Goal: Task Accomplishment & Management: Manage account settings

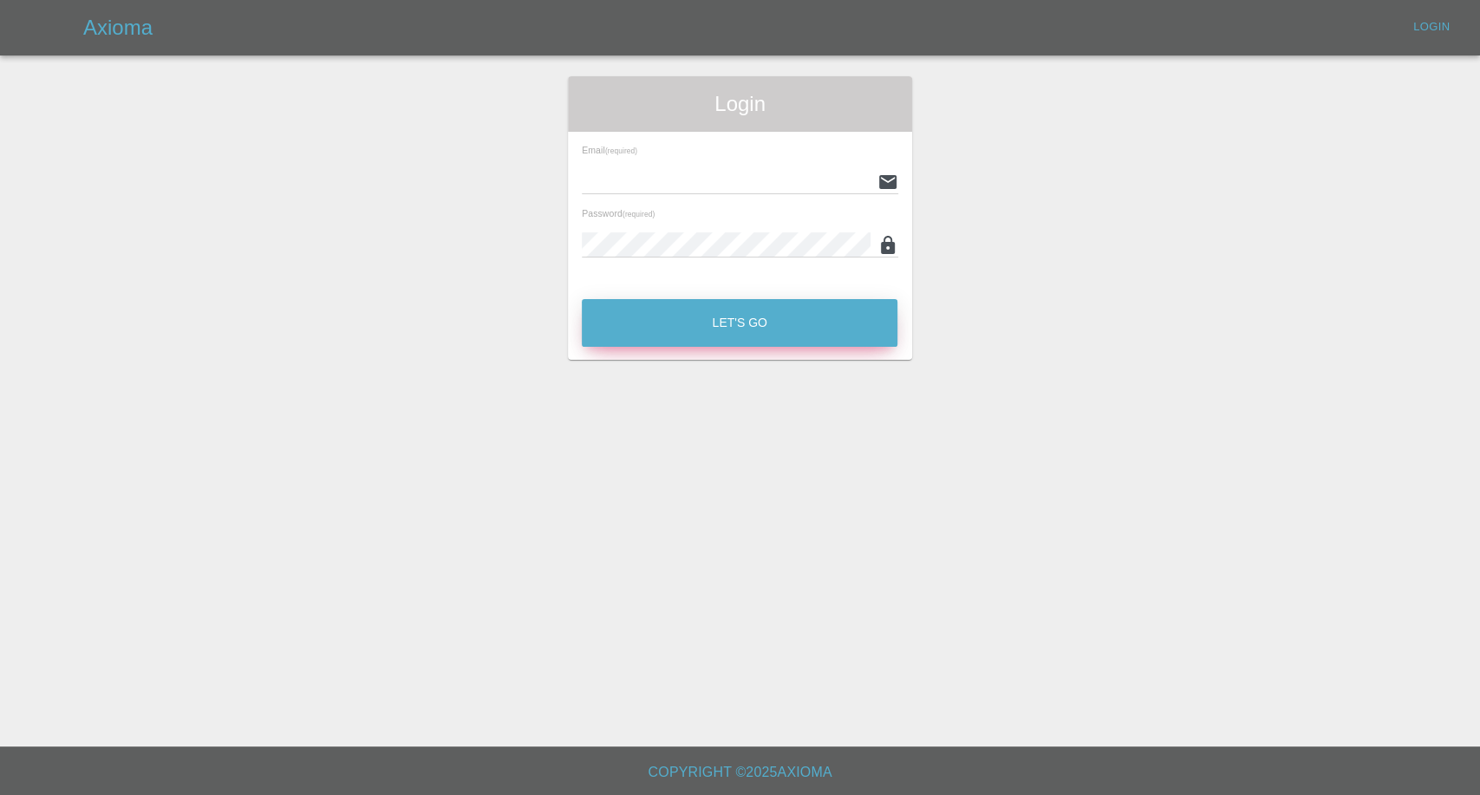
type input "afreen@axioma.co.uk"
click at [707, 315] on button "Let's Go" at bounding box center [740, 323] width 316 height 48
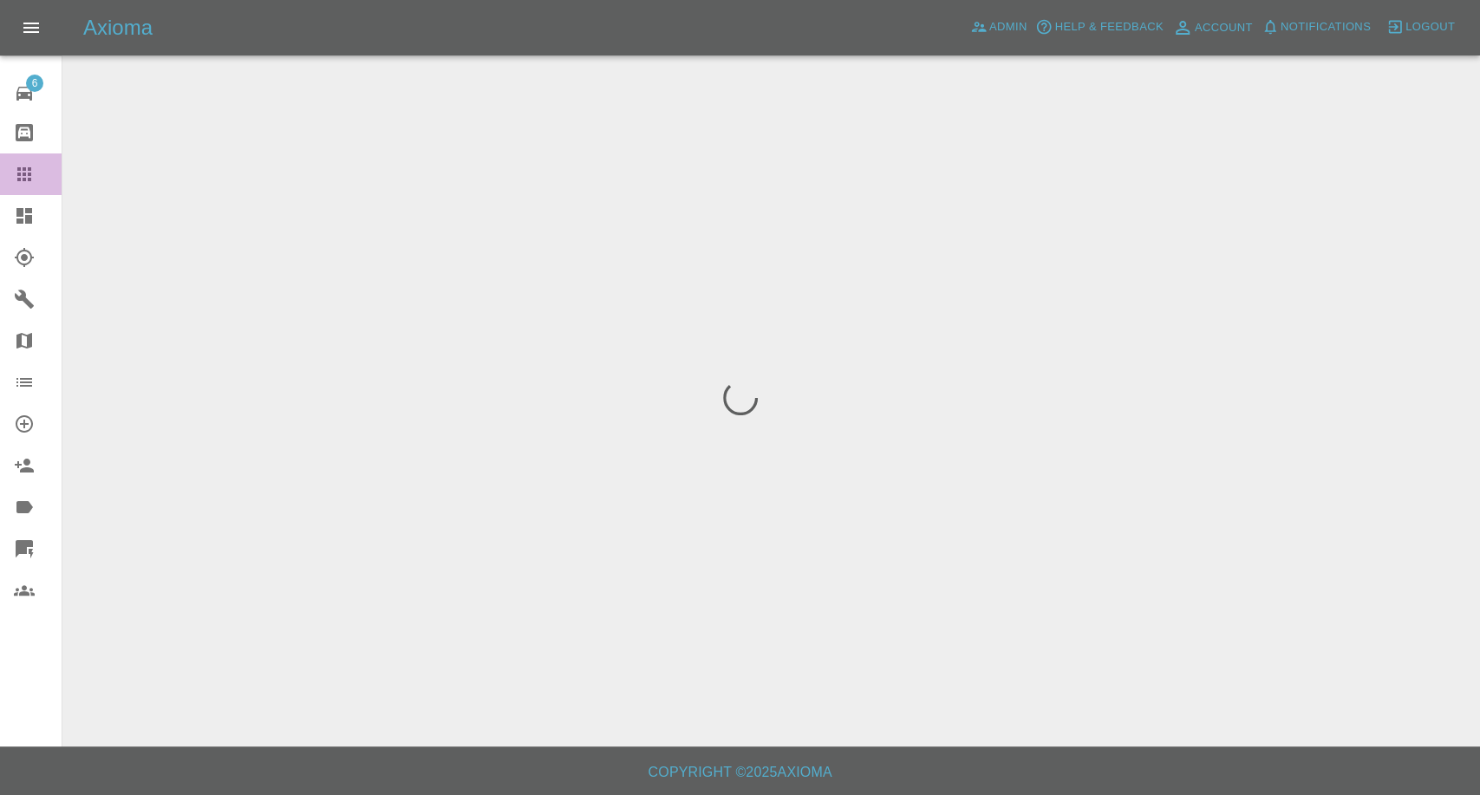
click at [34, 169] on icon at bounding box center [24, 174] width 21 height 21
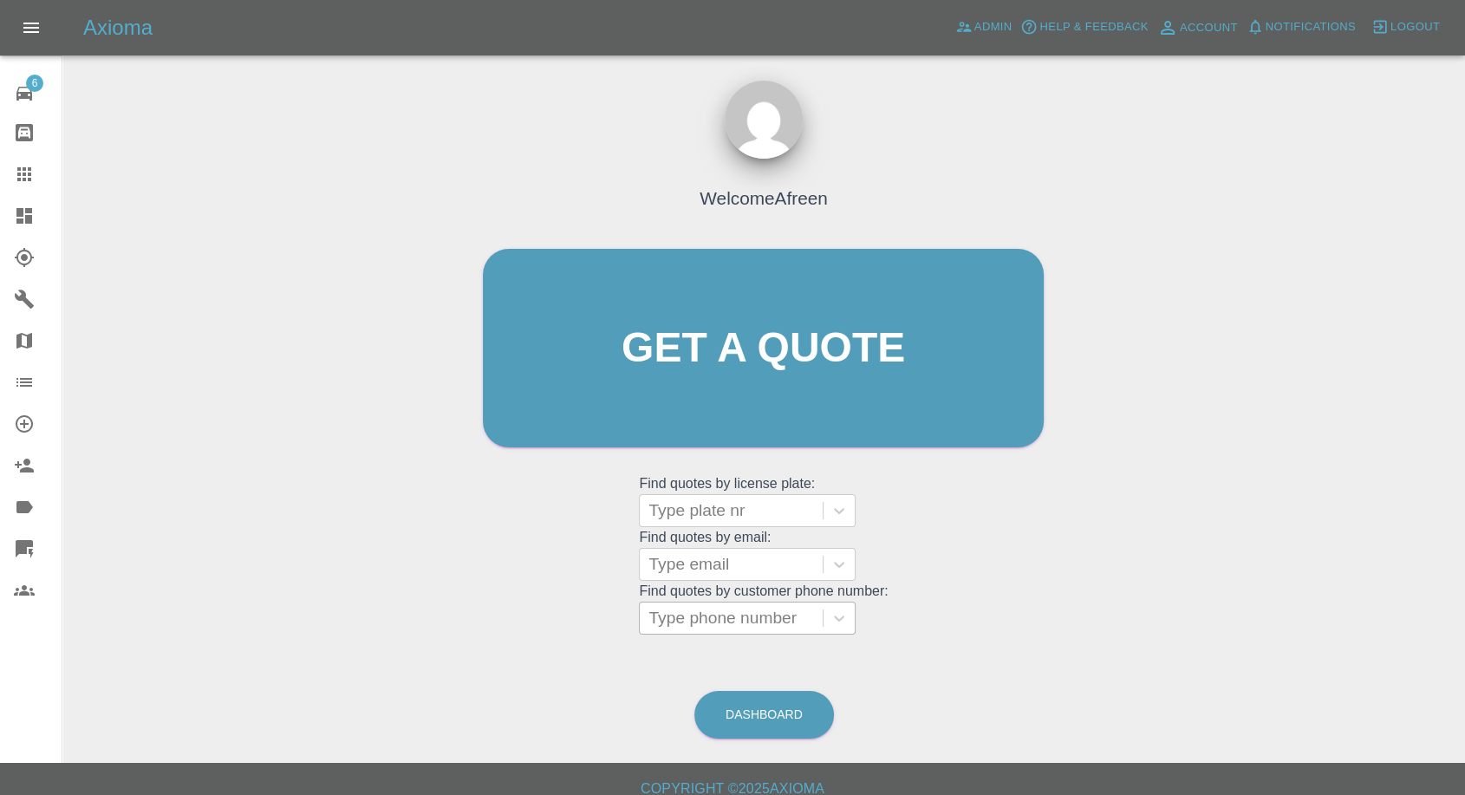
click at [770, 626] on div at bounding box center [731, 618] width 166 height 24
paste input "Hi Jordan, Axioma Customer Care here, We hope you’re well. We can see you are b…"
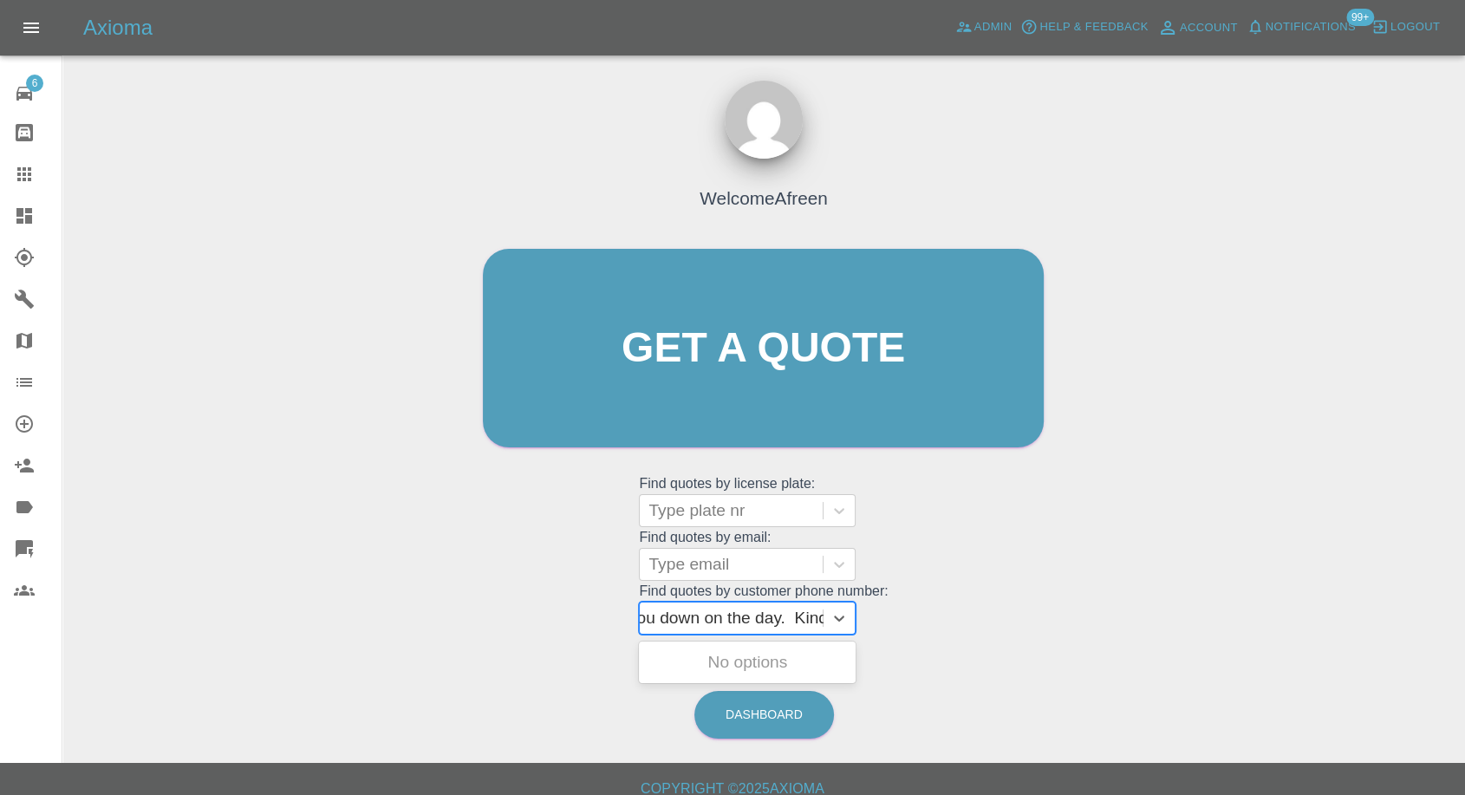
paste input "07903446753"
type input "07903446753"
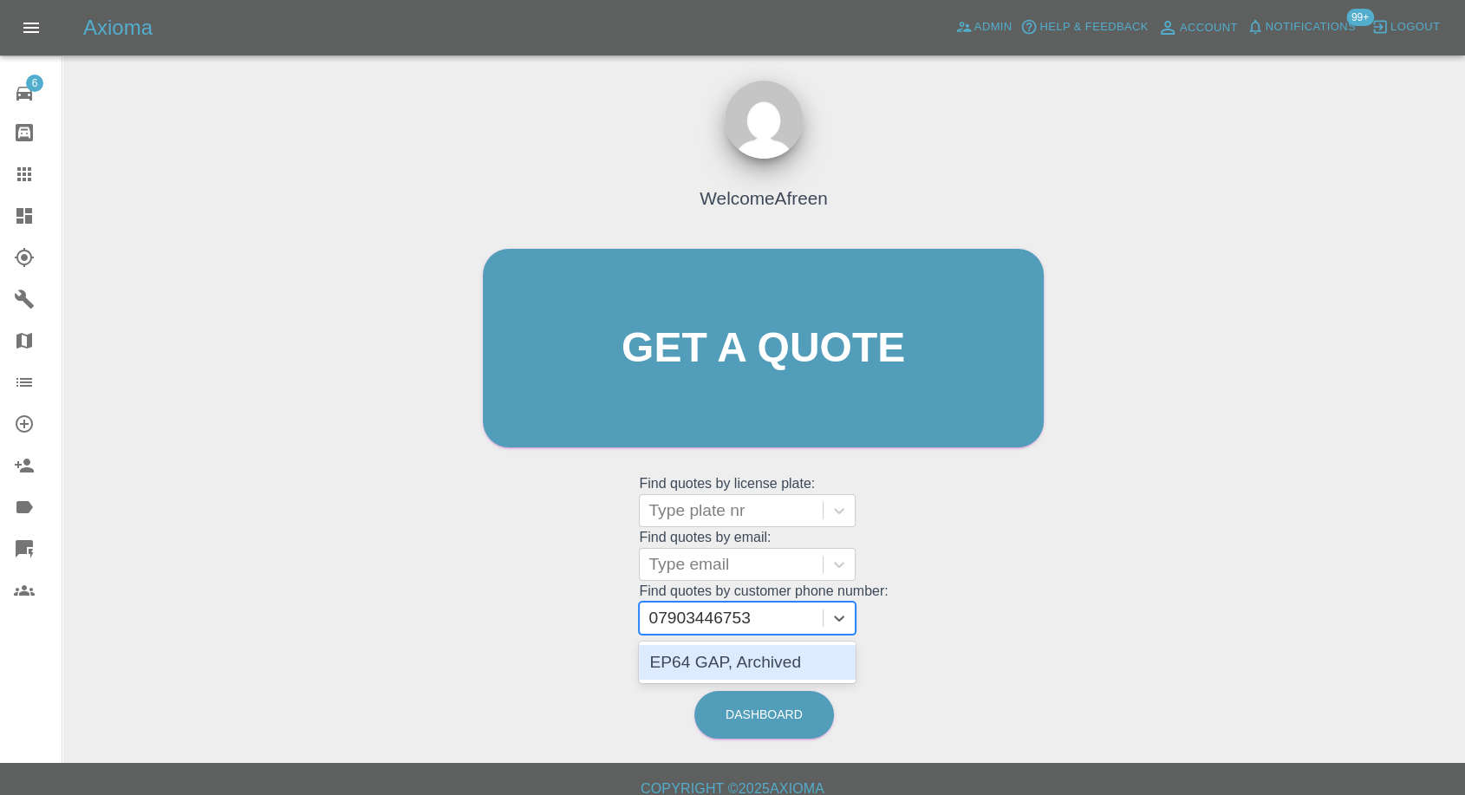
click at [726, 661] on div "EP64 GAP, Archived" at bounding box center [747, 662] width 217 height 35
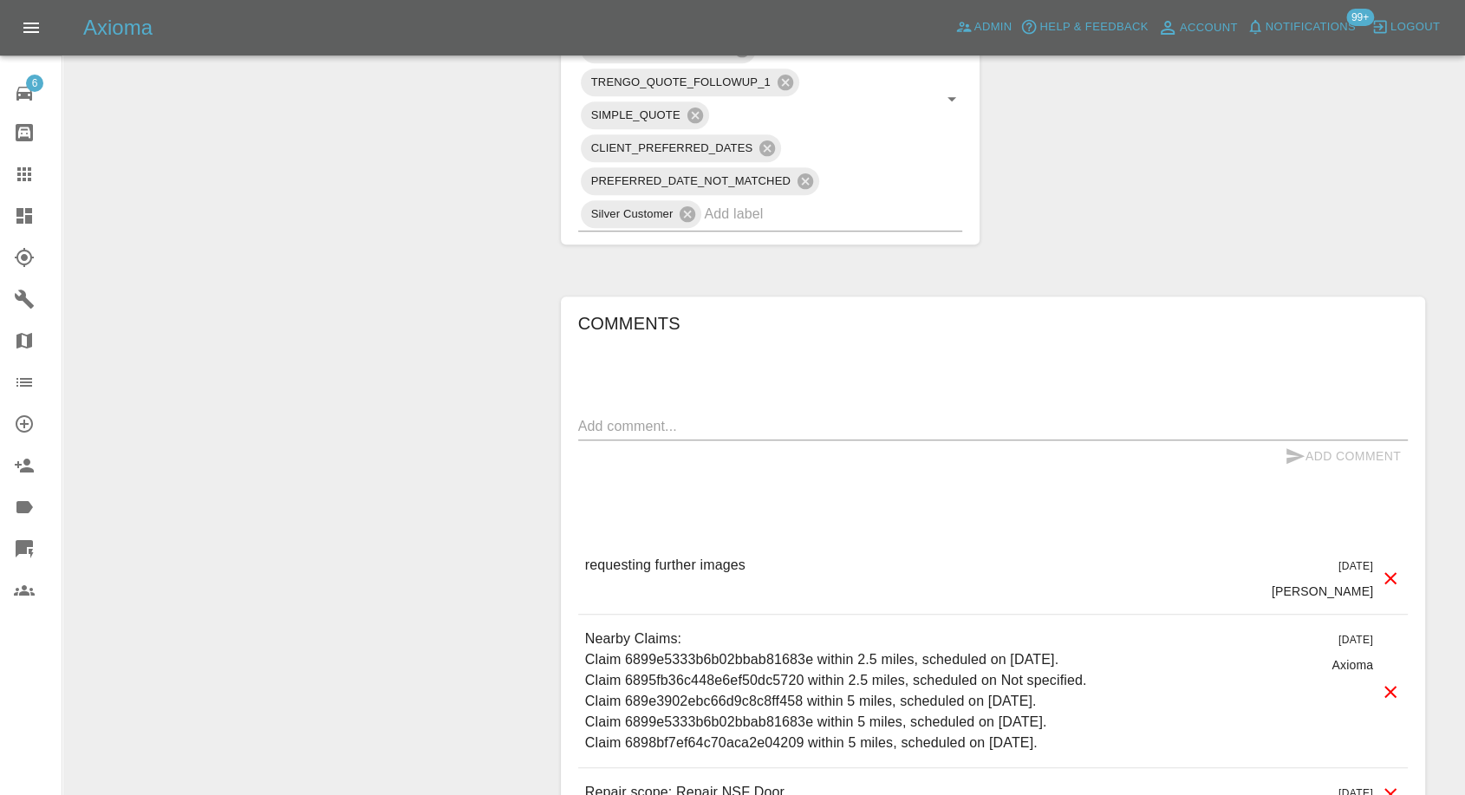
scroll to position [1156, 0]
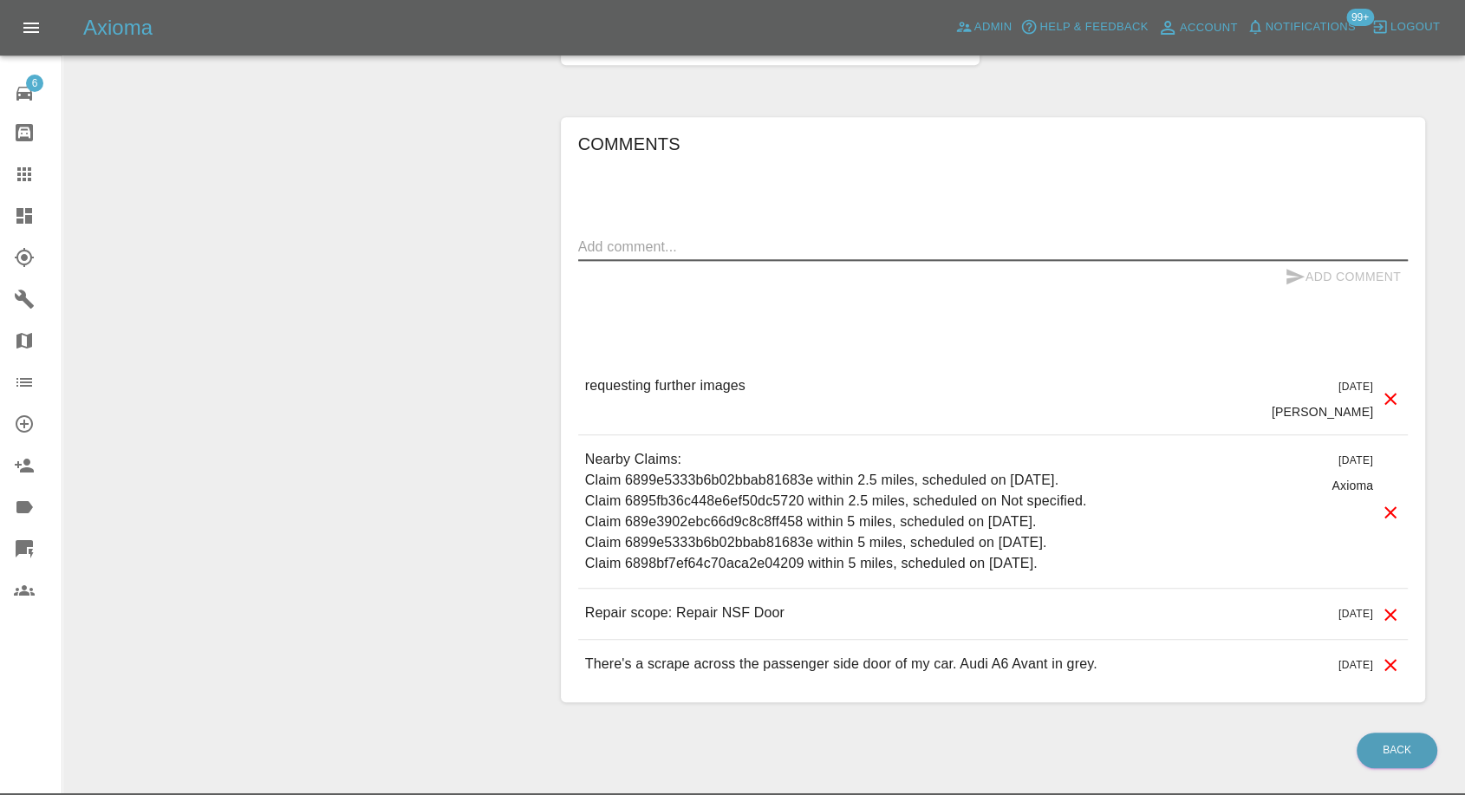
click at [707, 245] on textarea at bounding box center [993, 247] width 830 height 20
type textarea "No response, reminder sent"
click at [1290, 275] on icon "submit" at bounding box center [1295, 276] width 21 height 21
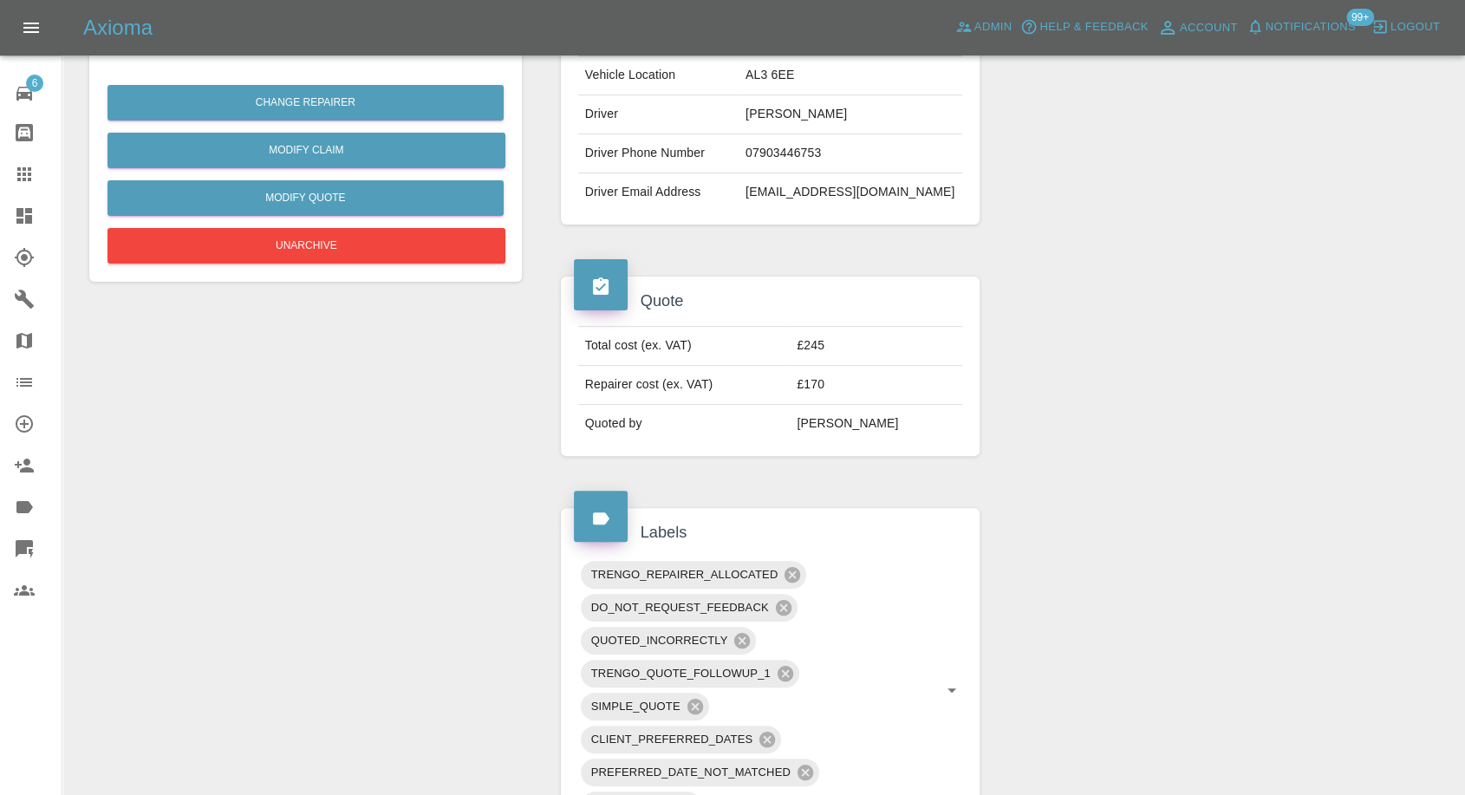
click at [35, 172] on div at bounding box center [38, 174] width 49 height 21
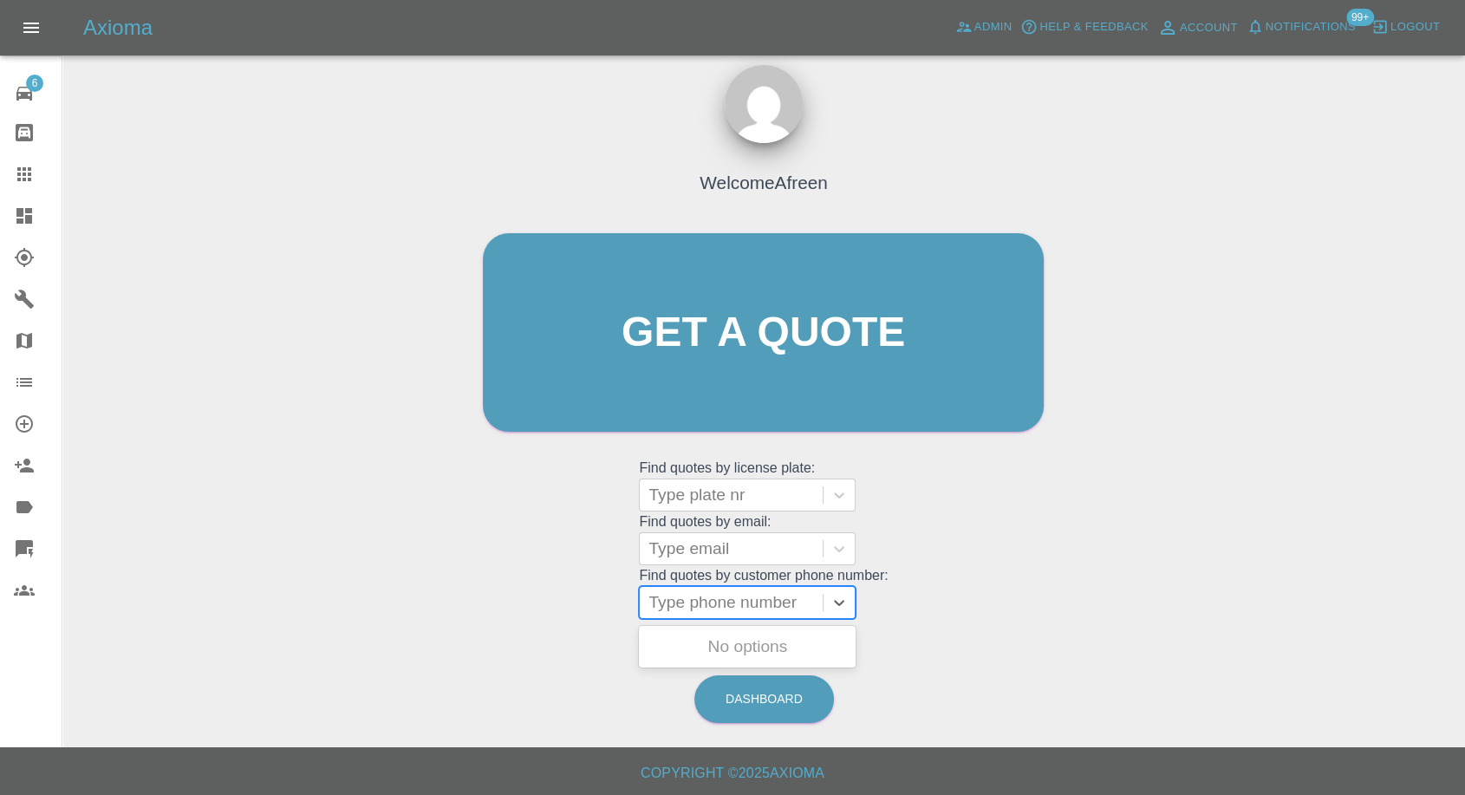
click at [708, 605] on div at bounding box center [731, 602] width 166 height 24
paste input "7979818444"
click at [658, 600] on input "7979818444" at bounding box center [696, 602] width 97 height 21
type input "07979818444"
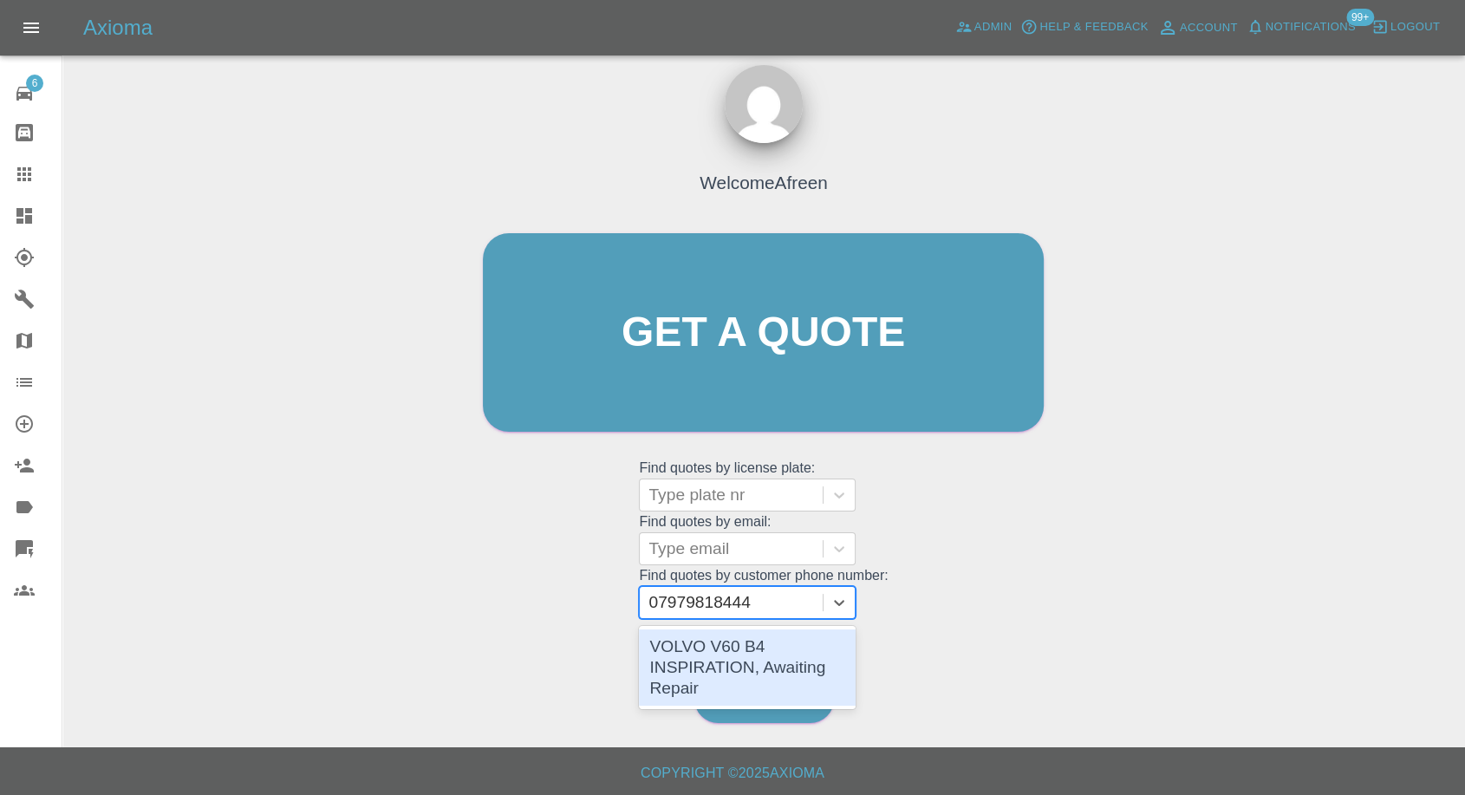
click at [708, 661] on div "VOLVO V60 B4 INSPIRATION, Awaiting Repair" at bounding box center [747, 667] width 217 height 76
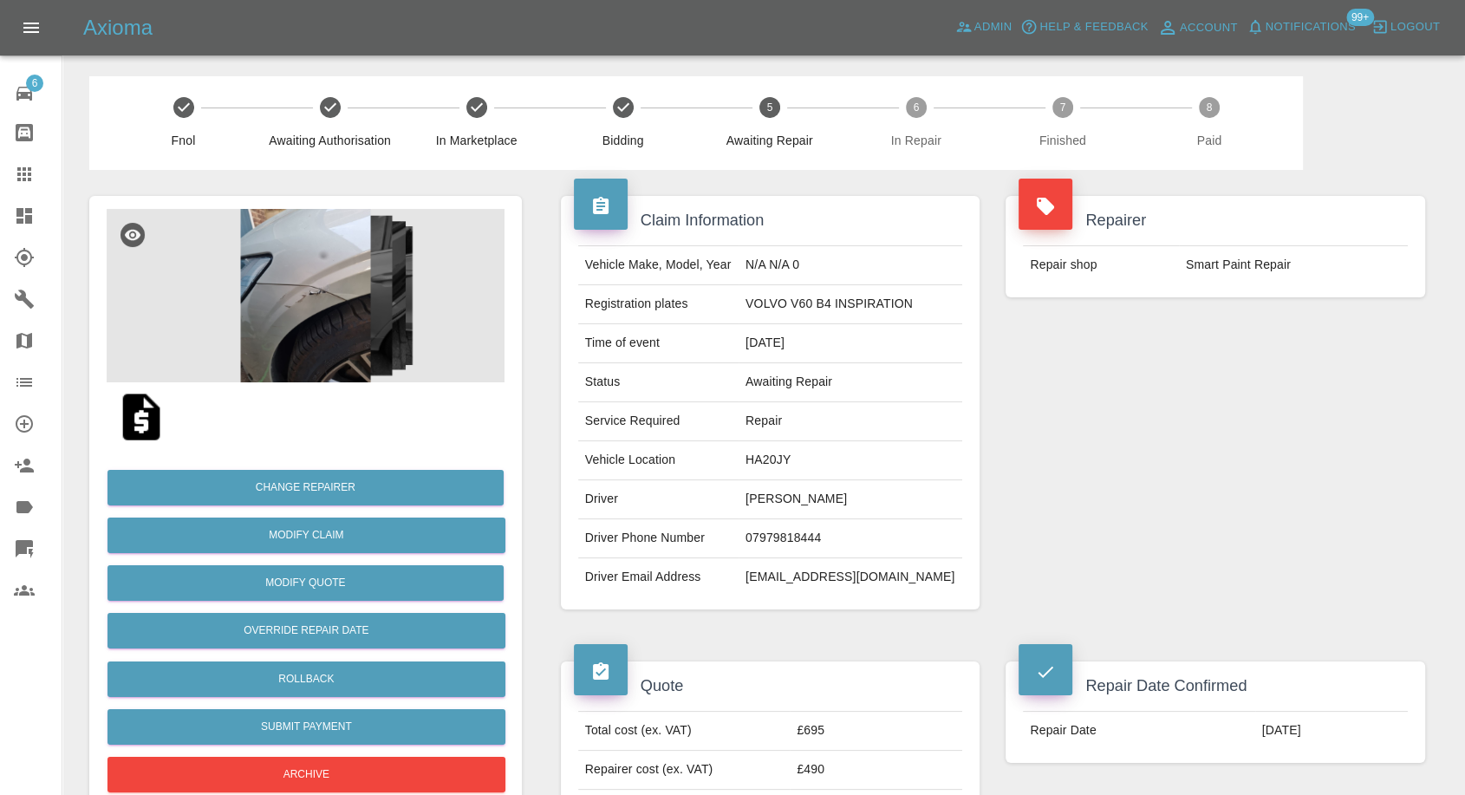
click at [29, 175] on icon at bounding box center [24, 174] width 14 height 14
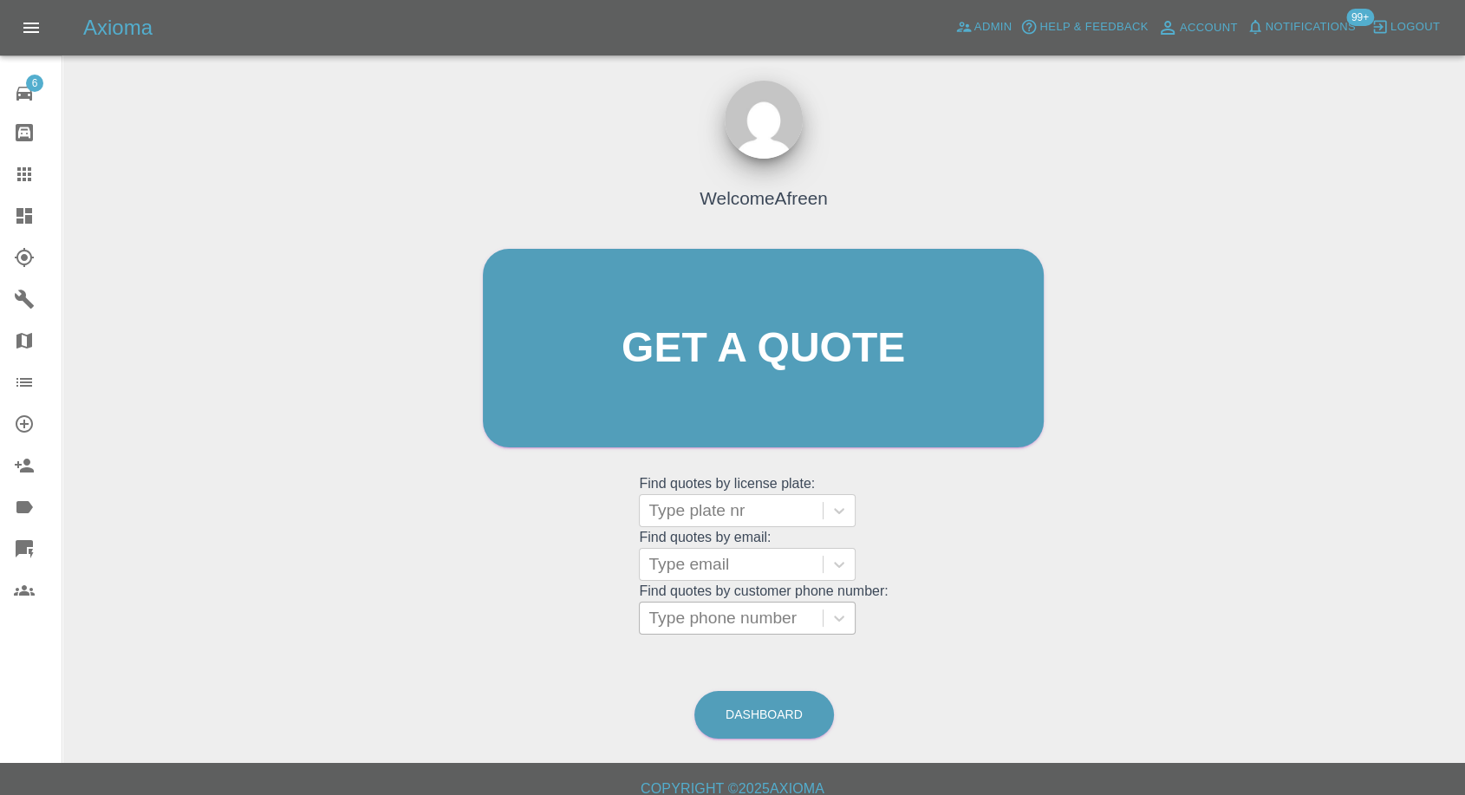
click at [757, 608] on div at bounding box center [731, 618] width 166 height 24
paste input "7428988898"
click at [655, 616] on input "7428988898" at bounding box center [696, 618] width 97 height 21
type input "07428988898"
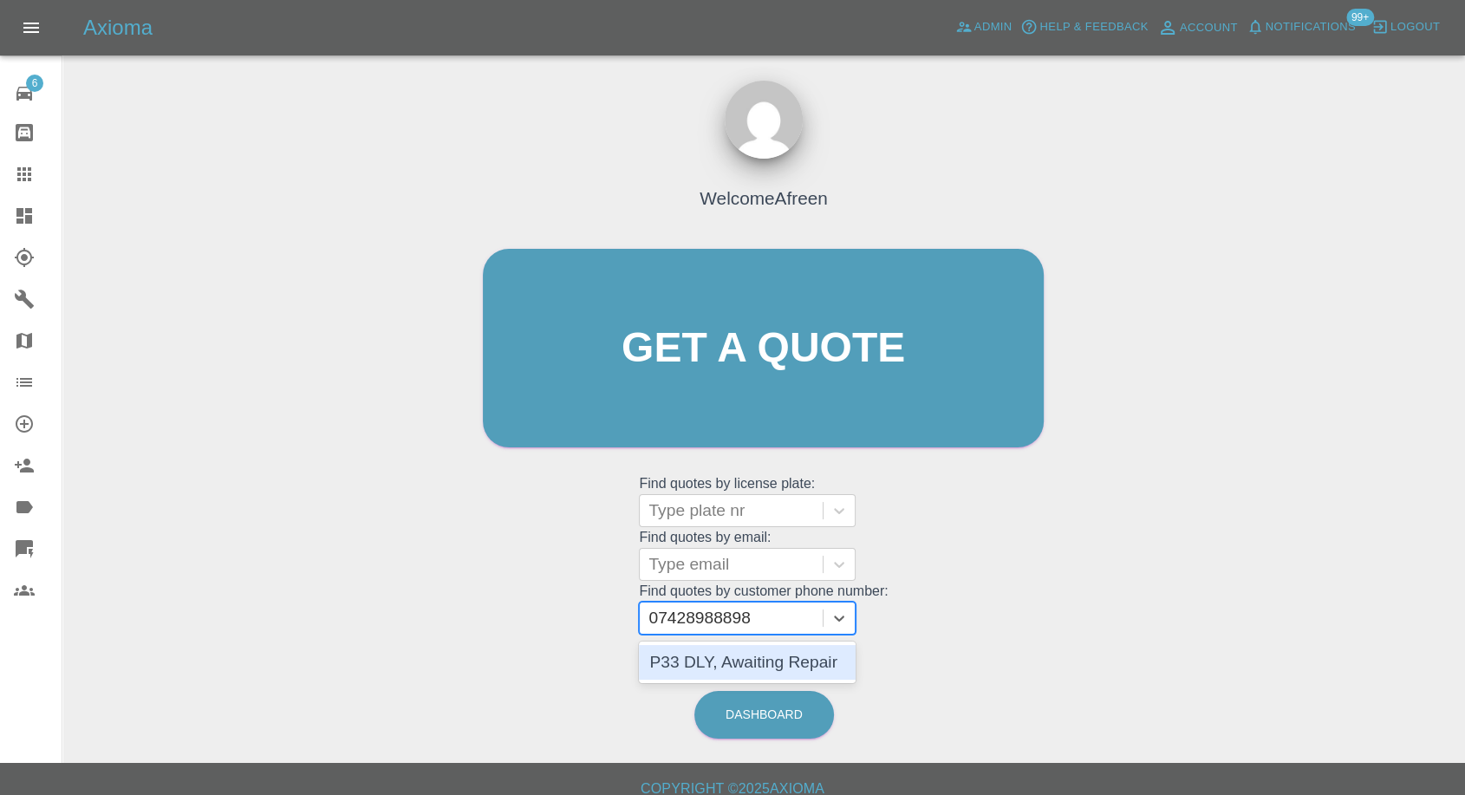
click at [726, 660] on div "P33 DLY, Awaiting Repair" at bounding box center [747, 662] width 217 height 35
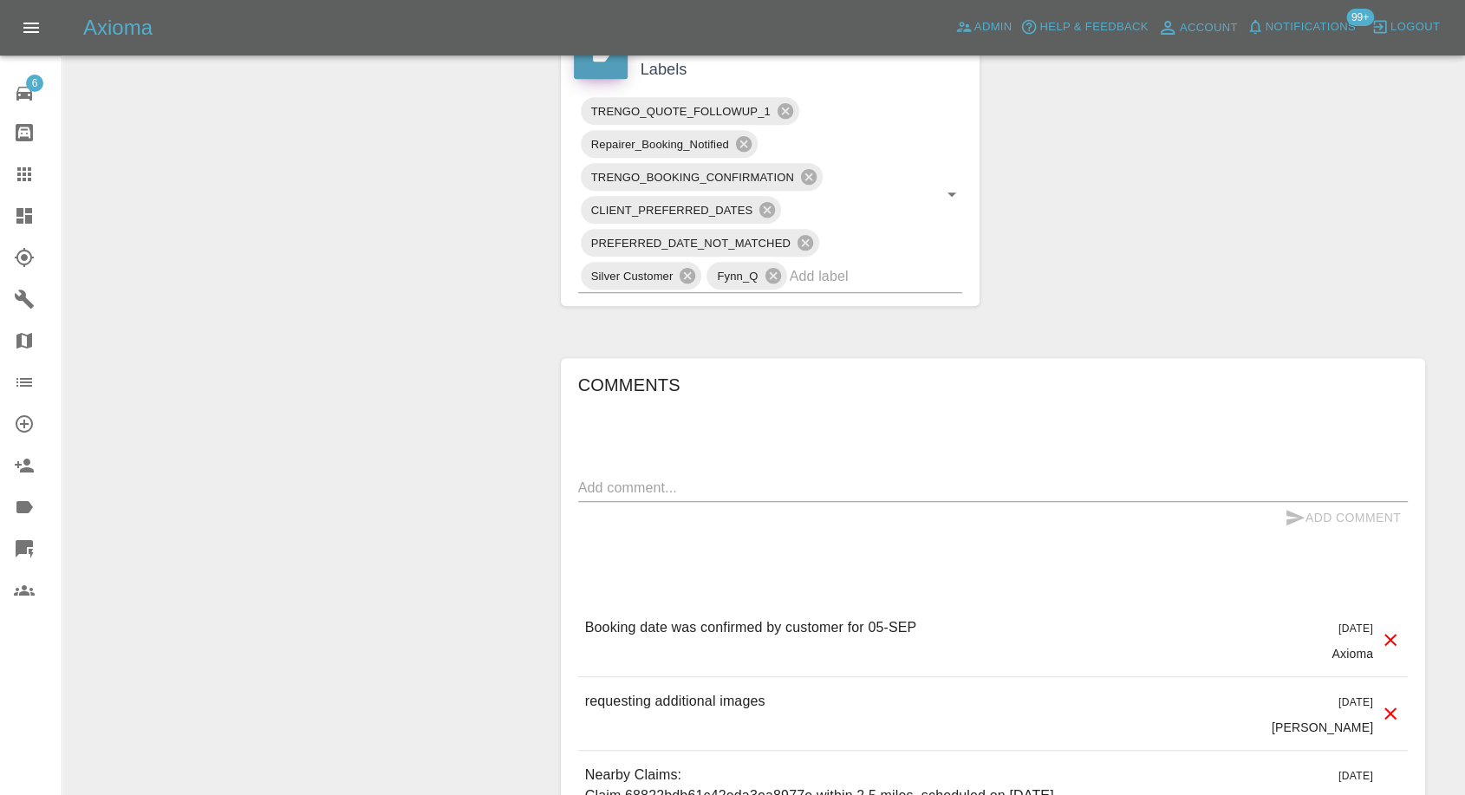
scroll to position [1059, 0]
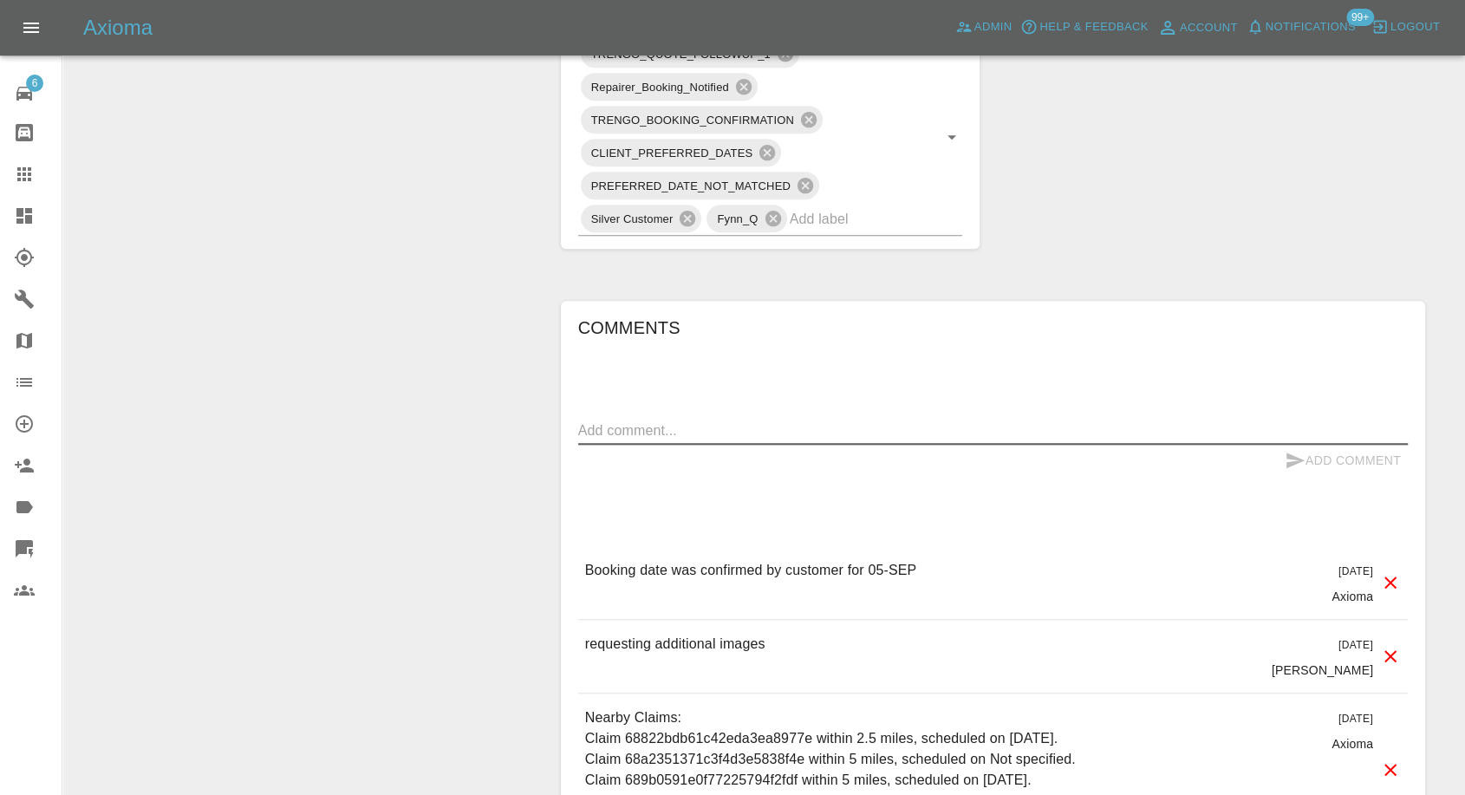
click at [705, 433] on textarea at bounding box center [993, 430] width 830 height 20
type textarea "Images added"
click at [1298, 464] on icon "submit" at bounding box center [1295, 460] width 21 height 21
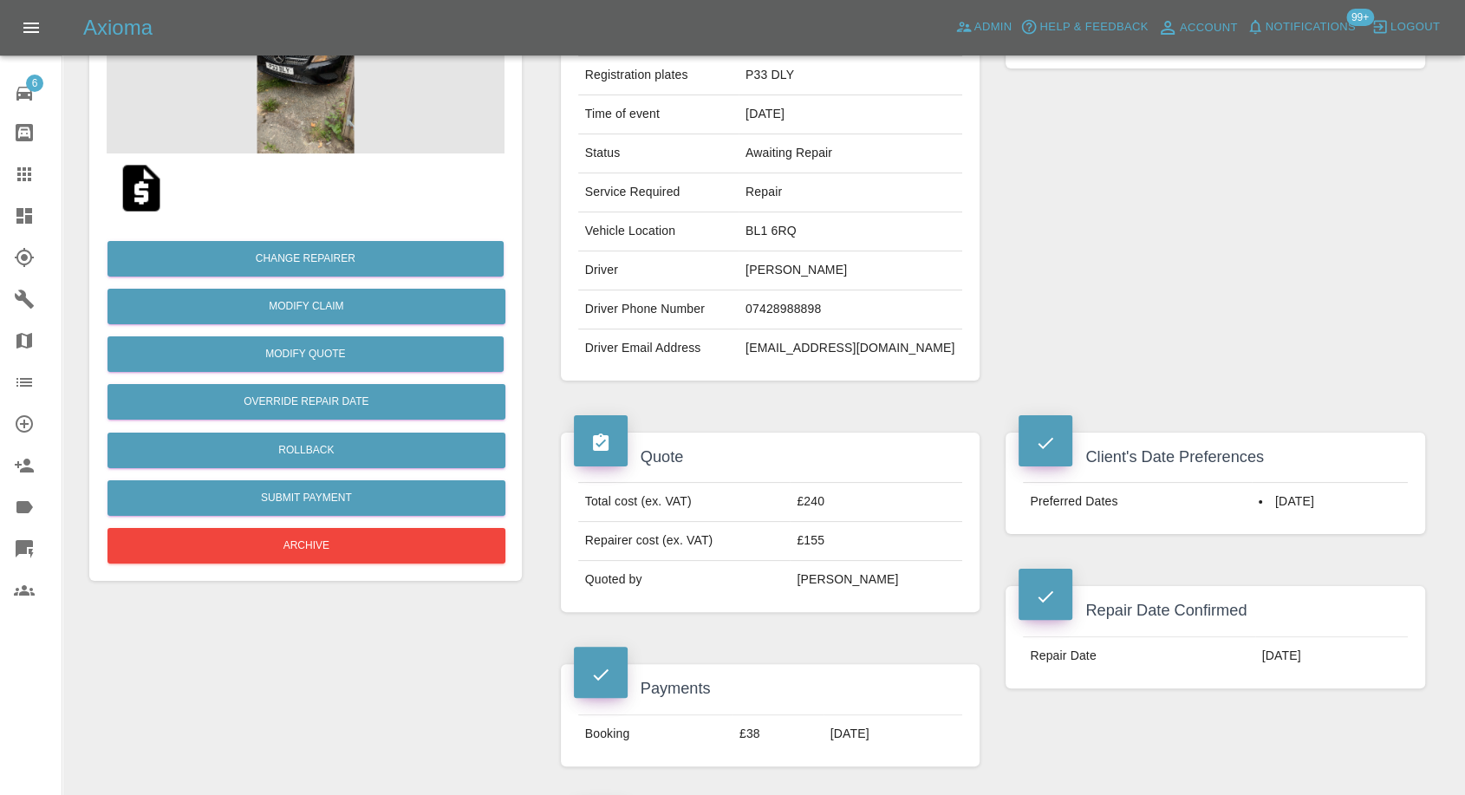
scroll to position [0, 0]
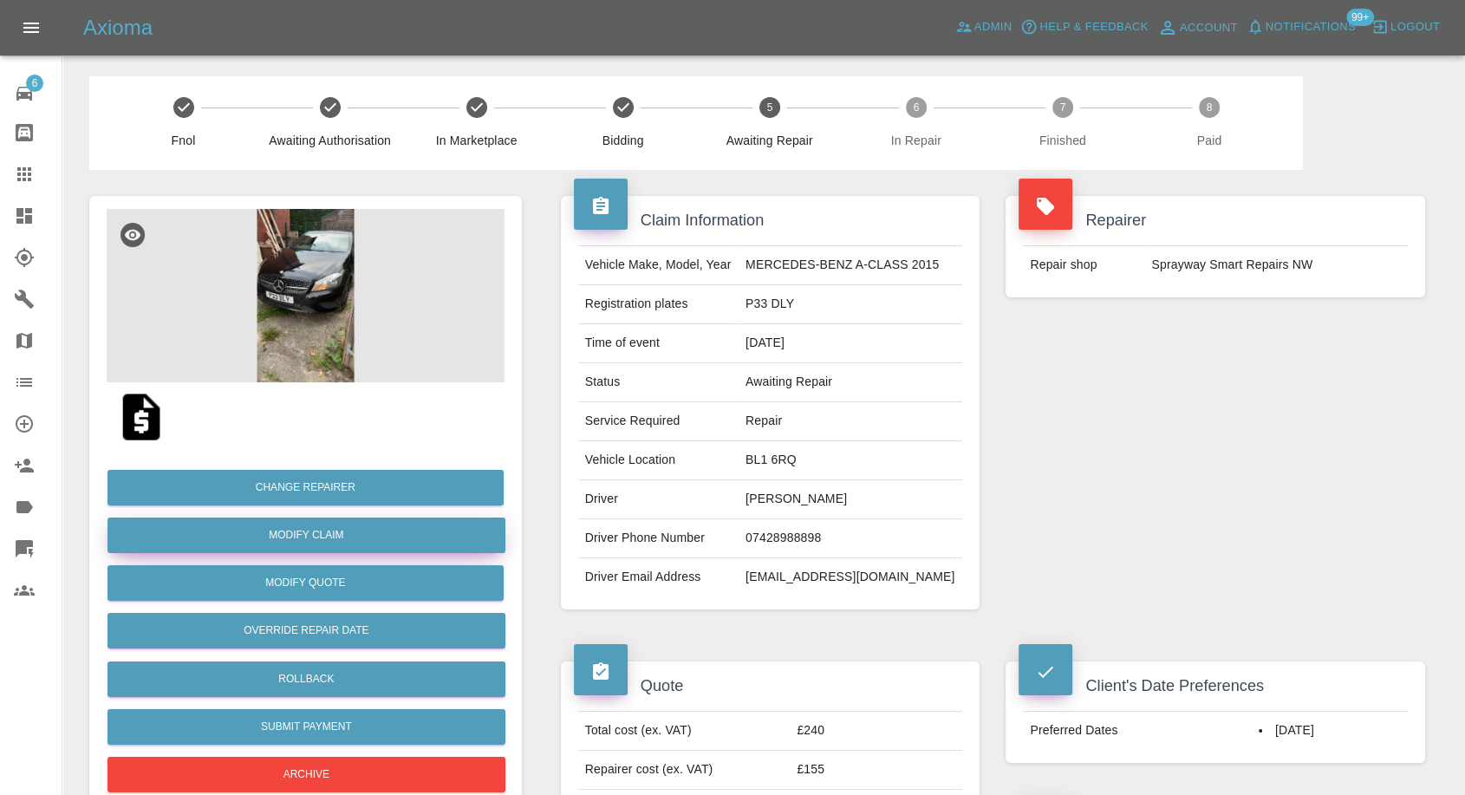
click at [326, 529] on link "Modify Claim" at bounding box center [306, 536] width 398 height 36
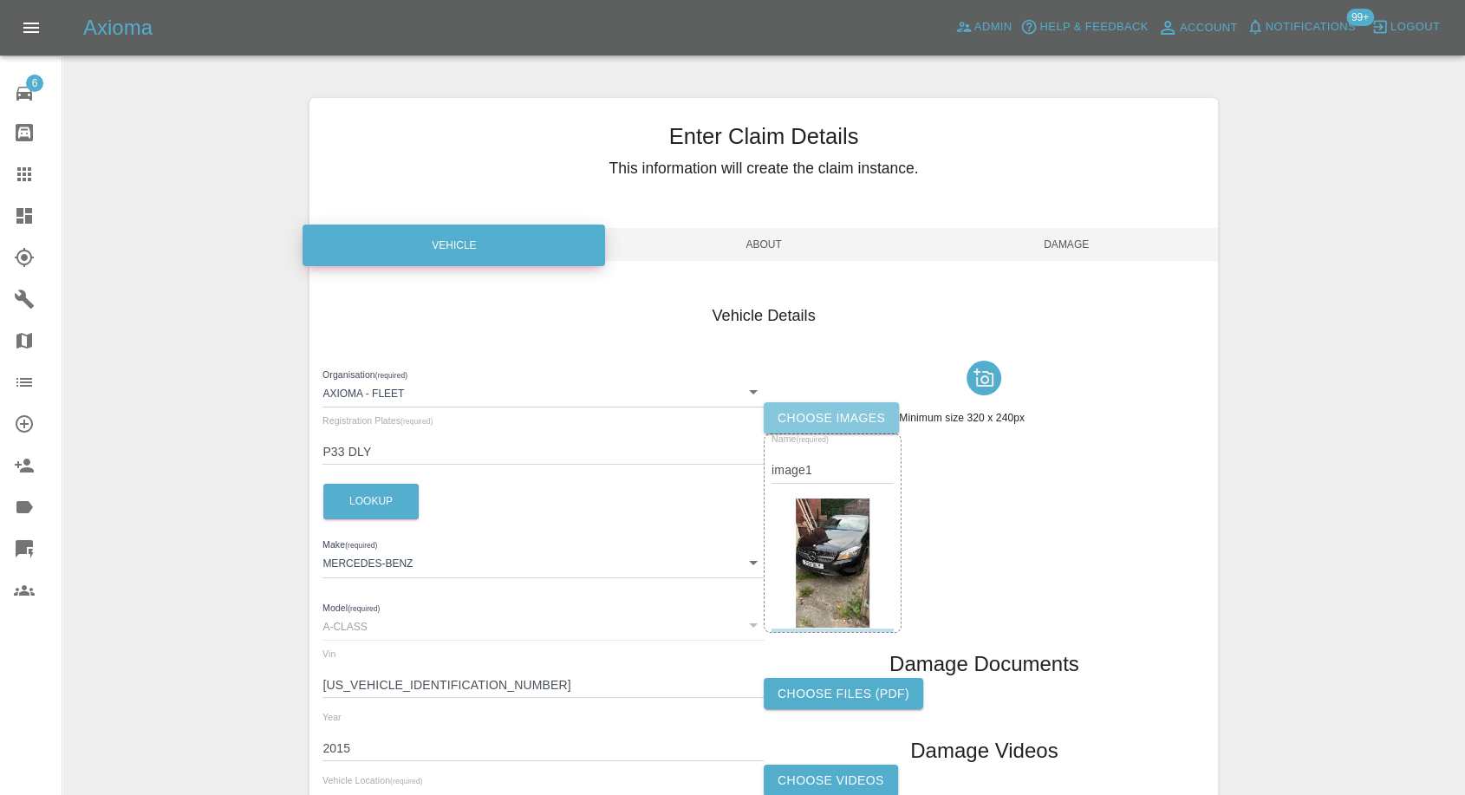
click at [844, 427] on label "Choose images" at bounding box center [831, 418] width 135 height 32
click at [0, 0] on input "Choose images" at bounding box center [0, 0] width 0 height 0
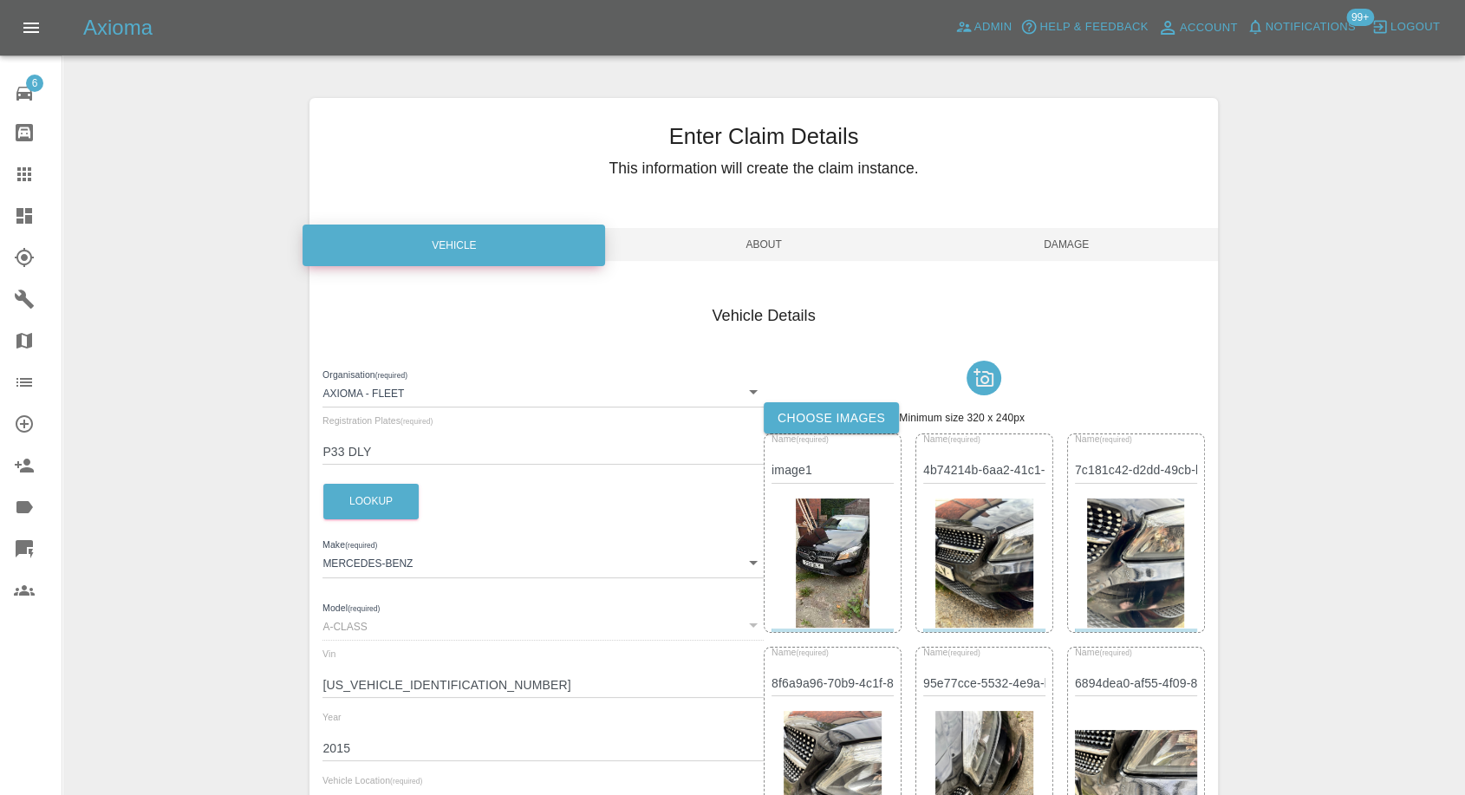
click at [1065, 249] on span "Damage" at bounding box center [1066, 244] width 303 height 33
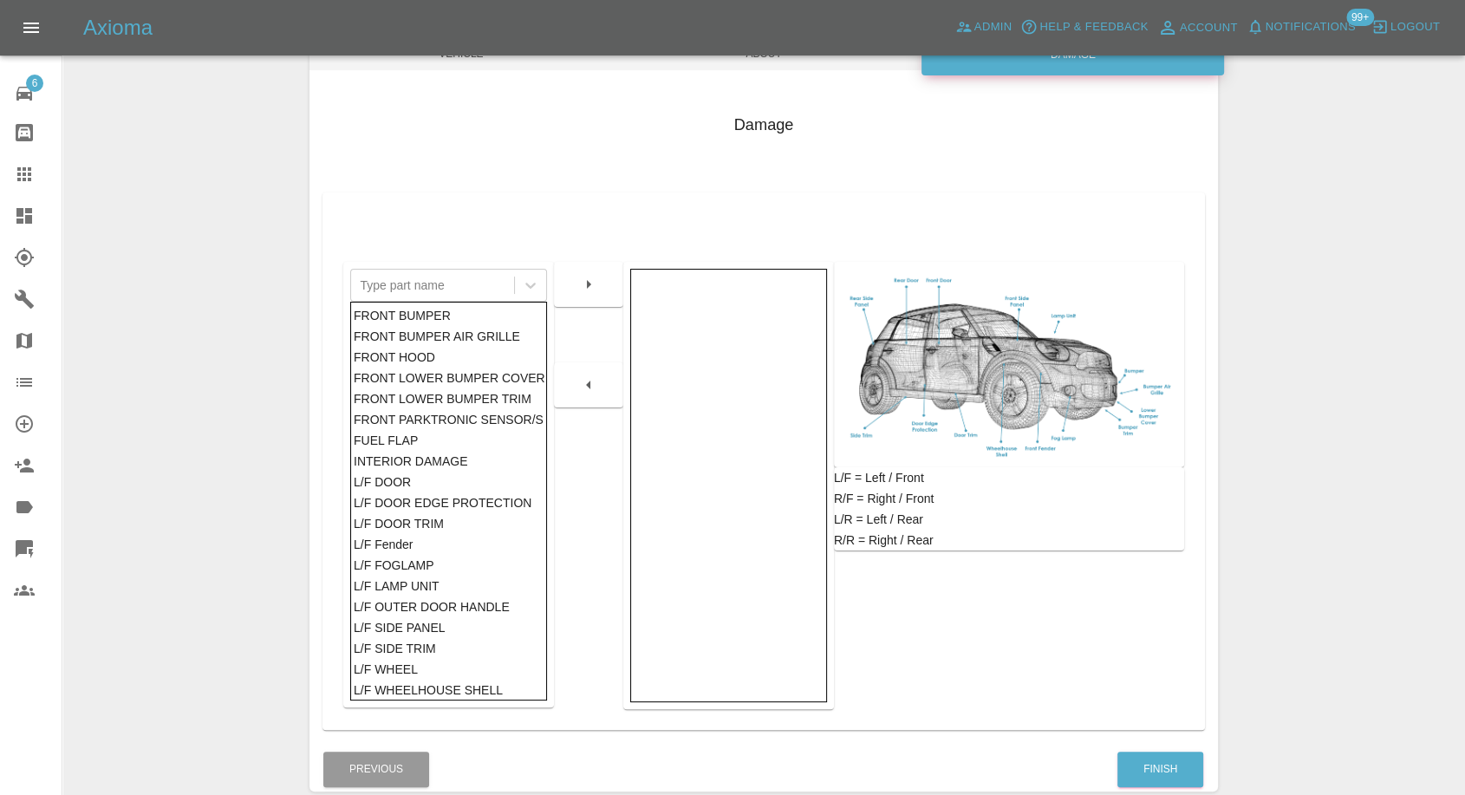
scroll to position [277, 0]
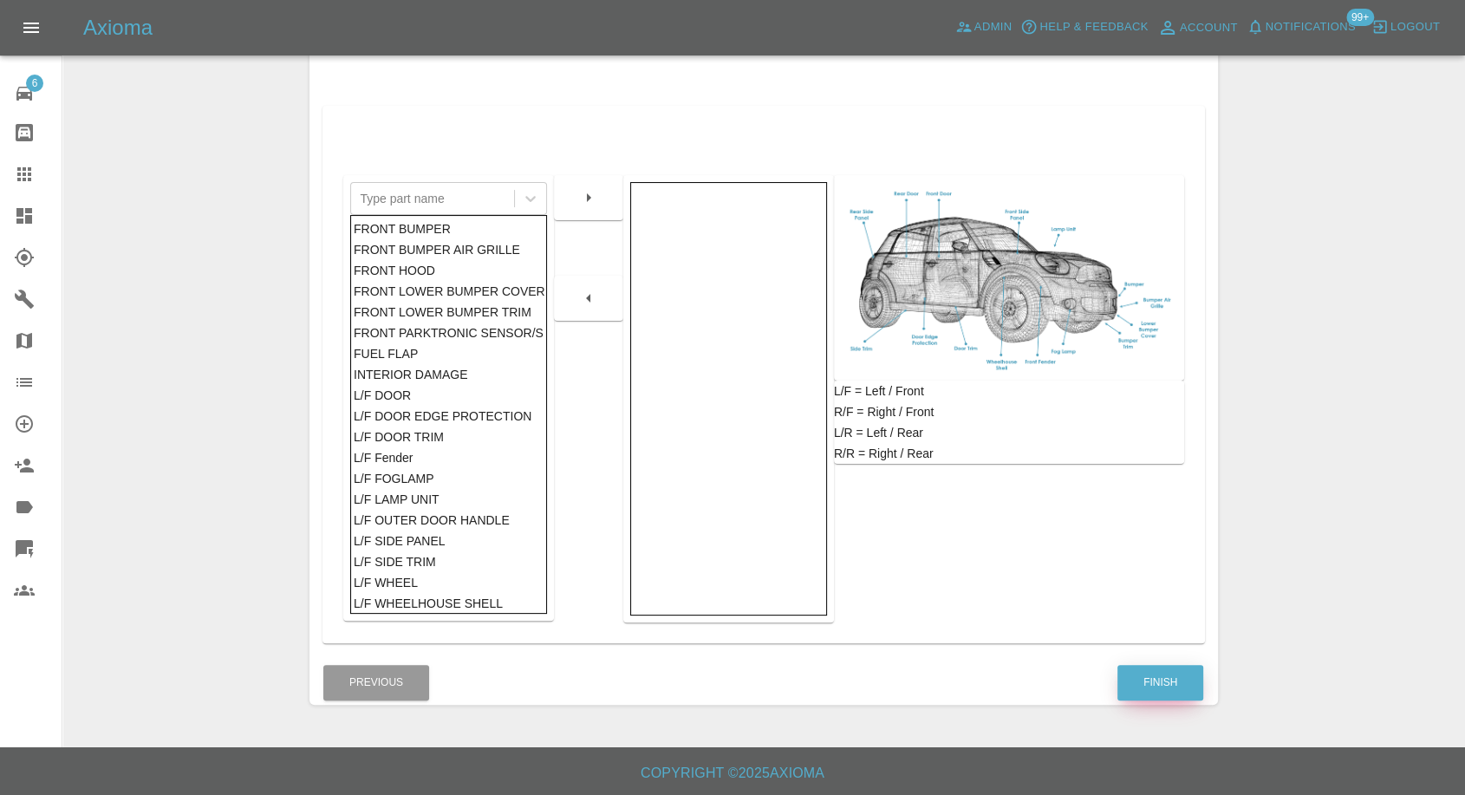
click at [1154, 675] on button "Finish" at bounding box center [1160, 683] width 86 height 36
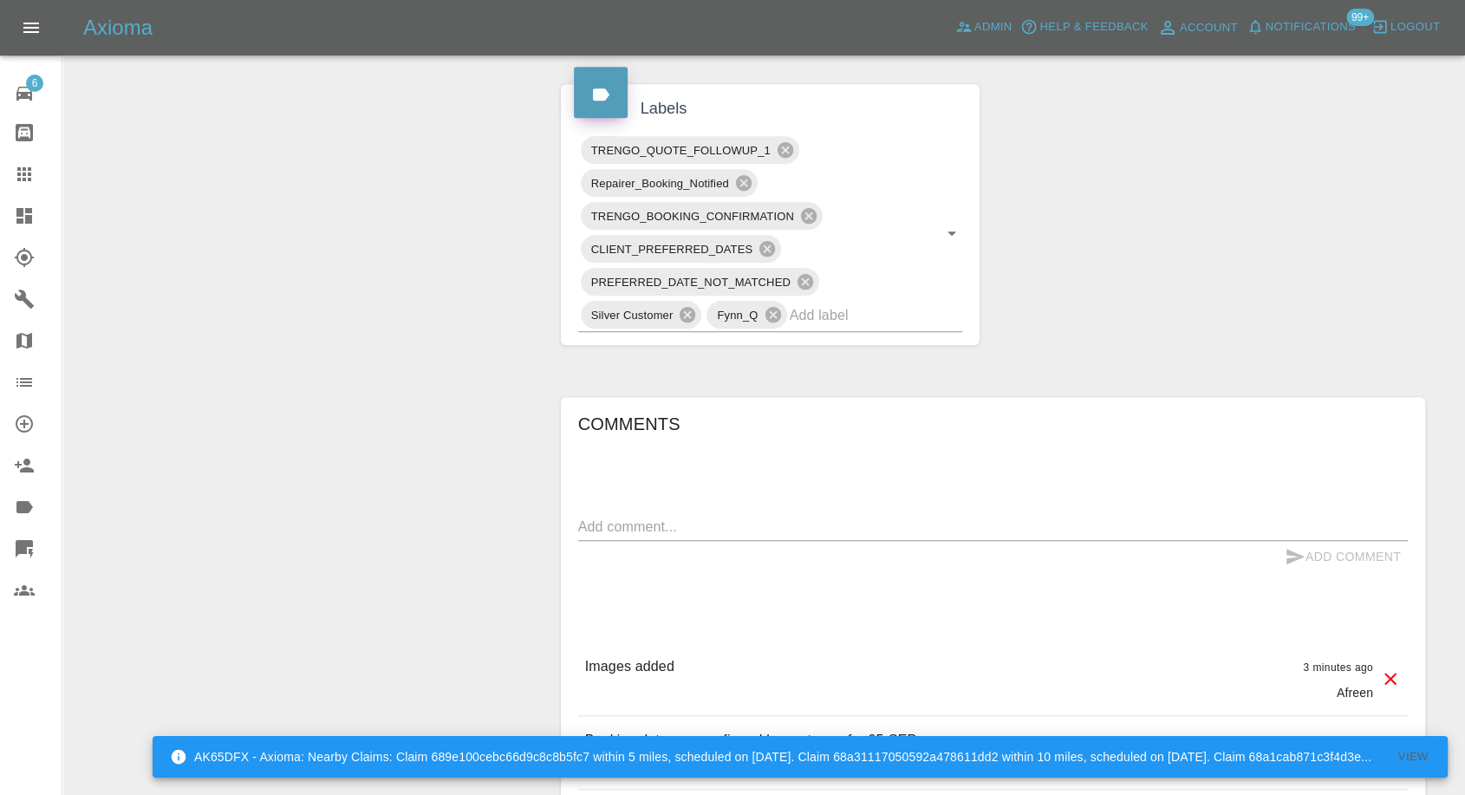
scroll to position [577, 0]
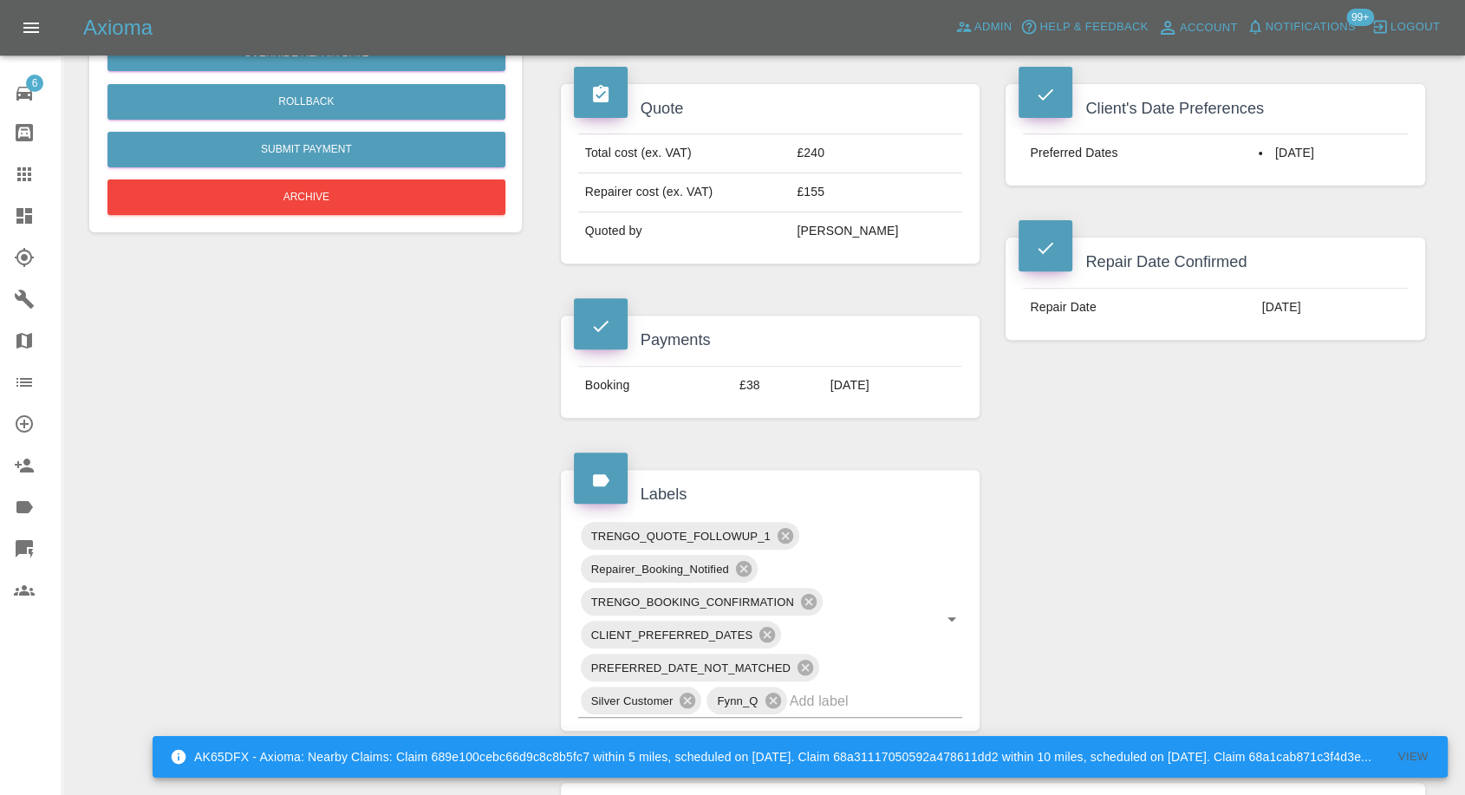
click at [1101, 475] on div "Claim Information Vehicle Make, Model, Year MERCEDES-BENZ A-CLASS 2015 Registra…" at bounding box center [993, 577] width 890 height 1969
drag, startPoint x: 22, startPoint y: 168, endPoint x: 153, endPoint y: 264, distance: 162.7
click at [22, 168] on icon at bounding box center [24, 174] width 21 height 21
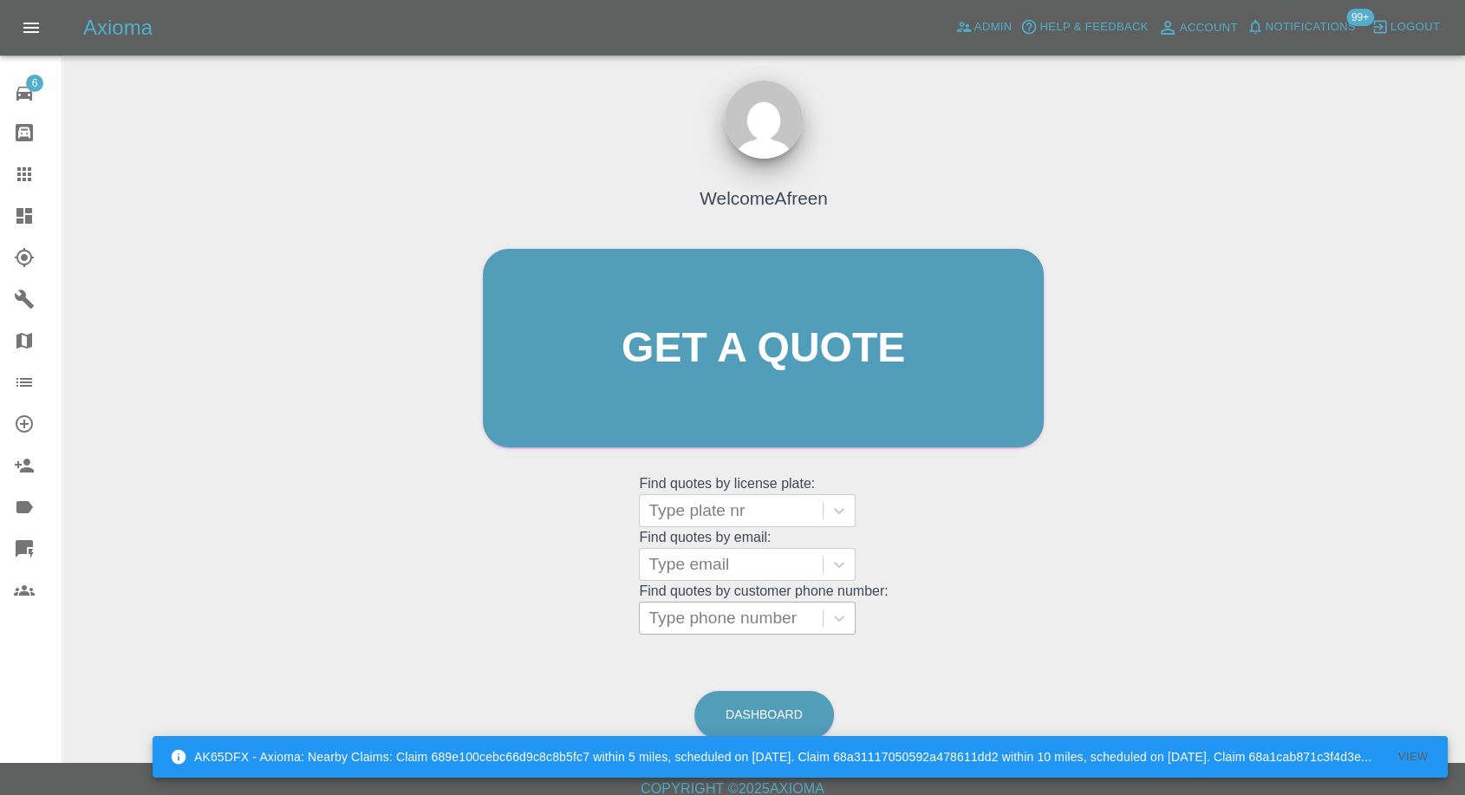
click at [724, 608] on div at bounding box center [731, 618] width 166 height 24
paste input "7764850530"
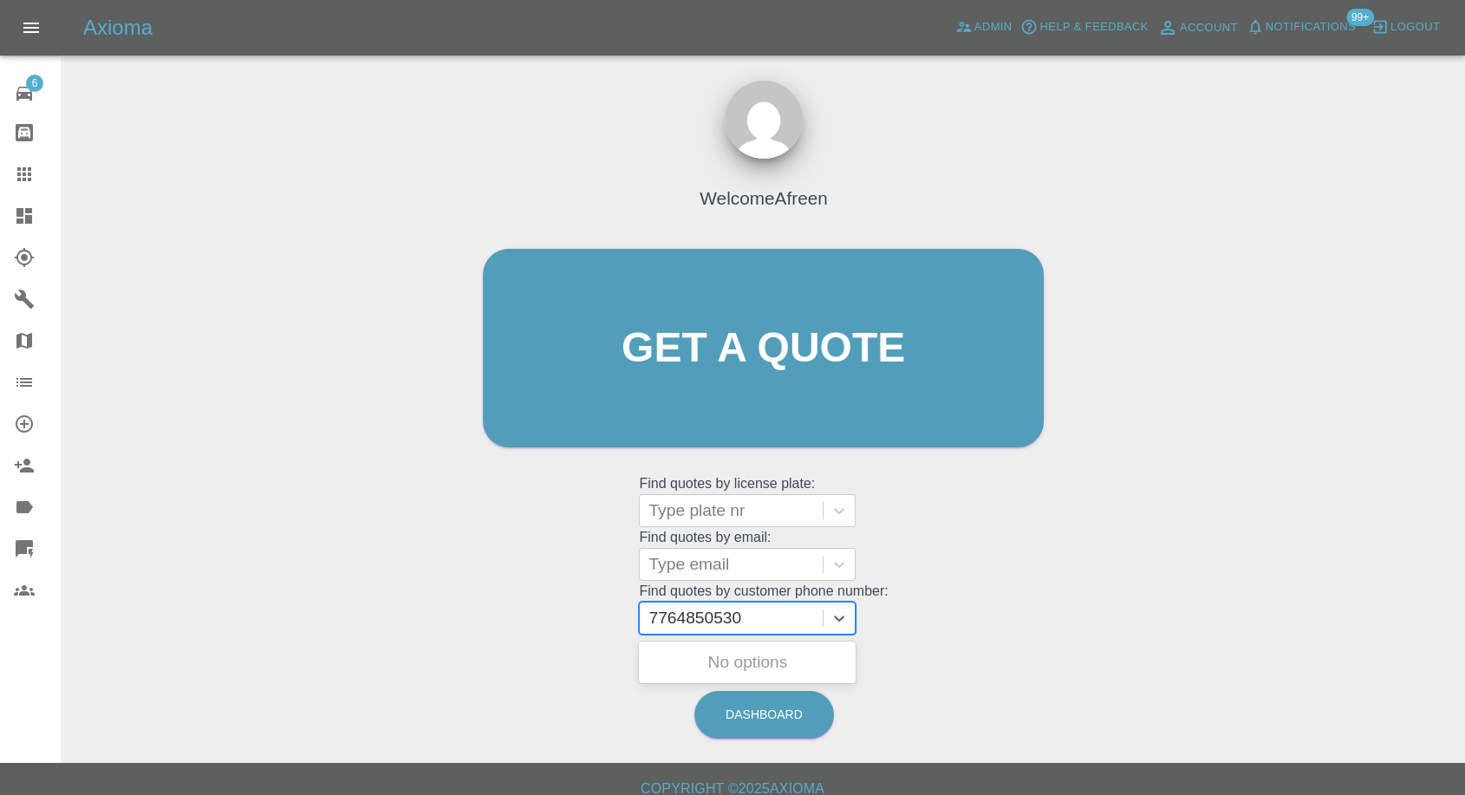
click at [658, 612] on input "7764850530" at bounding box center [696, 618] width 97 height 21
click at [714, 622] on input "+447764850530" at bounding box center [711, 618] width 126 height 21
type input "+447764 850530"
click at [1033, 635] on div "Welcome Afreen Get a quote Get a quote Find quotes by license plate: Type plate…" at bounding box center [763, 382] width 597 height 524
click at [708, 632] on div "Type phone number" at bounding box center [731, 618] width 183 height 31
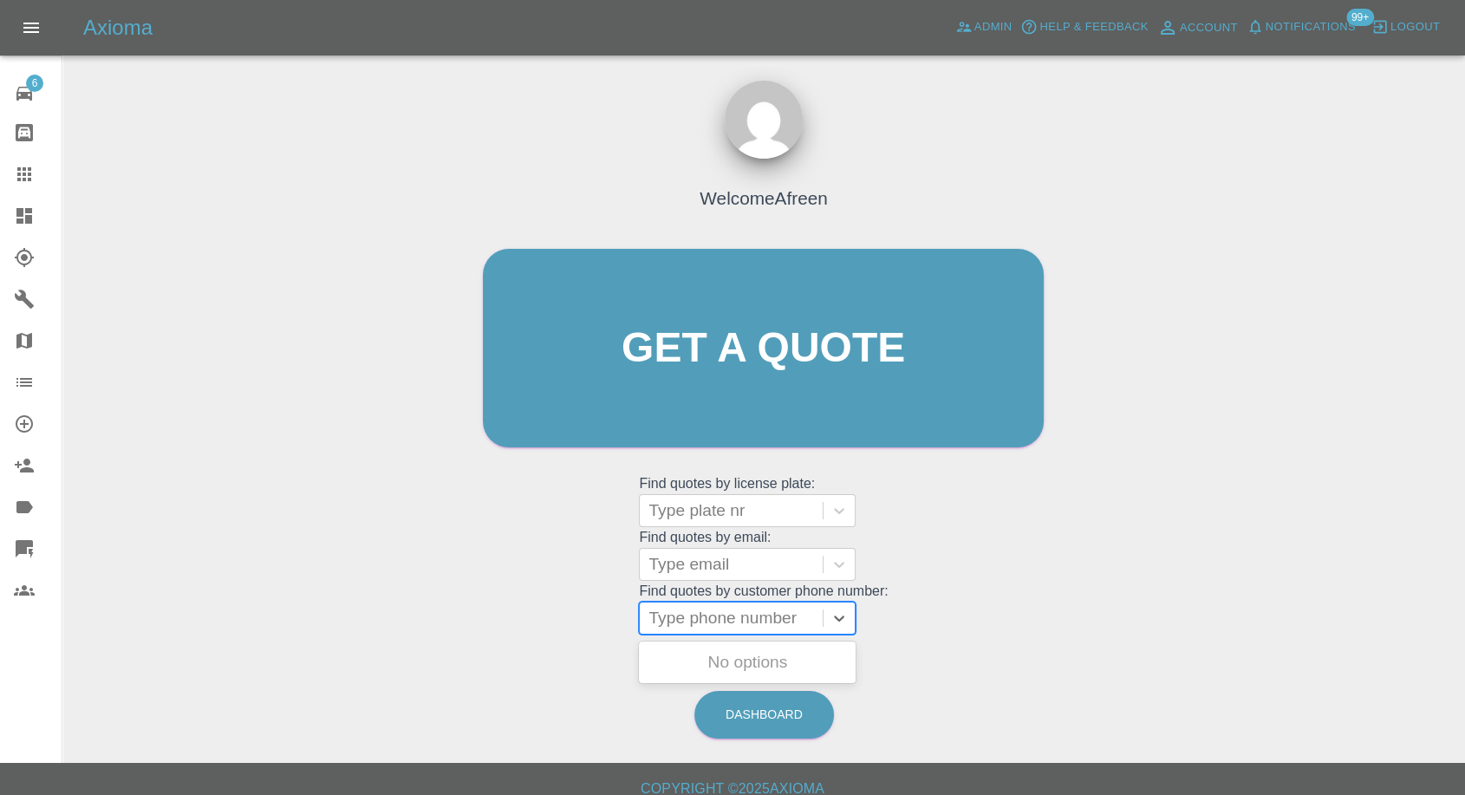
paste input "7711283312"
click at [657, 618] on input "7711283312" at bounding box center [696, 618] width 97 height 21
type input "07711283312"
click at [773, 668] on div "VA16BWU, Awaiting Repair" at bounding box center [747, 672] width 217 height 55
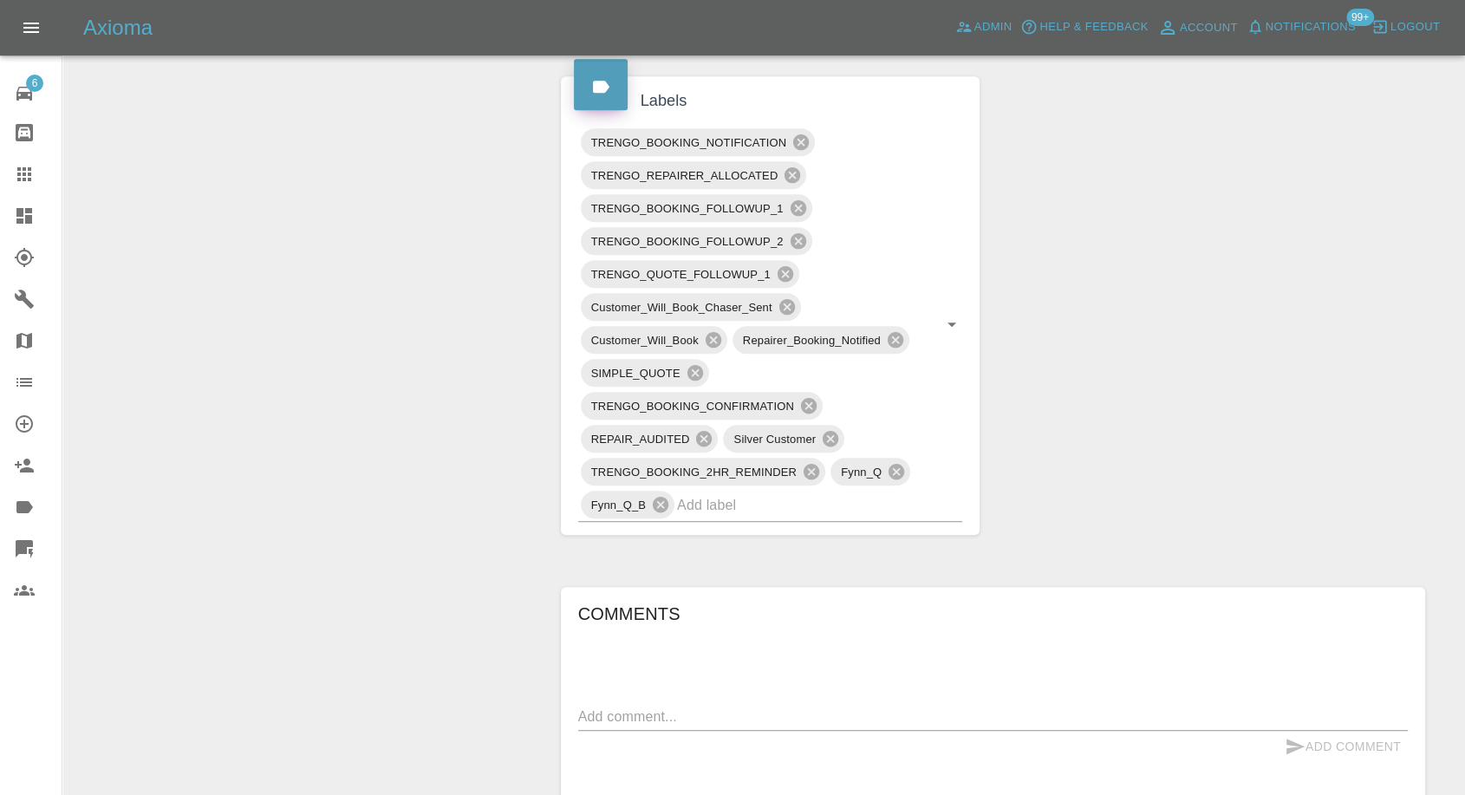
scroll to position [1252, 0]
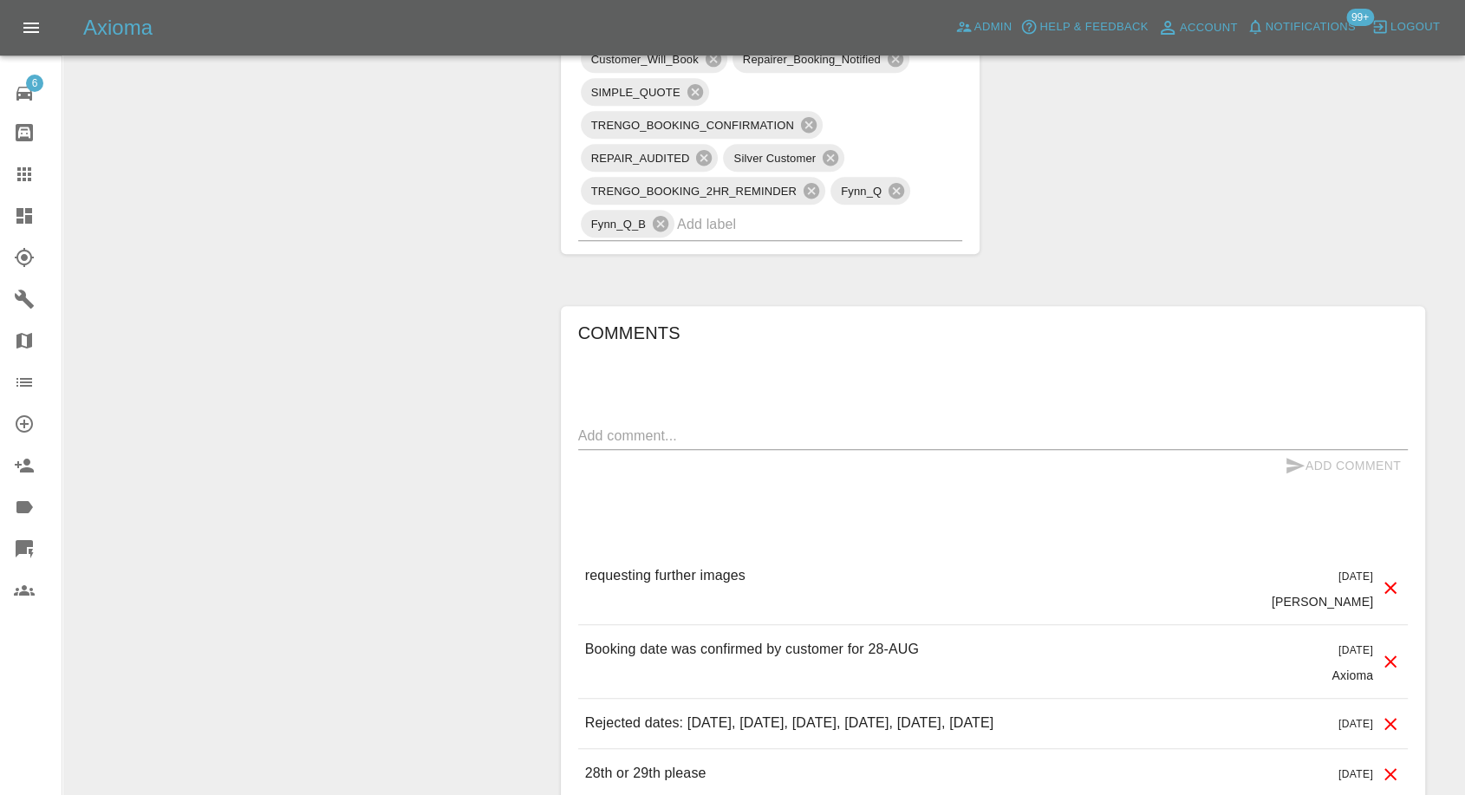
click at [738, 432] on textarea at bounding box center [993, 436] width 830 height 20
type textarea "Images added"
click at [1286, 471] on icon "submit" at bounding box center [1295, 465] width 21 height 21
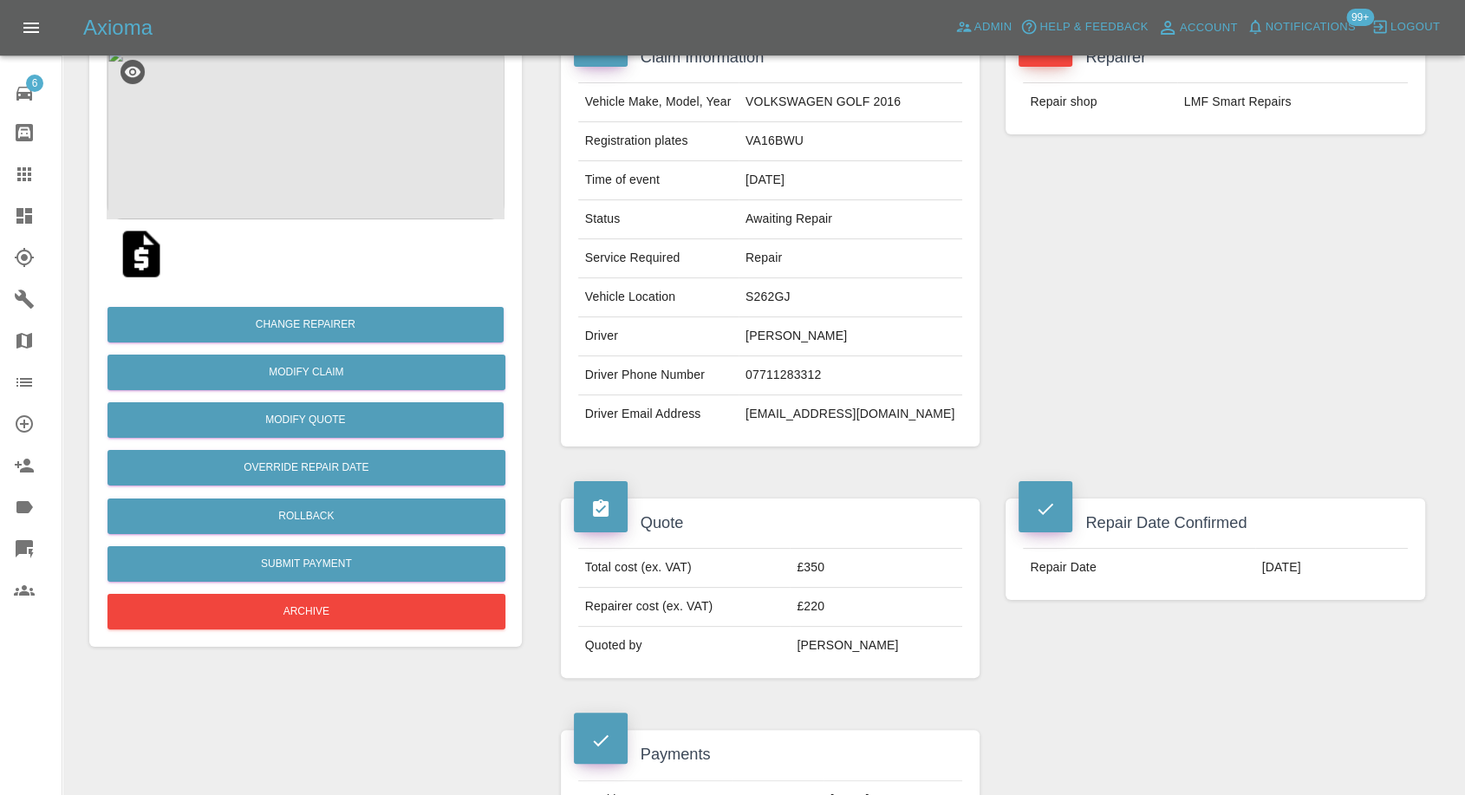
scroll to position [0, 0]
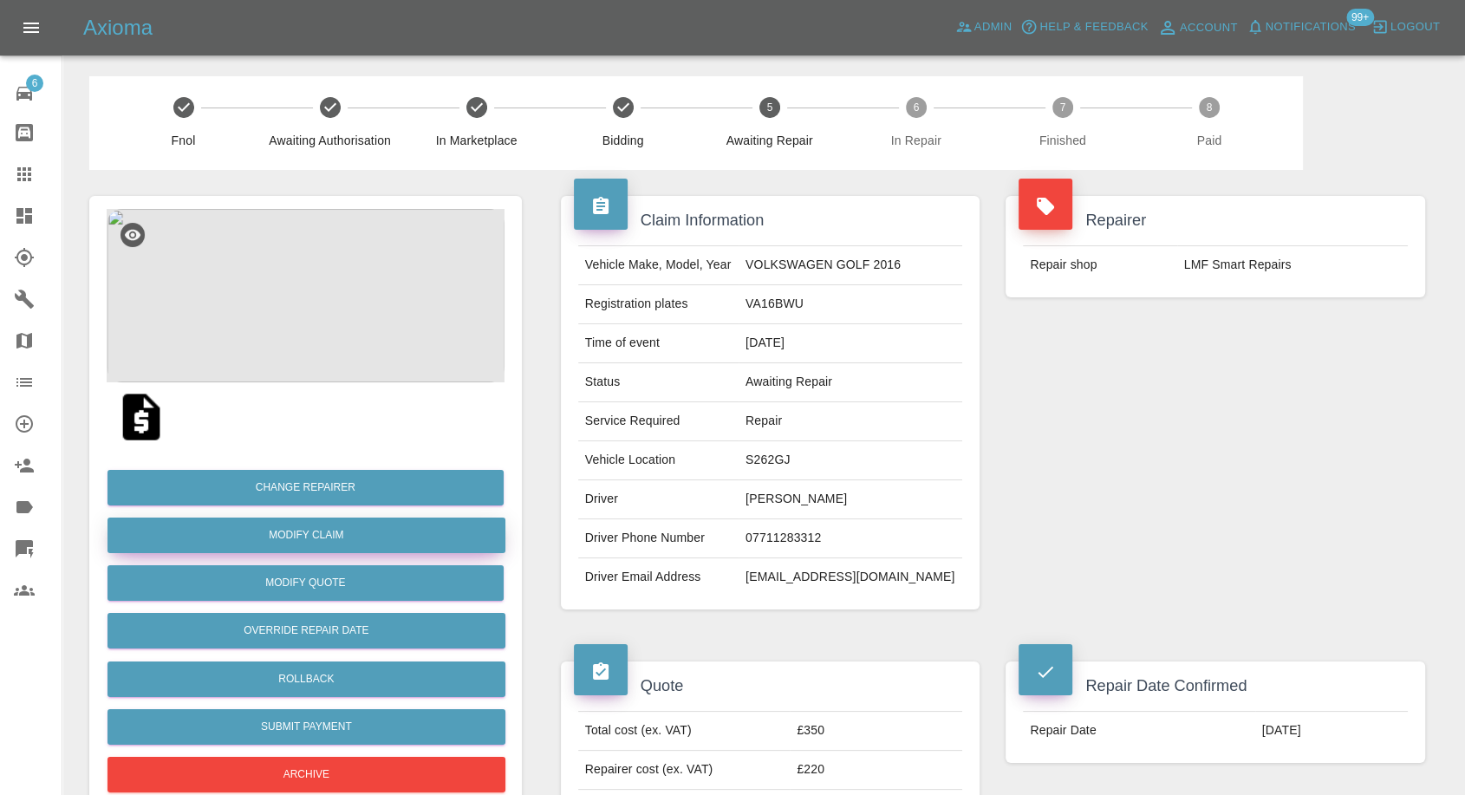
click at [343, 538] on link "Modify Claim" at bounding box center [306, 536] width 398 height 36
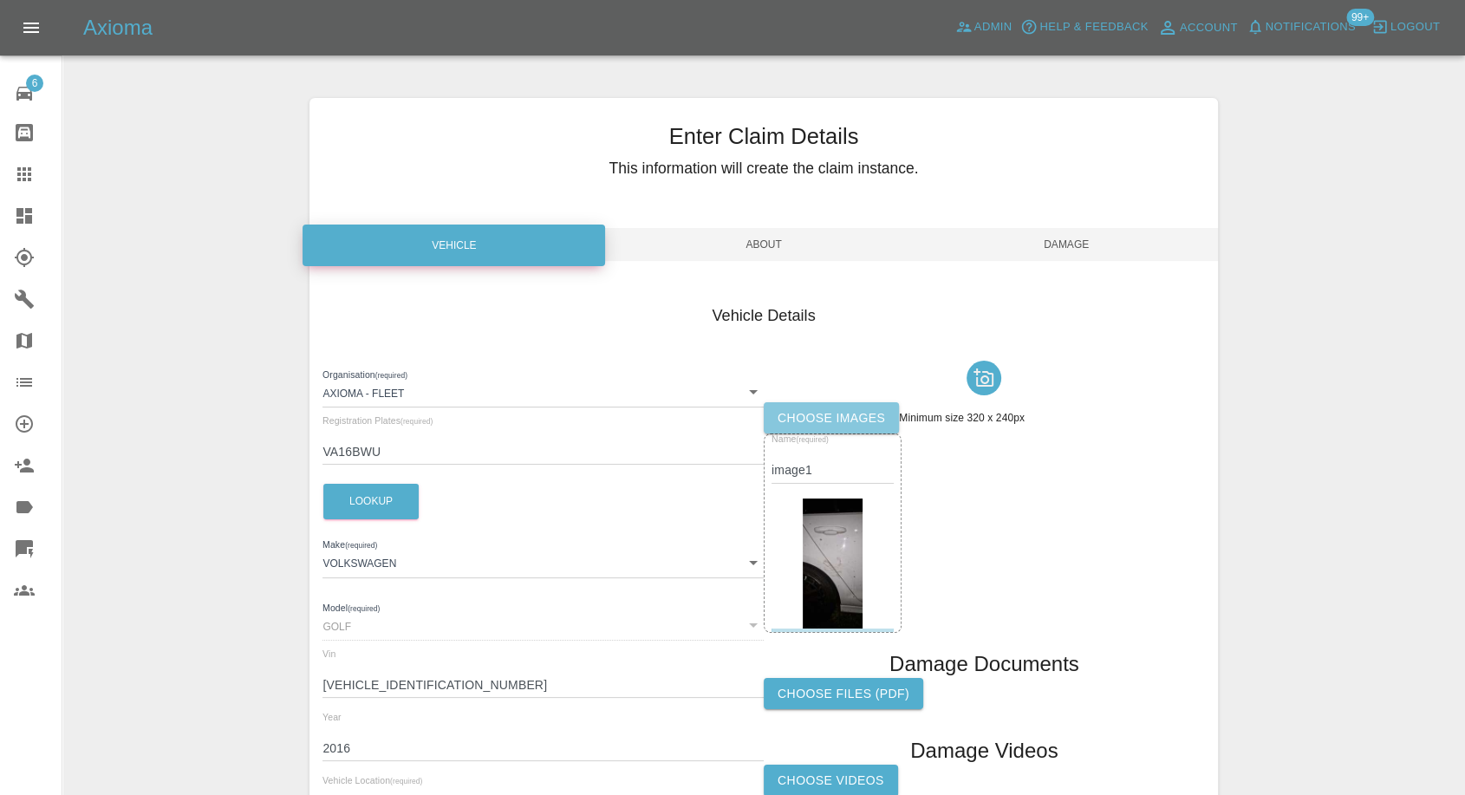
click at [829, 415] on label "Choose images" at bounding box center [831, 418] width 135 height 32
click at [0, 0] on input "Choose images" at bounding box center [0, 0] width 0 height 0
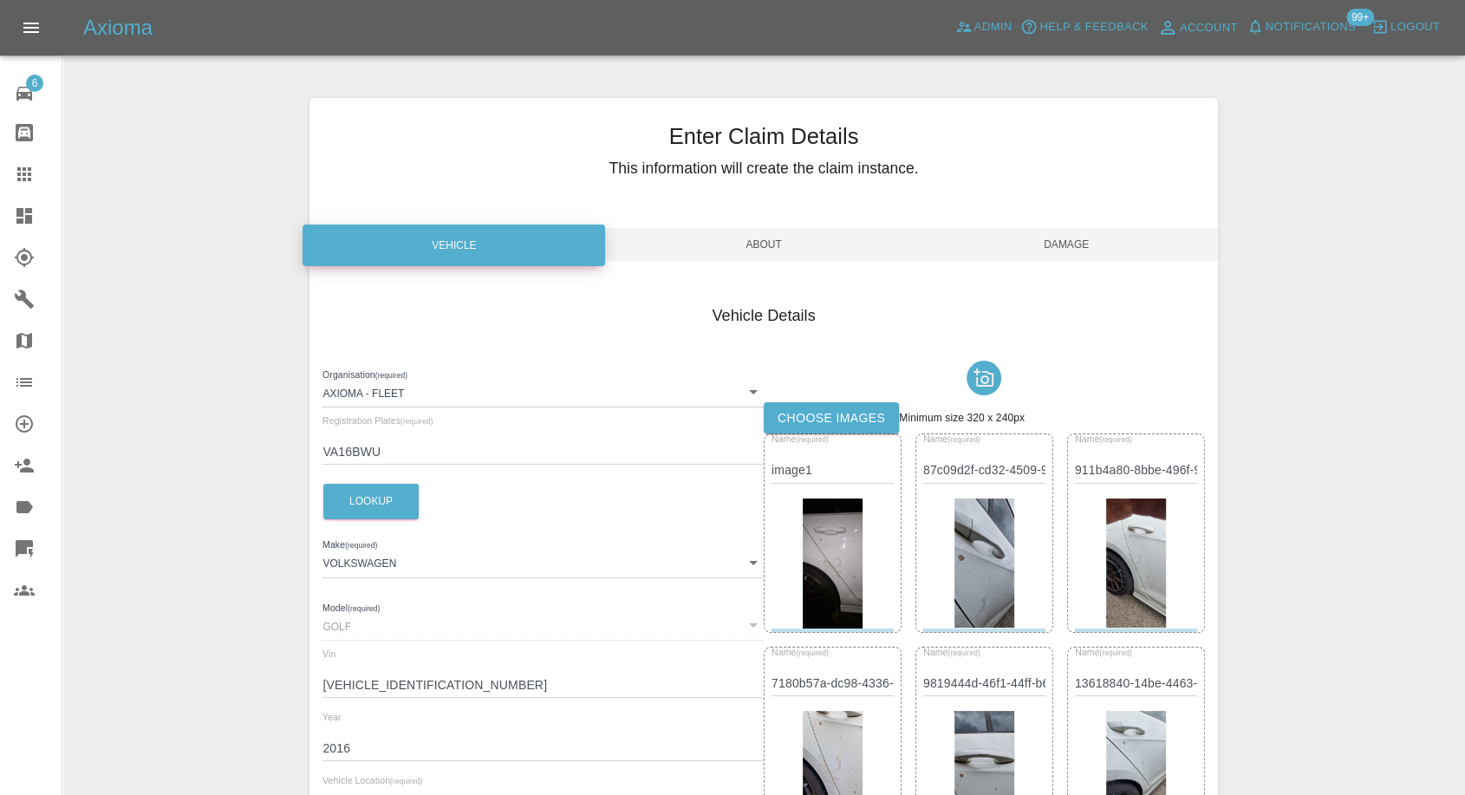
click at [1062, 245] on span "Damage" at bounding box center [1066, 244] width 303 height 33
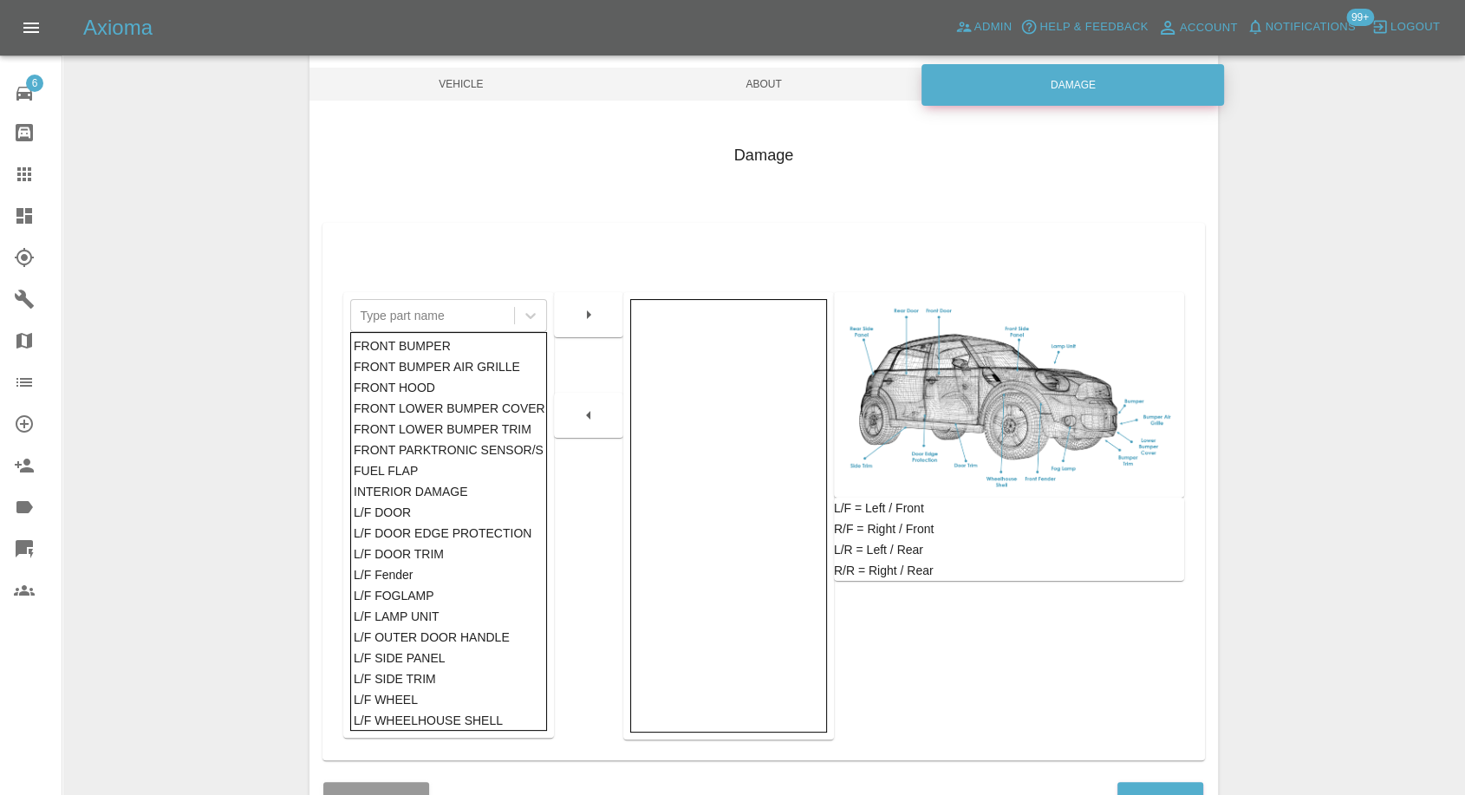
scroll to position [192, 0]
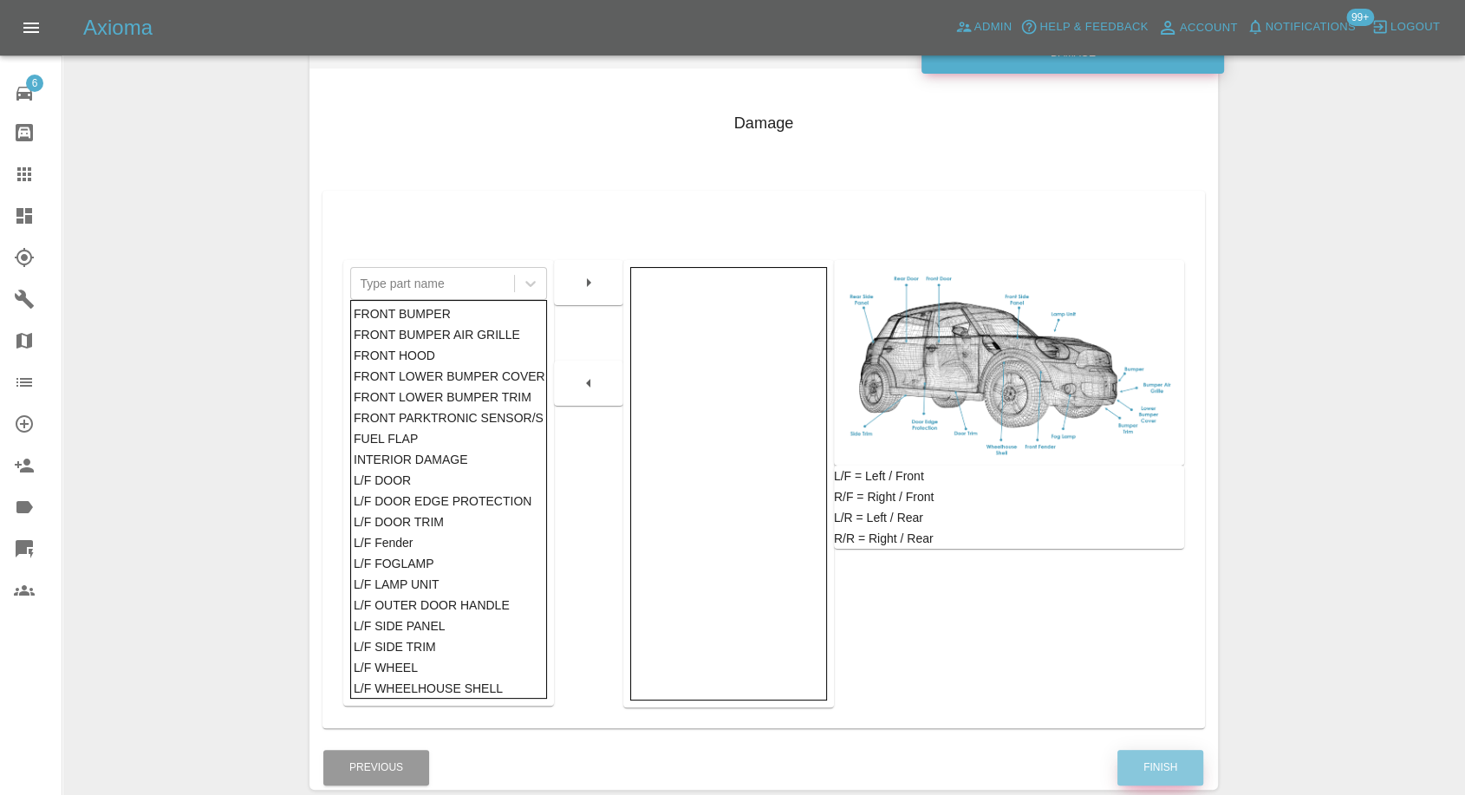
click at [1164, 771] on button "Finish" at bounding box center [1160, 768] width 86 height 36
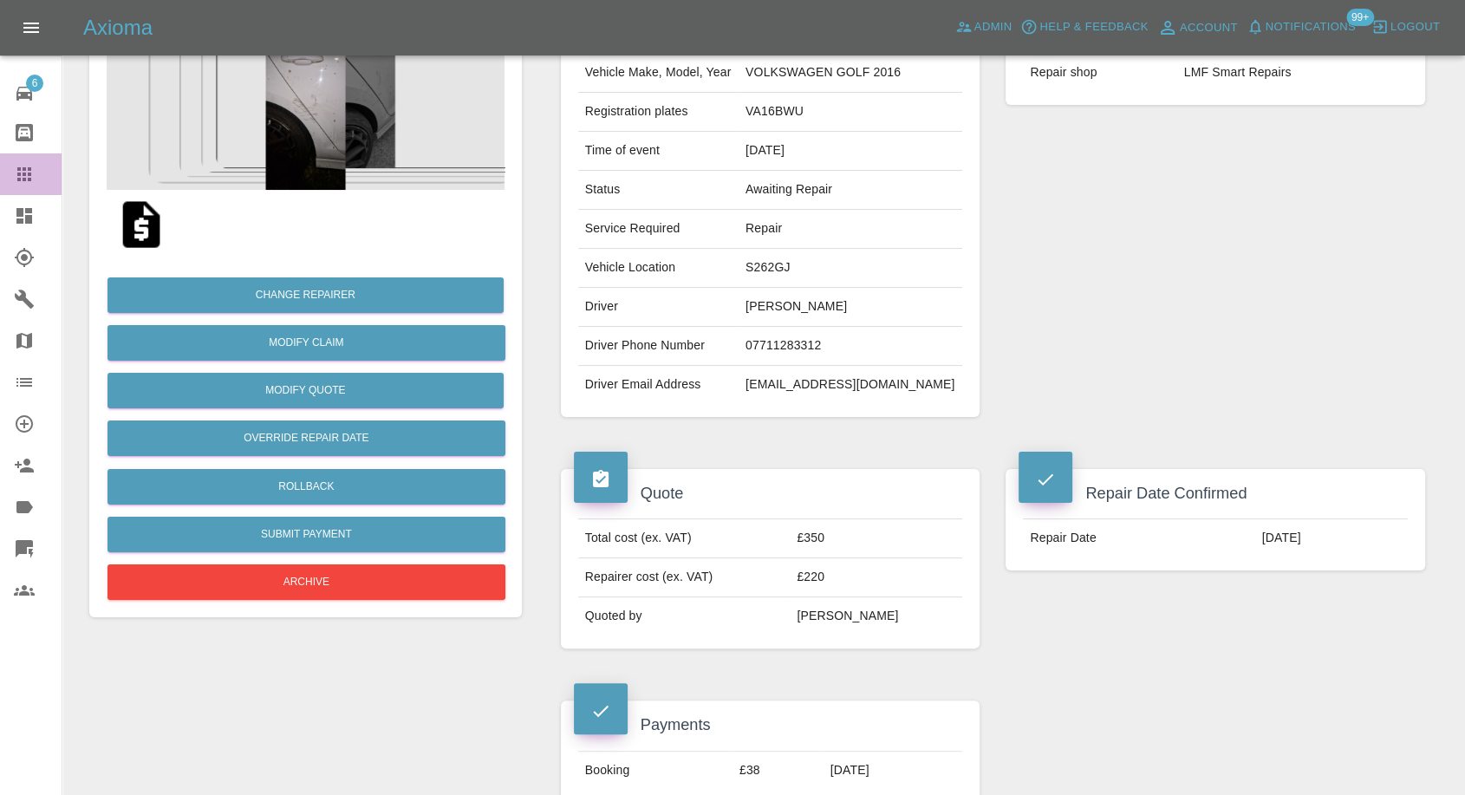
drag, startPoint x: 31, startPoint y: 162, endPoint x: 461, endPoint y: 462, distance: 524.3
click at [30, 164] on link "Claims" at bounding box center [31, 174] width 62 height 42
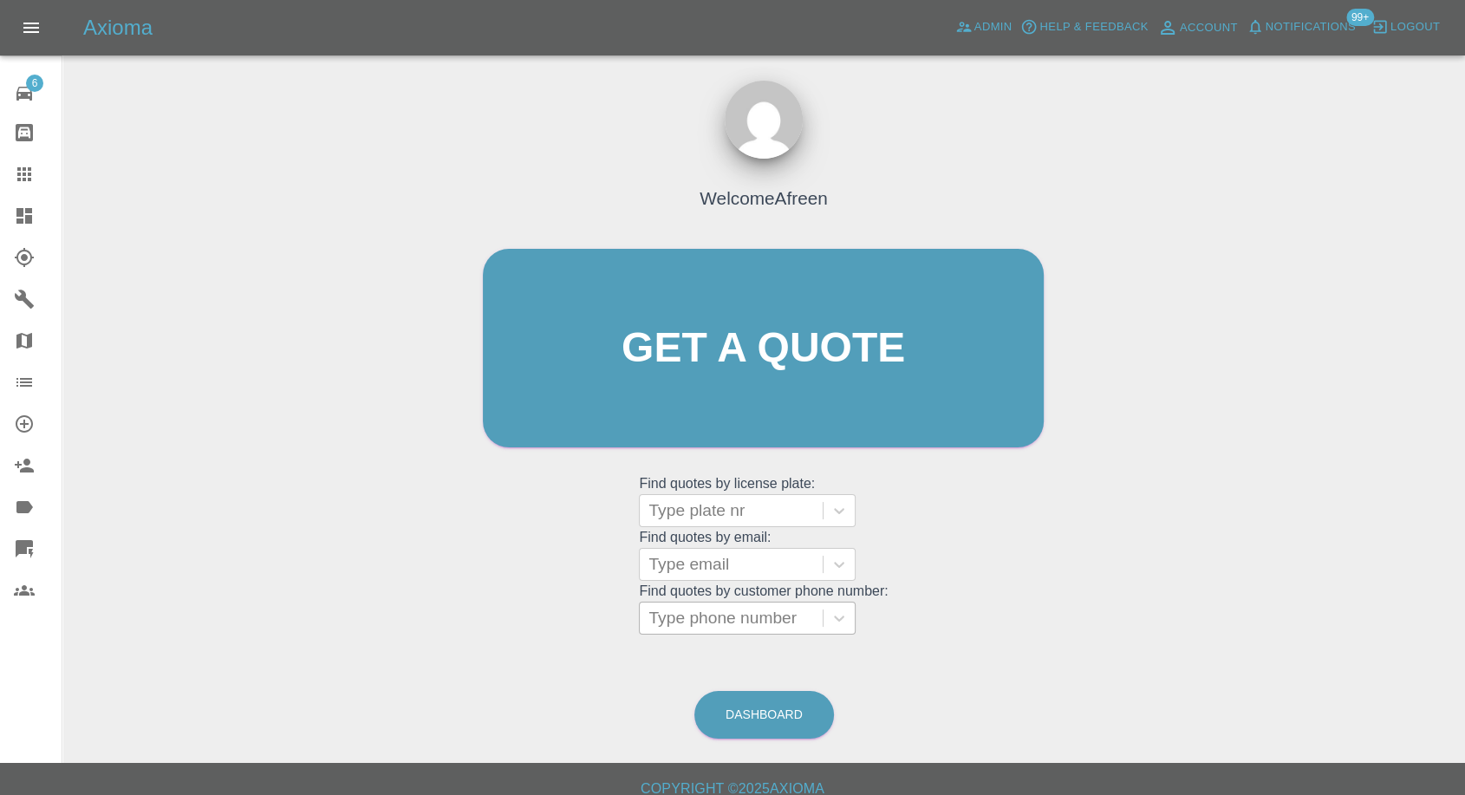
click at [736, 612] on div at bounding box center [731, 618] width 166 height 24
paste input "Here are additional photos. I hope this is not a scam, I've assumed you are a r…"
paste input "7745240788"
type input "7745240788"
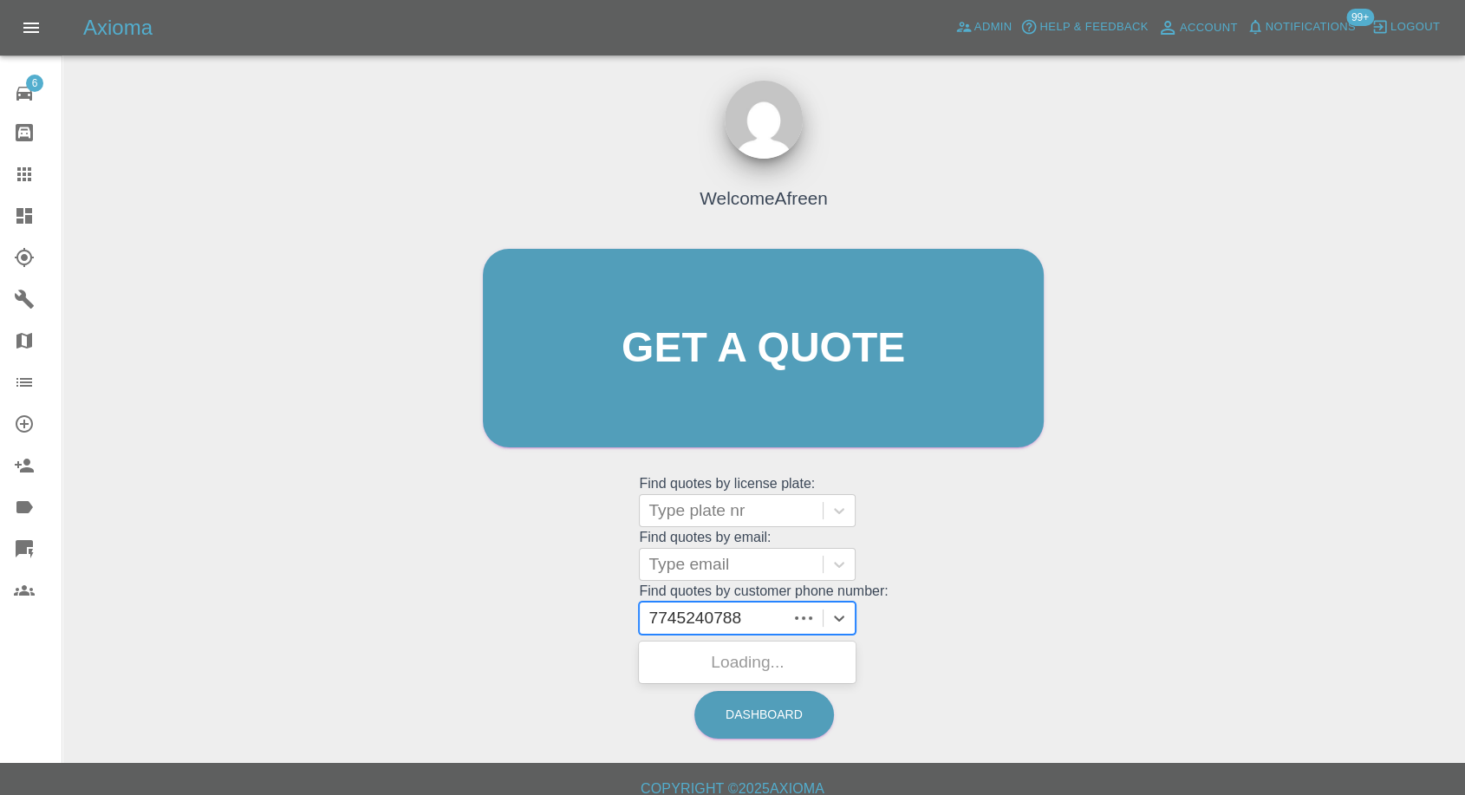
scroll to position [0, 0]
click at [653, 618] on div at bounding box center [731, 618] width 183 height 31
paste input "7745240788"
type input "07745240788"
click at [758, 658] on div "ME19NBG, Awaiting Repair" at bounding box center [747, 672] width 217 height 55
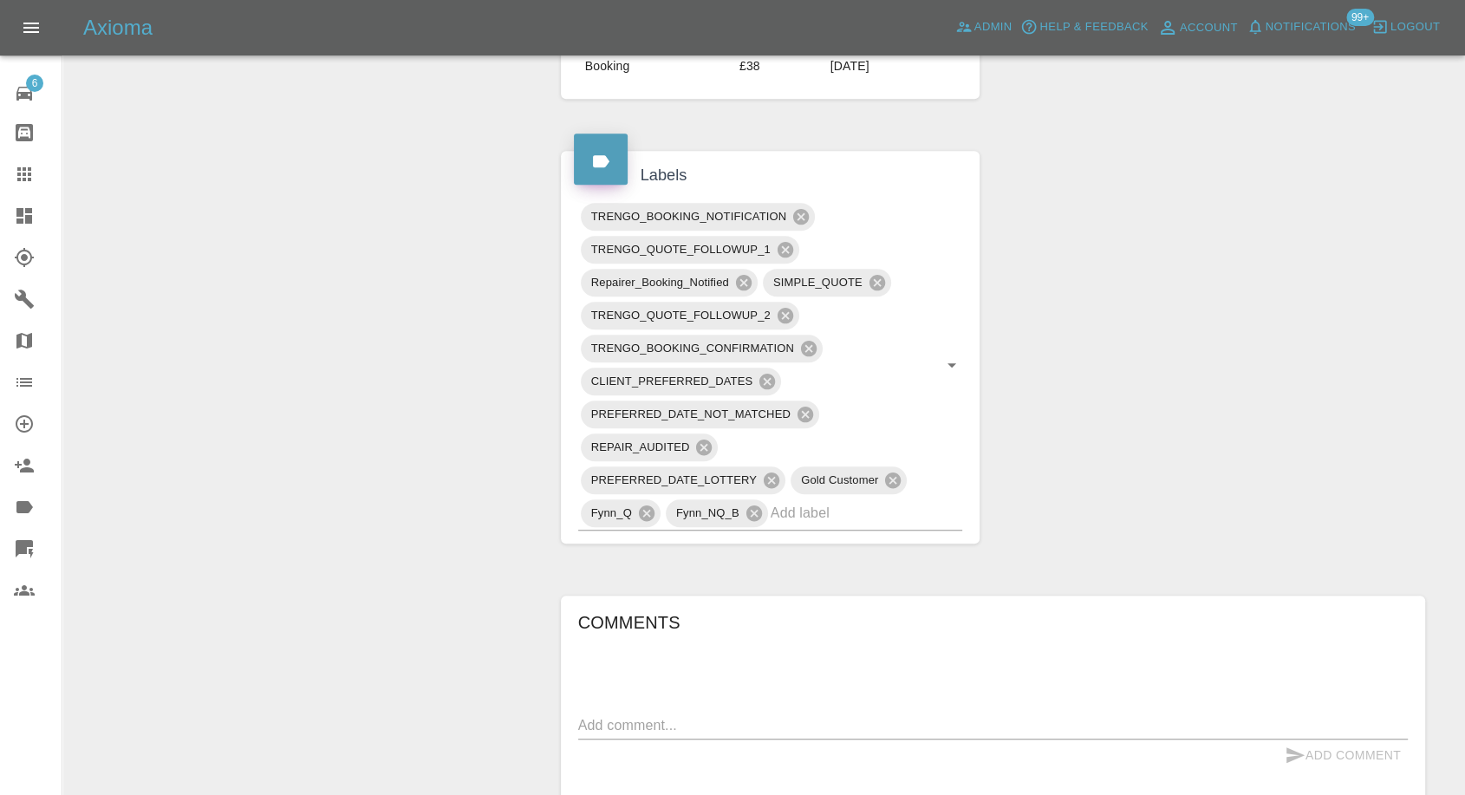
scroll to position [1252, 0]
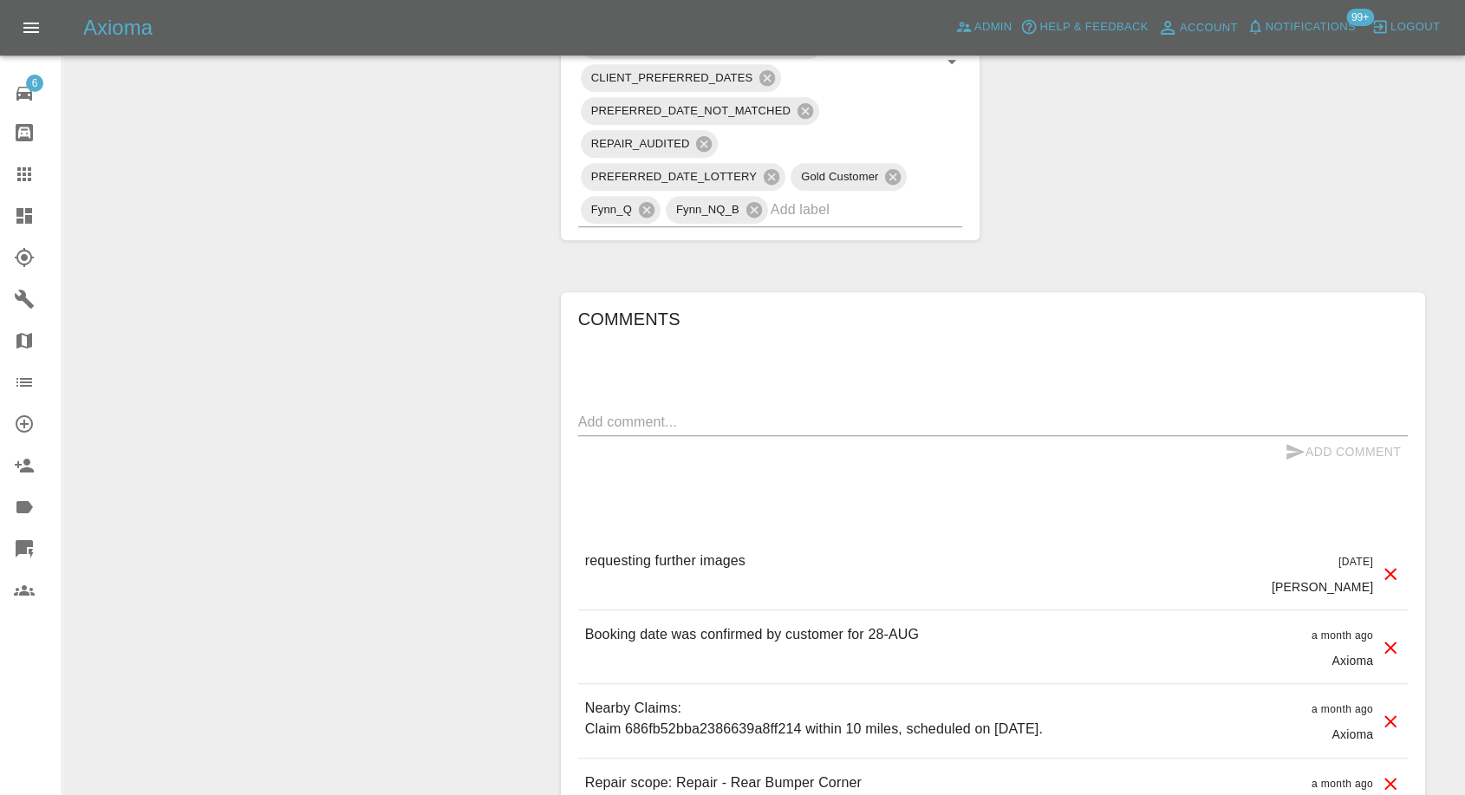
click at [740, 412] on textarea at bounding box center [993, 422] width 830 height 20
type textarea "Images added"
click at [1292, 444] on icon "submit" at bounding box center [1296, 452] width 18 height 16
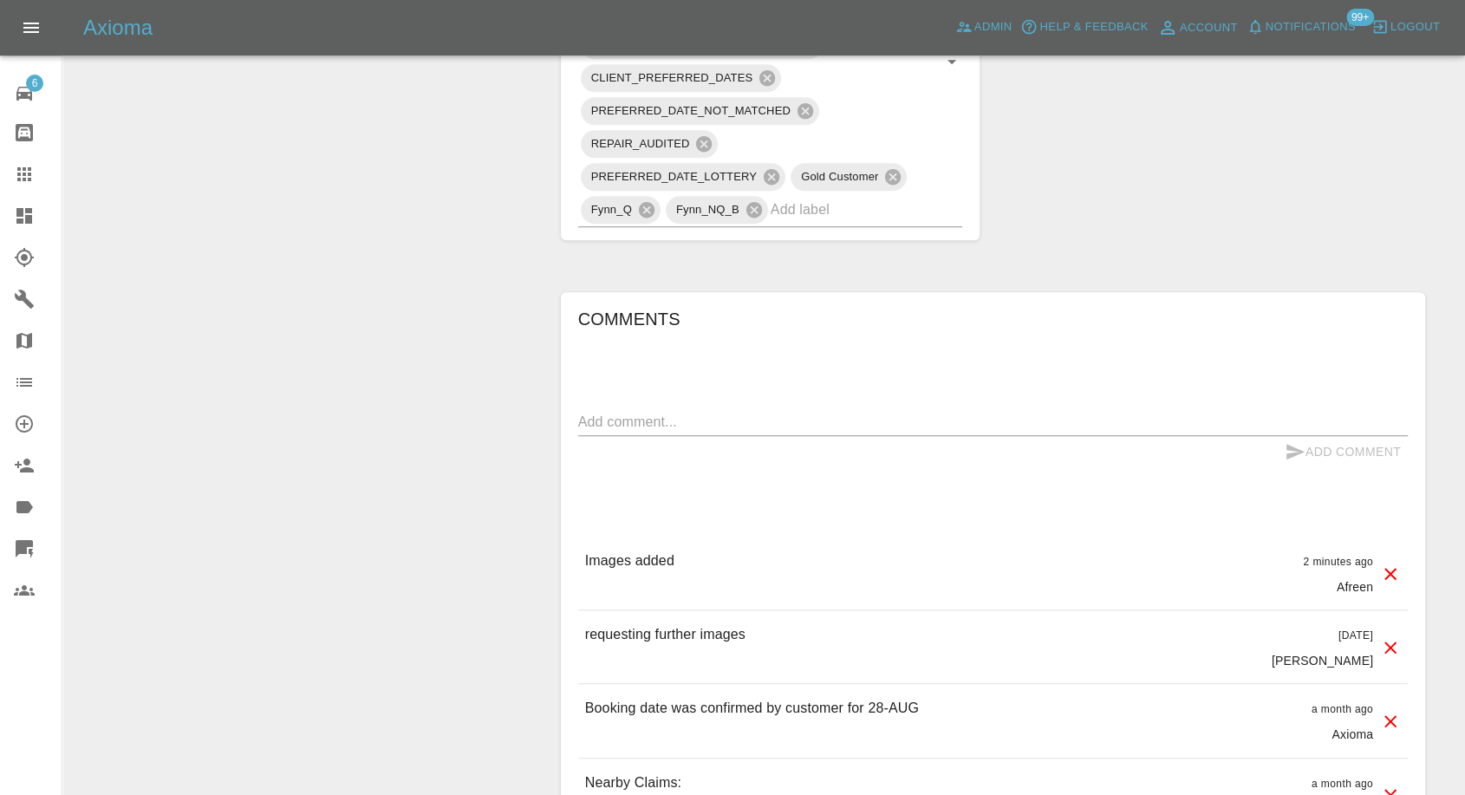
click at [30, 175] on icon at bounding box center [24, 174] width 14 height 14
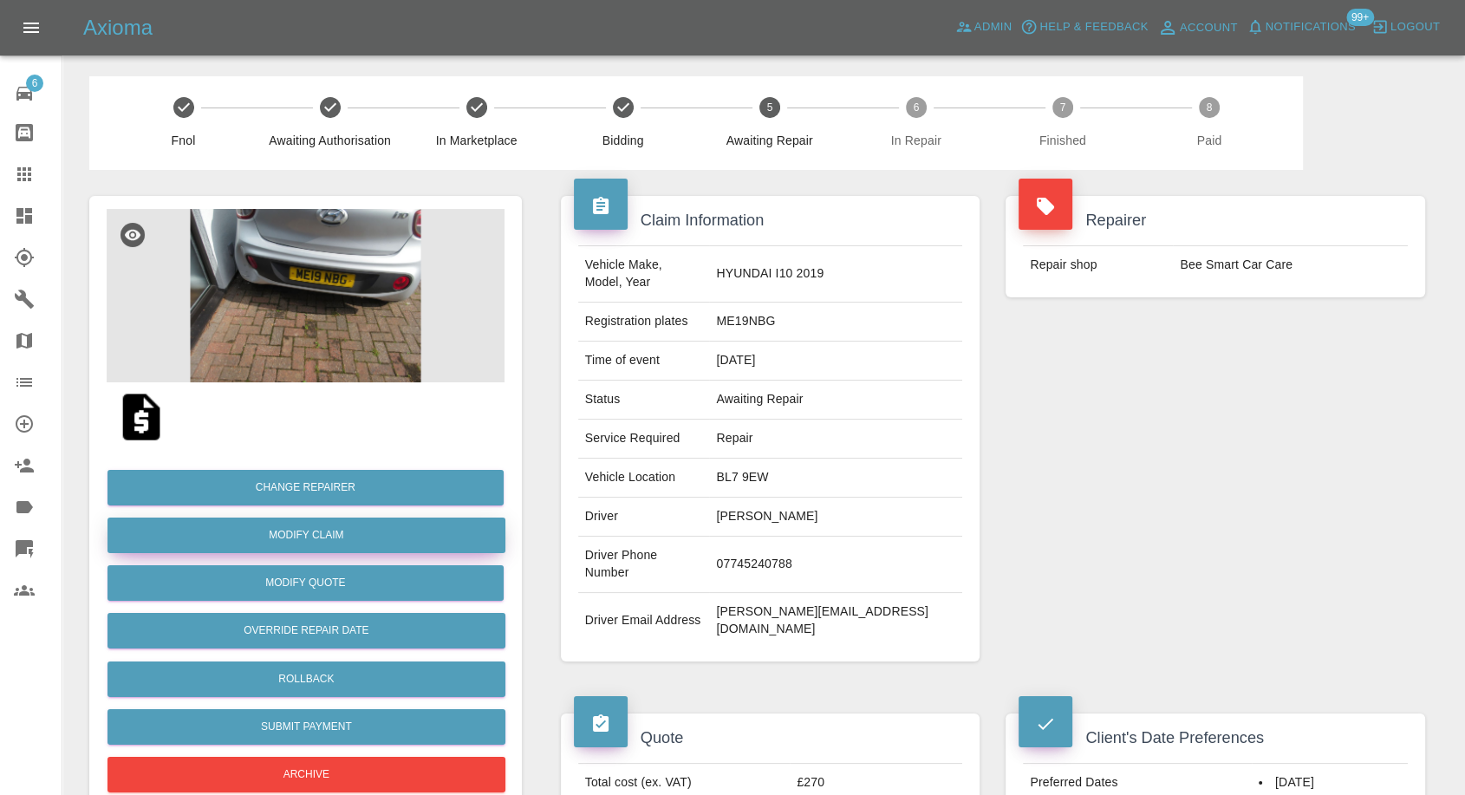
click at [342, 543] on link "Modify Claim" at bounding box center [306, 536] width 398 height 36
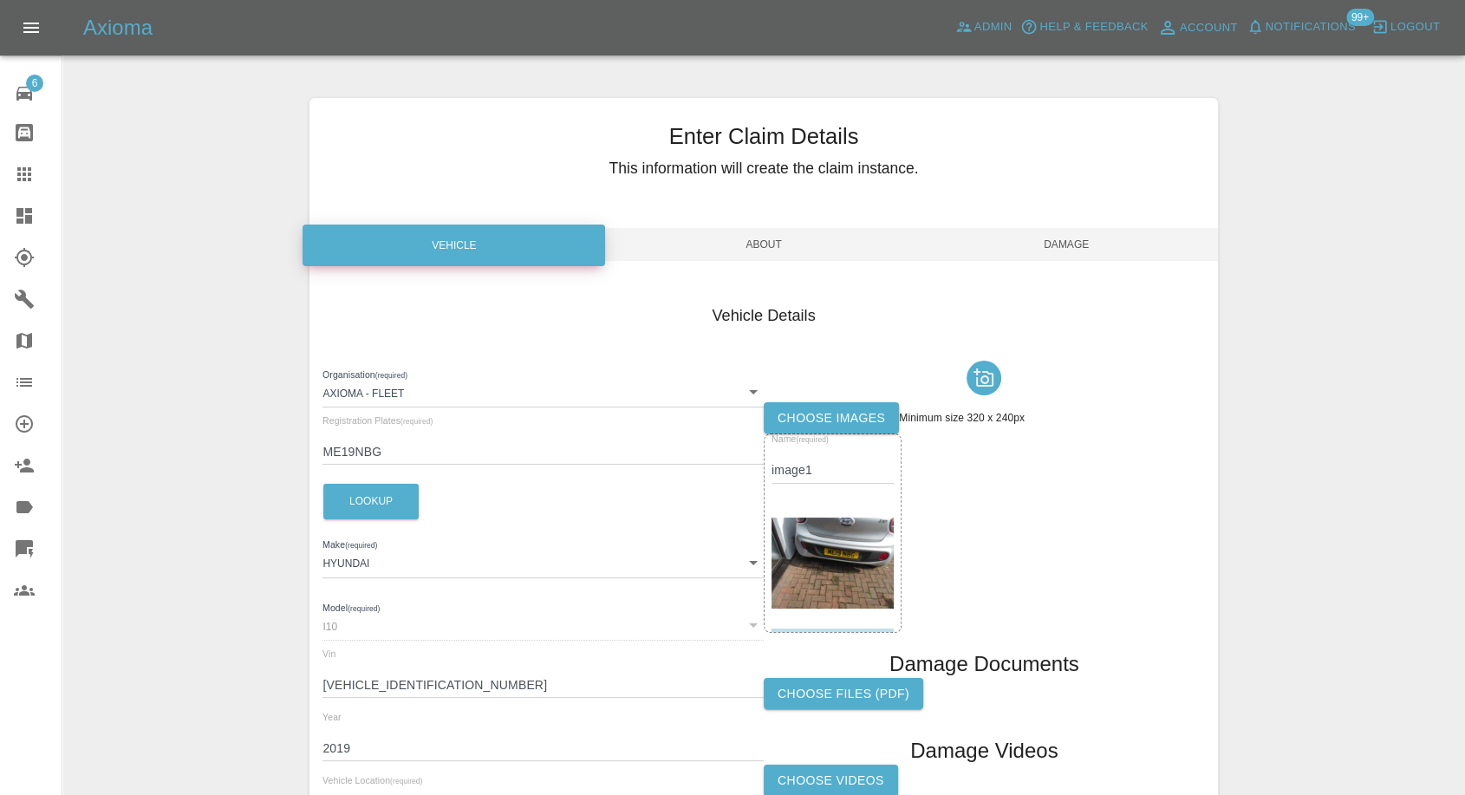
click at [834, 411] on label "Choose images" at bounding box center [831, 418] width 135 height 32
click at [0, 0] on input "Choose images" at bounding box center [0, 0] width 0 height 0
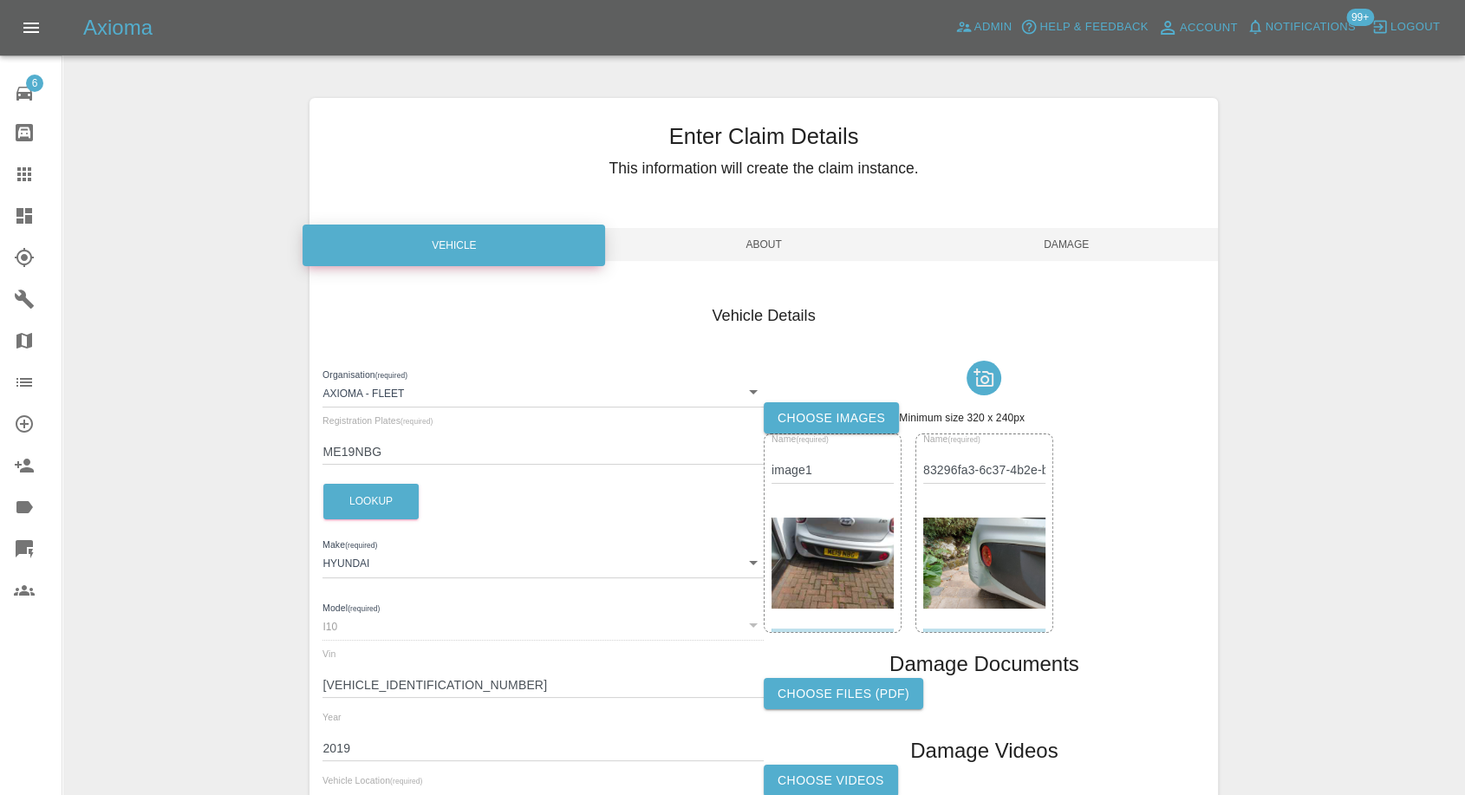
click at [815, 425] on label "Choose images" at bounding box center [831, 418] width 135 height 32
click at [0, 0] on input "Choose images" at bounding box center [0, 0] width 0 height 0
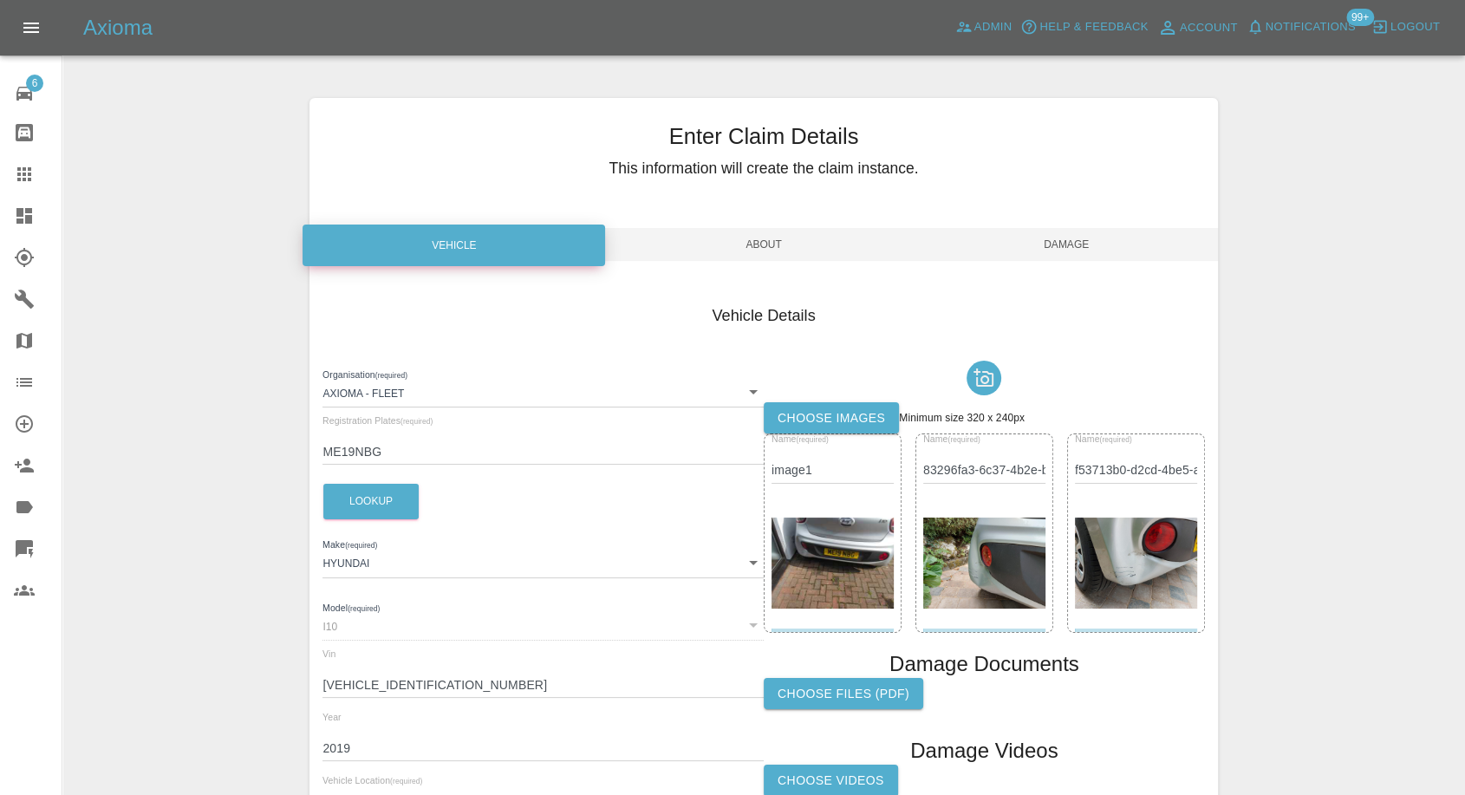
click at [1078, 228] on span "Damage" at bounding box center [1066, 244] width 303 height 33
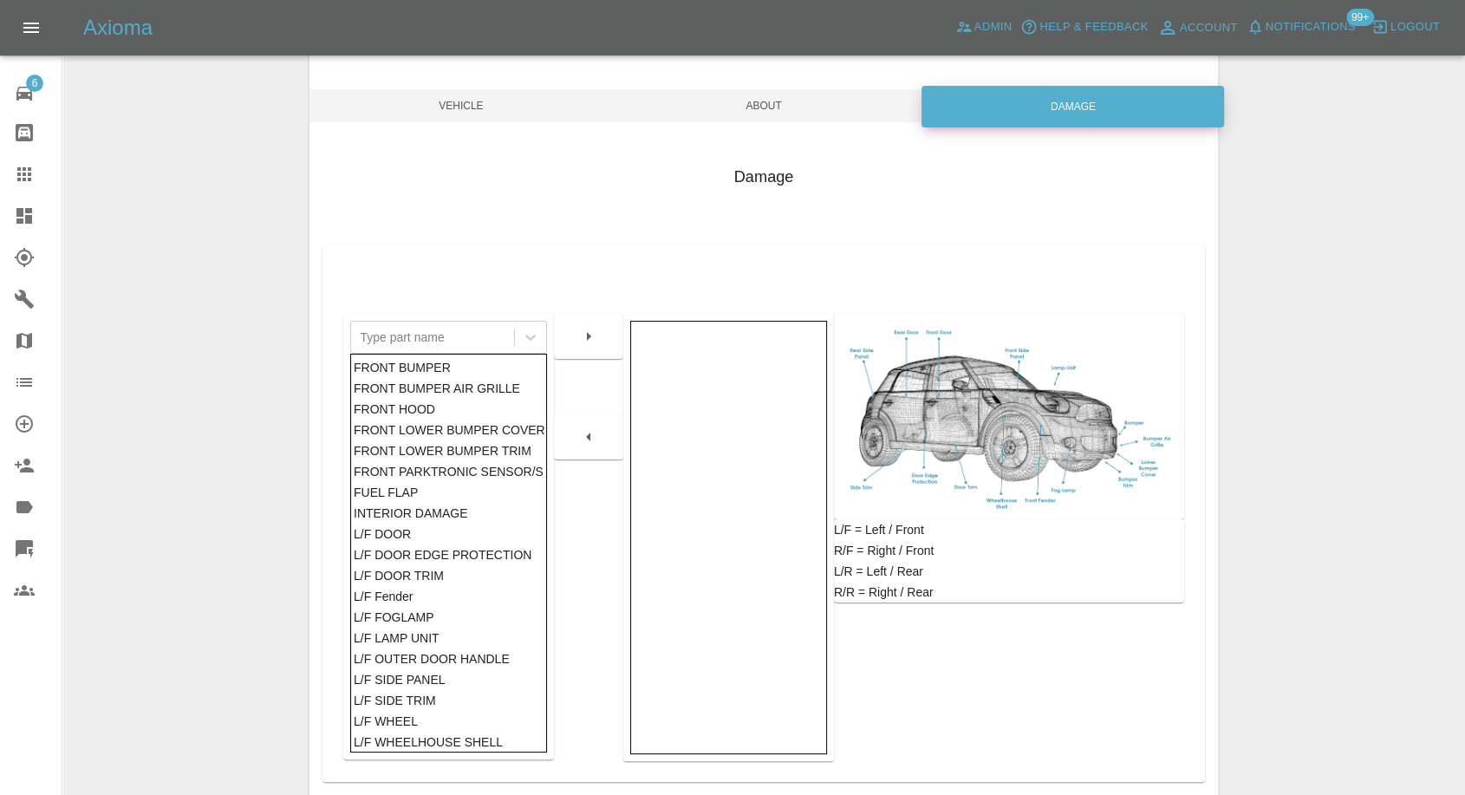
scroll to position [192, 0]
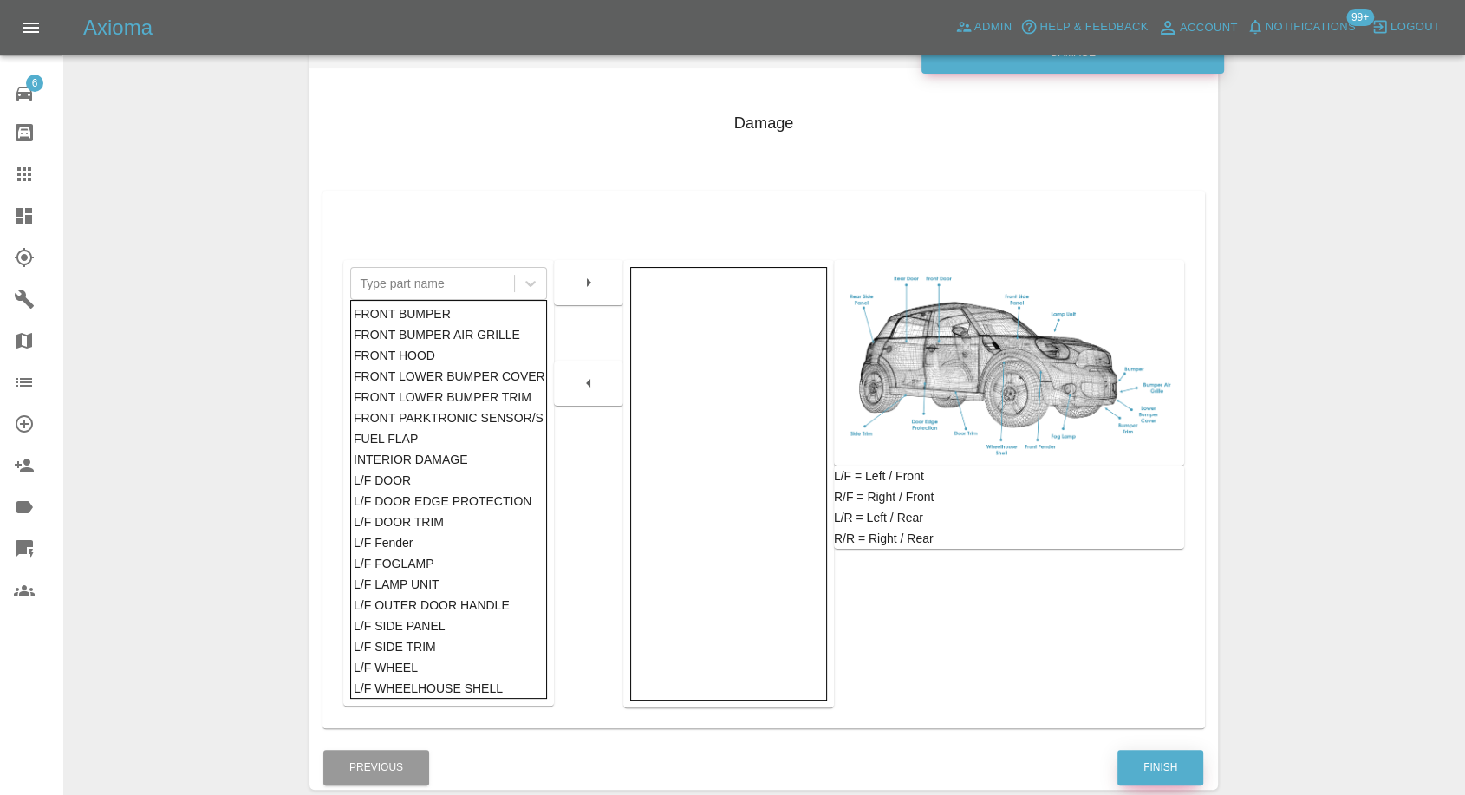
click at [1129, 771] on button "Finish" at bounding box center [1160, 768] width 86 height 36
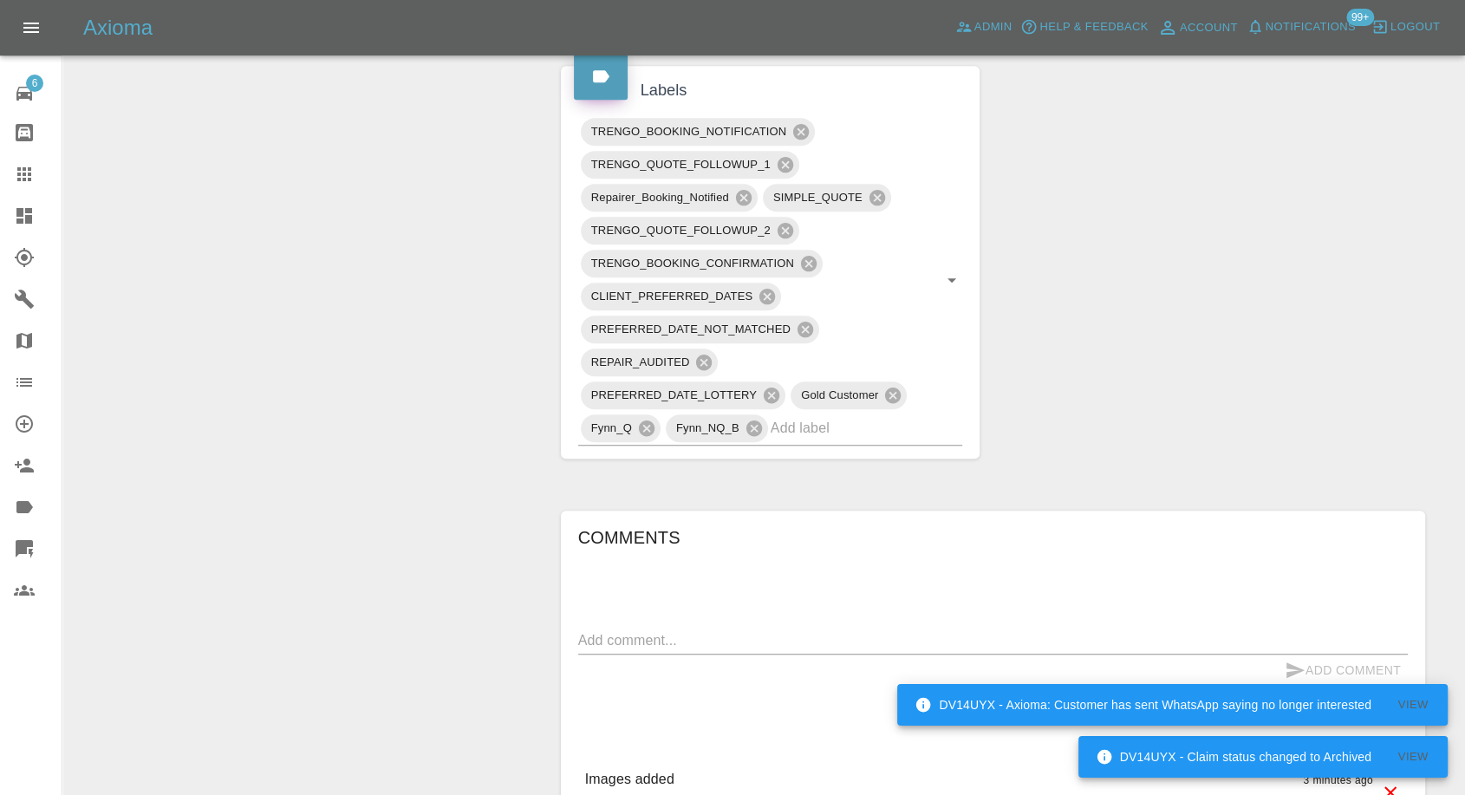
scroll to position [1156, 0]
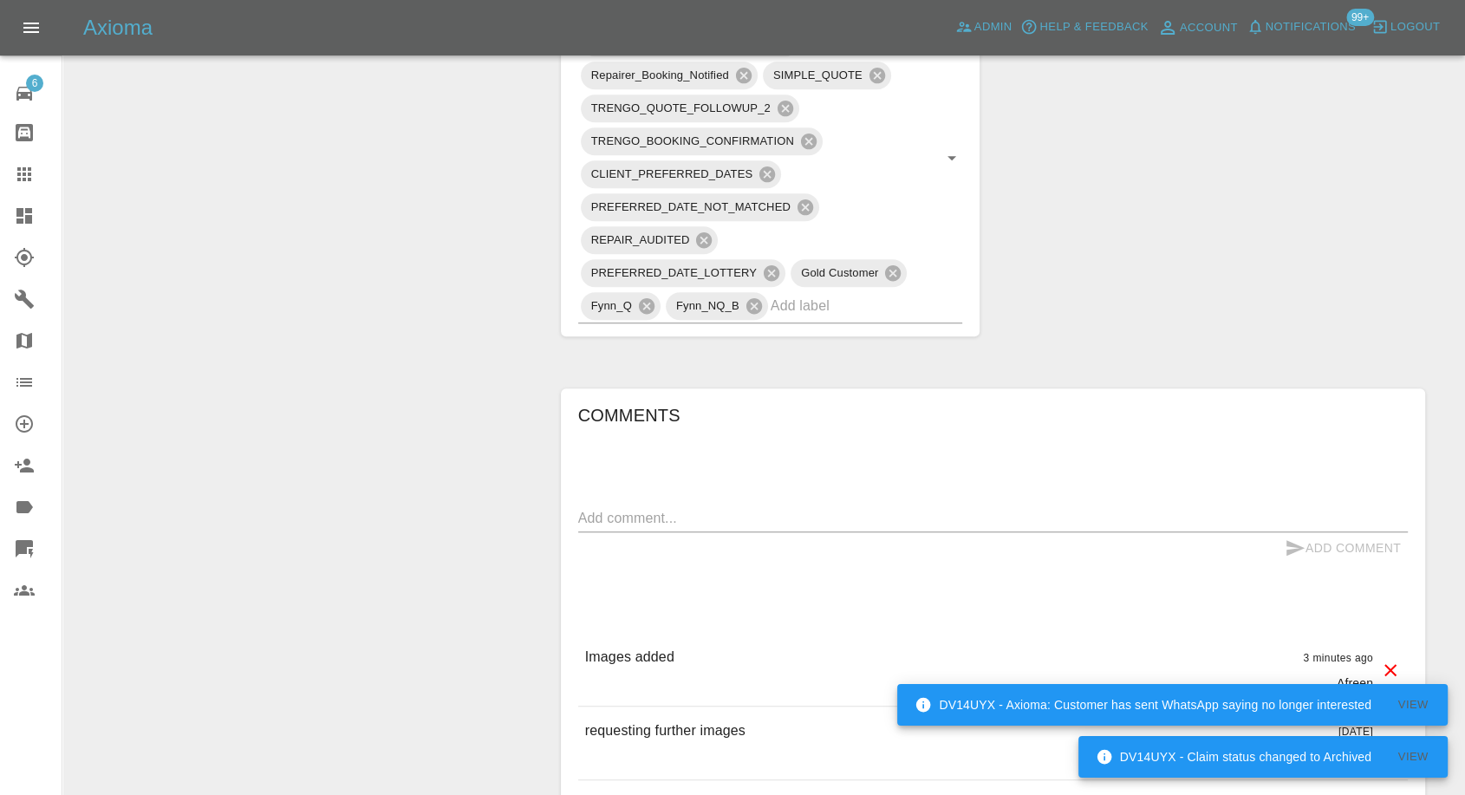
drag, startPoint x: 17, startPoint y: 163, endPoint x: 432, endPoint y: 473, distance: 517.7
click at [17, 164] on icon at bounding box center [24, 174] width 21 height 21
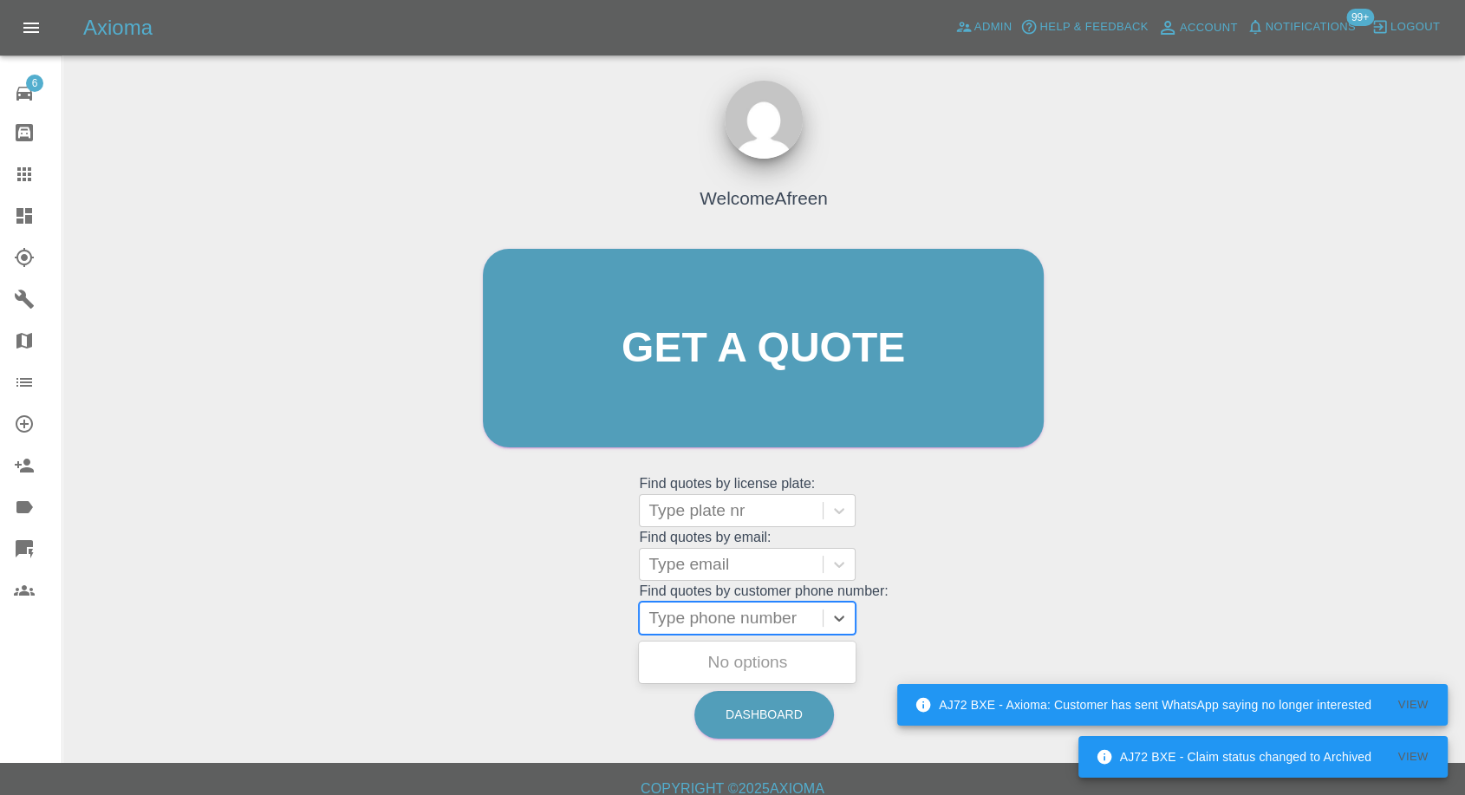
click at [676, 619] on div at bounding box center [731, 618] width 166 height 24
paste input "+44 7921 394570"
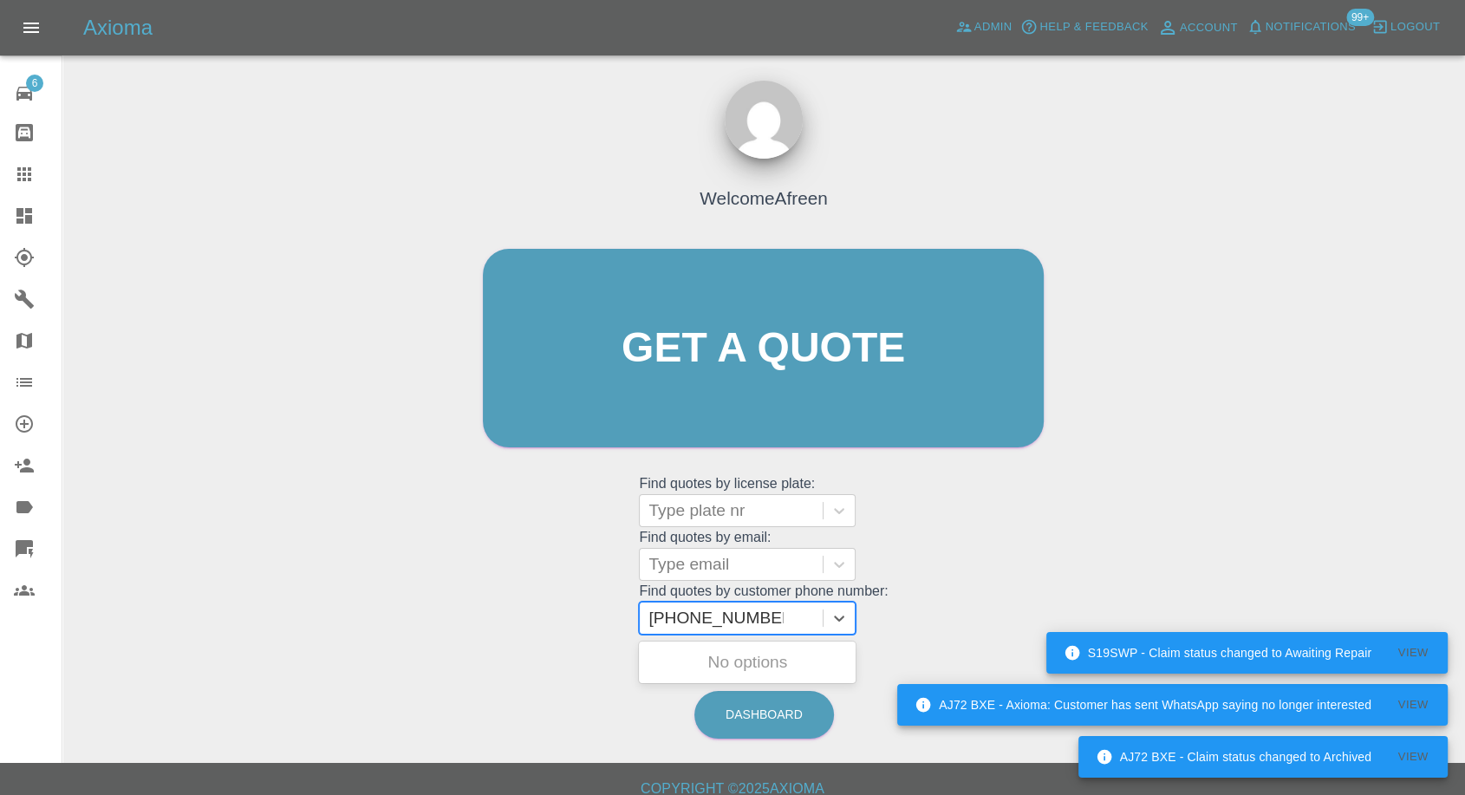
drag, startPoint x: 689, startPoint y: 616, endPoint x: 547, endPoint y: 640, distance: 144.1
click at [551, 641] on div "Welcome Afreen Get a quote Get a quote Find quotes by license plate: Type plate…" at bounding box center [763, 382] width 597 height 524
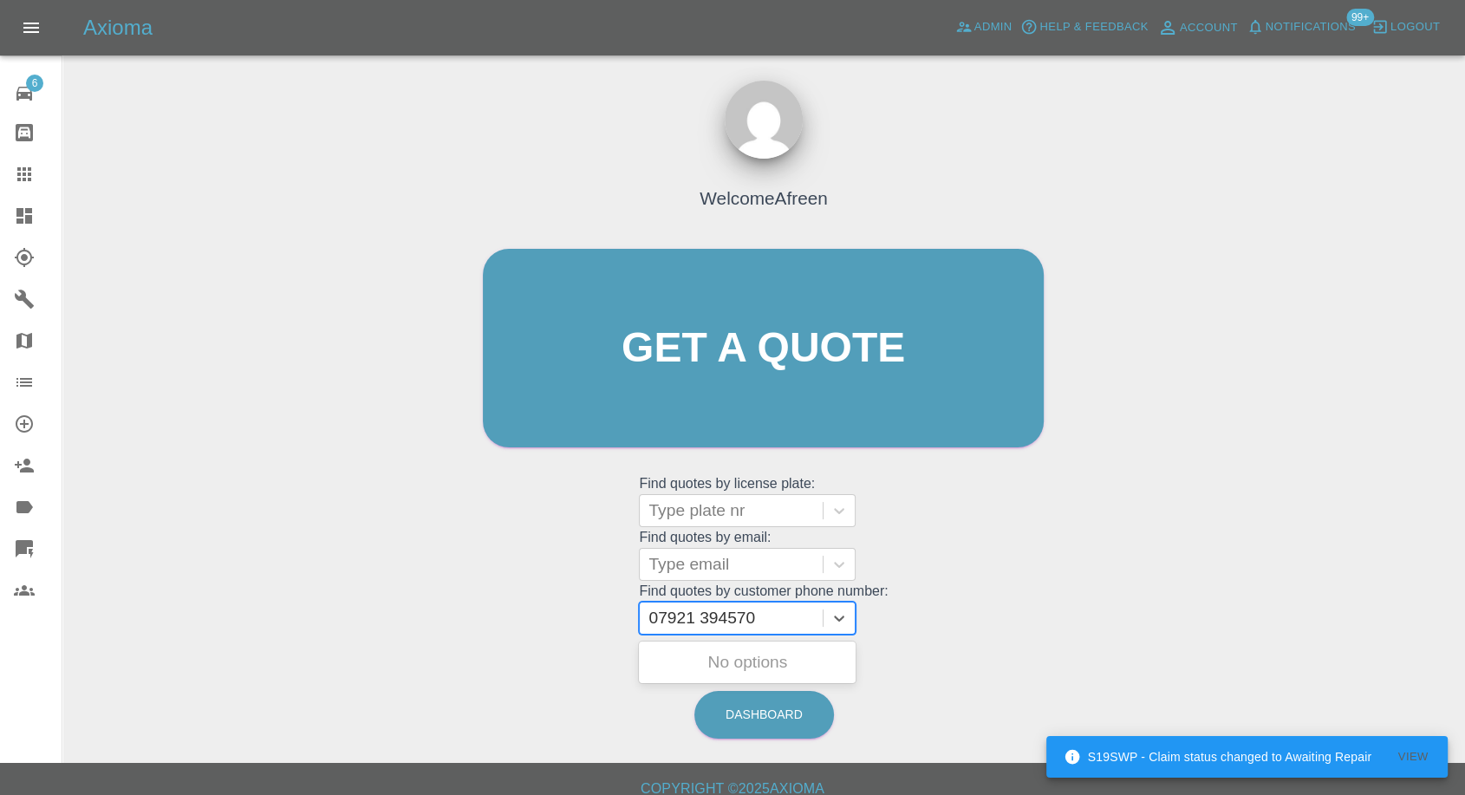
click at [699, 618] on input "07921 394570" at bounding box center [703, 618] width 111 height 21
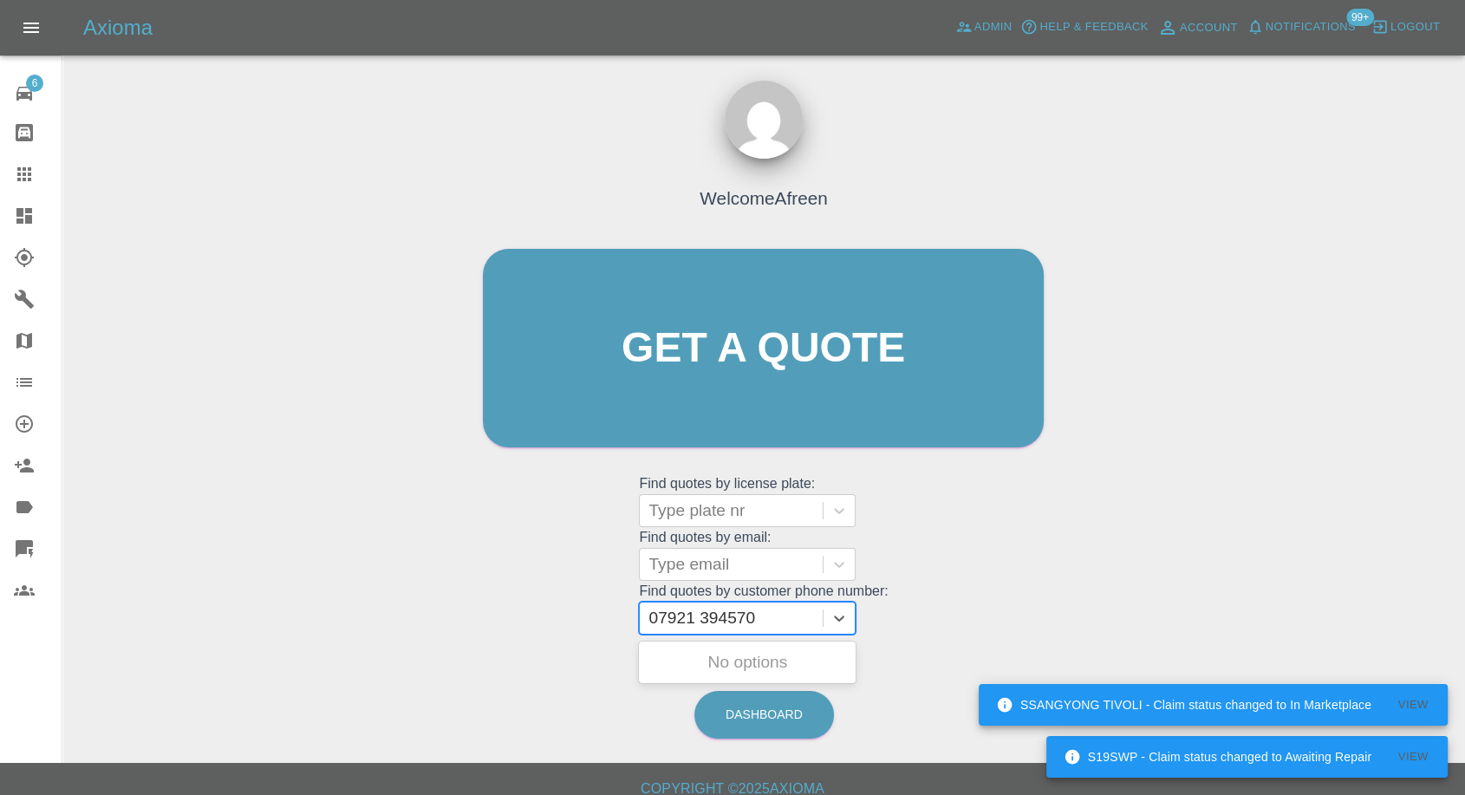
type input "07921394570"
click at [735, 666] on div "EX67ZFN, Awaiting Repair" at bounding box center [747, 672] width 217 height 55
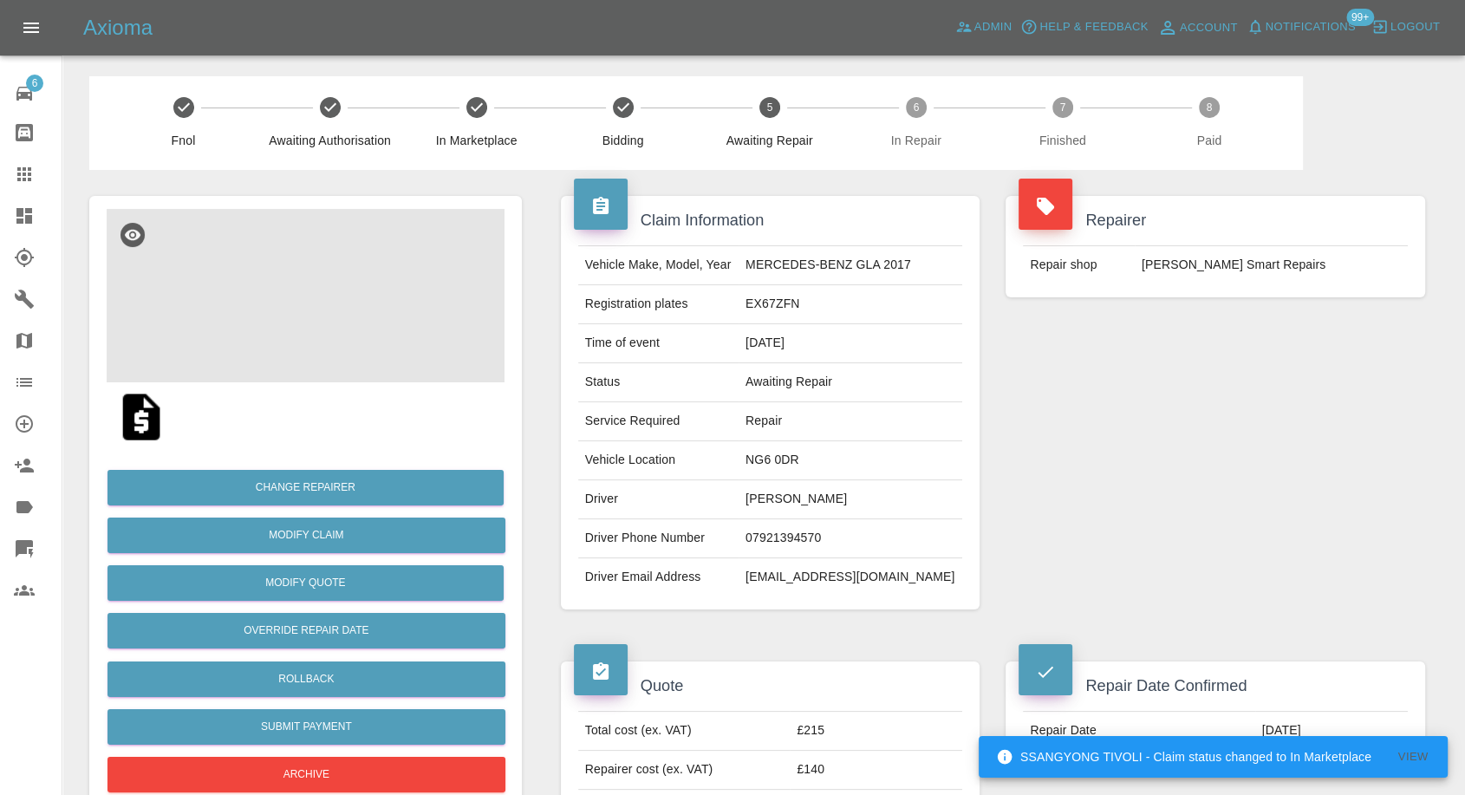
click at [328, 288] on img at bounding box center [306, 295] width 398 height 173
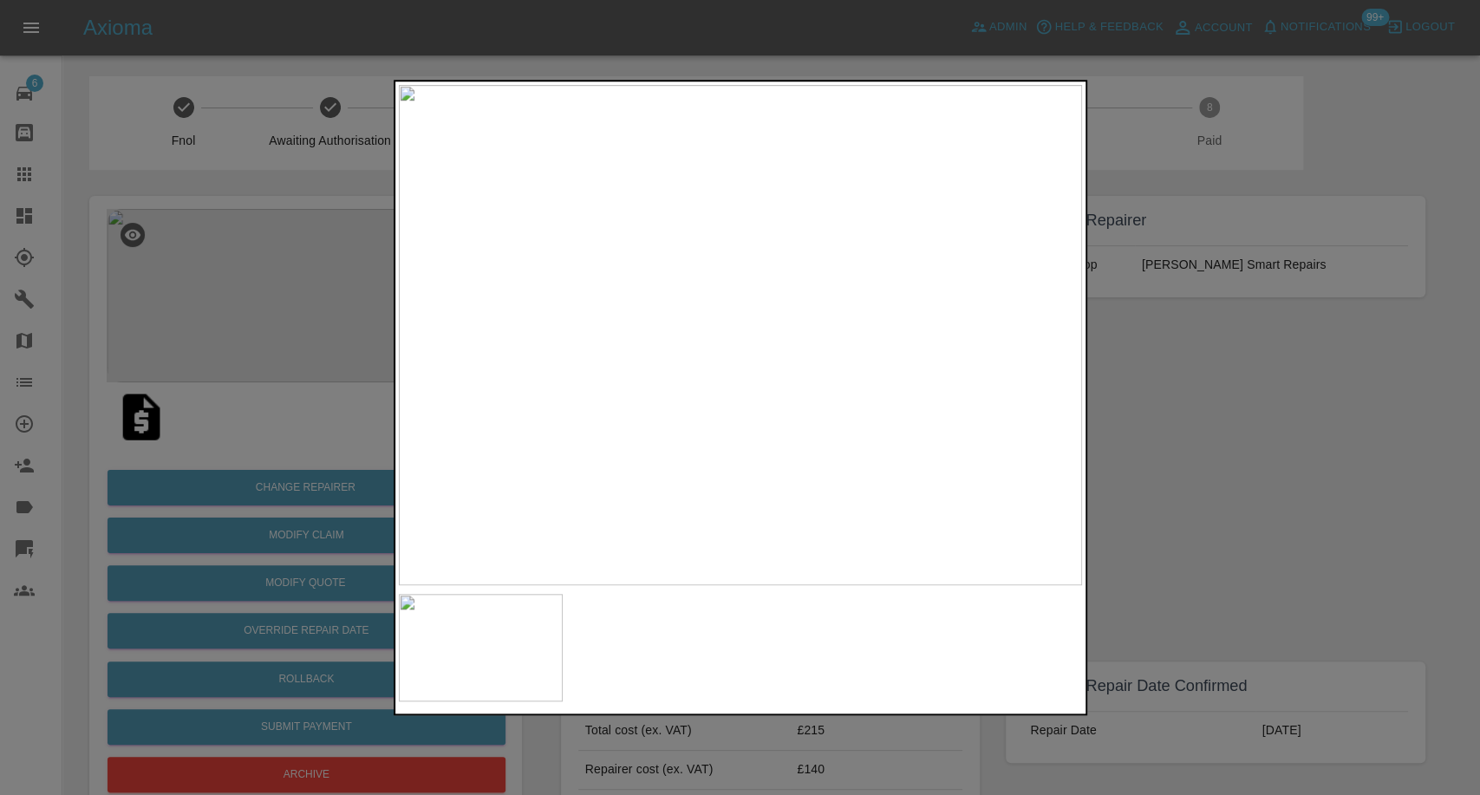
click at [1225, 513] on div at bounding box center [740, 397] width 1480 height 795
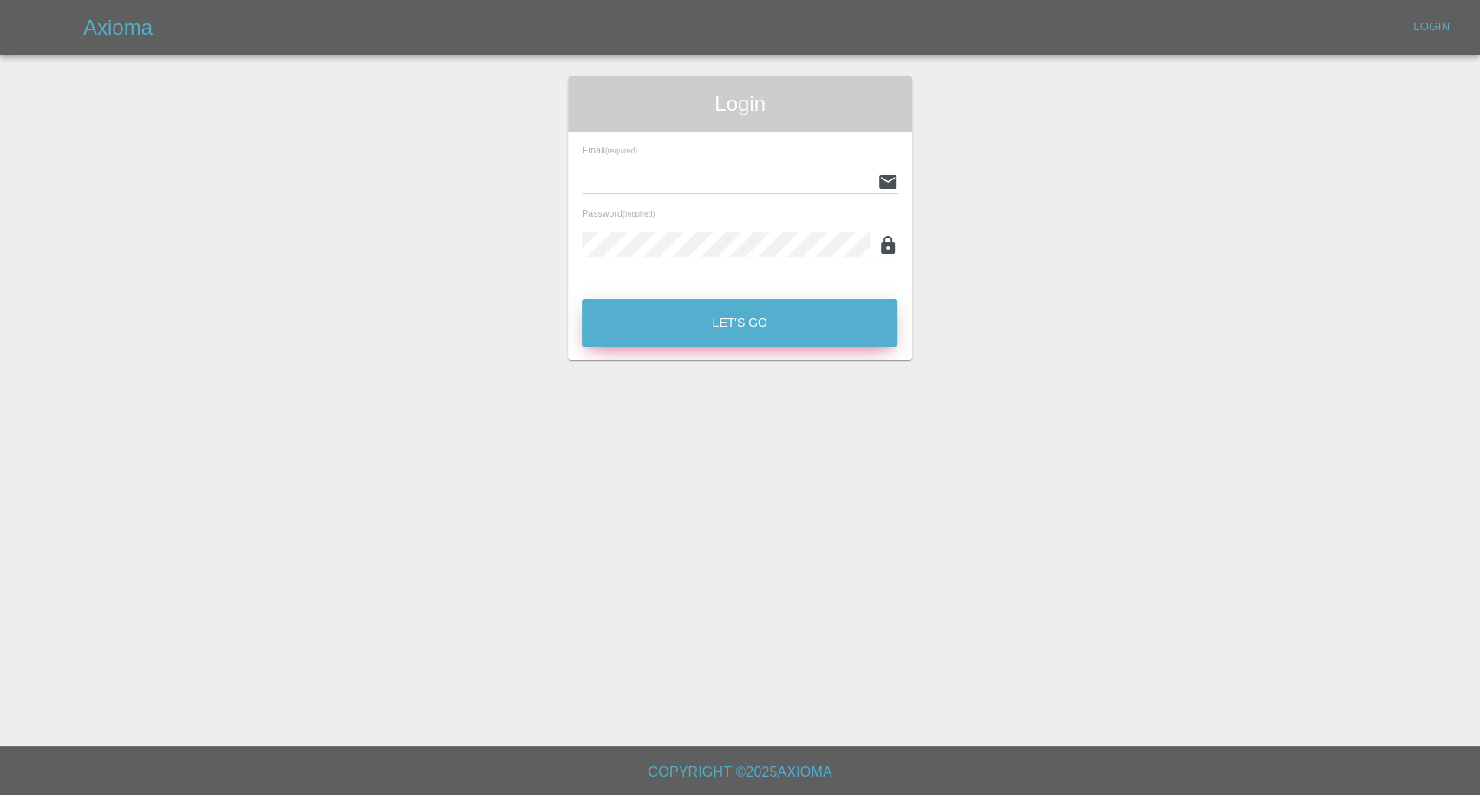
type input "afreen@axioma.co.uk"
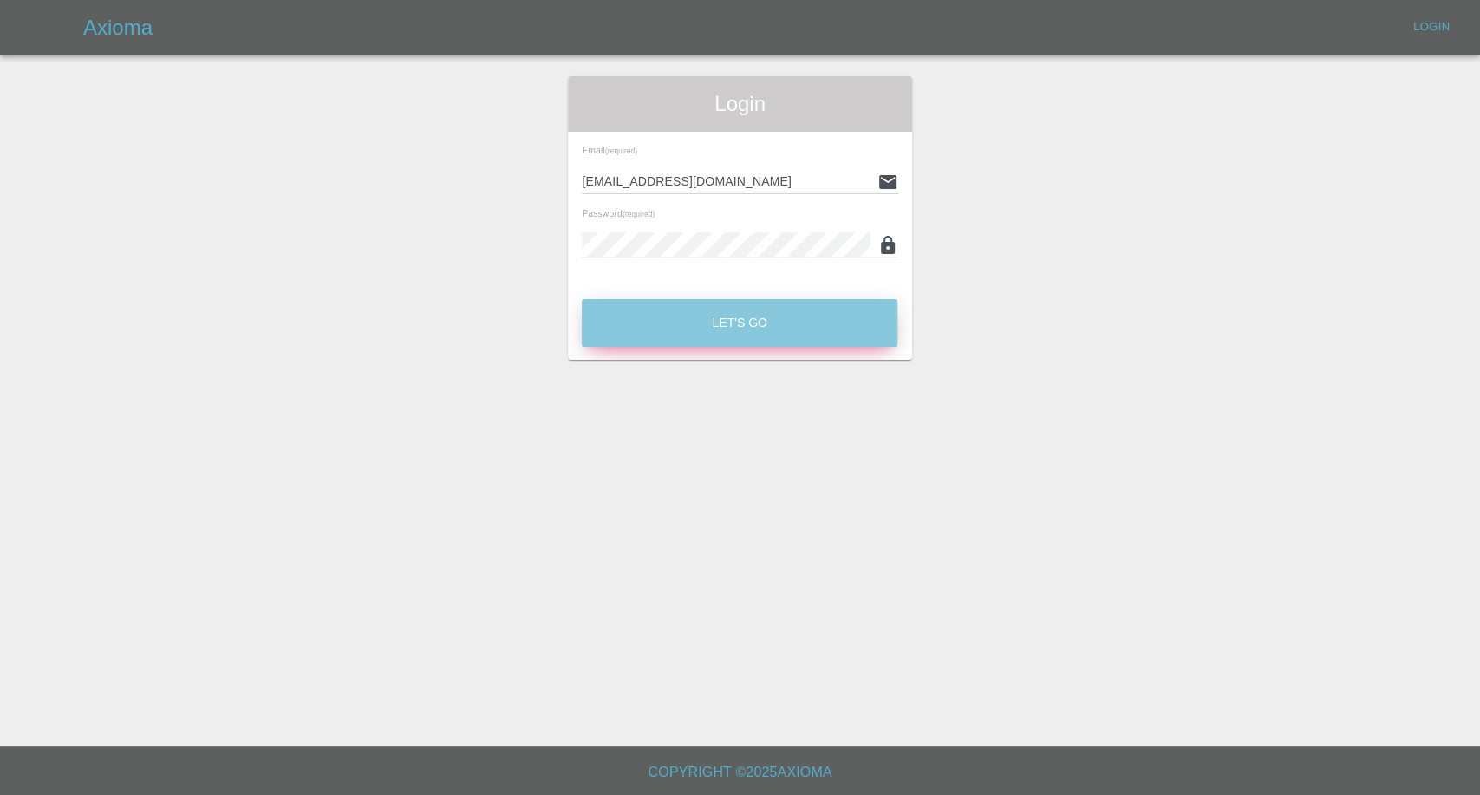
click at [796, 329] on button "Let's Go" at bounding box center [740, 323] width 316 height 48
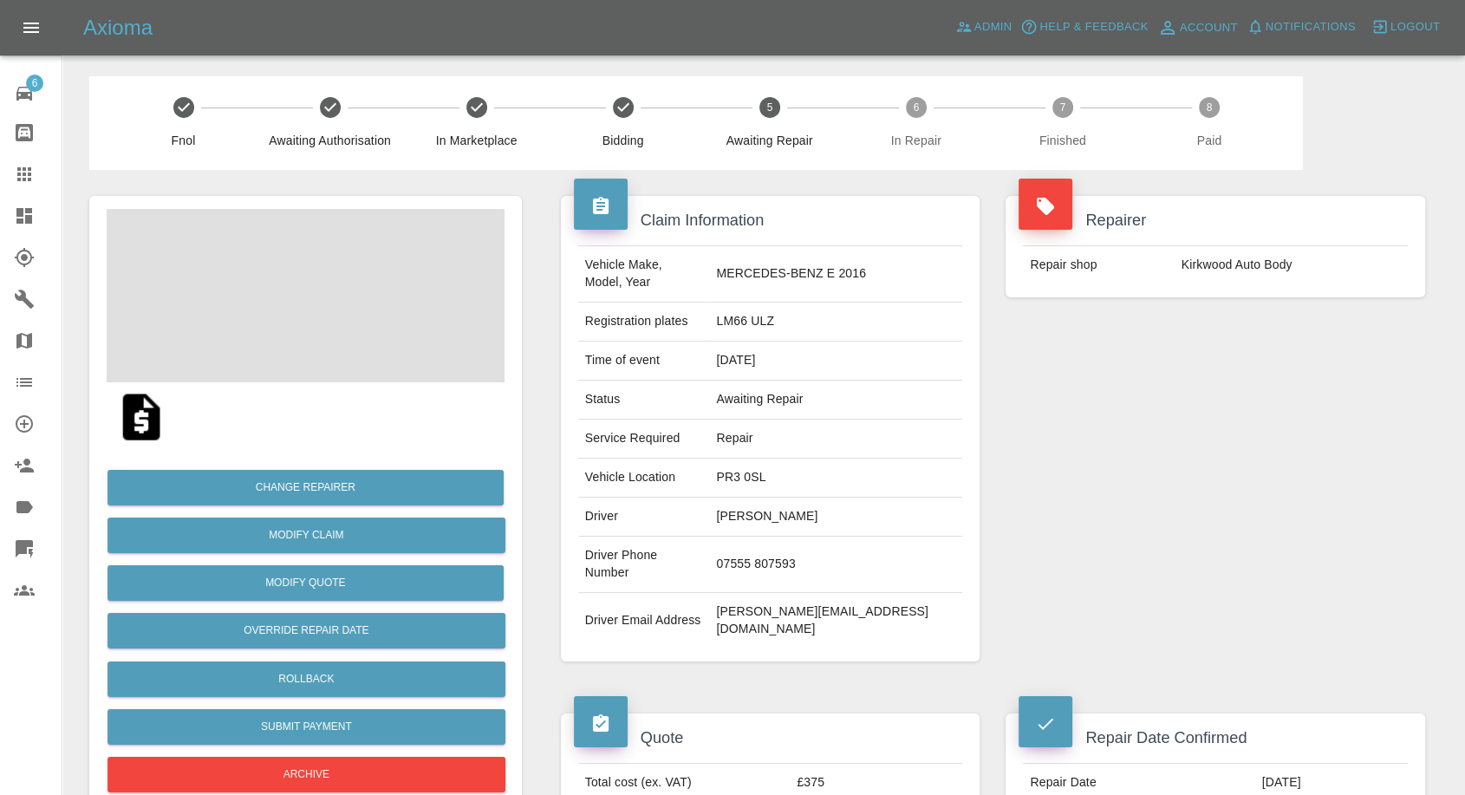
drag, startPoint x: 21, startPoint y: 170, endPoint x: 34, endPoint y: 150, distance: 23.8
click at [21, 170] on icon at bounding box center [24, 174] width 21 height 21
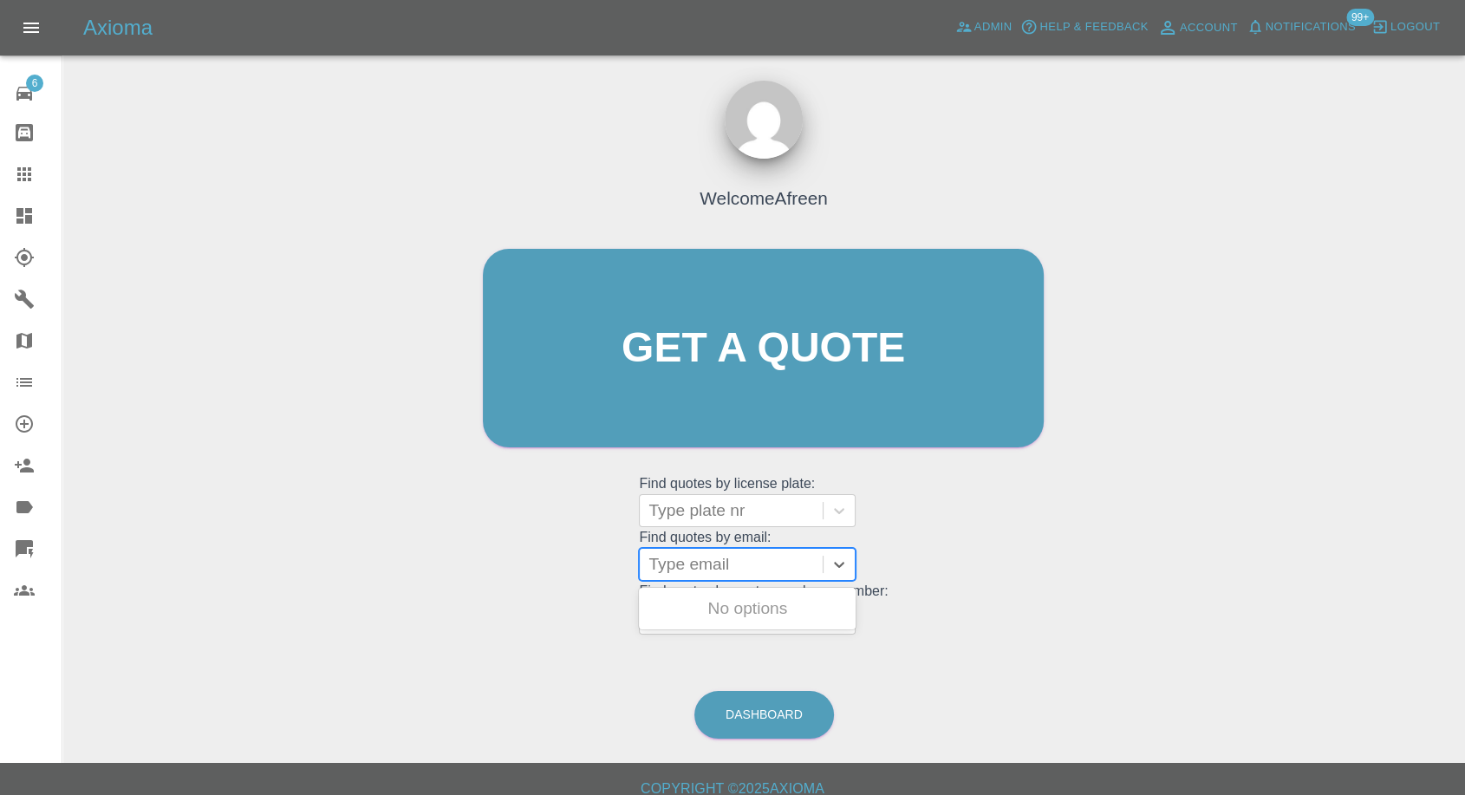
click at [745, 562] on div at bounding box center [731, 564] width 166 height 24
paste input ""caz147@outlook.com" <undefined>"
drag, startPoint x: 709, startPoint y: 562, endPoint x: 1461, endPoint y: 527, distance: 752.4
click at [1461, 527] on main "Welcome Afreen Get a quote Get a quote Find quotes by license plate: Type plate…" at bounding box center [732, 381] width 1465 height 763
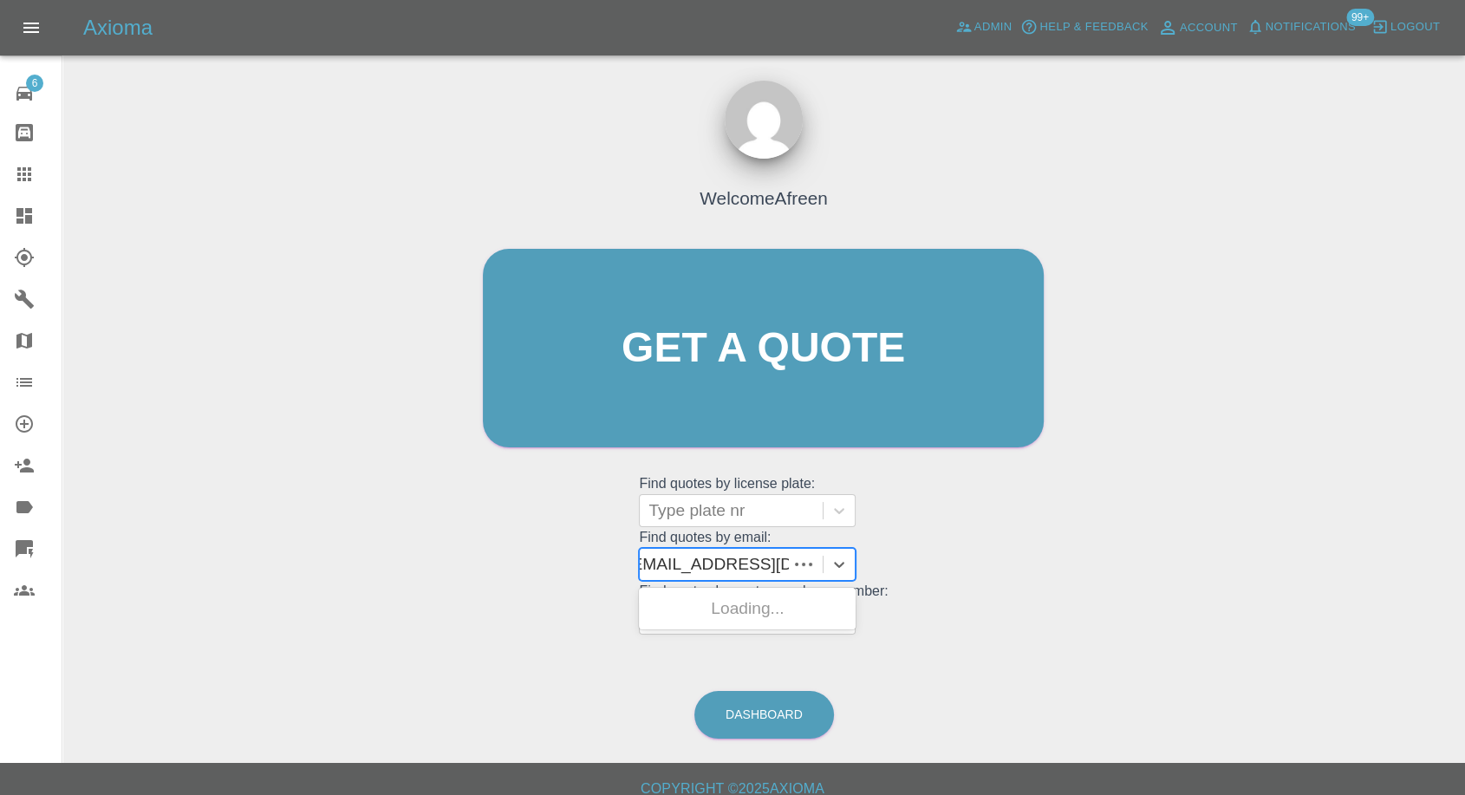
scroll to position [0, 0]
type input "caz147@outlook.com"
click at [742, 620] on div "LM66 WWD, Awaiting Repair" at bounding box center [747, 618] width 217 height 55
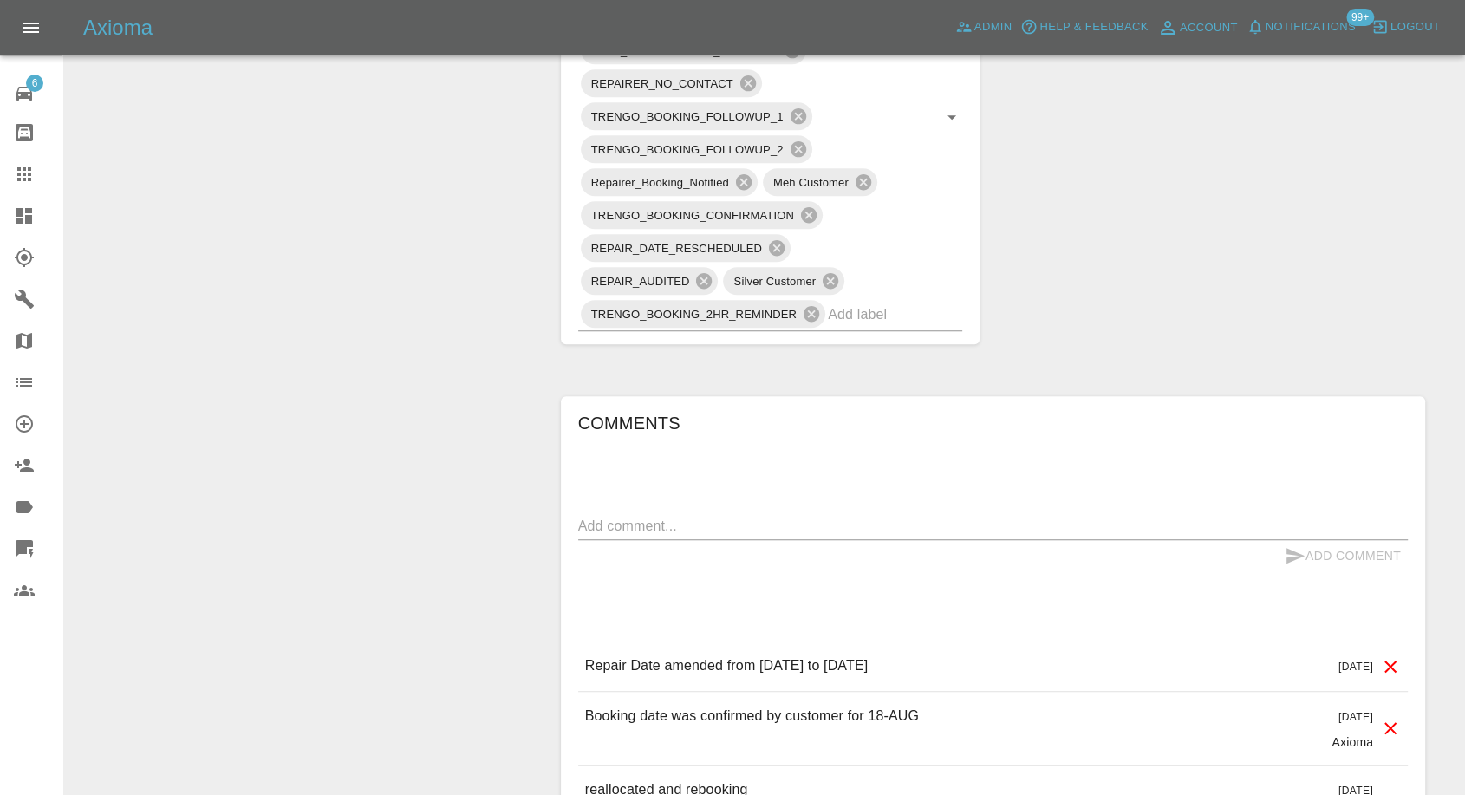
scroll to position [1252, 0]
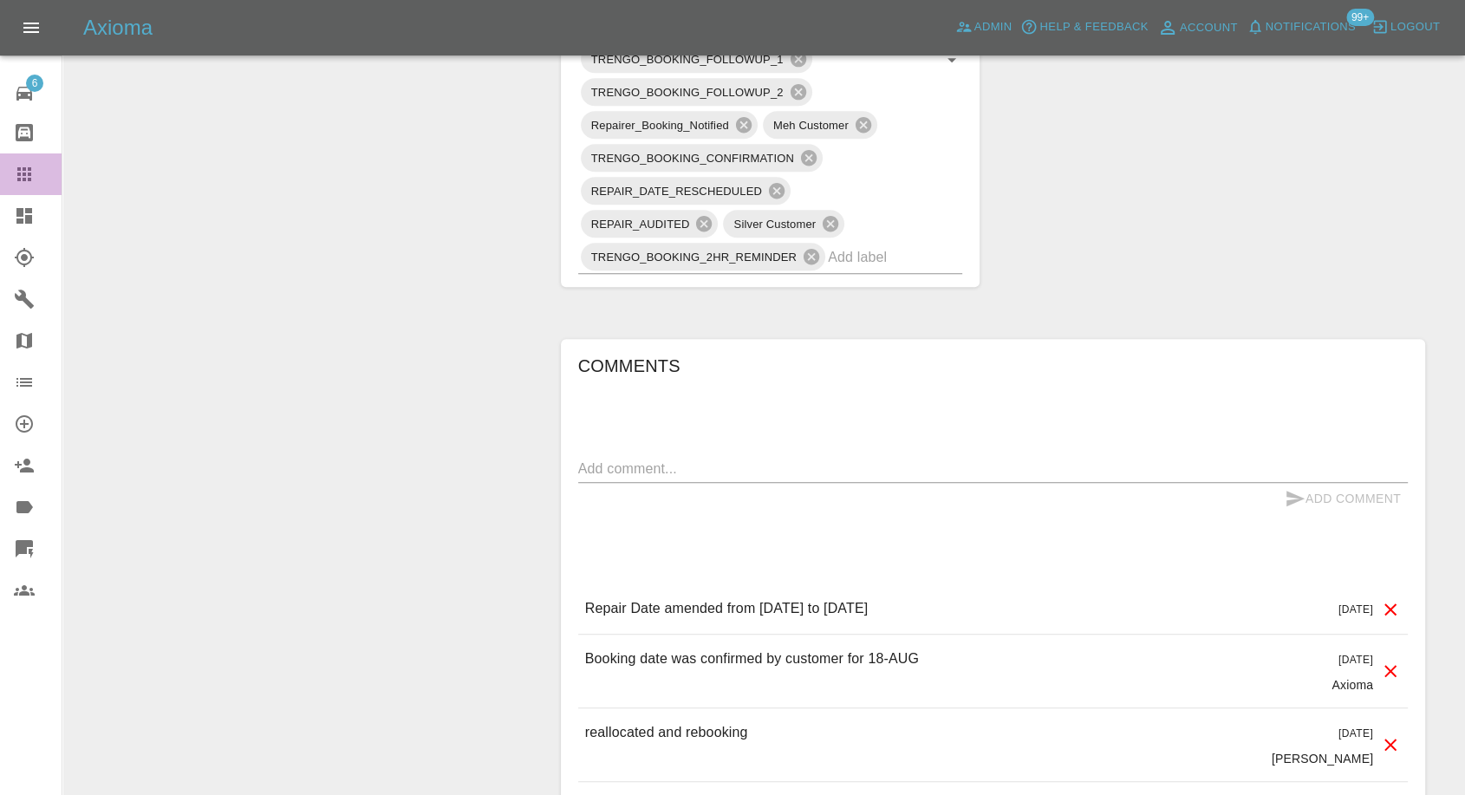
click at [25, 174] on icon at bounding box center [24, 174] width 14 height 14
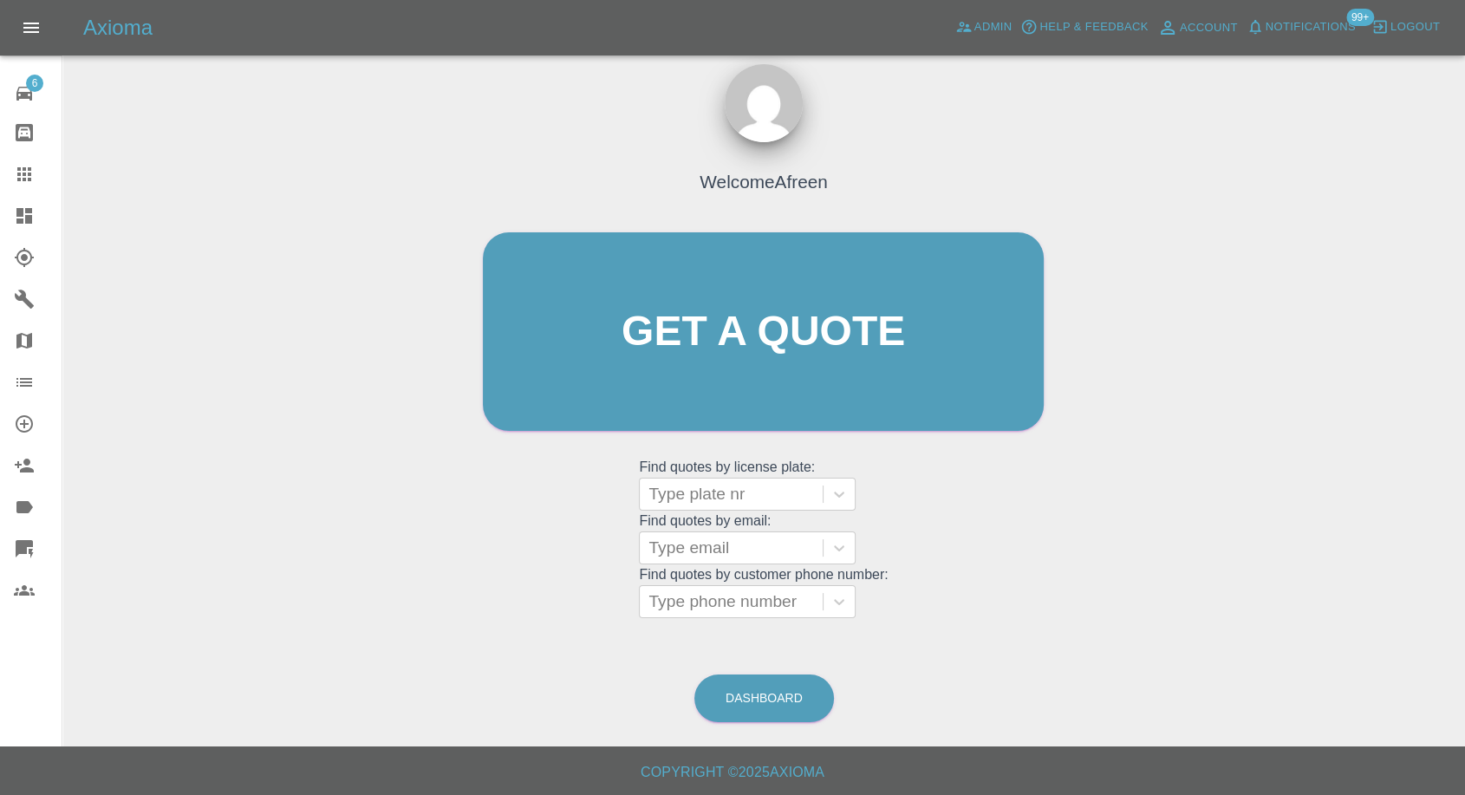
scroll to position [16, 0]
click at [711, 544] on div at bounding box center [731, 549] width 166 height 24
paste input ""dima.lukhanin@gmail.com" <undefined>"
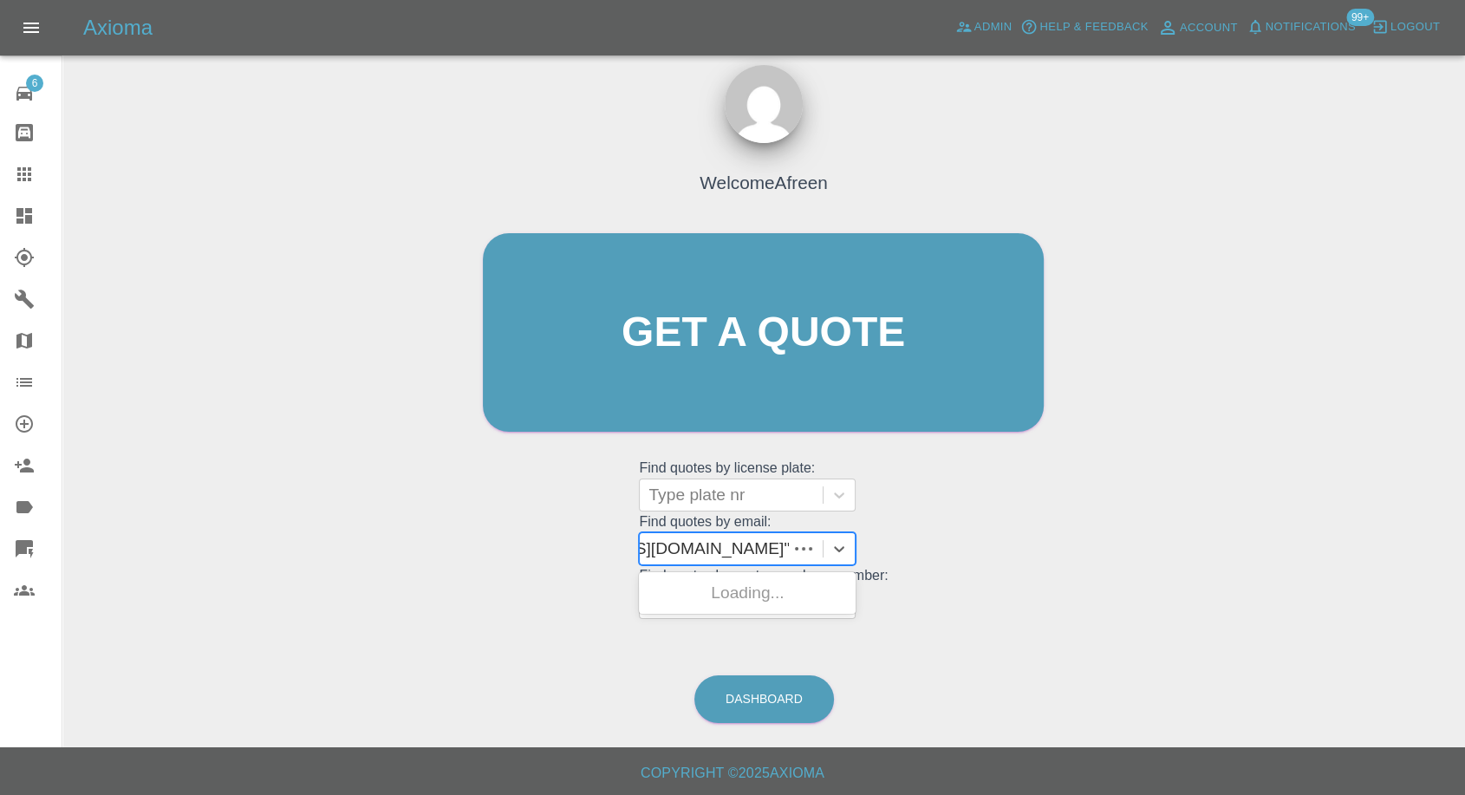
scroll to position [0, 130]
drag, startPoint x: 711, startPoint y: 549, endPoint x: 1020, endPoint y: 587, distance: 311.0
click at [1020, 587] on div "Welcome Afreen Get a quote Get a quote Find quotes by license plate: Type plate…" at bounding box center [763, 366] width 597 height 524
type input "dima.lukhanin@gmail.com"
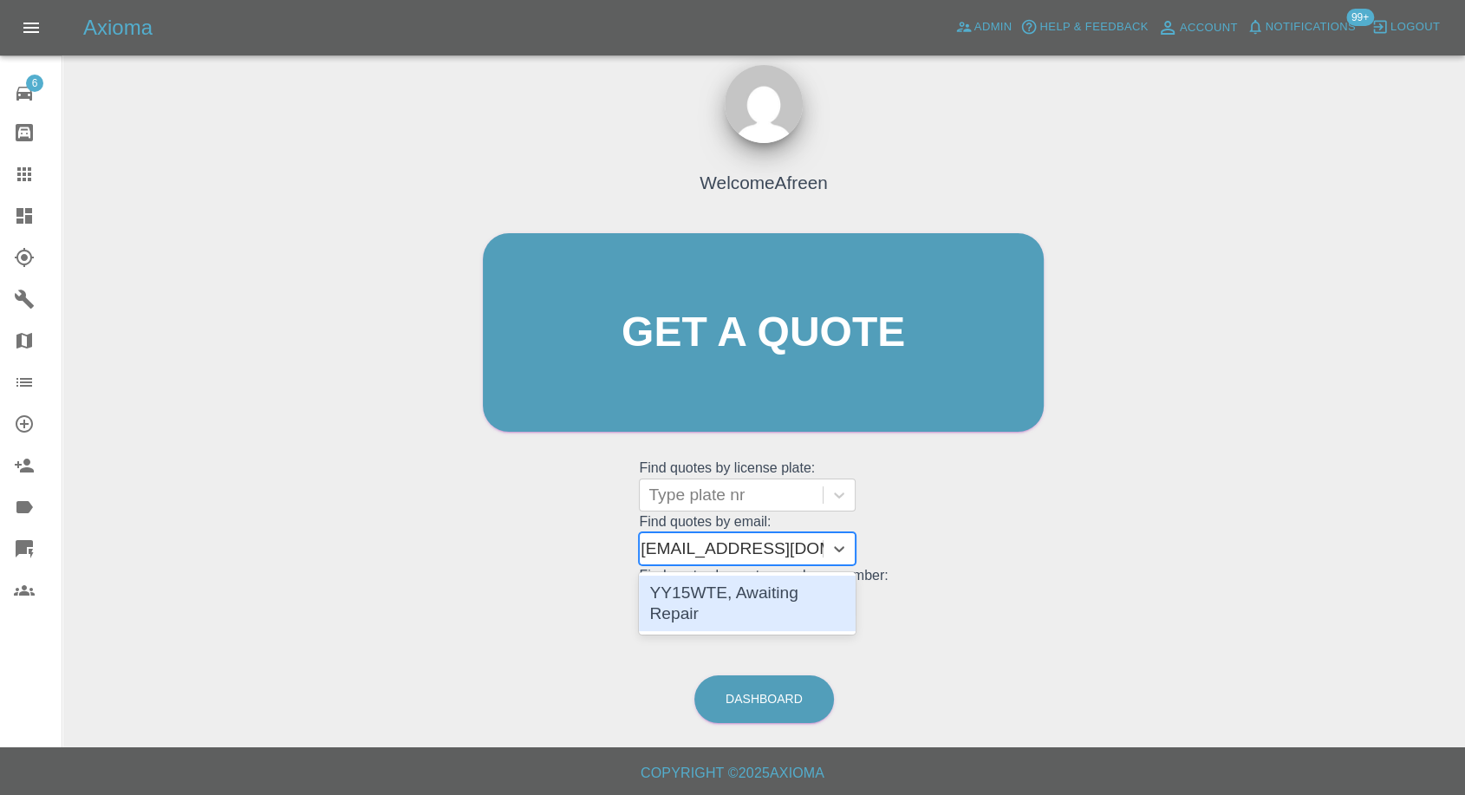
click at [802, 605] on div "YY15WTE, Awaiting Repair" at bounding box center [747, 603] width 217 height 55
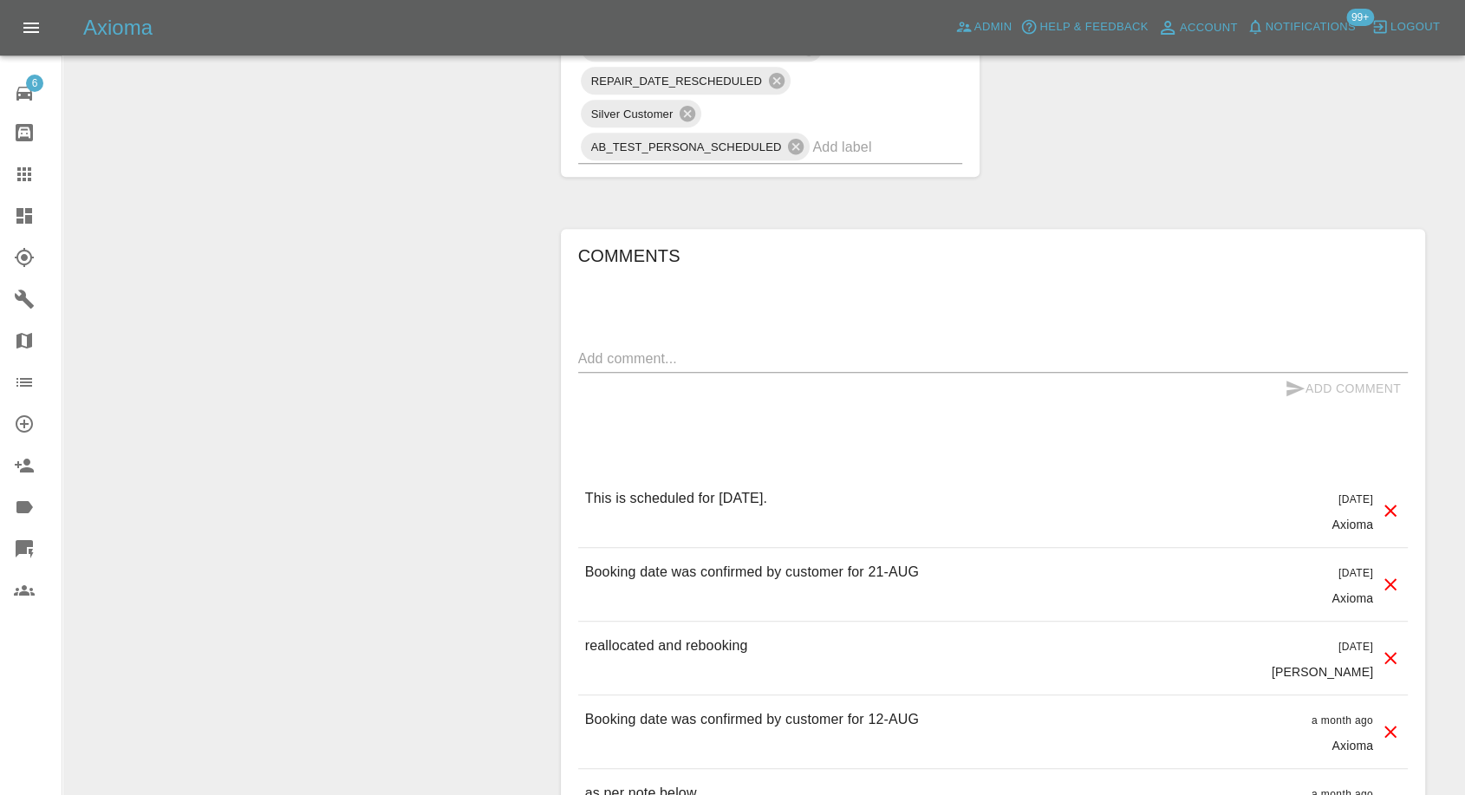
scroll to position [1348, 0]
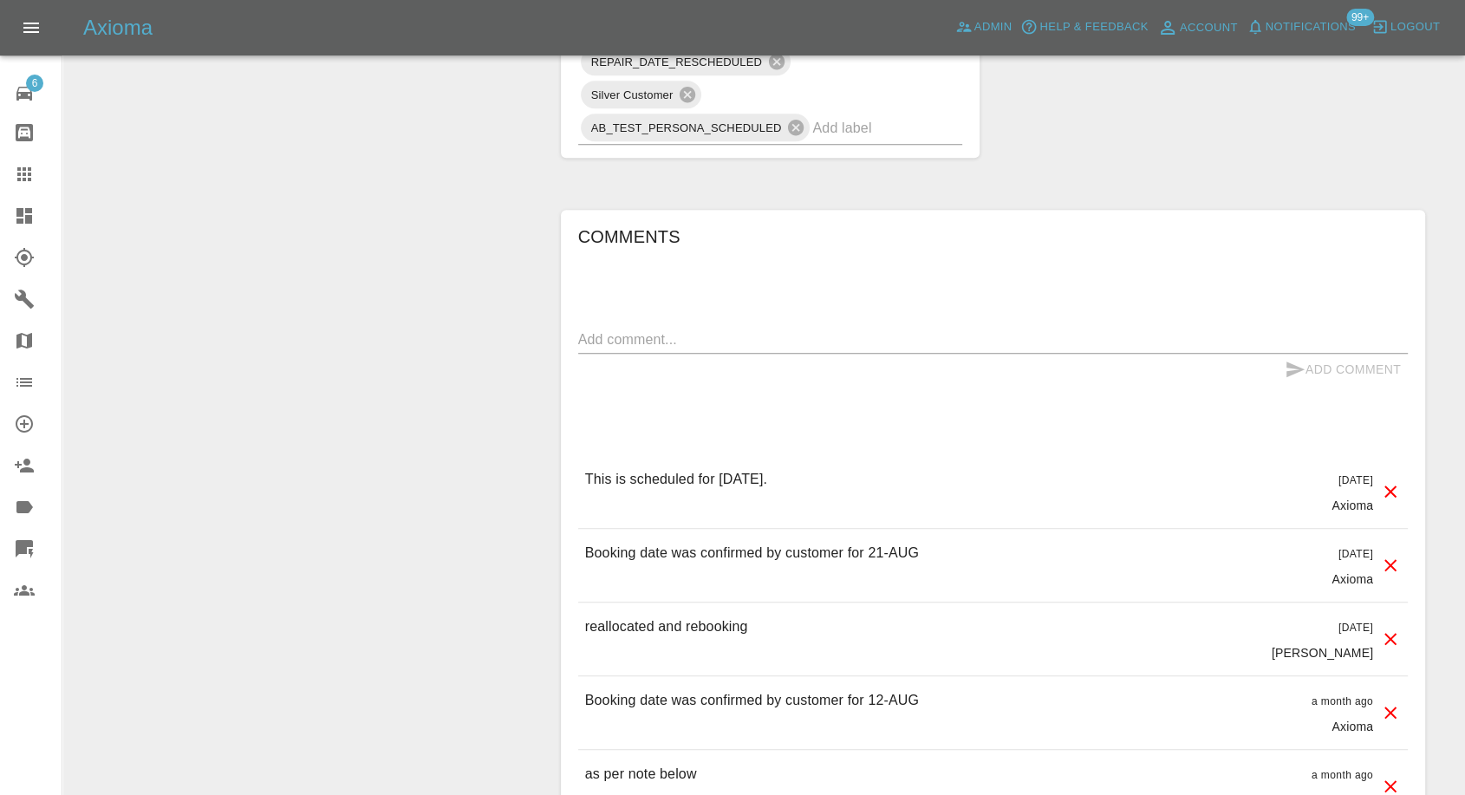
drag, startPoint x: 24, startPoint y: 168, endPoint x: 68, endPoint y: 212, distance: 61.9
click at [24, 168] on icon at bounding box center [24, 174] width 14 height 14
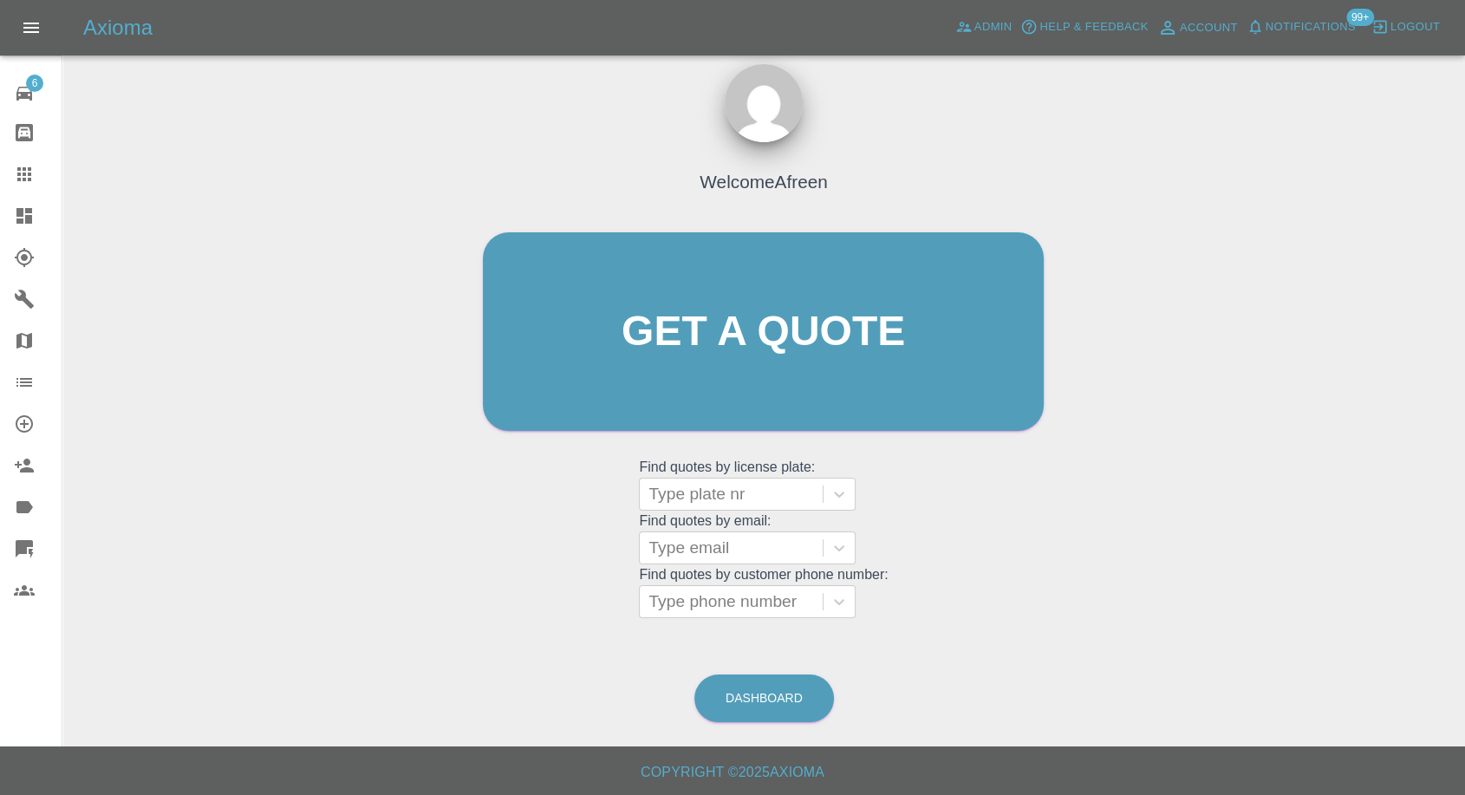
scroll to position [16, 0]
click at [691, 537] on div at bounding box center [731, 549] width 166 height 24
paste input ""pavansehmbi1@gmail.com" <undefined>"
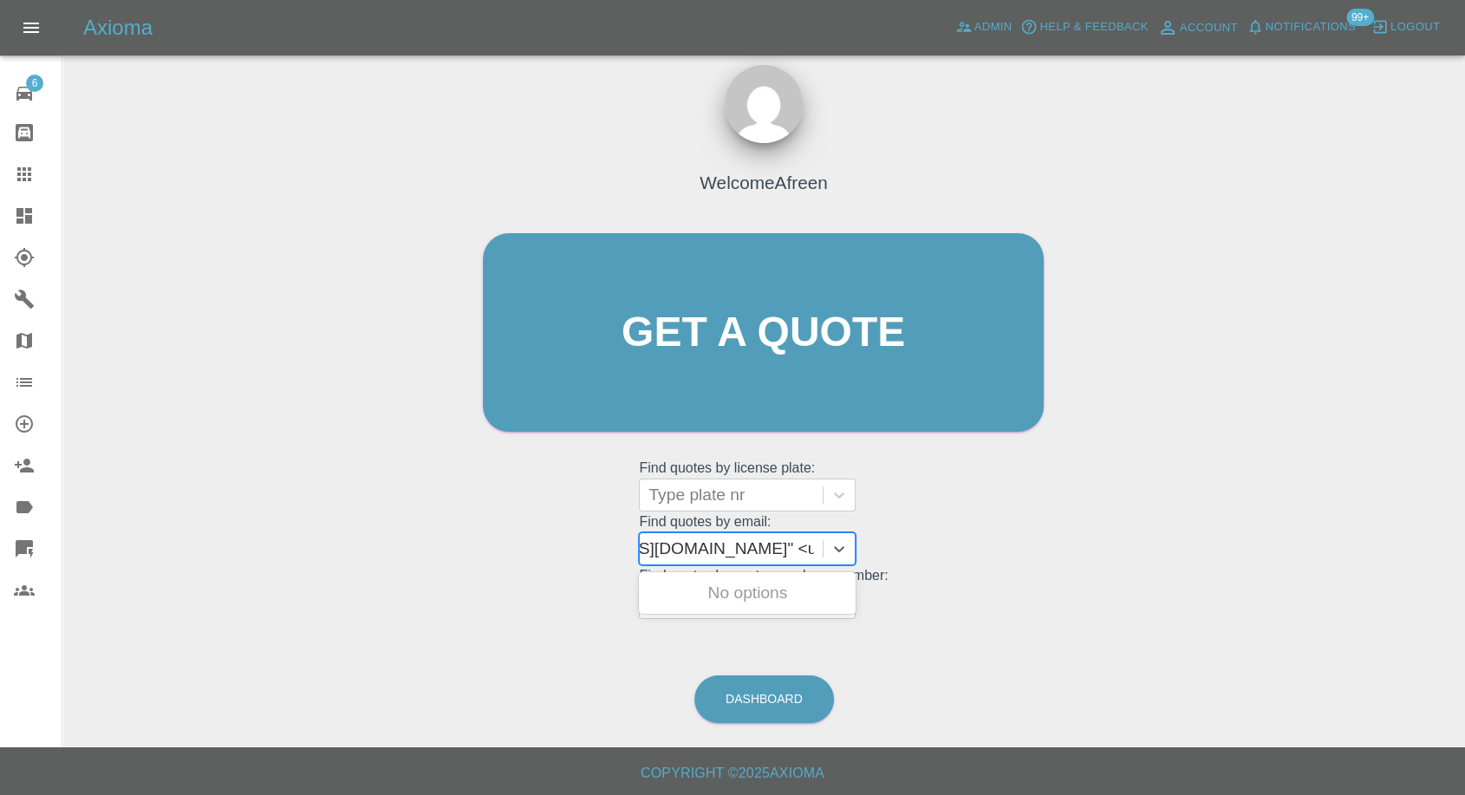
scroll to position [0, 132]
drag, startPoint x: 711, startPoint y: 545, endPoint x: 1012, endPoint y: 580, distance: 302.8
click at [1012, 580] on div "Welcome Afreen Get a quote Get a quote Find quotes by license plate: Type plate…" at bounding box center [763, 366] width 597 height 524
type input "pavansehmbi1@gmail.com"
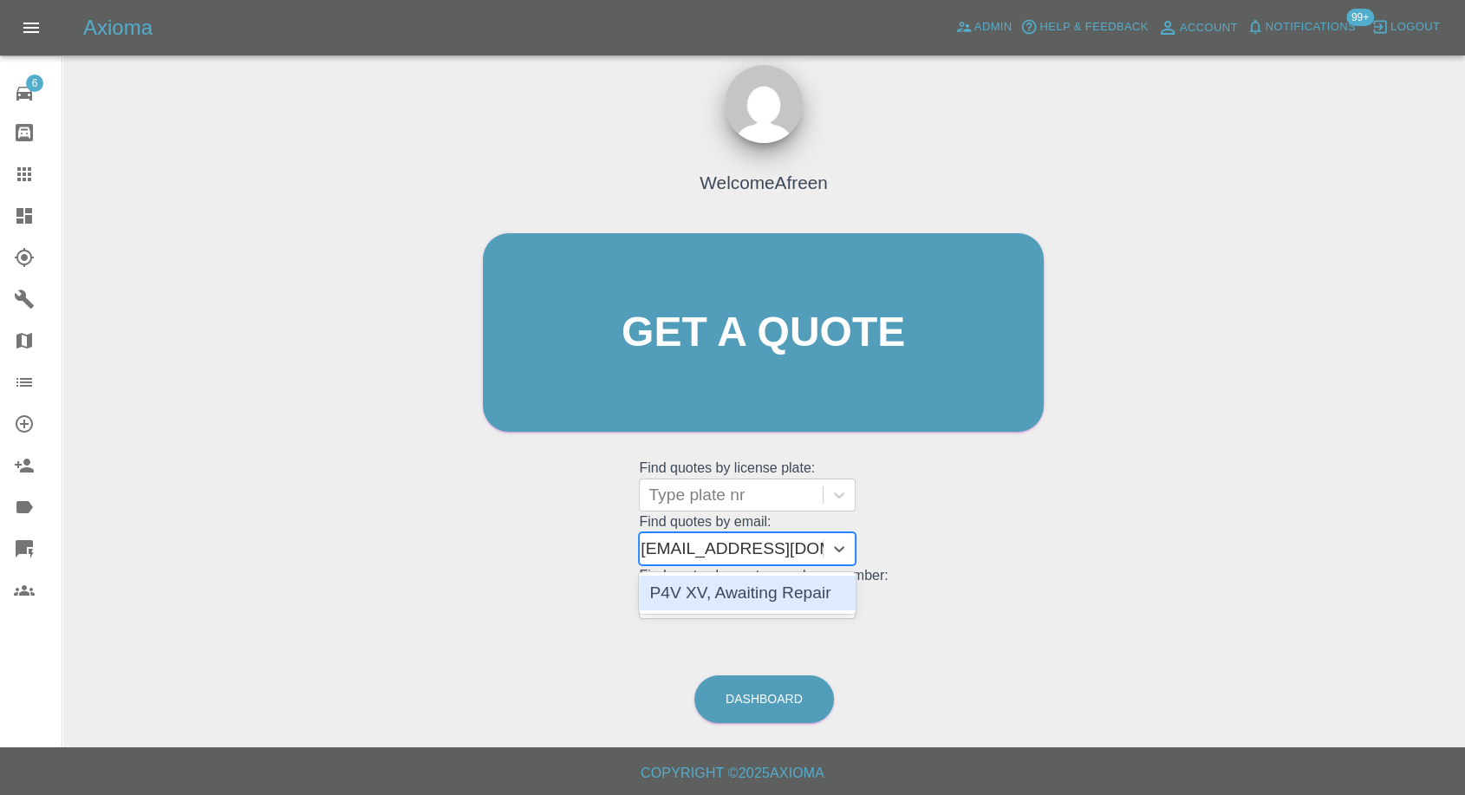
click at [793, 592] on div "P4V XV, Awaiting Repair" at bounding box center [747, 593] width 217 height 35
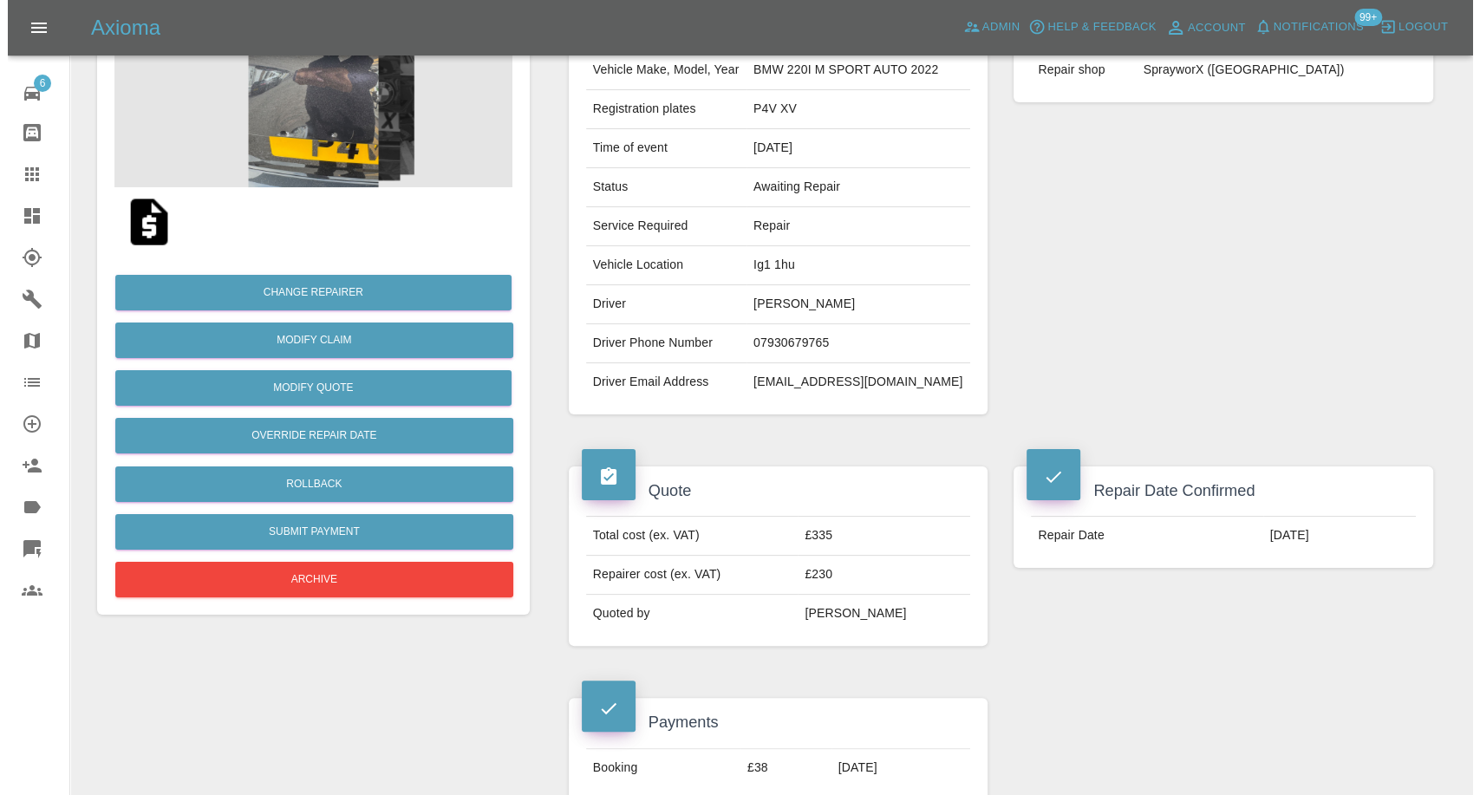
scroll to position [192, 0]
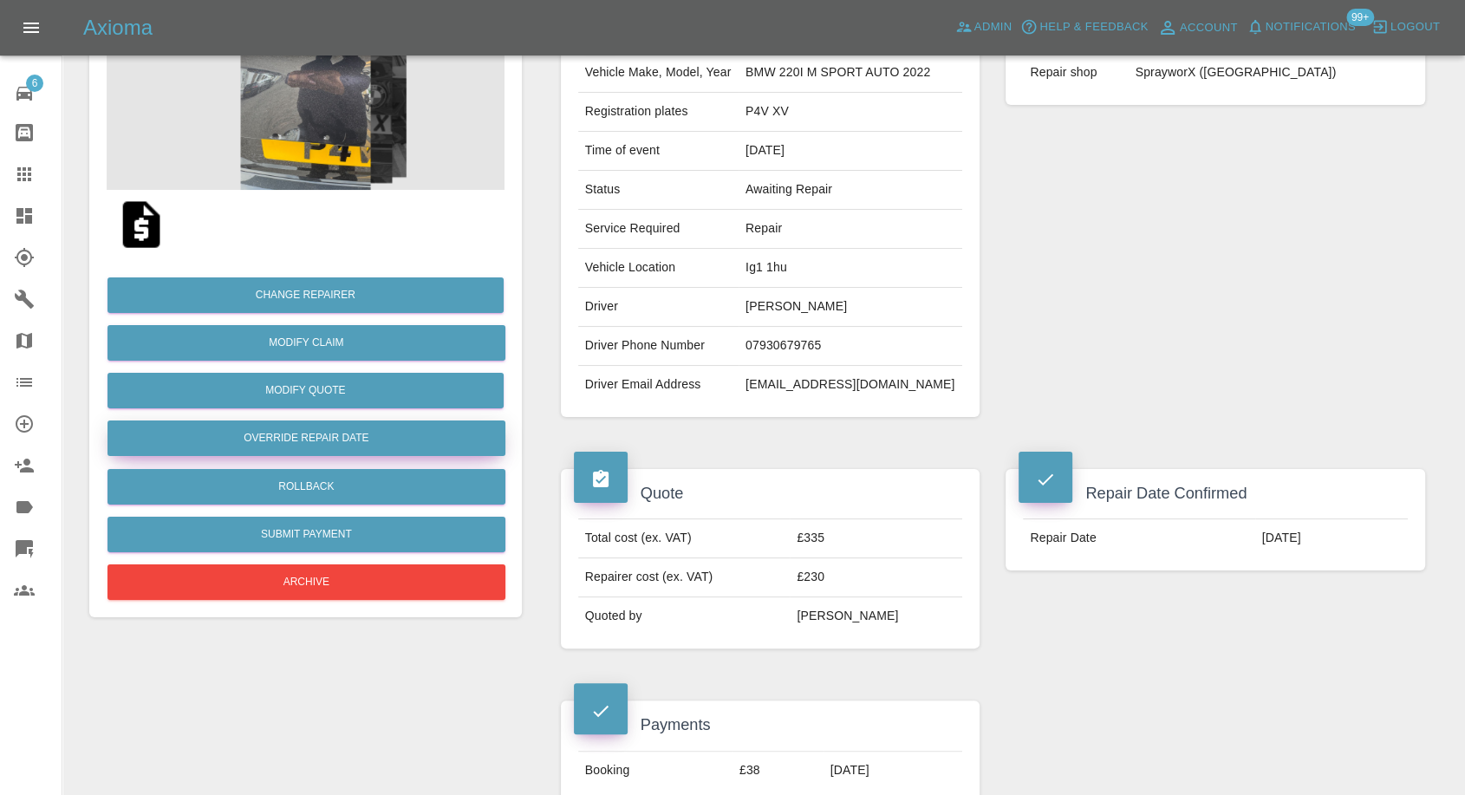
click at [290, 442] on button "Override Repair Date" at bounding box center [306, 438] width 398 height 36
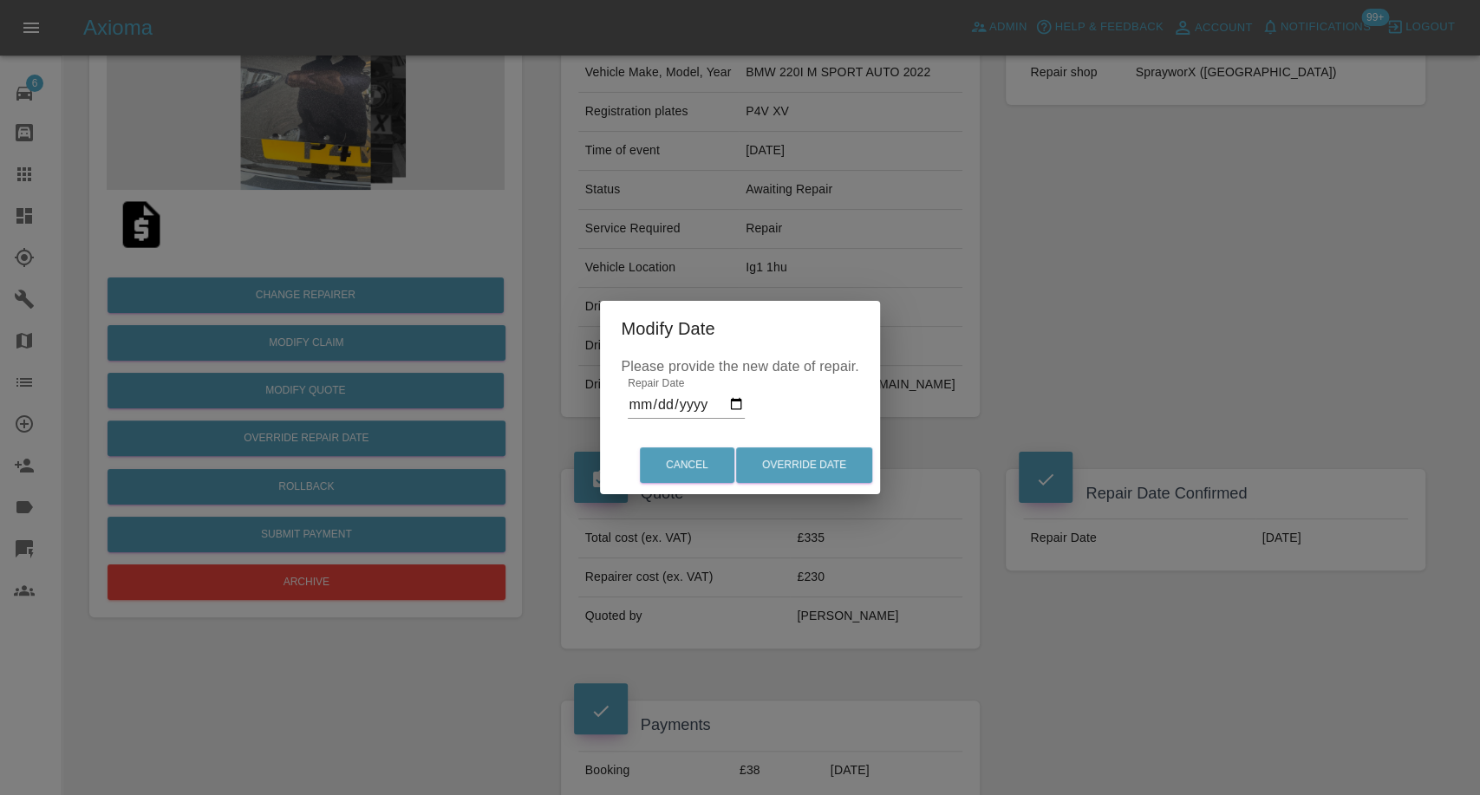
click at [733, 401] on input "2025-08-21" at bounding box center [686, 405] width 117 height 28
type input "2025-08-30"
click at [770, 472] on button "Override Date" at bounding box center [804, 465] width 136 height 36
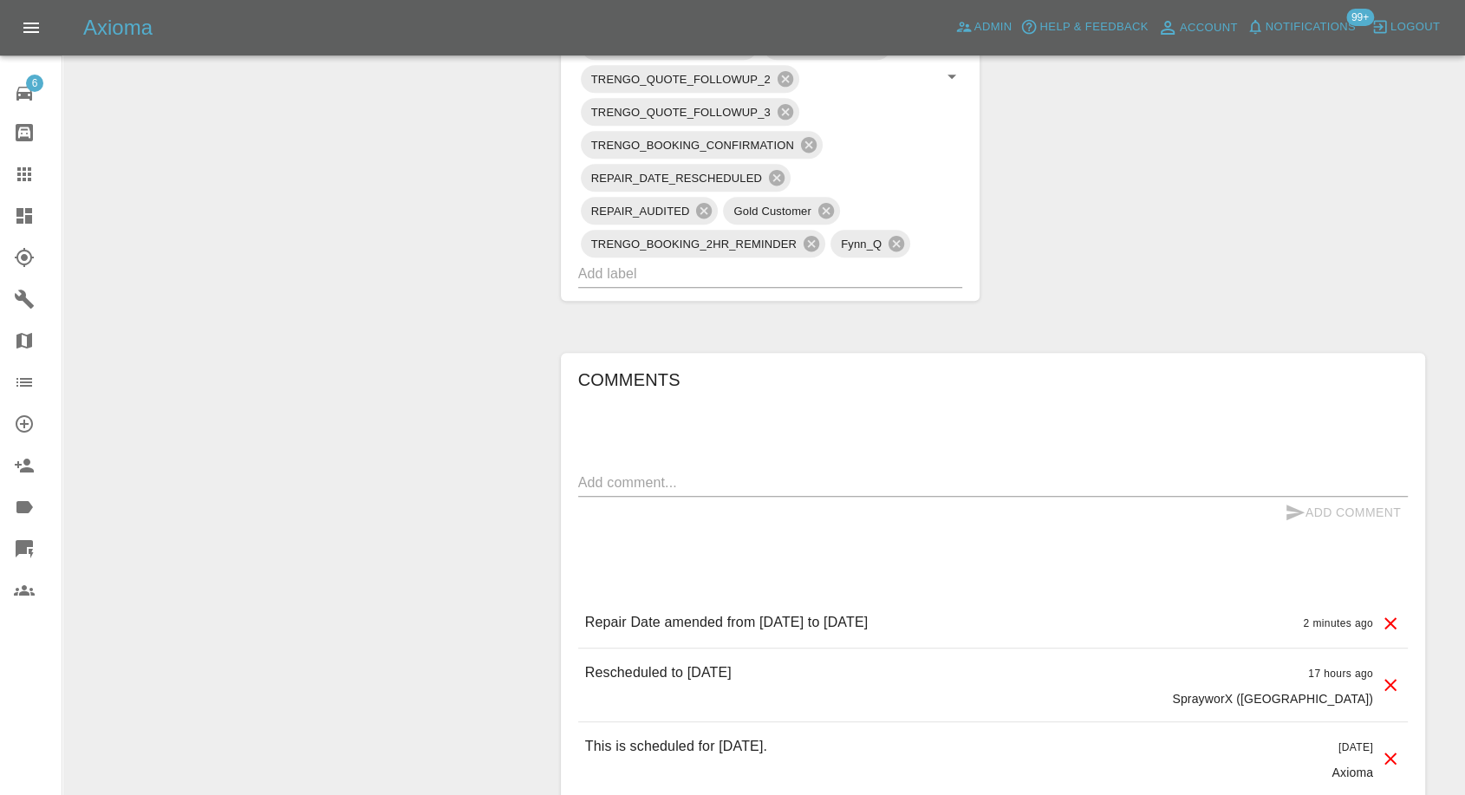
scroll to position [1252, 0]
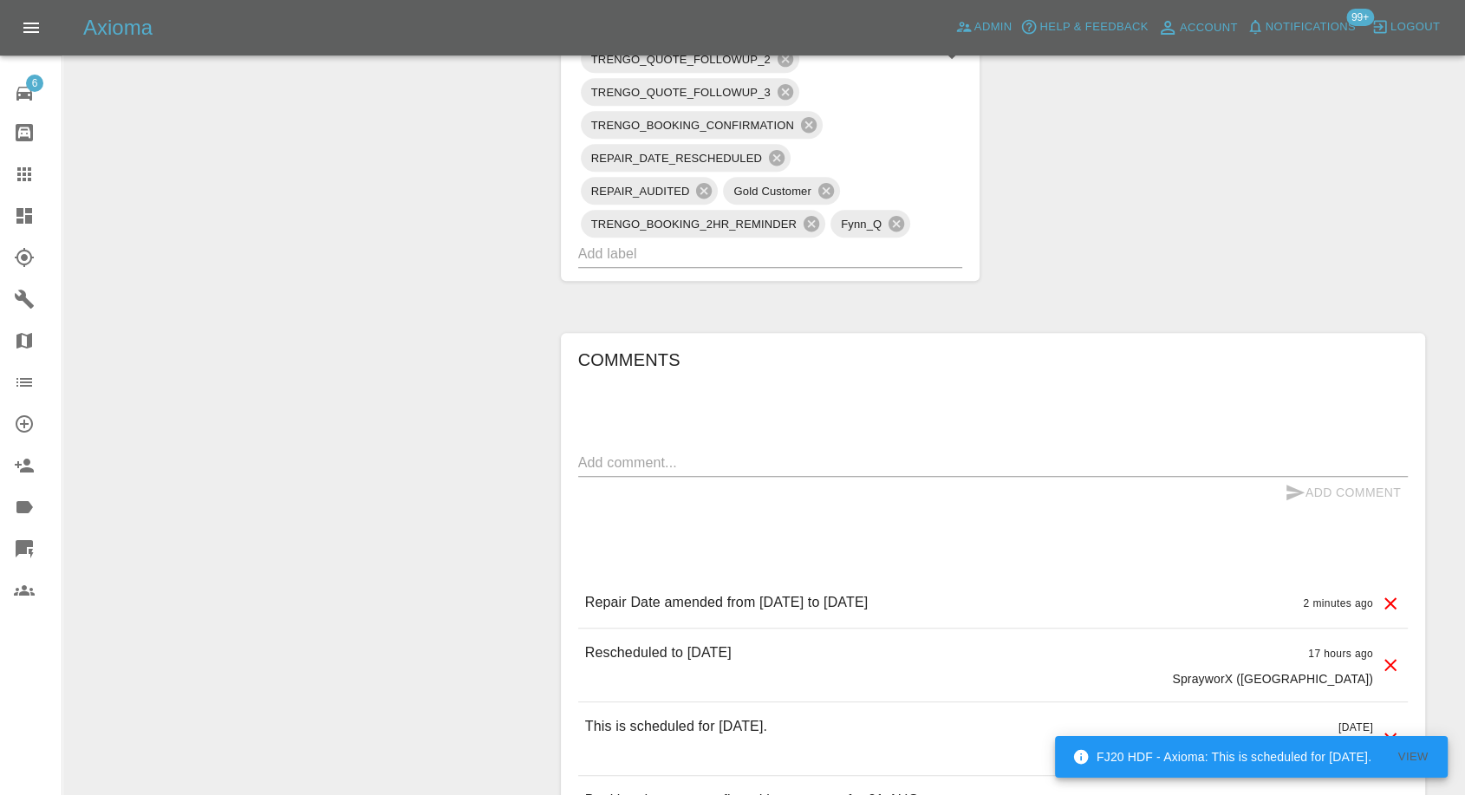
drag, startPoint x: 19, startPoint y: 161, endPoint x: 53, endPoint y: 198, distance: 49.7
click at [19, 161] on link "Claims" at bounding box center [31, 174] width 62 height 42
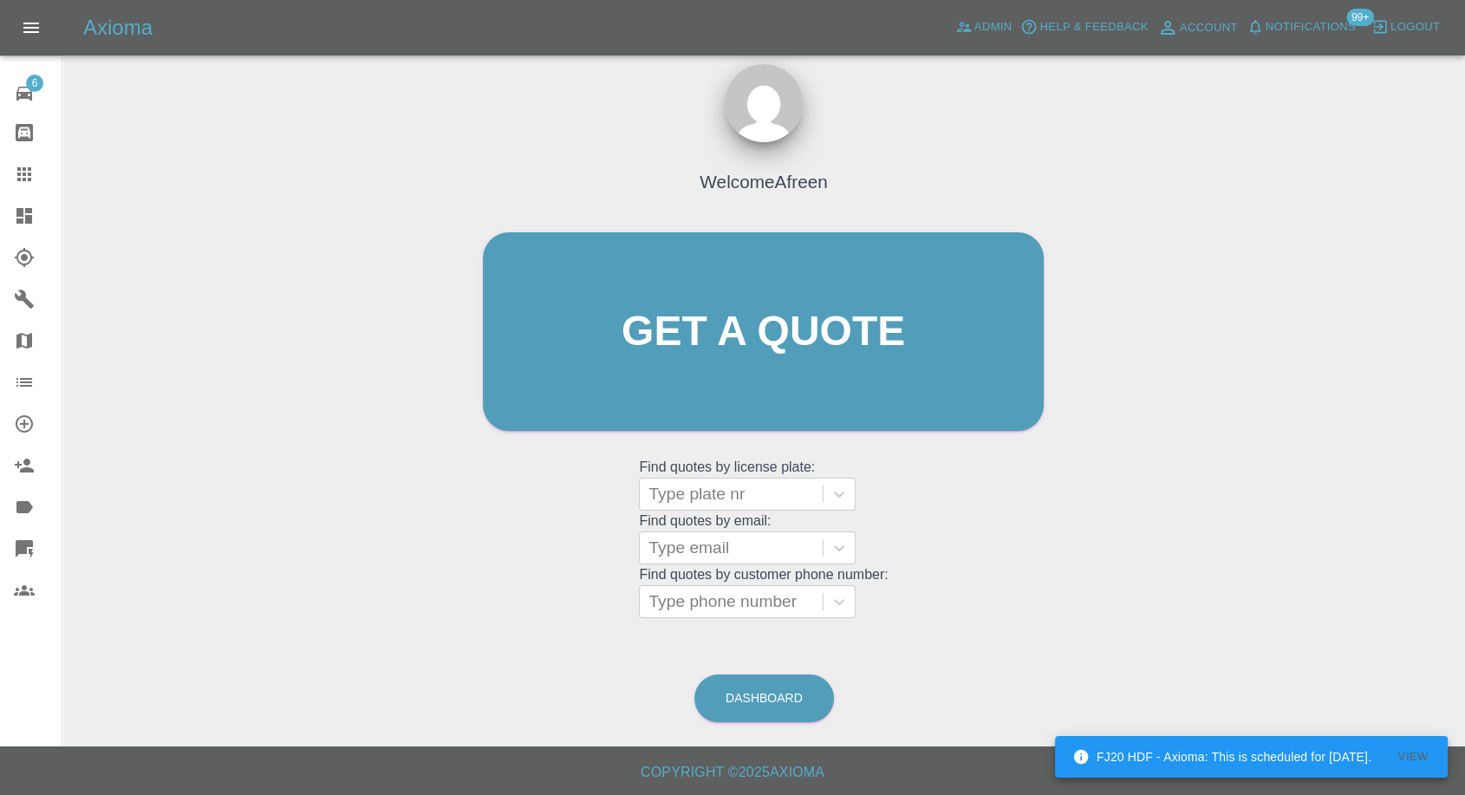
scroll to position [16, 0]
click at [747, 544] on div at bounding box center [731, 549] width 166 height 24
paste input ""anwenkjaerulff@gmail.com" <undefined>"
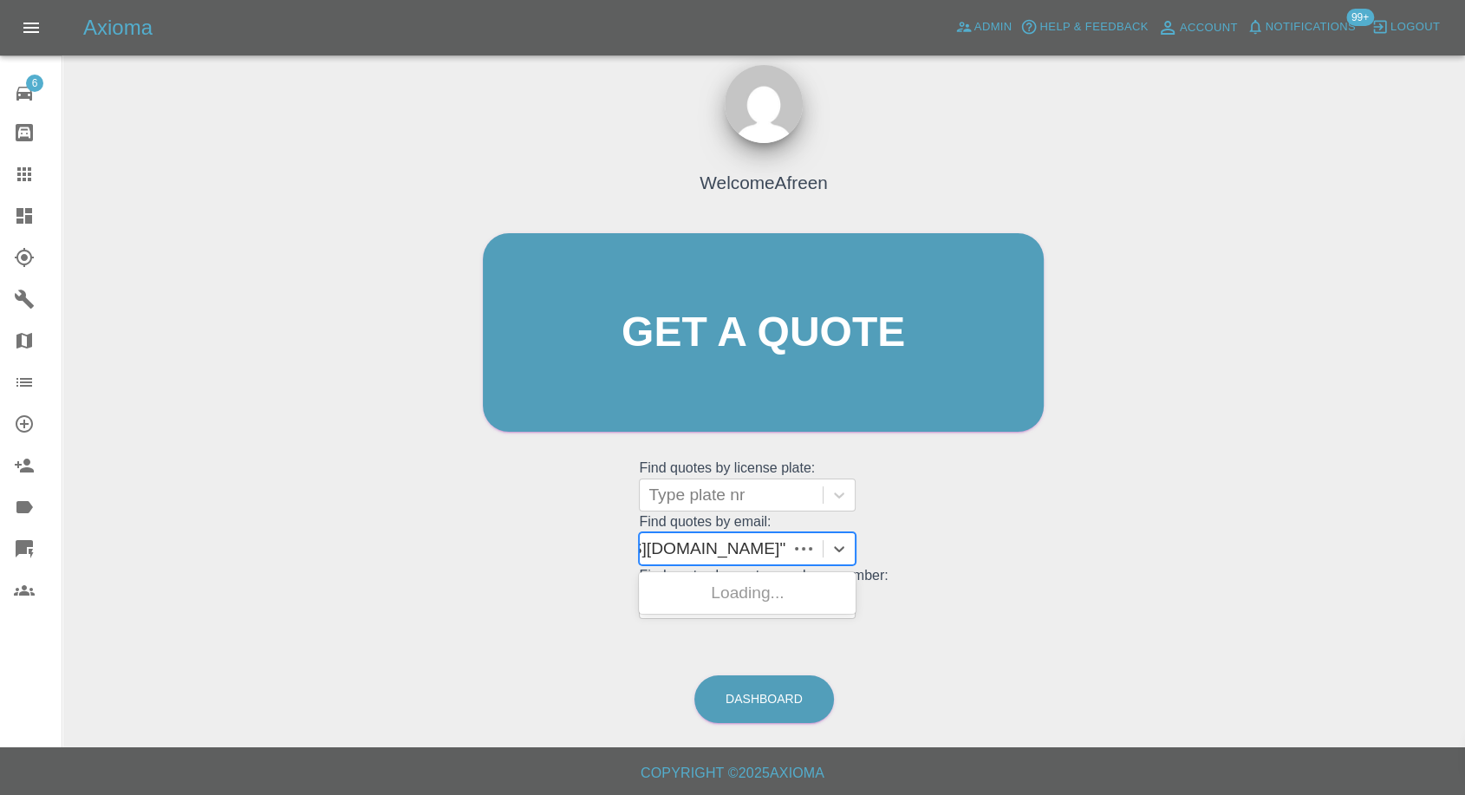
scroll to position [0, 134]
drag, startPoint x: 713, startPoint y: 544, endPoint x: 1112, endPoint y: 533, distance: 398.9
click at [1116, 534] on div "Welcome Afreen Get a quote Get a quote Find quotes by license plate: Type plate…" at bounding box center [763, 415] width 1375 height 622
type input "anwenkjaerulff@gmail.com"
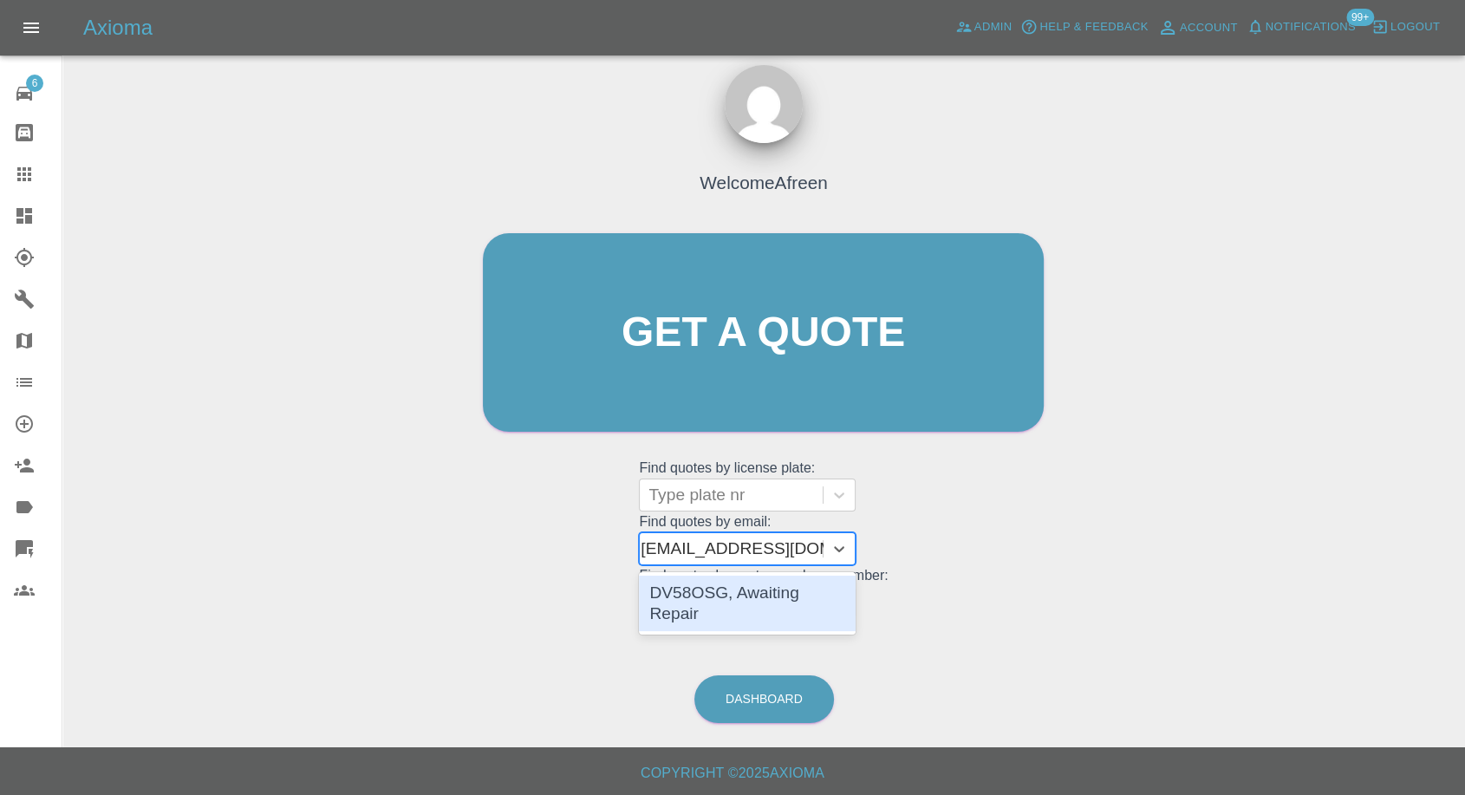
click at [786, 598] on div "DV58OSG, Awaiting Repair" at bounding box center [747, 603] width 217 height 55
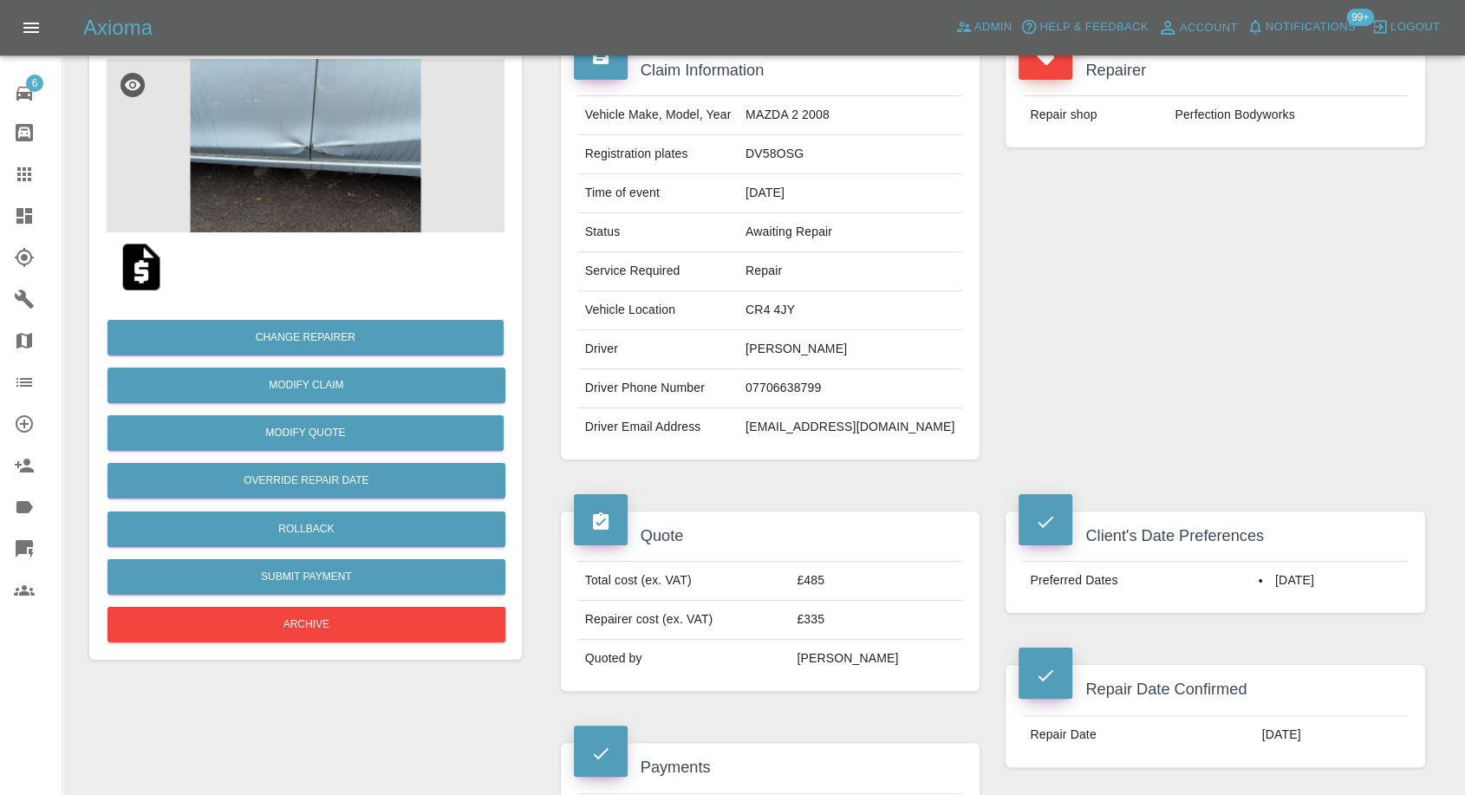
scroll to position [148, 0]
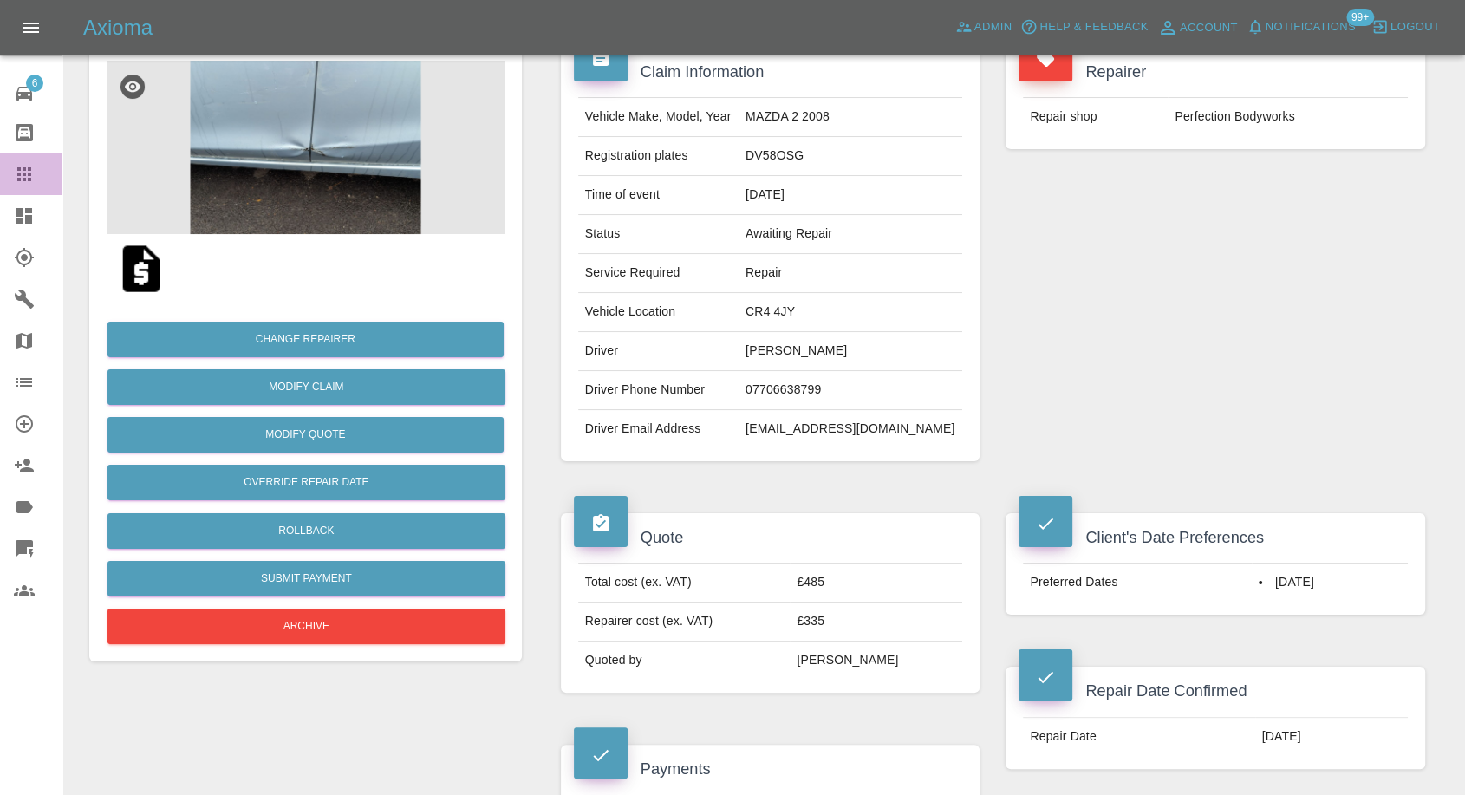
click at [17, 171] on icon at bounding box center [24, 174] width 21 height 21
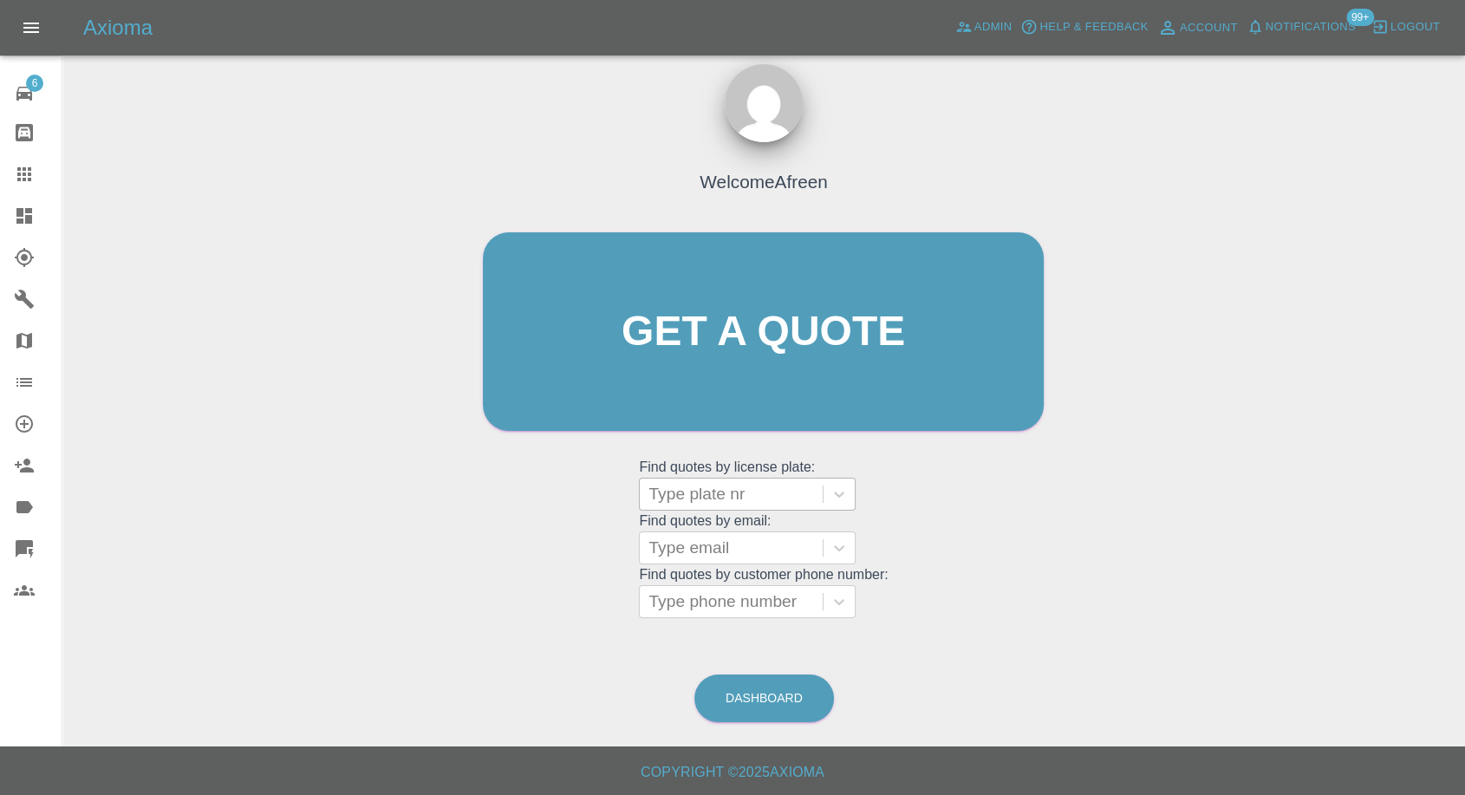
scroll to position [16, 0]
click at [725, 546] on div at bounding box center [731, 549] width 166 height 24
paste input ""jamesbarber22@gmail.com" <undefined>"
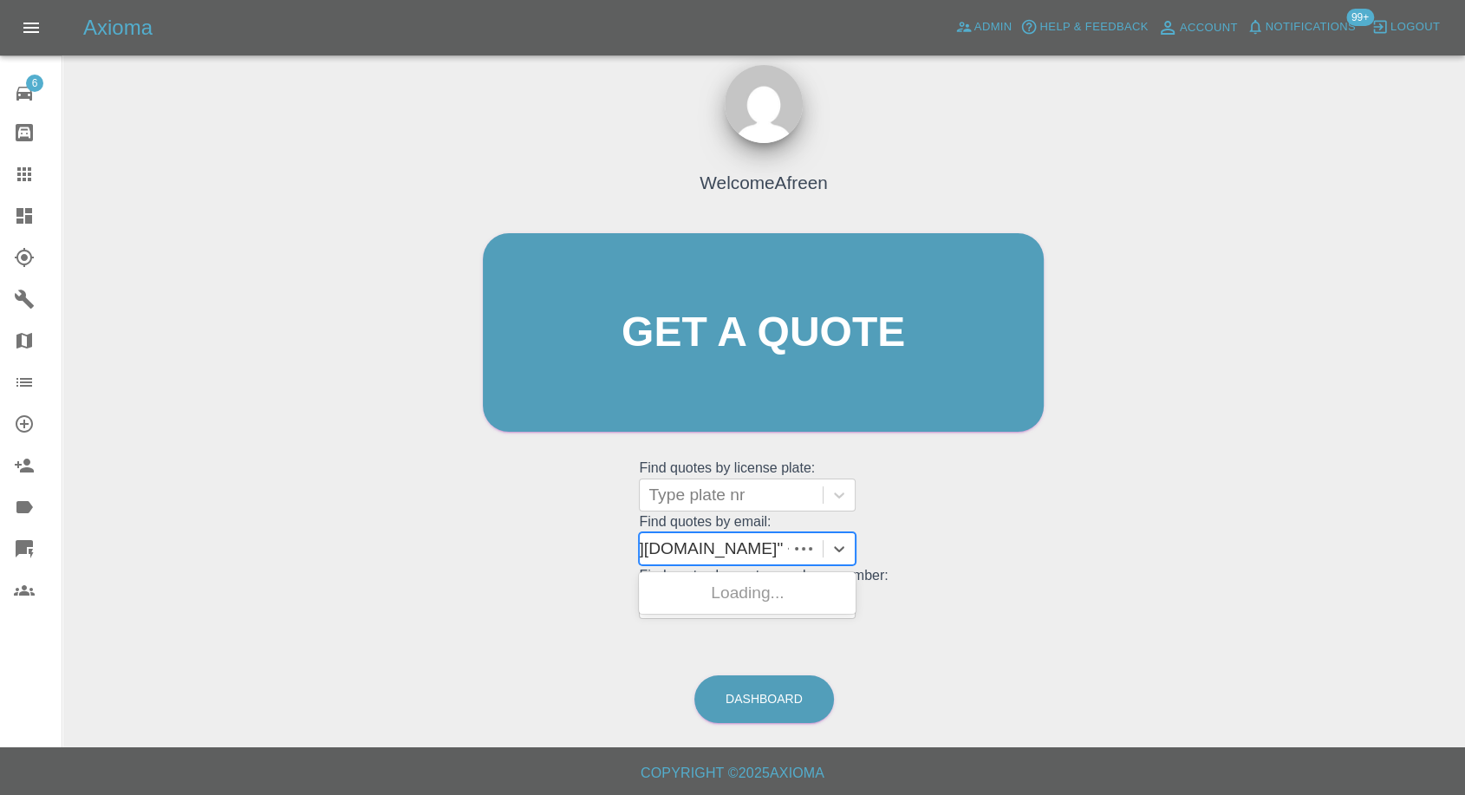
scroll to position [0, 137]
drag, startPoint x: 712, startPoint y: 544, endPoint x: 1174, endPoint y: 606, distance: 466.2
click at [1182, 604] on div "Welcome Afreen Get a quote Get a quote Find quotes by license plate: Type plate…" at bounding box center [763, 415] width 1375 height 622
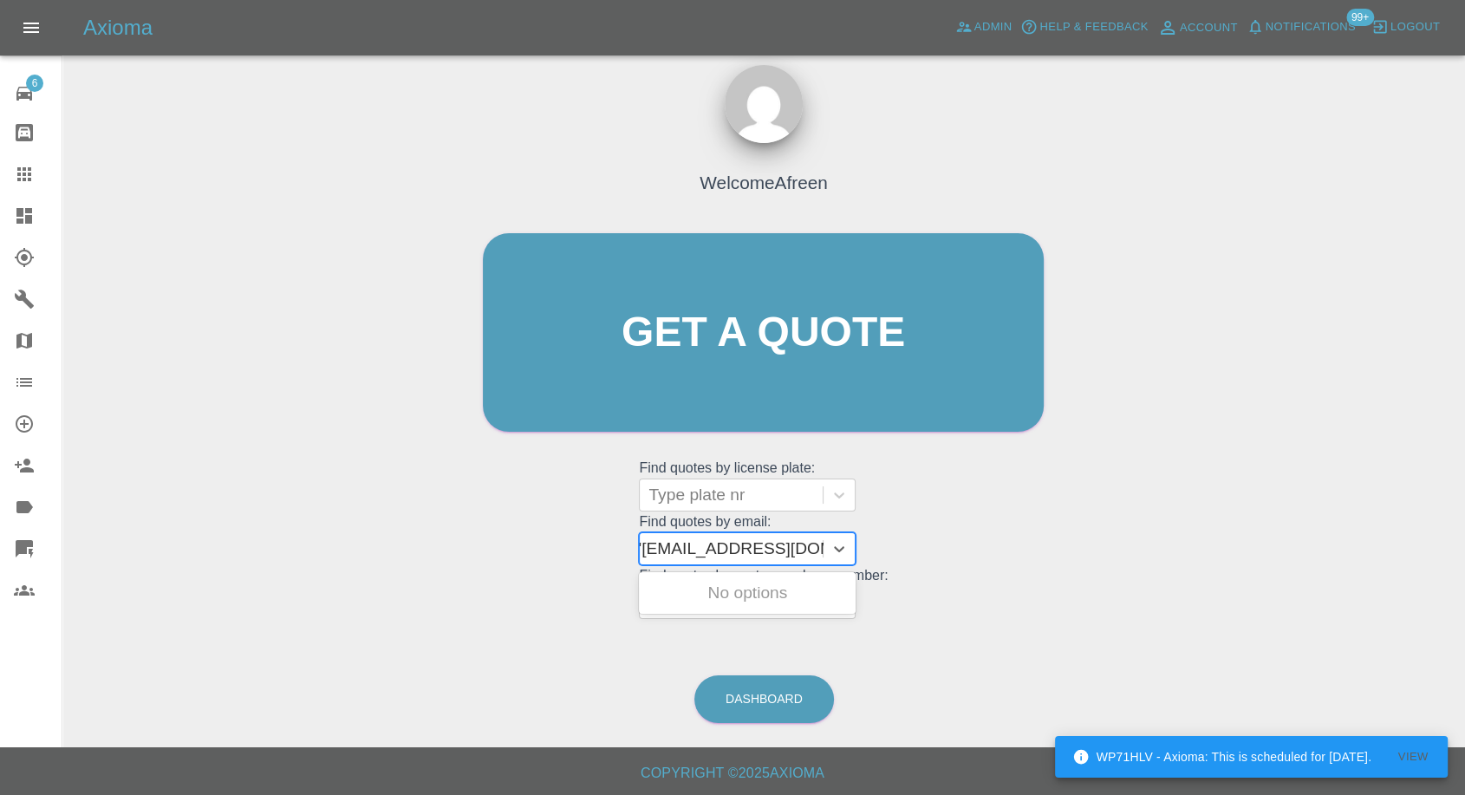
scroll to position [0, 8]
type input "jamesbarber22@gmail.com"
click at [798, 596] on div "FN11NZF, Awaiting Repair" at bounding box center [747, 593] width 217 height 35
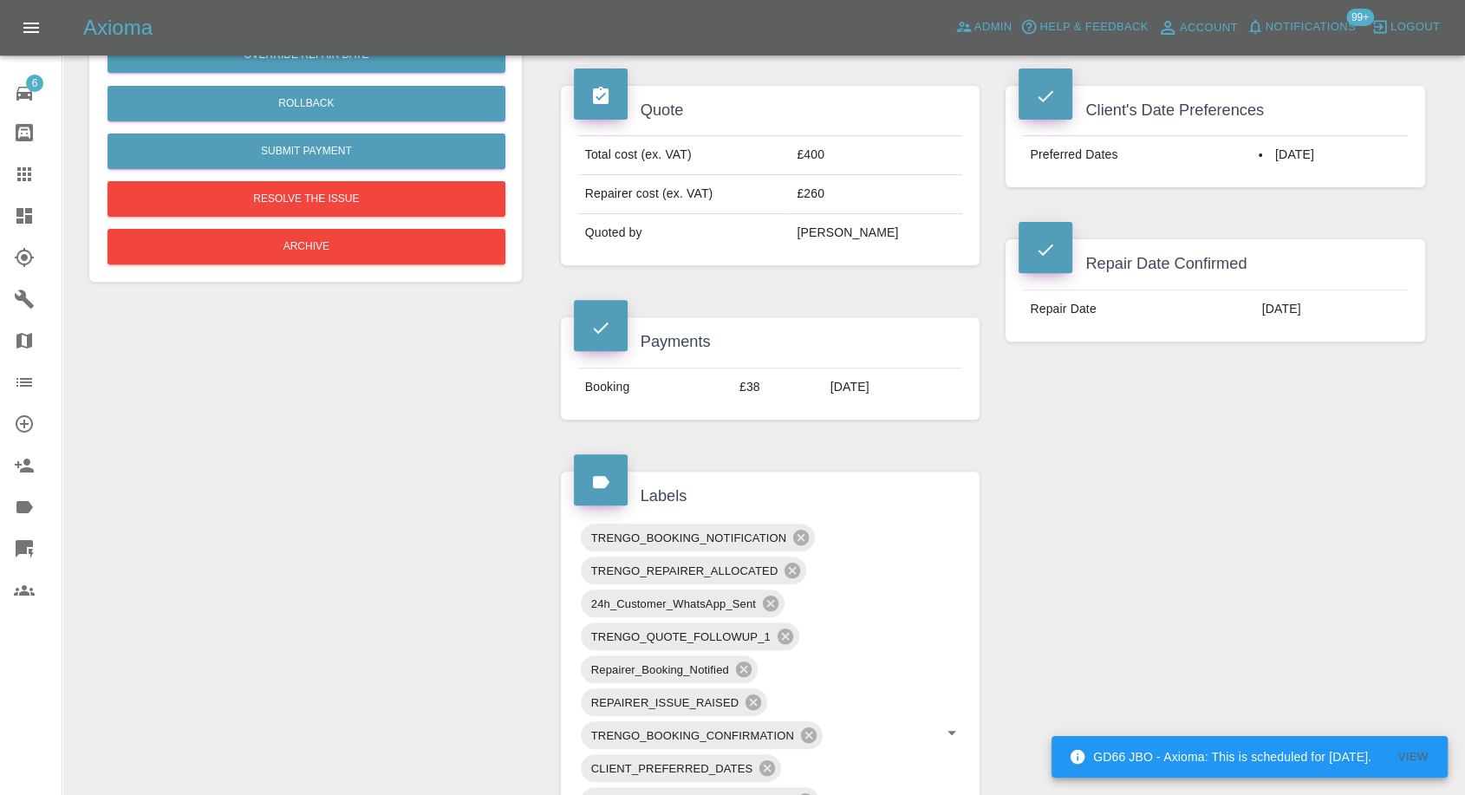
scroll to position [481, 0]
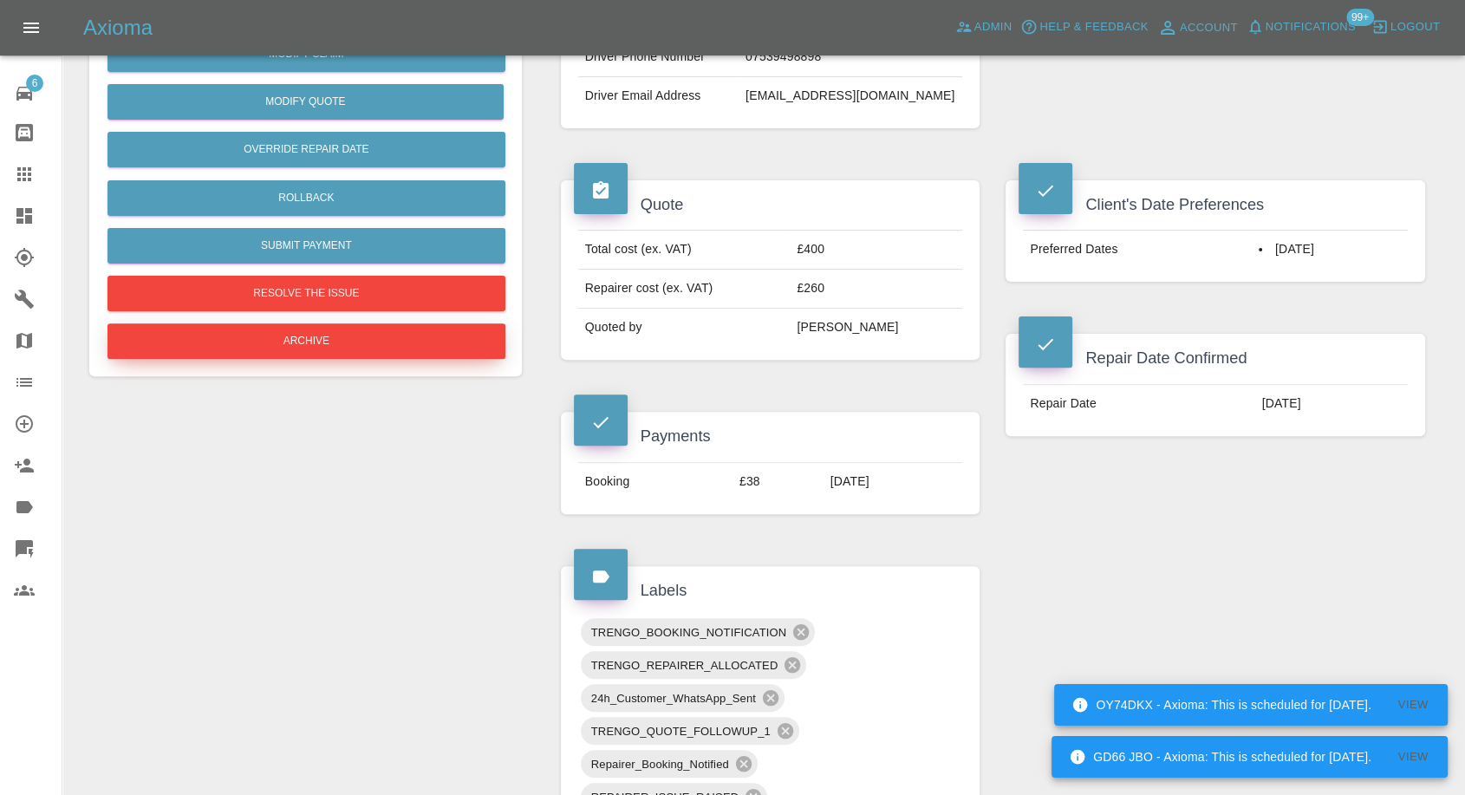
drag, startPoint x: 26, startPoint y: 171, endPoint x: 308, endPoint y: 349, distance: 333.1
click at [26, 171] on icon at bounding box center [24, 174] width 21 height 21
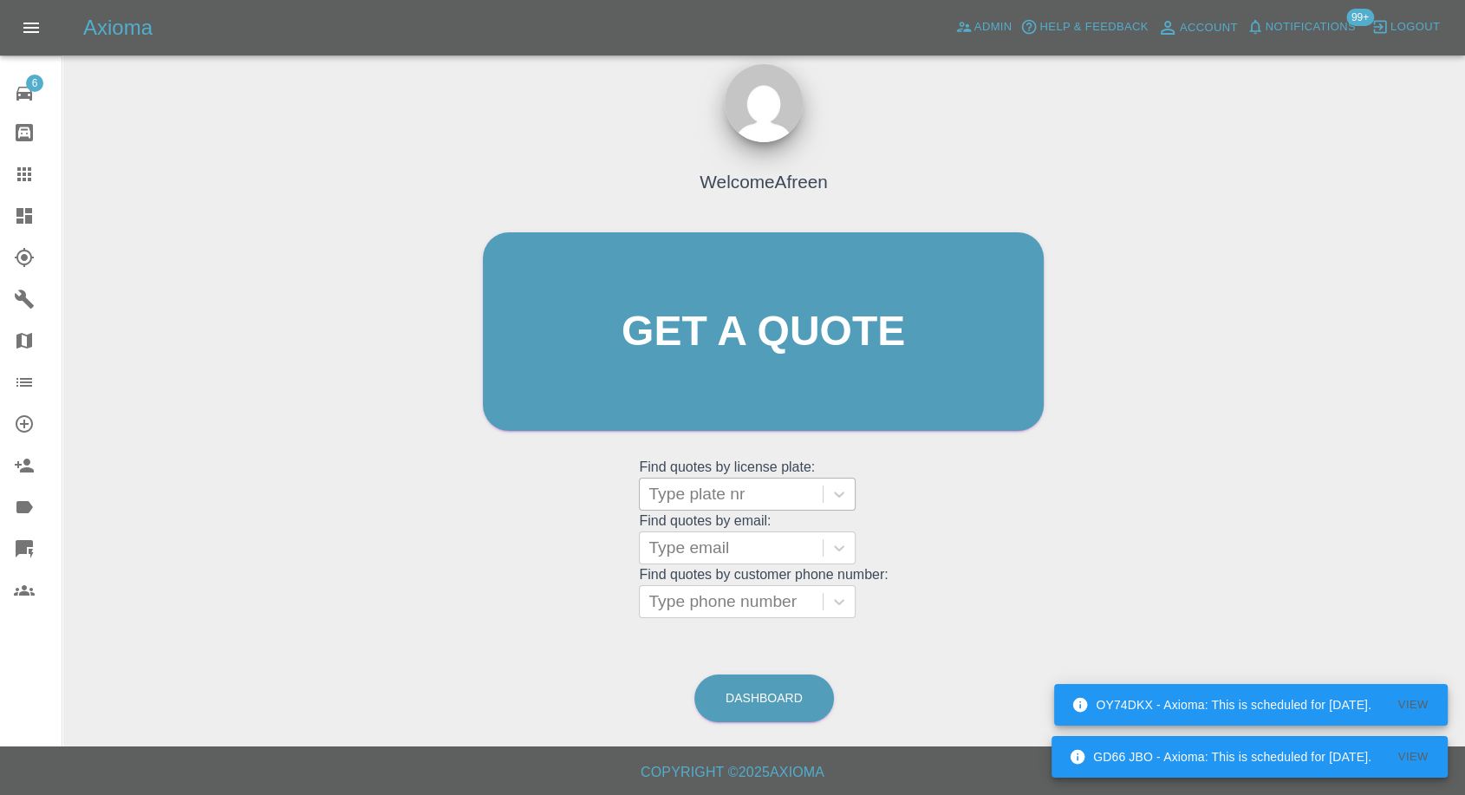
scroll to position [16, 0]
click at [705, 555] on div at bounding box center [731, 549] width 166 height 24
paste input ""imranaslam023@gmail.com" <undefined>"
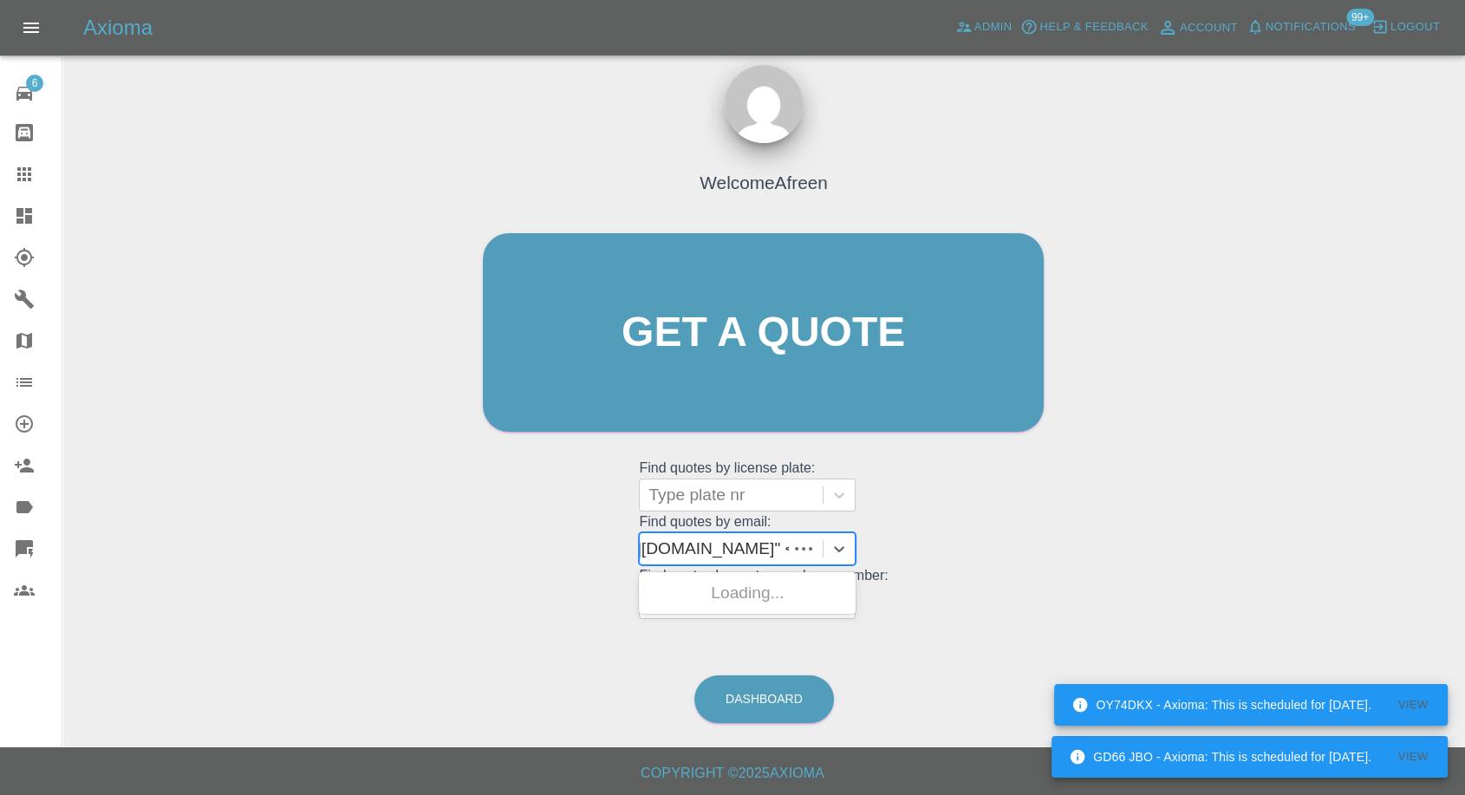
scroll to position [0, 139]
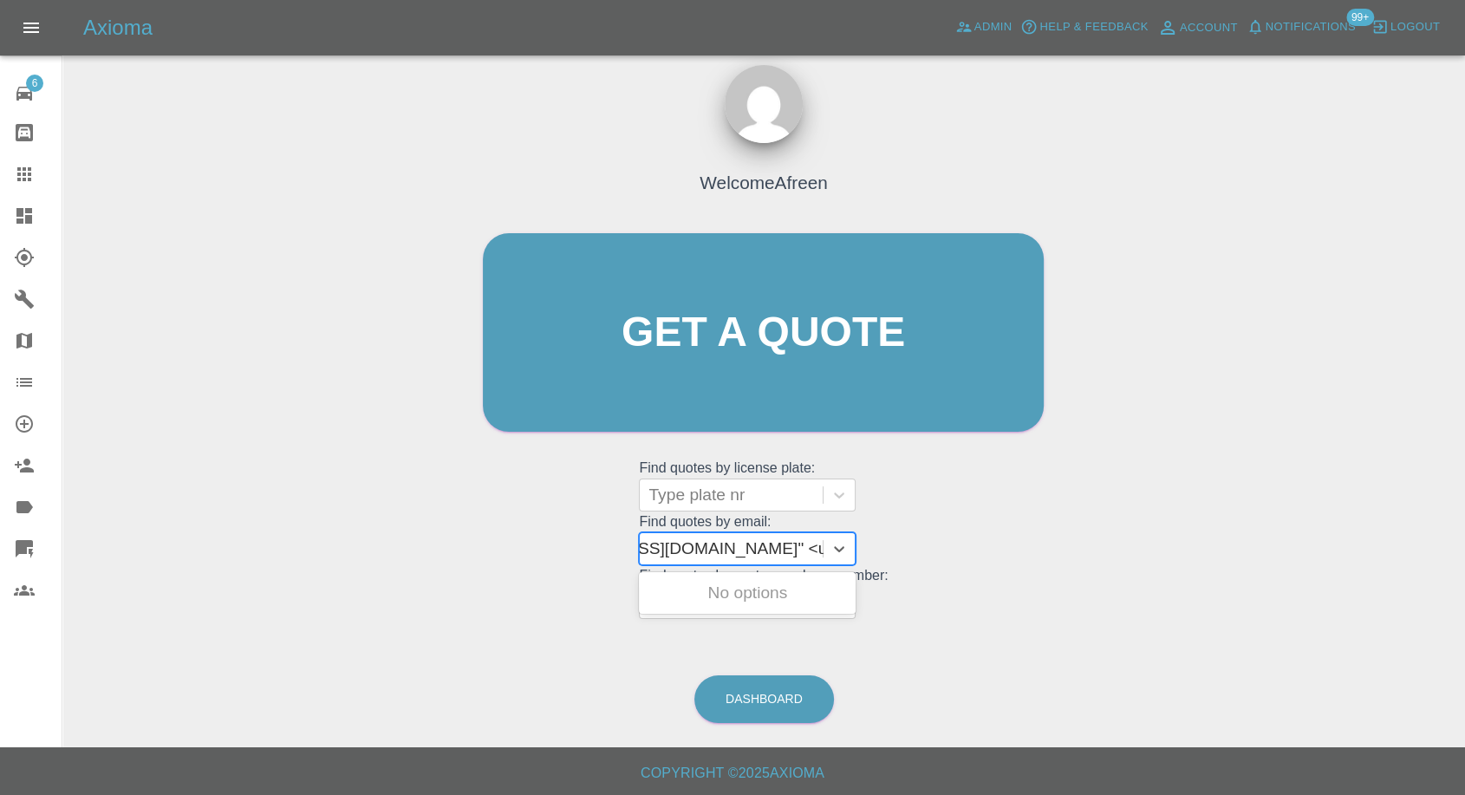
drag, startPoint x: 713, startPoint y: 543, endPoint x: 1076, endPoint y: 568, distance: 364.1
click at [1076, 568] on div "Welcome Afreen Get a quote Get a quote Find quotes by license plate: Type plate…" at bounding box center [763, 415] width 1375 height 622
type input "imranaslam023@gmail.com"
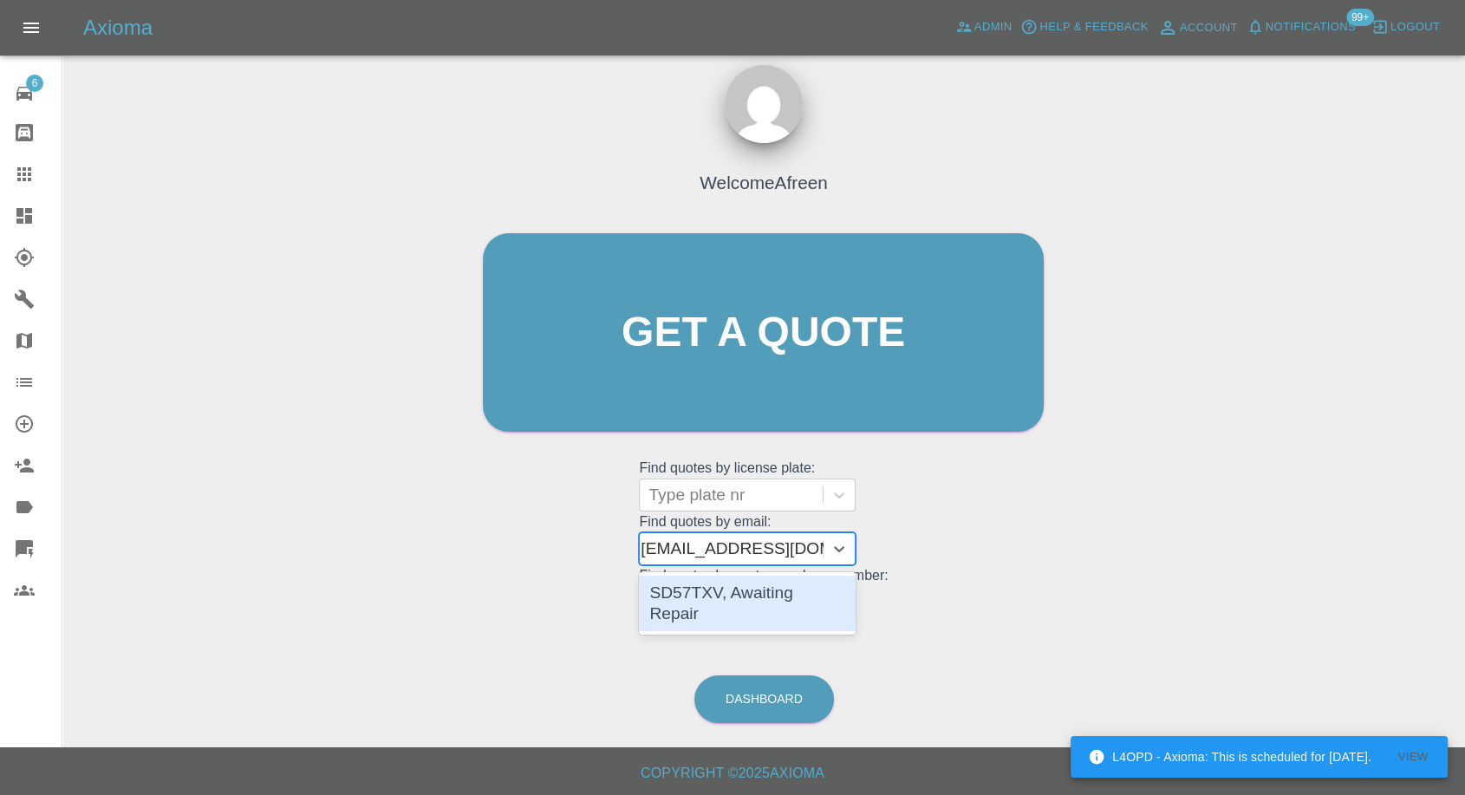
click at [766, 592] on div "SD57TXV, Awaiting Repair" at bounding box center [747, 603] width 217 height 55
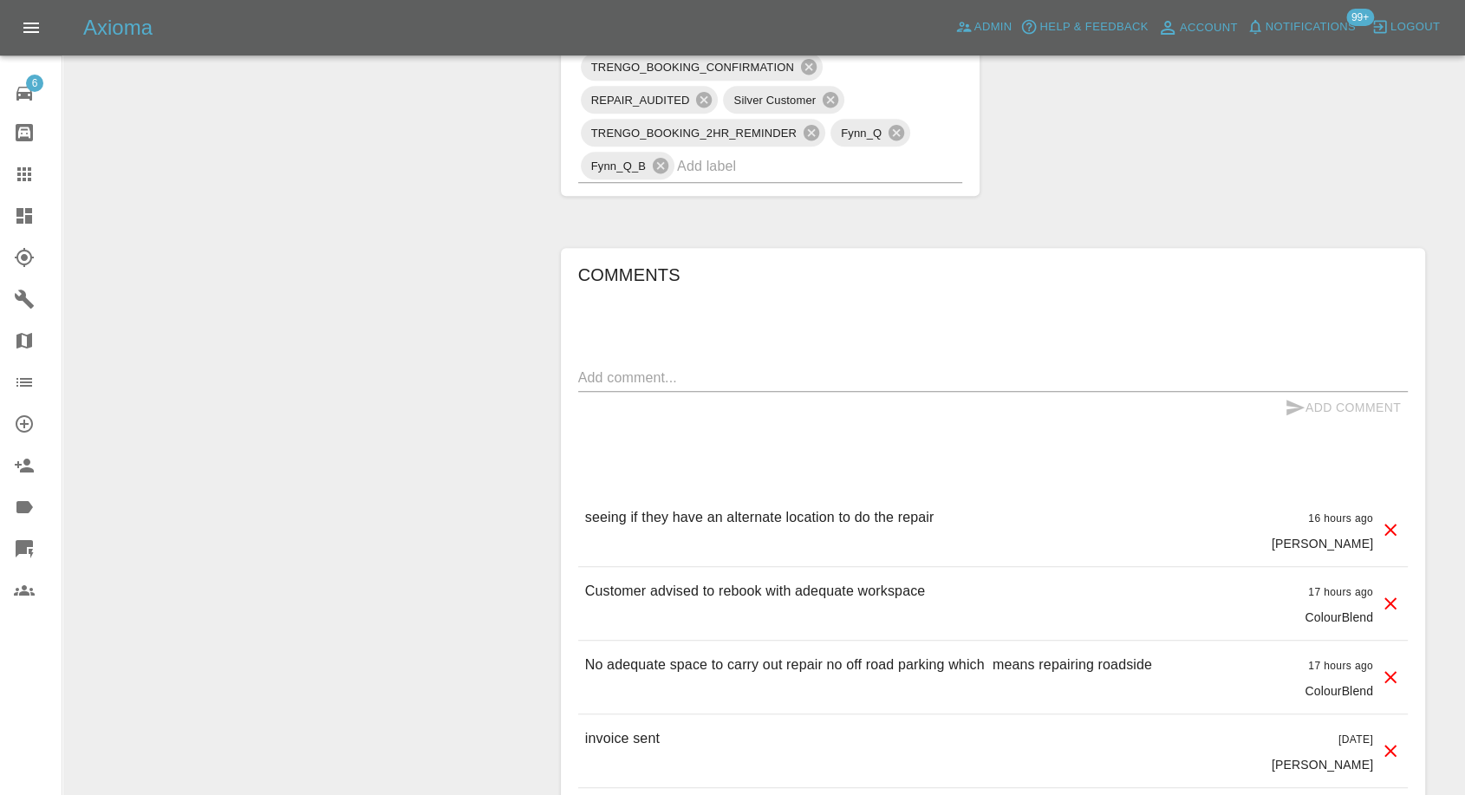
scroll to position [1444, 0]
click at [28, 178] on icon at bounding box center [24, 174] width 14 height 14
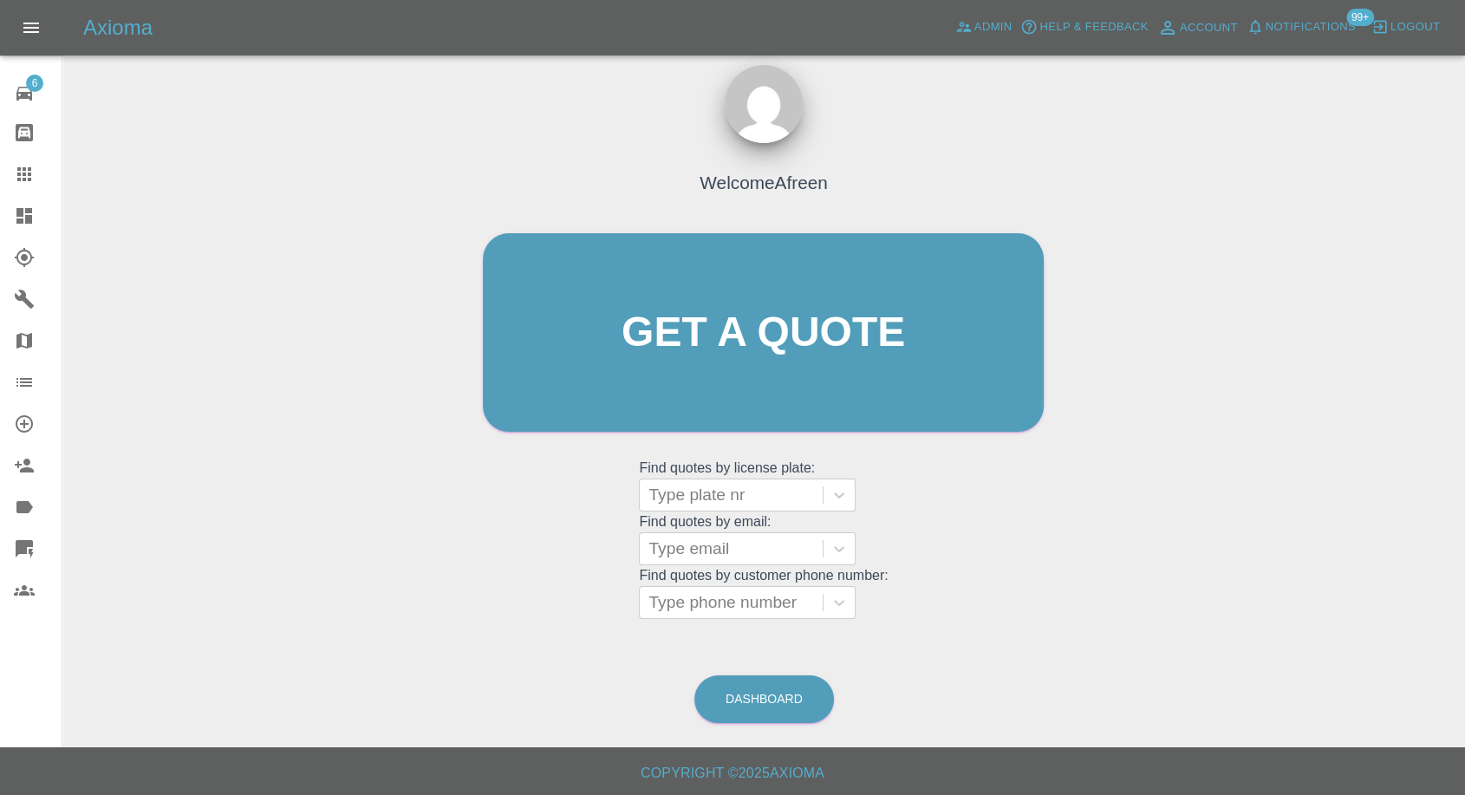
click at [700, 575] on grid "Find quotes by customer phone number: Type phone number" at bounding box center [763, 593] width 249 height 51
click at [713, 544] on div at bounding box center [731, 549] width 166 height 24
paste input ""halasaeed1@outlook.com" <undefined>"
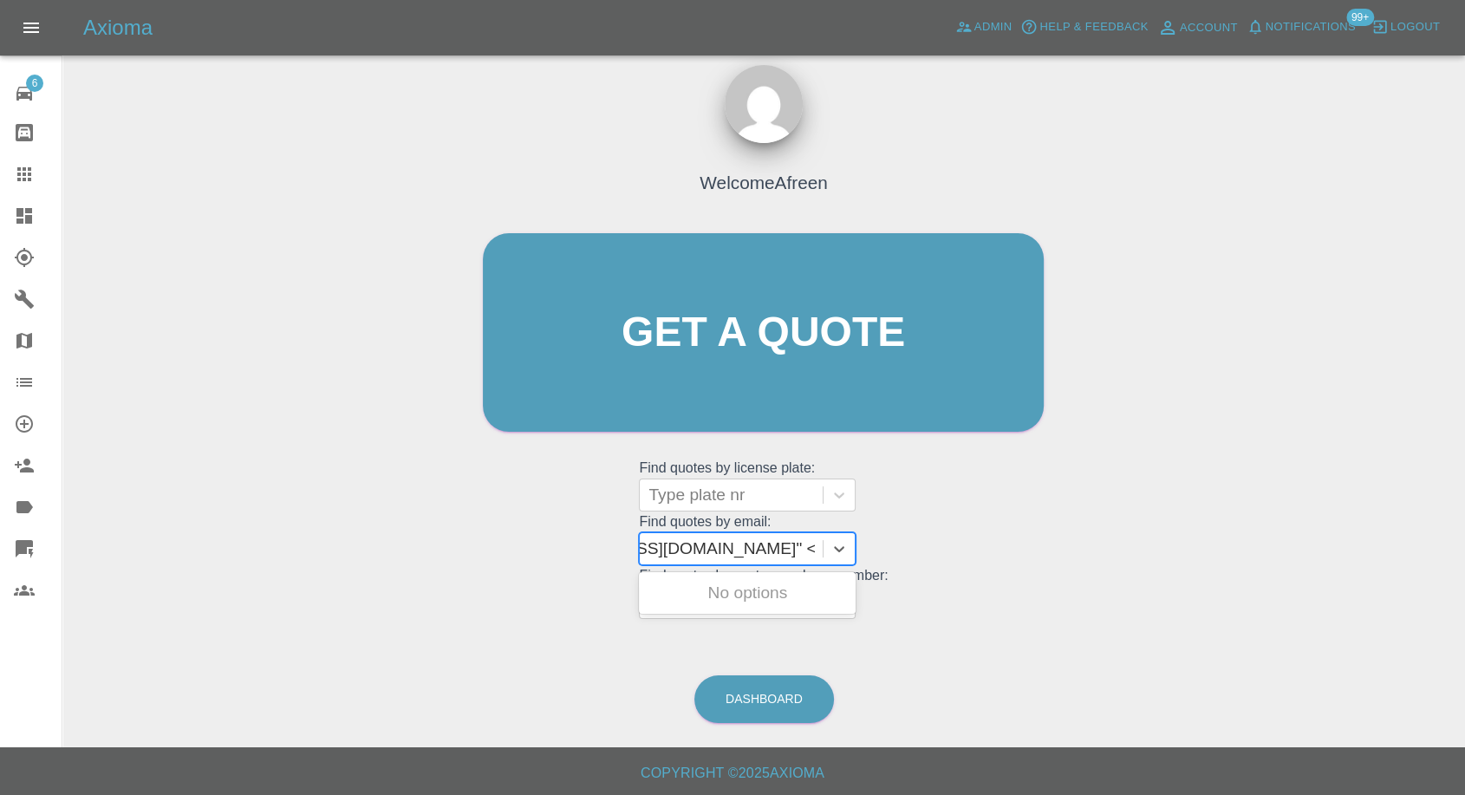
scroll to position [0, 124]
drag, startPoint x: 721, startPoint y: 538, endPoint x: 1290, endPoint y: 604, distance: 572.5
click at [1290, 604] on div "Welcome Afreen Get a quote Get a quote Find quotes by license plate: Type plate…" at bounding box center [763, 415] width 1375 height 622
type input "halasaeed1@outlook.com"
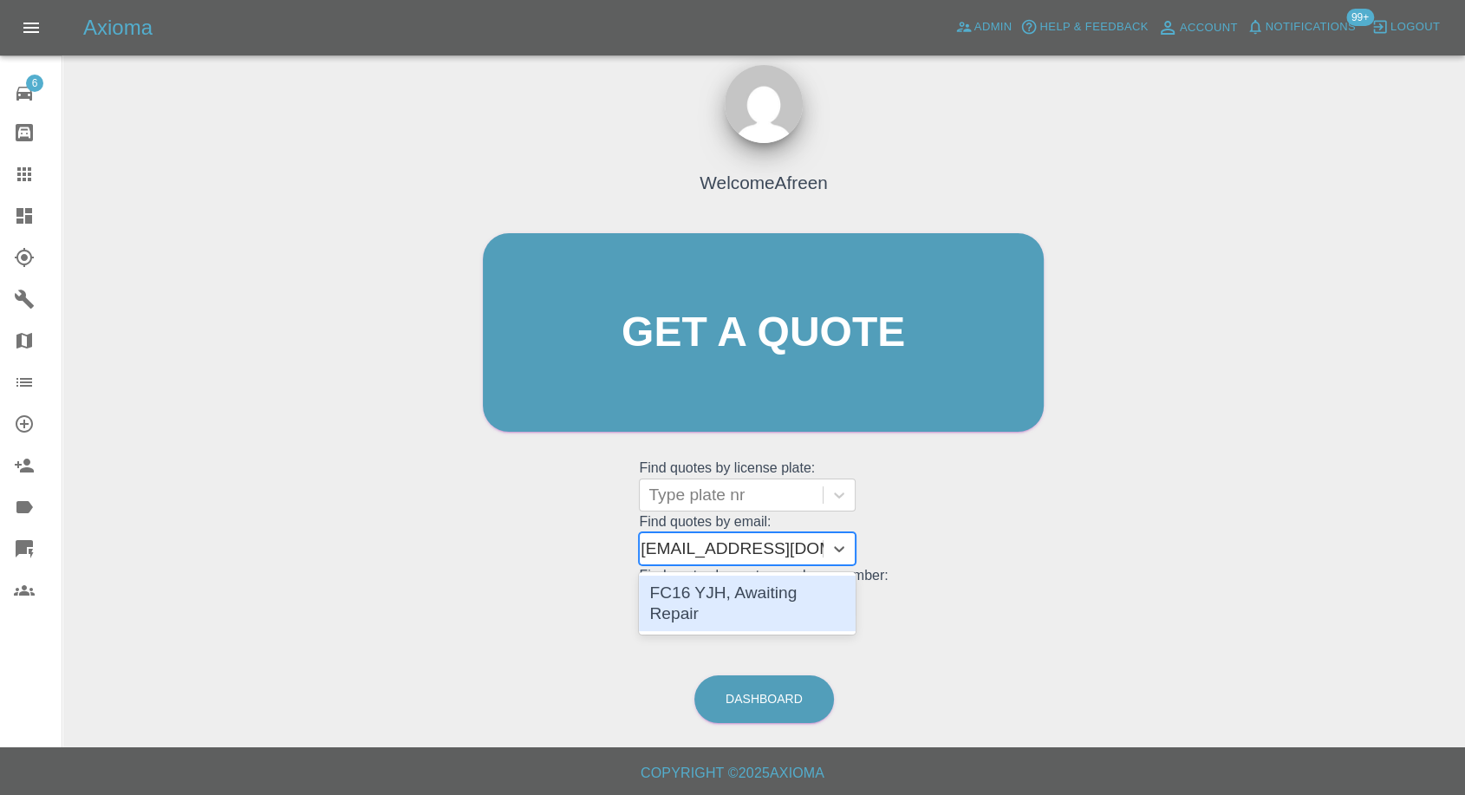
click at [807, 591] on div "FC16 YJH, Awaiting Repair" at bounding box center [747, 603] width 217 height 55
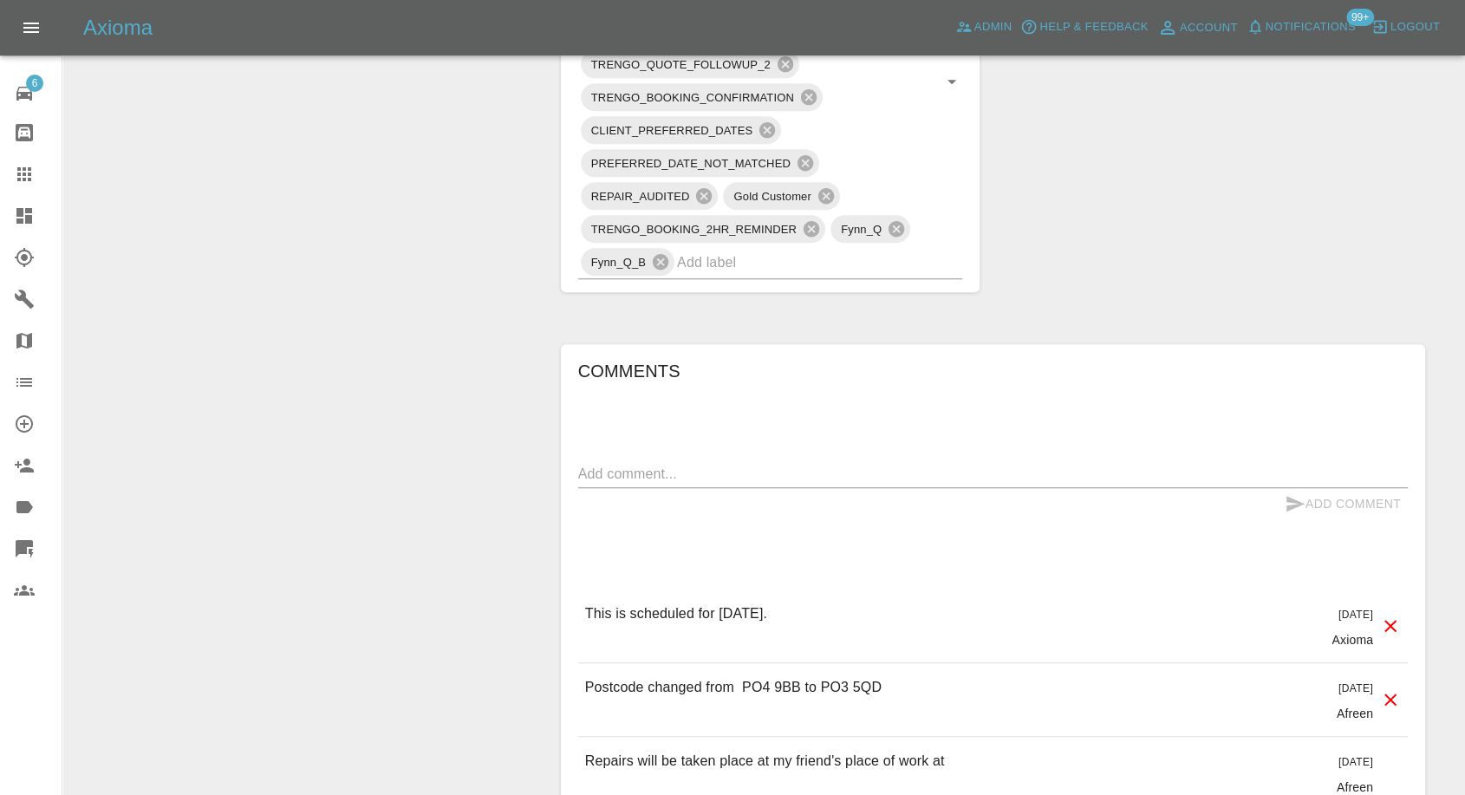
scroll to position [1348, 0]
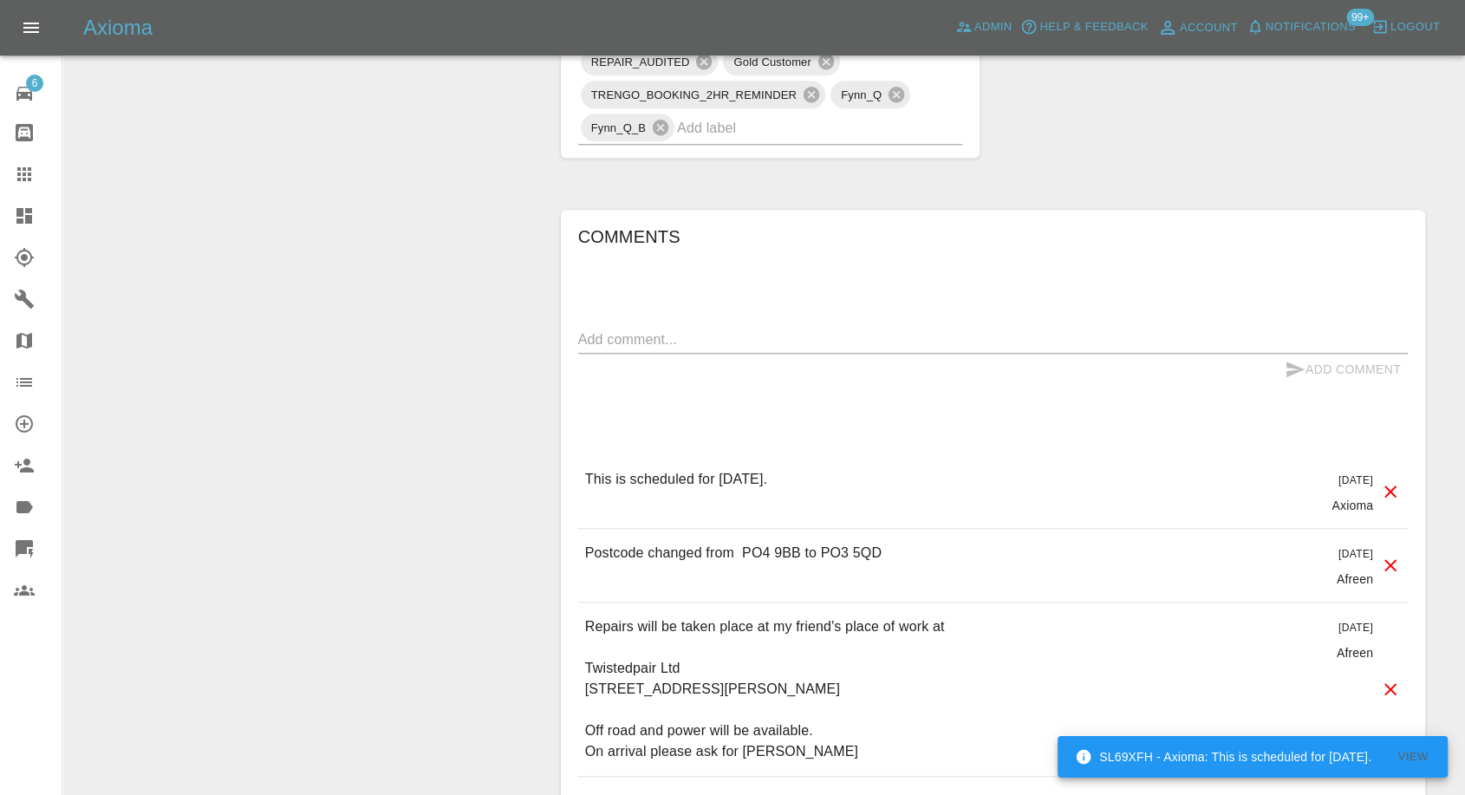
click at [21, 169] on icon at bounding box center [24, 174] width 14 height 14
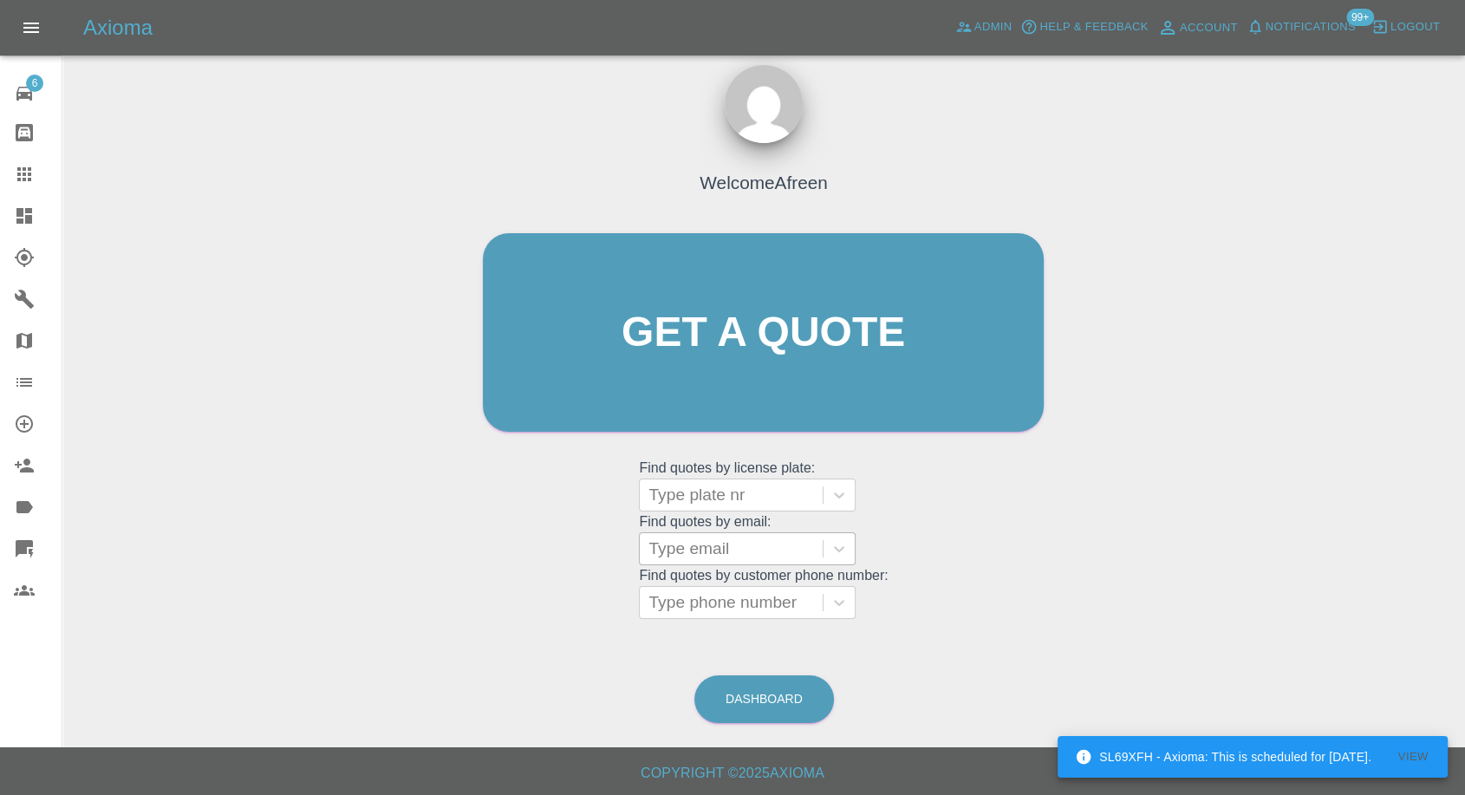
click at [710, 555] on div at bounding box center [731, 549] width 166 height 24
paste input ""blandgemma@gmail.com" <undefined>"
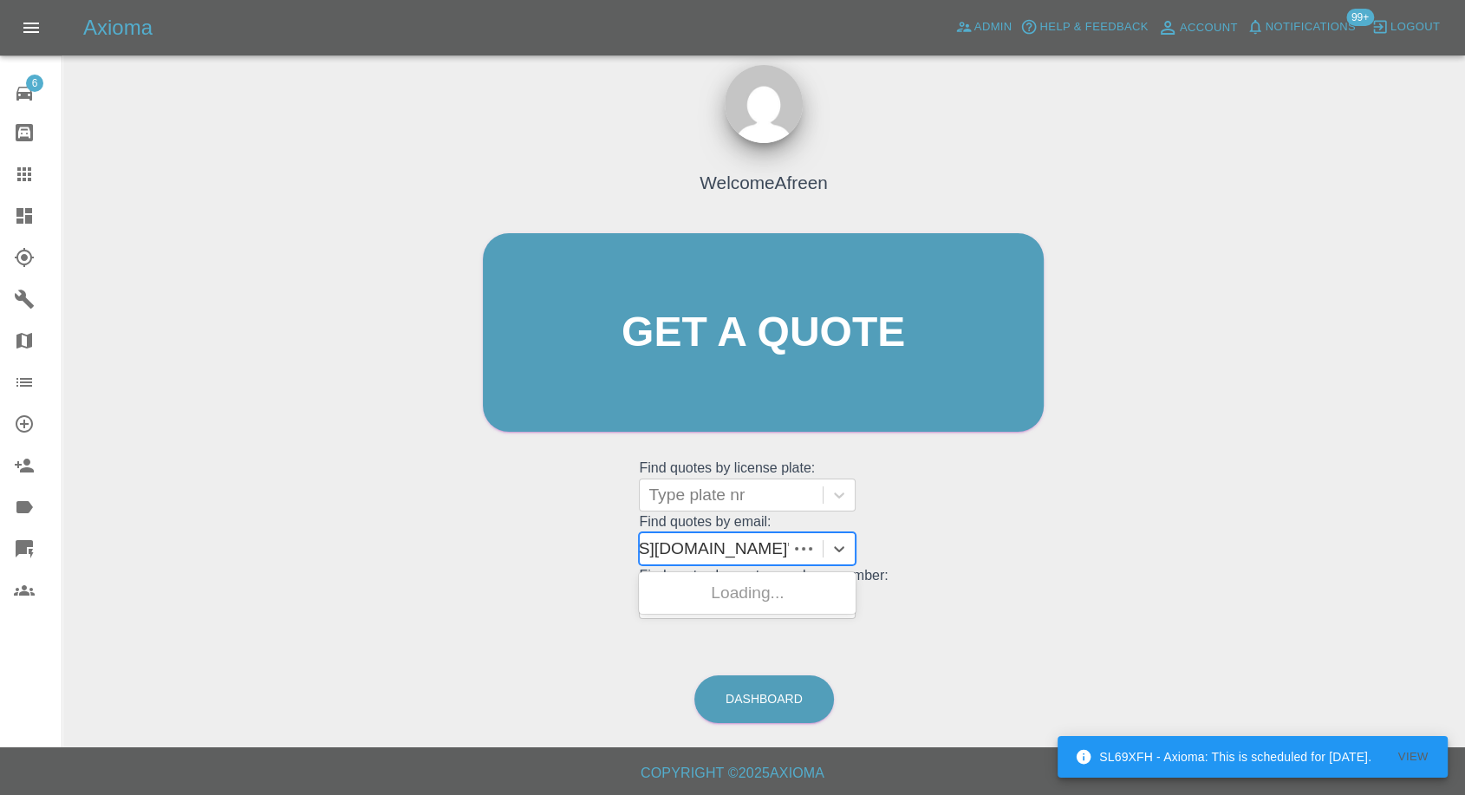
scroll to position [0, 126]
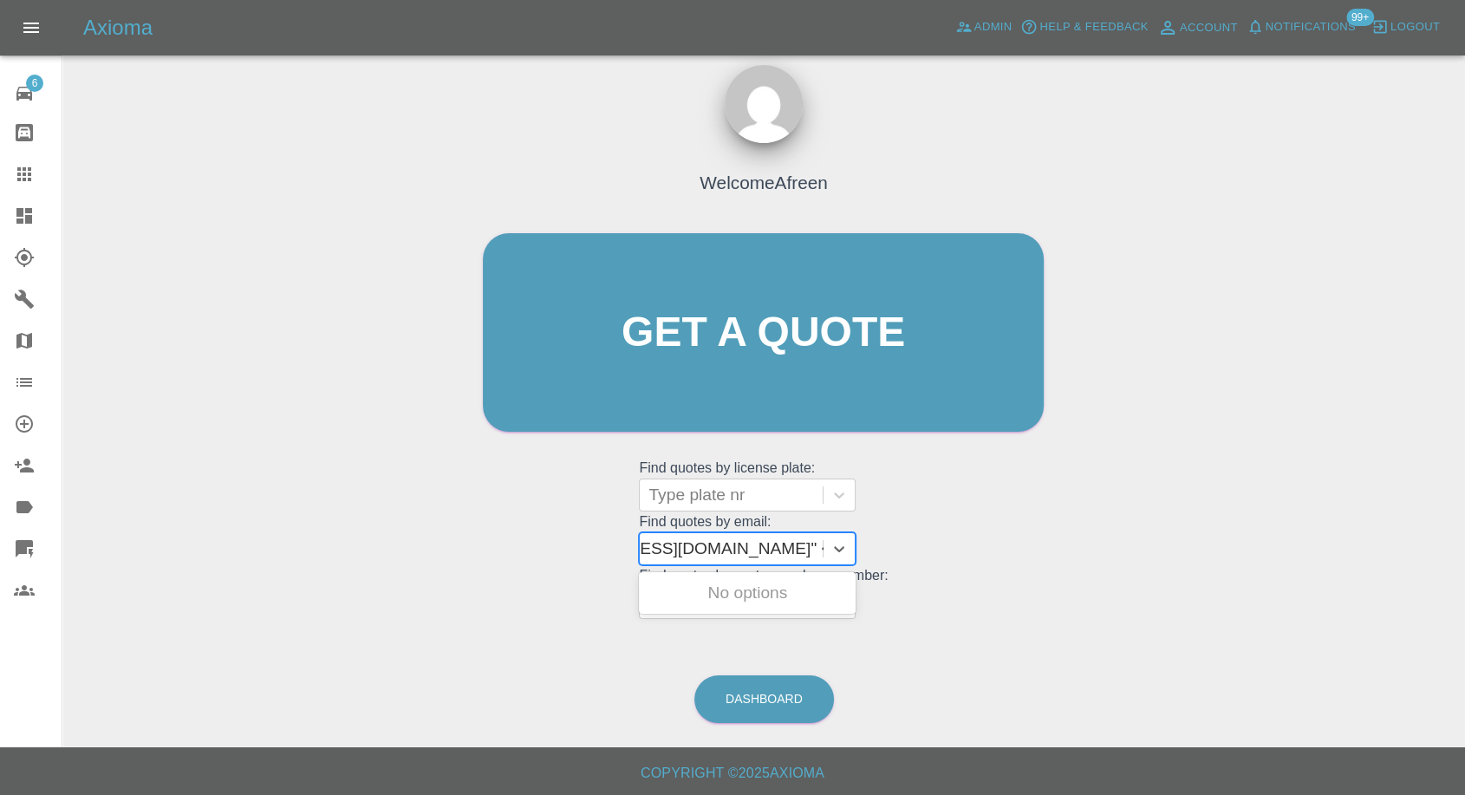
drag, startPoint x: 713, startPoint y: 543, endPoint x: 1176, endPoint y: 586, distance: 464.1
click at [1176, 586] on div "Welcome Afreen Get a quote Get a quote Find quotes by license plate: Type plate…" at bounding box center [763, 415] width 1375 height 622
type input "blandgemma@gmail.com"
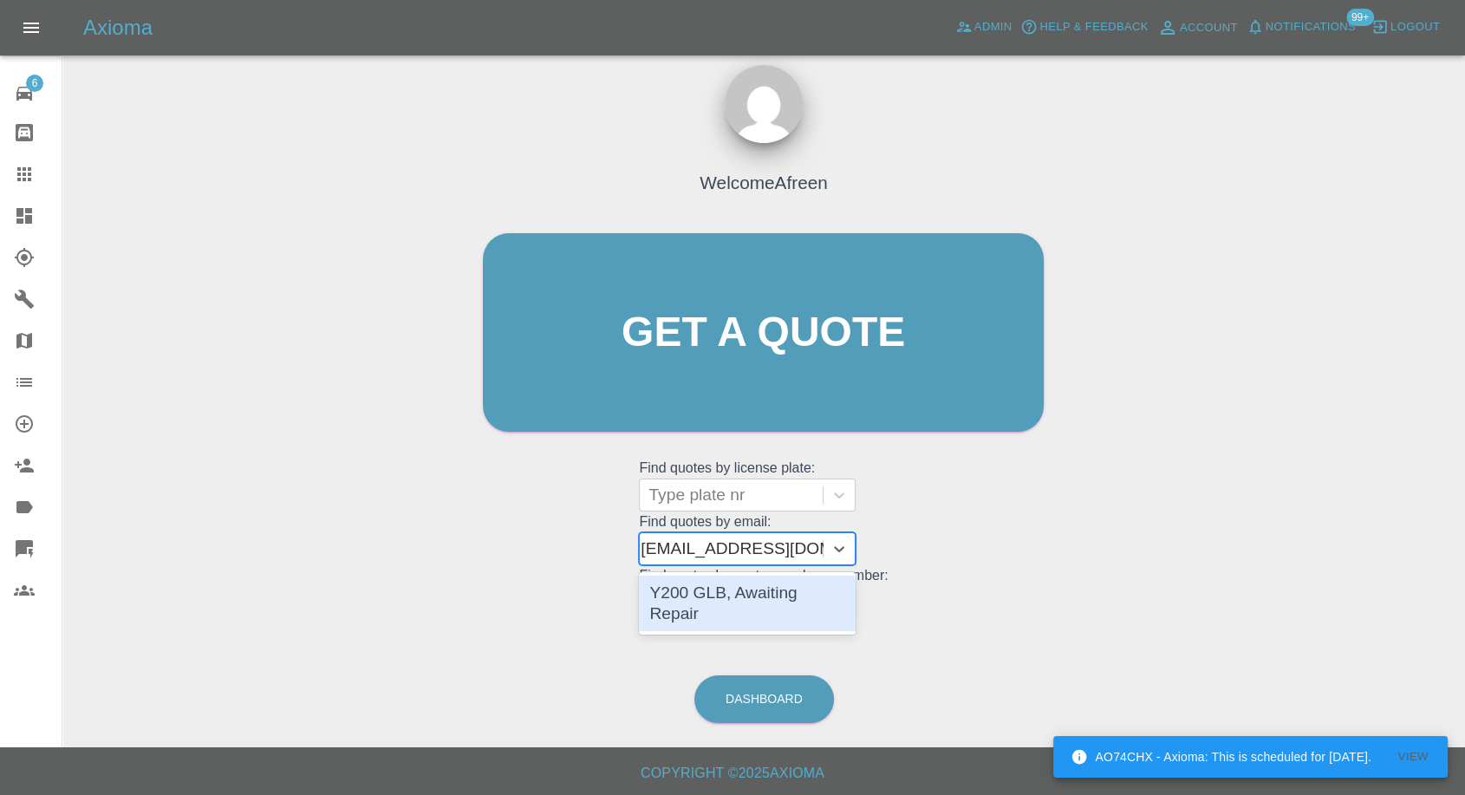
click at [787, 603] on div "Y200 GLB, Awaiting Repair" at bounding box center [747, 603] width 217 height 55
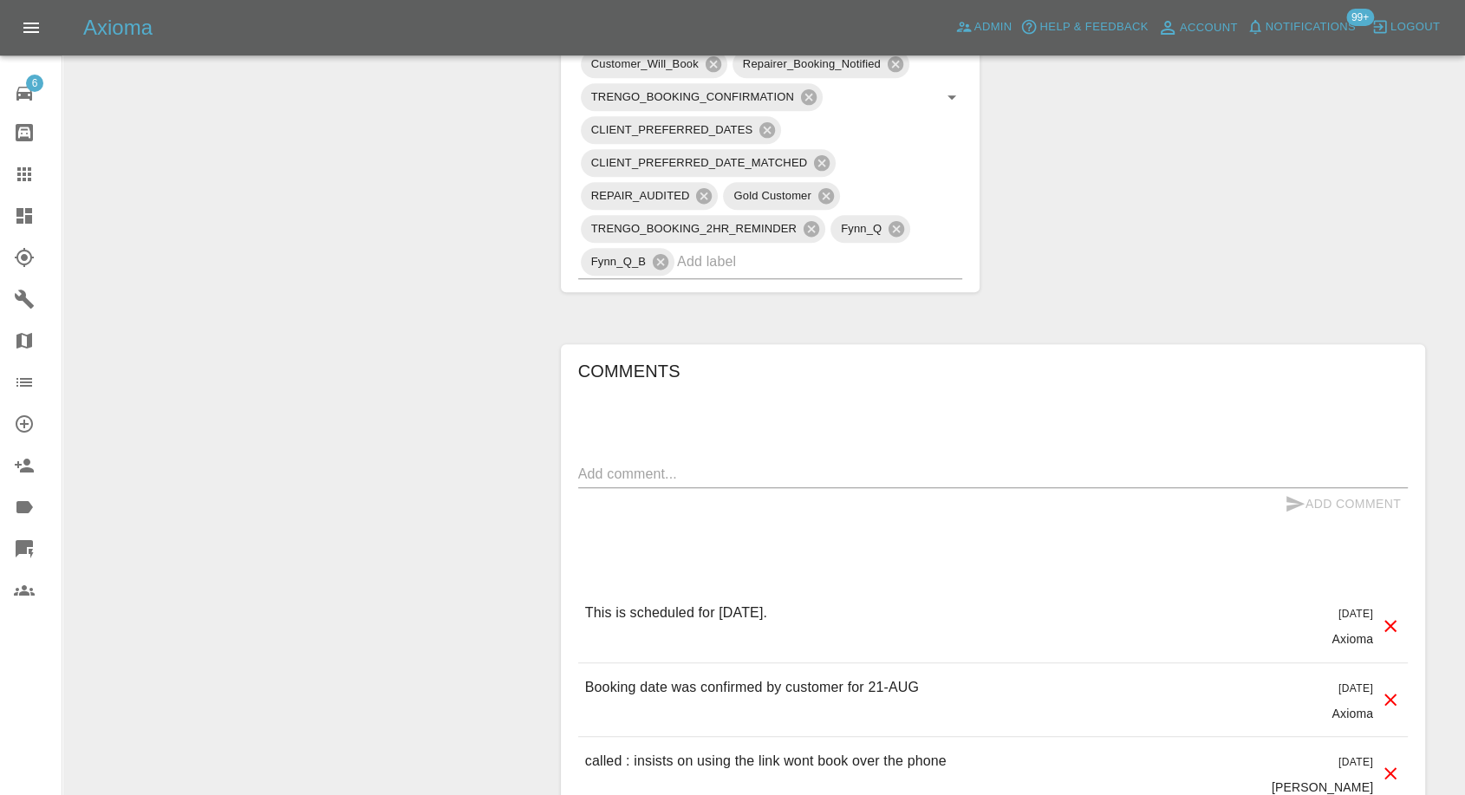
scroll to position [1252, 0]
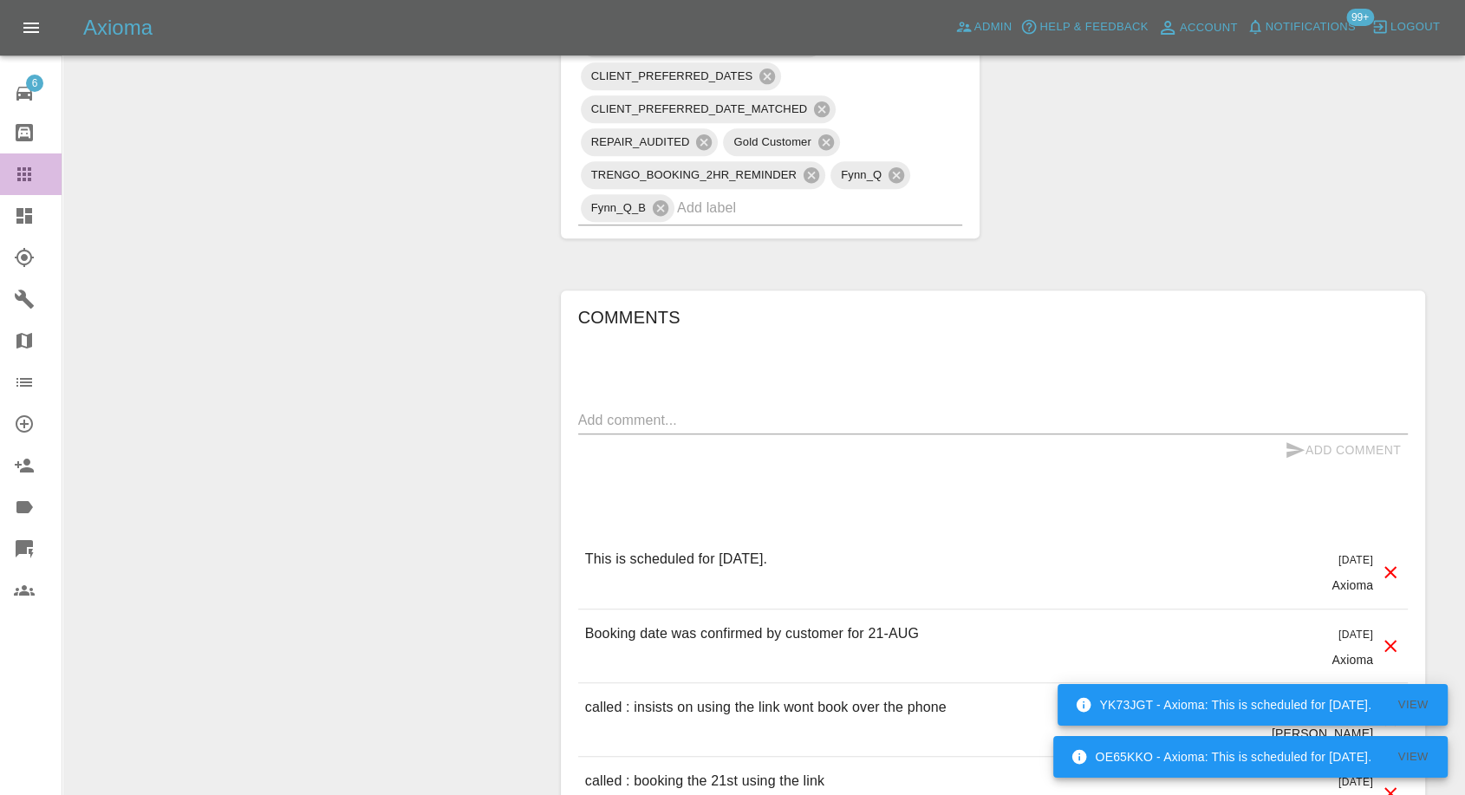
click at [34, 174] on icon at bounding box center [24, 174] width 21 height 21
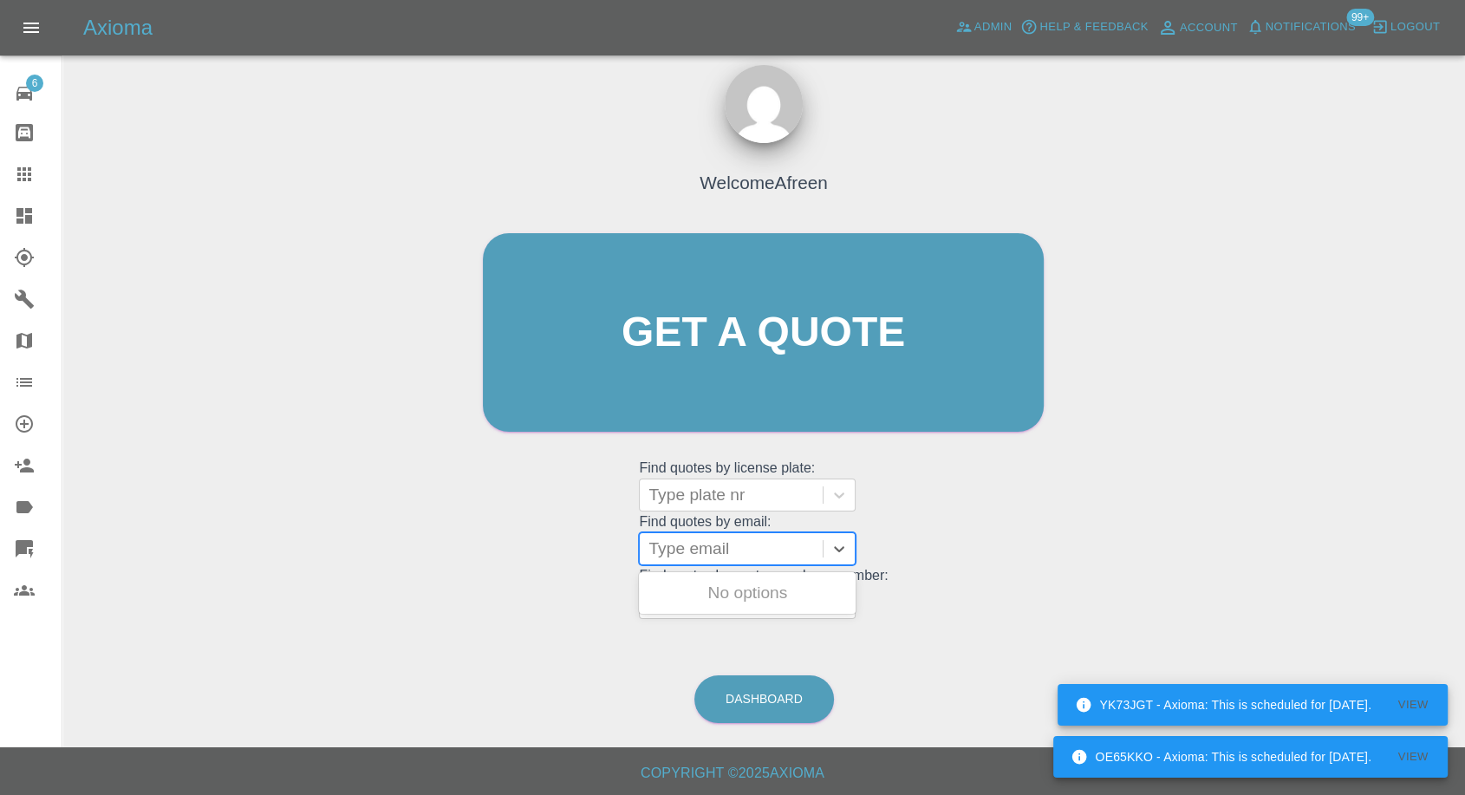
click at [707, 550] on div at bounding box center [731, 549] width 166 height 24
paste input ""patricia.m.mills@gmail.com" <undefined>"
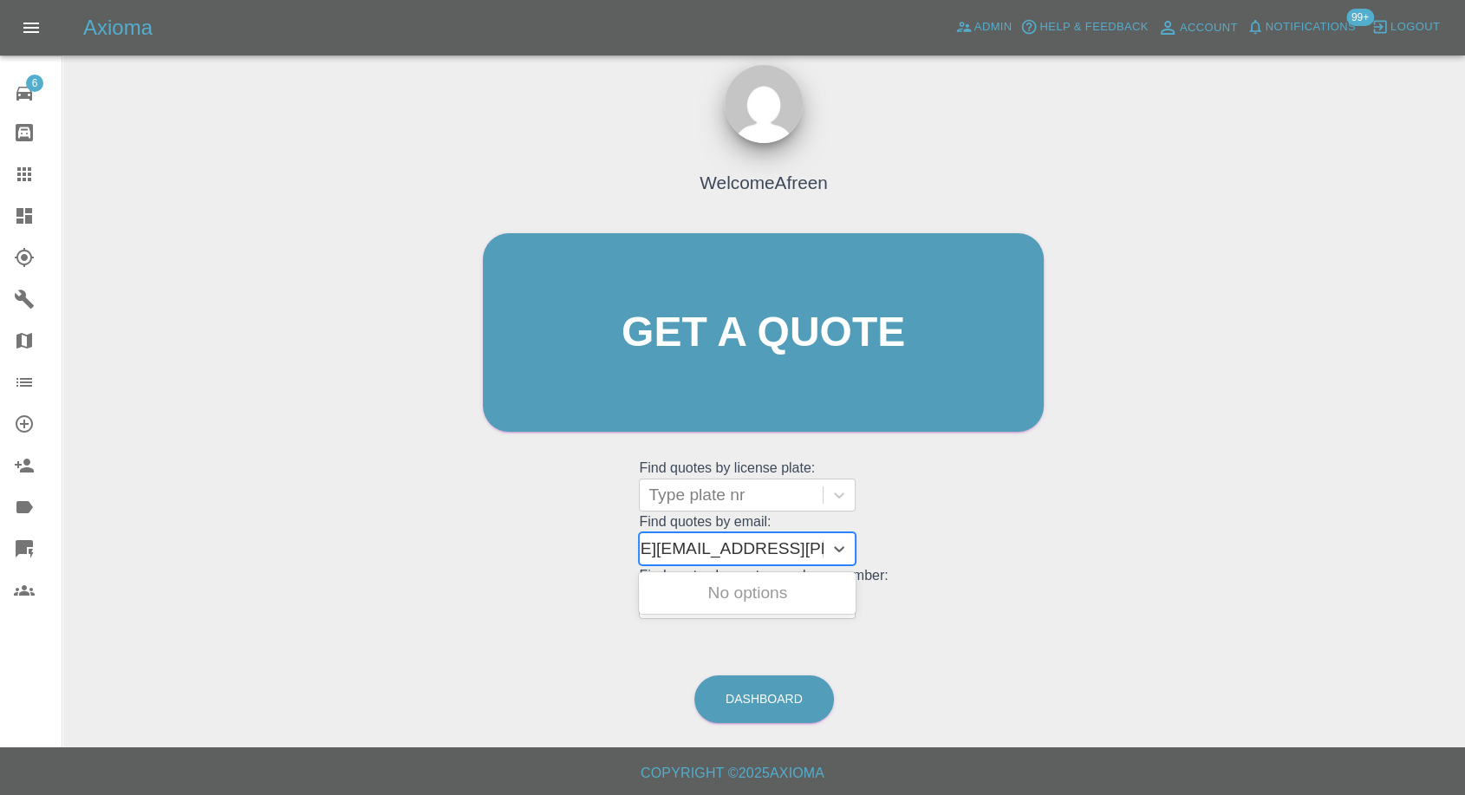
drag, startPoint x: 709, startPoint y: 542, endPoint x: 1209, endPoint y: 557, distance: 499.6
click at [1209, 557] on div "Welcome Afreen Get a quote Get a quote Find quotes by license plate: Type plate…" at bounding box center [763, 415] width 1375 height 622
type input "patricia.m.mills@gmail.com"
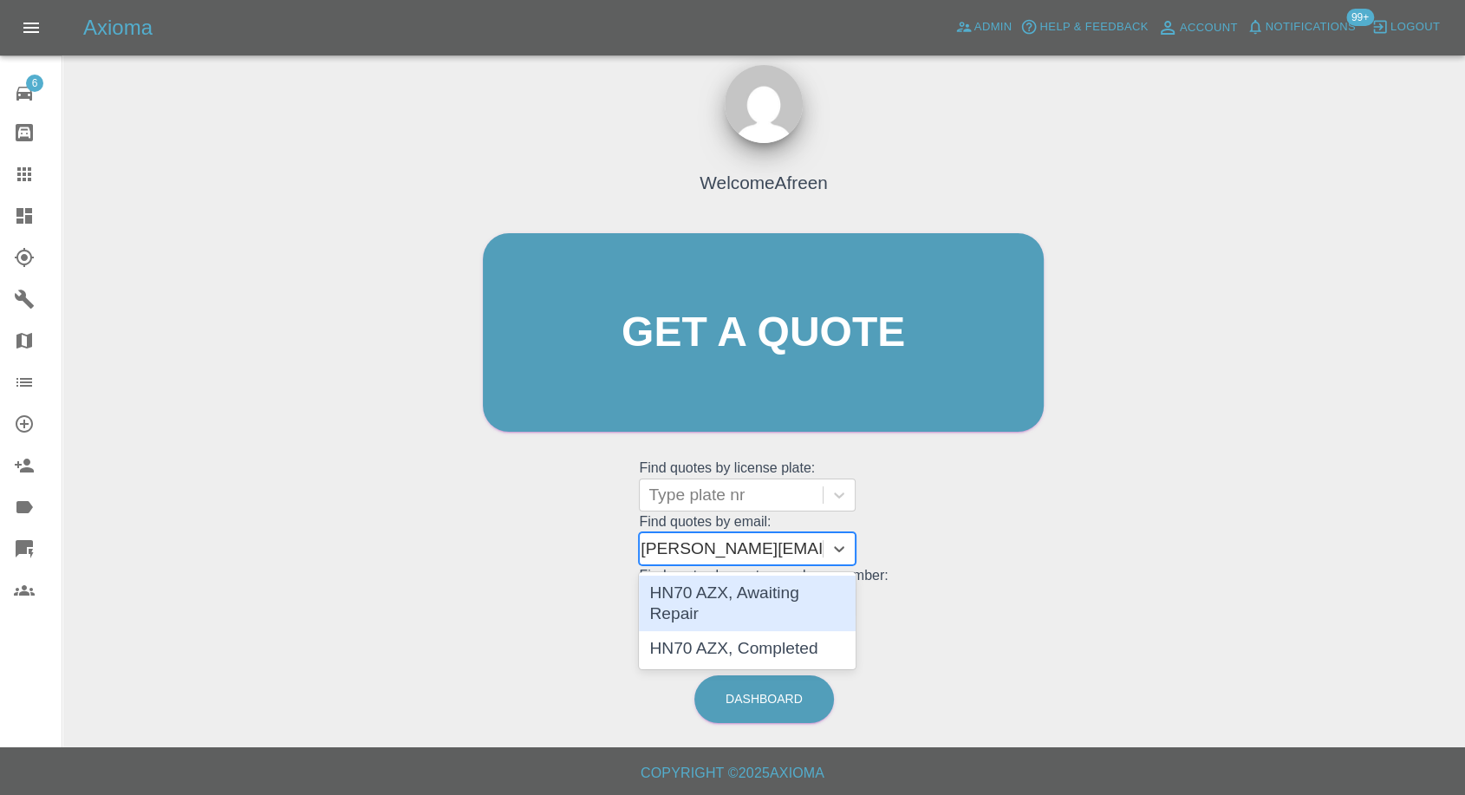
click at [791, 590] on div "HN70 AZX, Awaiting Repair" at bounding box center [747, 603] width 217 height 55
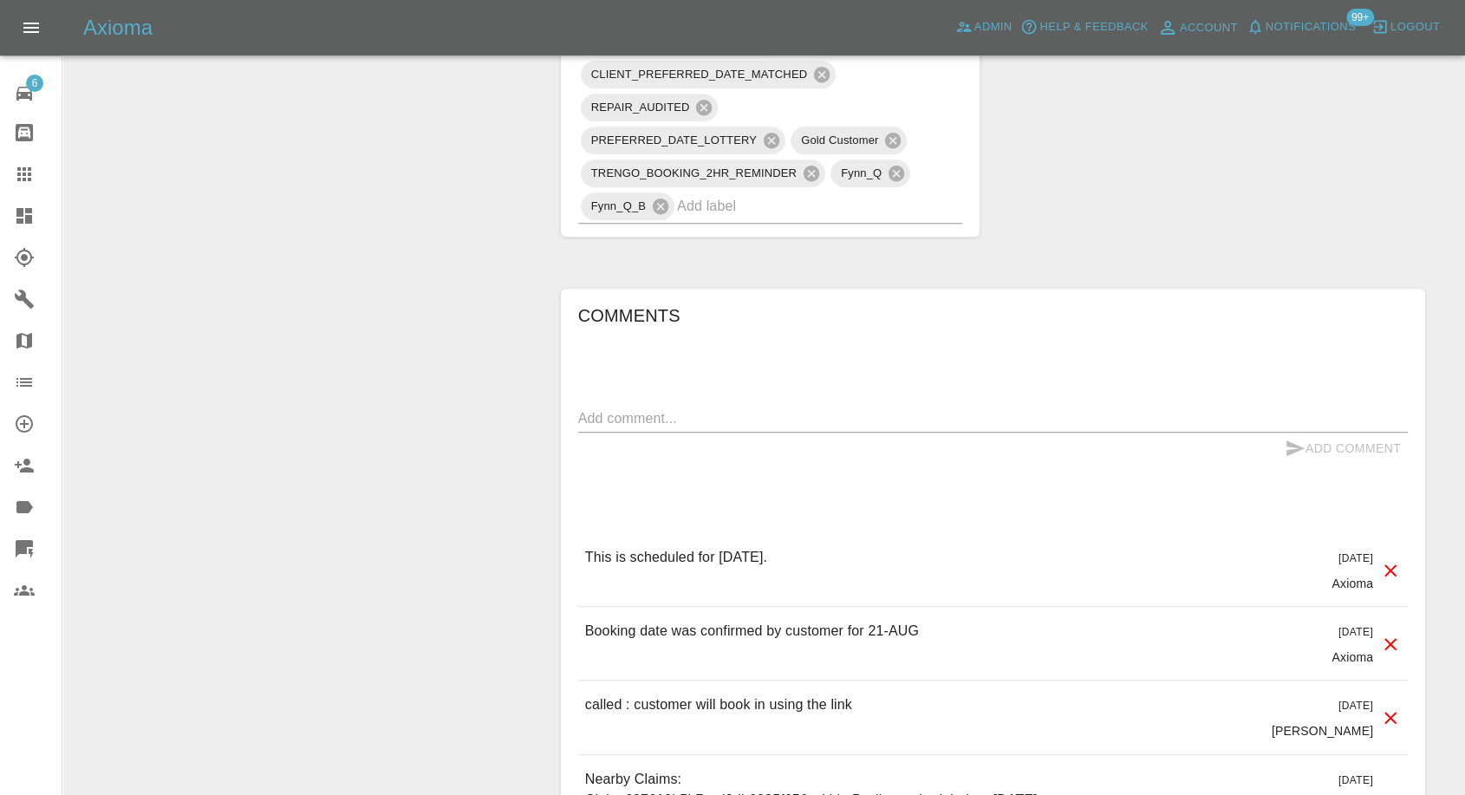
scroll to position [1444, 0]
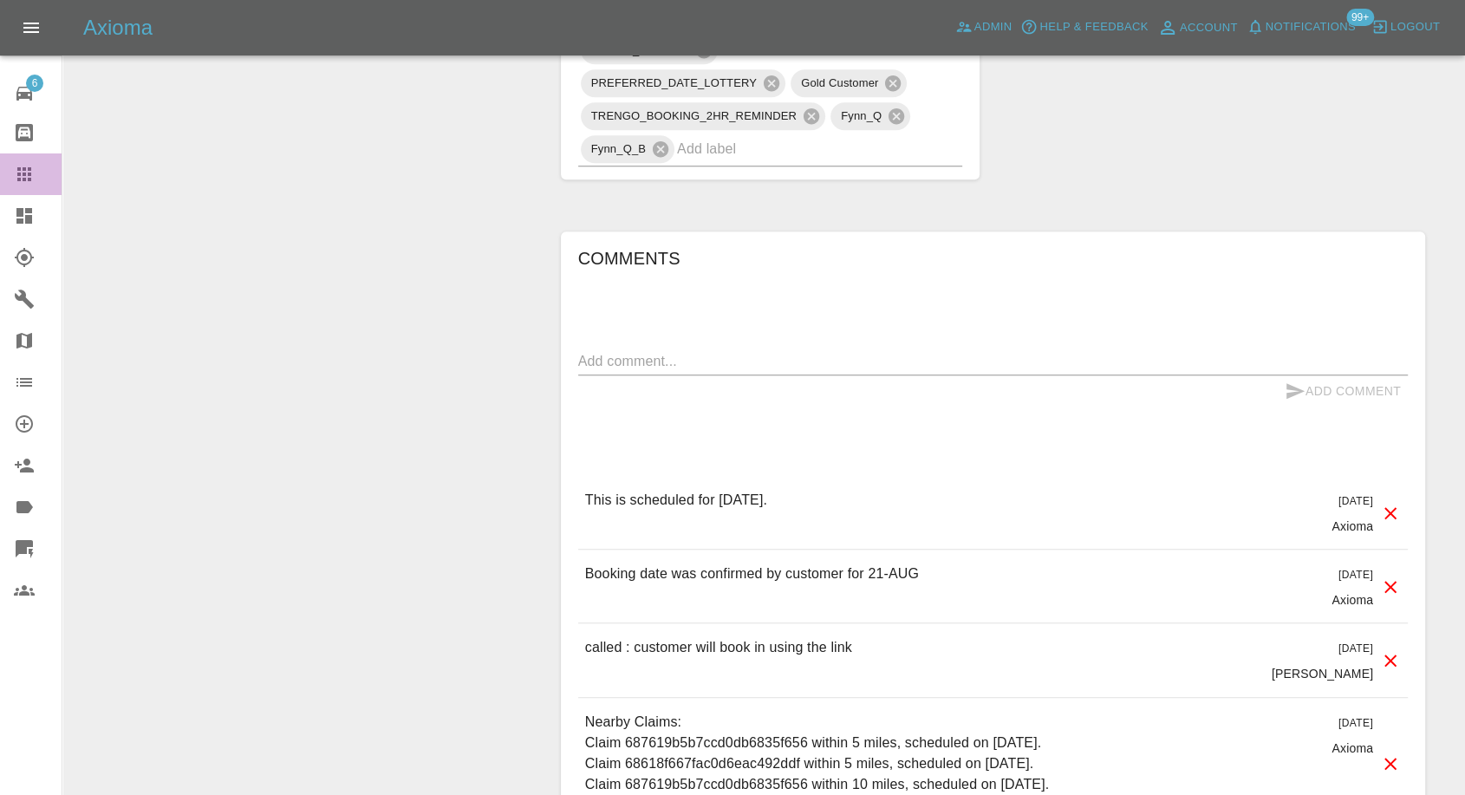
click at [16, 161] on link "Claims" at bounding box center [31, 174] width 62 height 42
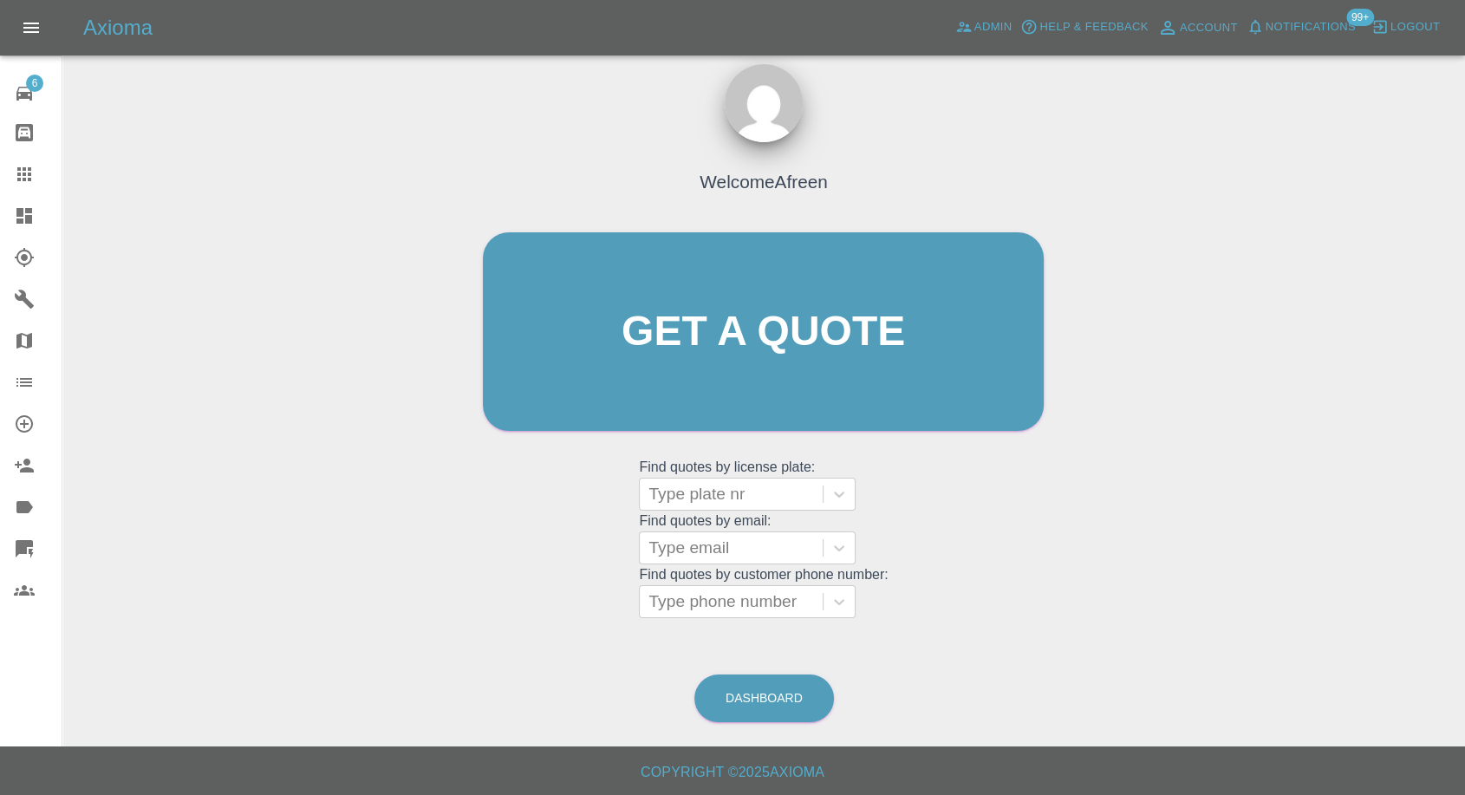
scroll to position [16, 0]
click at [783, 555] on div at bounding box center [731, 549] width 166 height 24
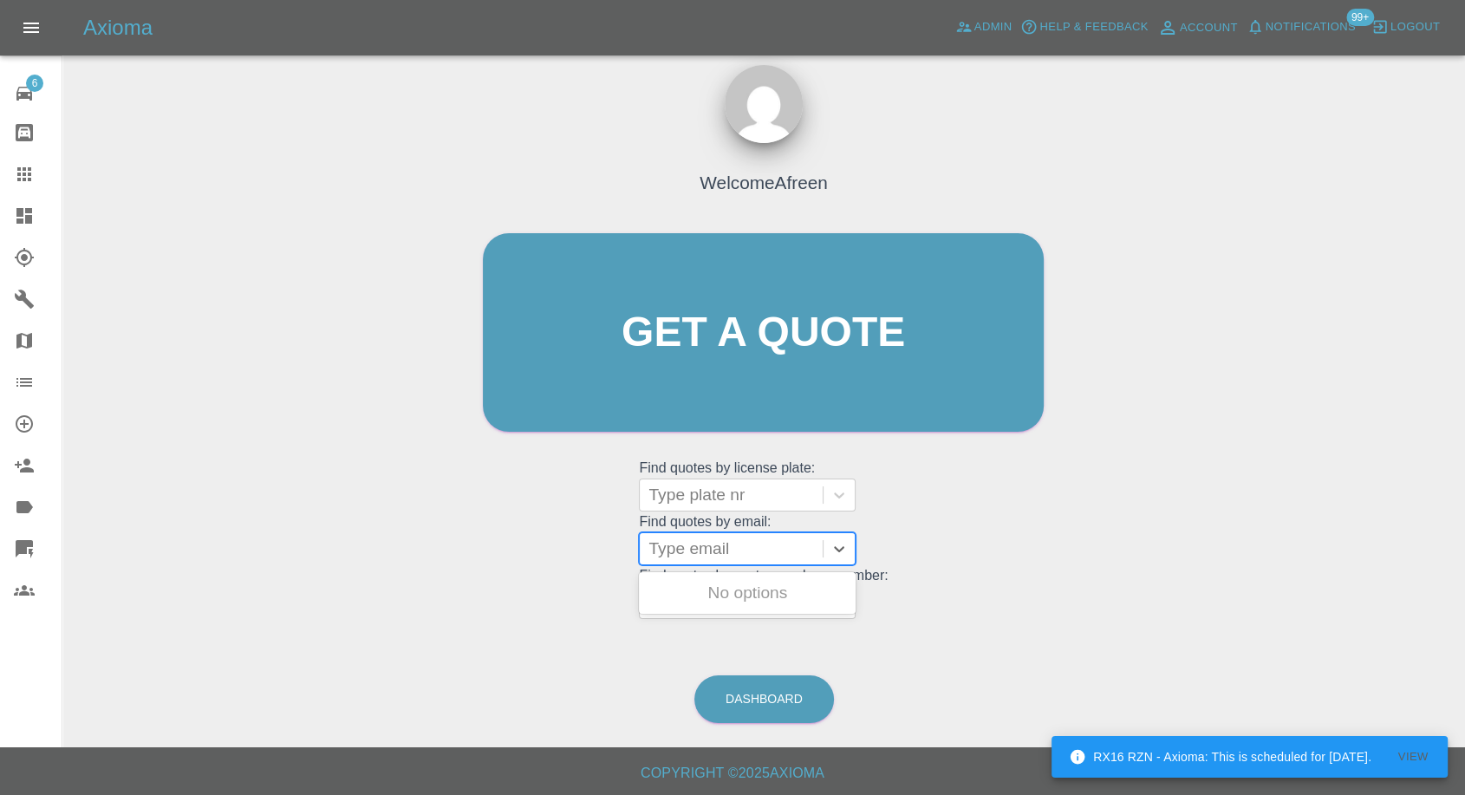
paste input ""cowightman@hotmail.co.uk" <undefined>"
drag, startPoint x: 710, startPoint y: 543, endPoint x: 1092, endPoint y: 535, distance: 382.4
click at [1092, 535] on div "Welcome Afreen Get a quote Get a quote Find quotes by license plate: Type plate…" at bounding box center [763, 415] width 1375 height 622
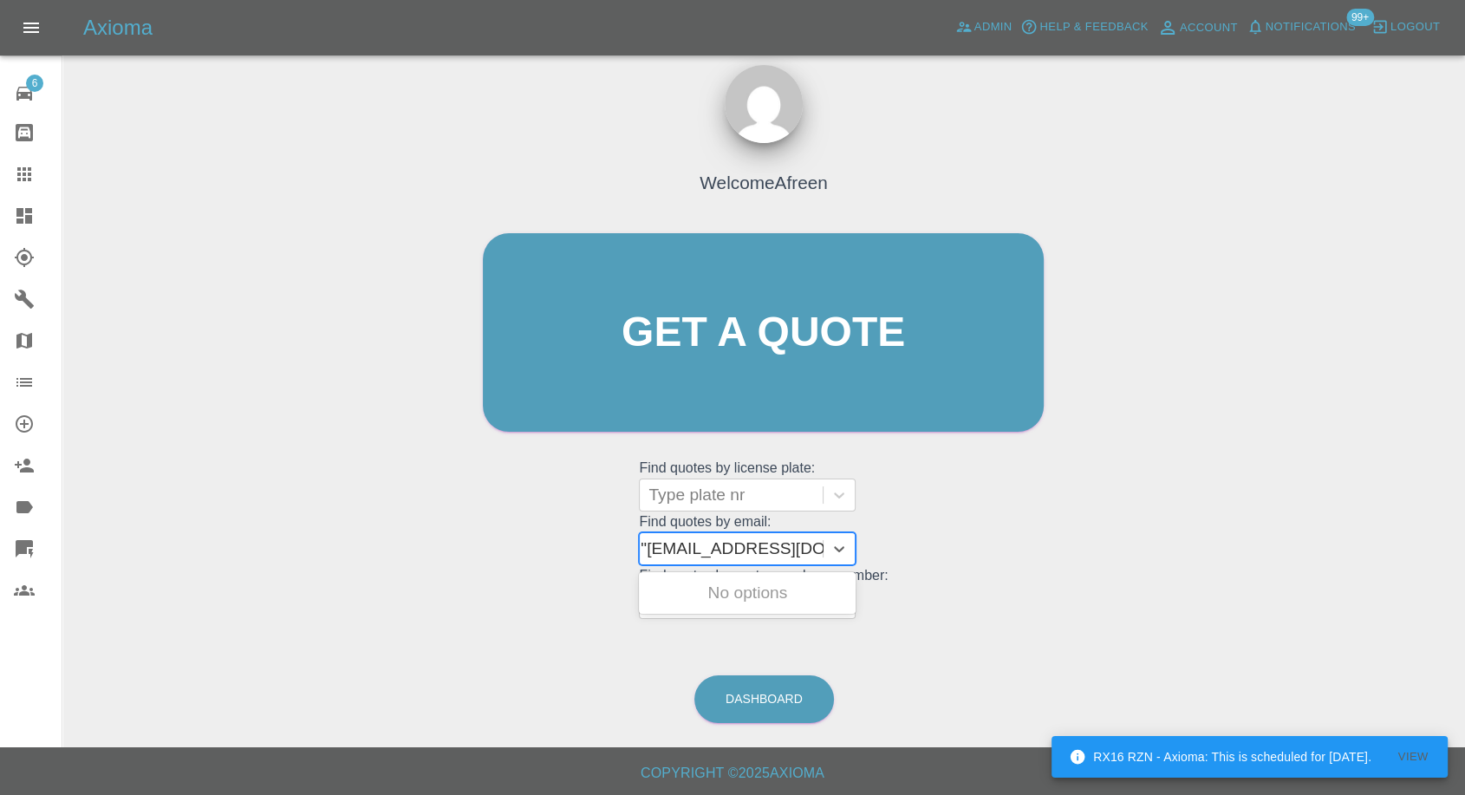
type input "cowightman@hotmail.co.uk"
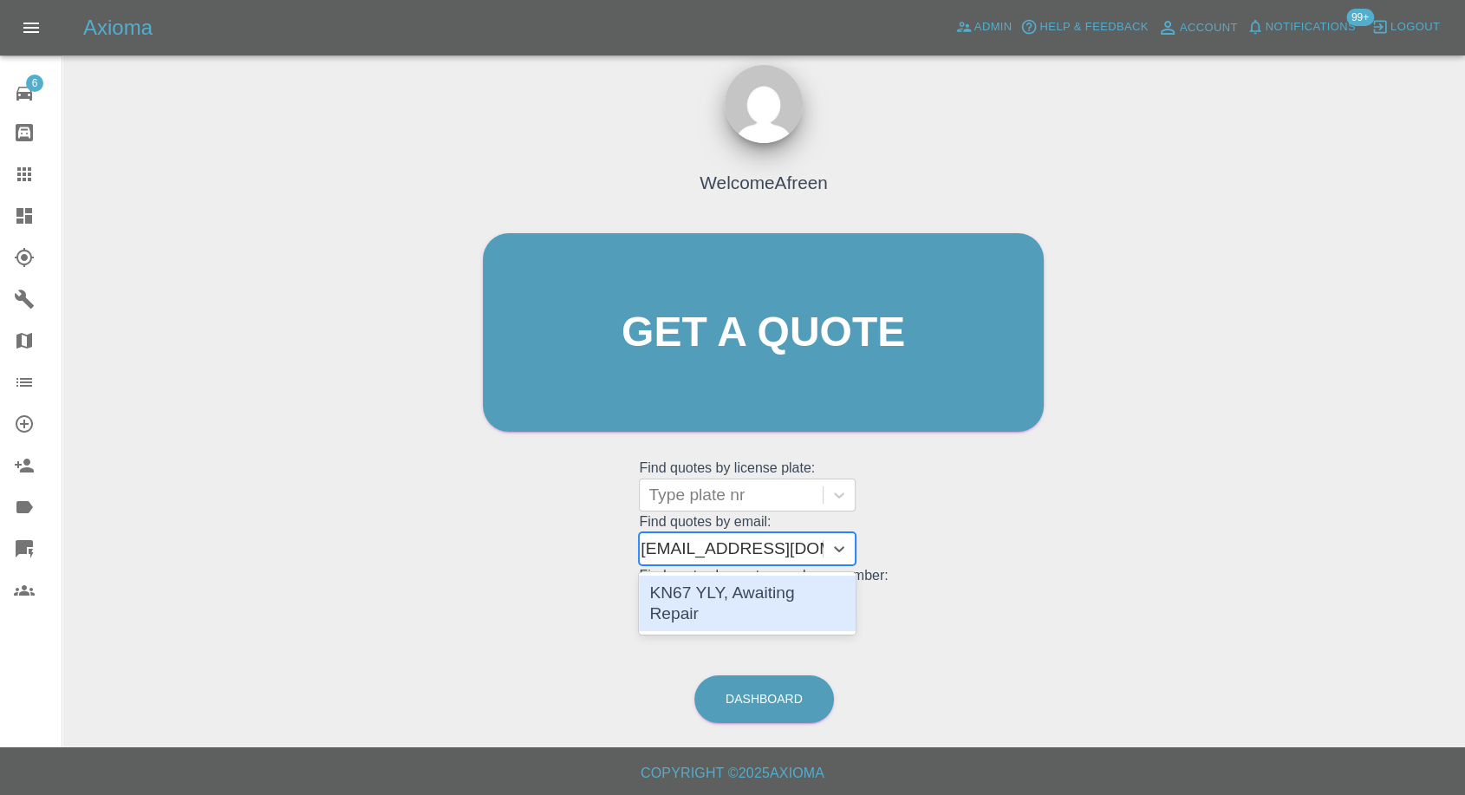
click at [780, 585] on div "KN67 YLY, Awaiting Repair" at bounding box center [747, 603] width 217 height 55
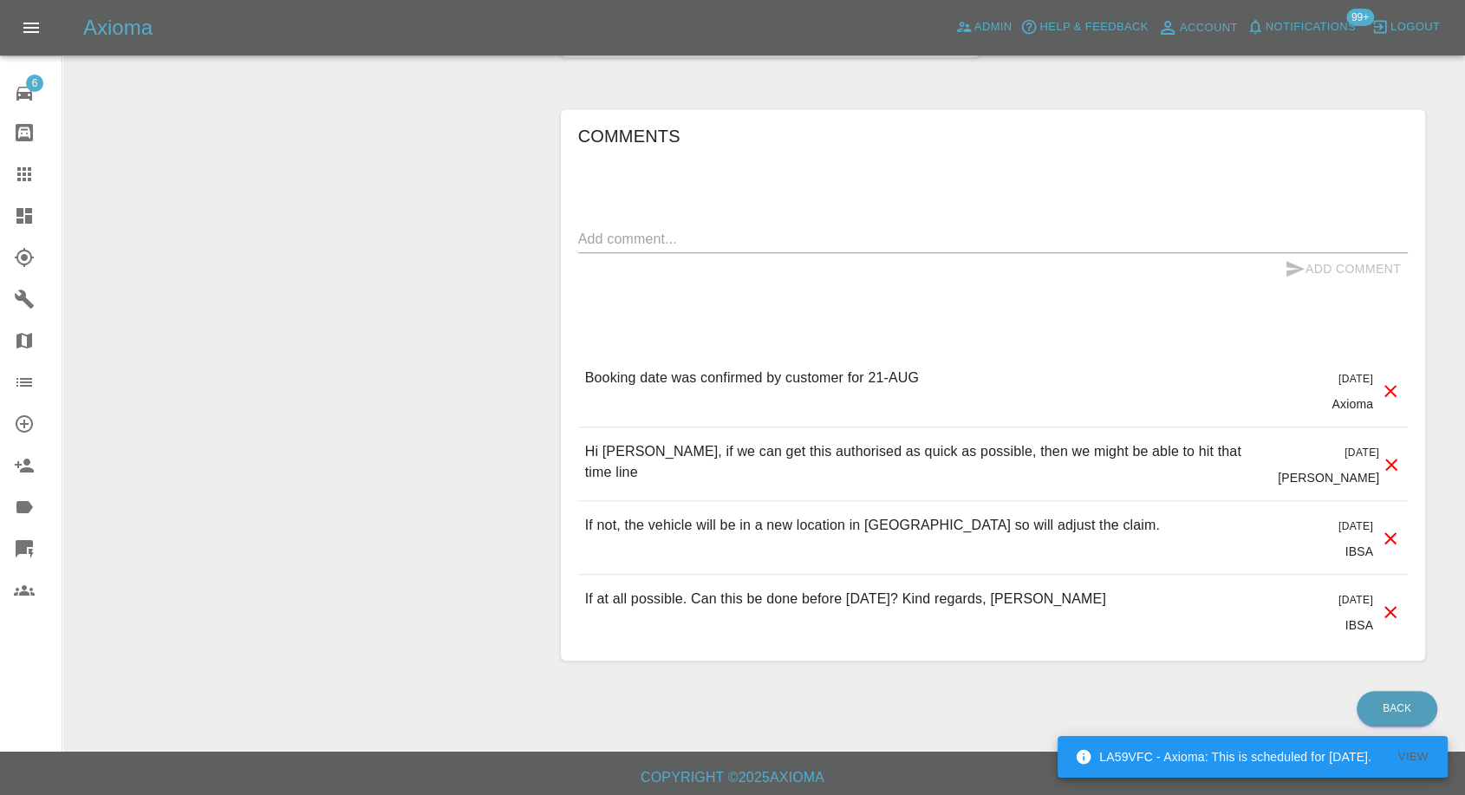
scroll to position [1004, 0]
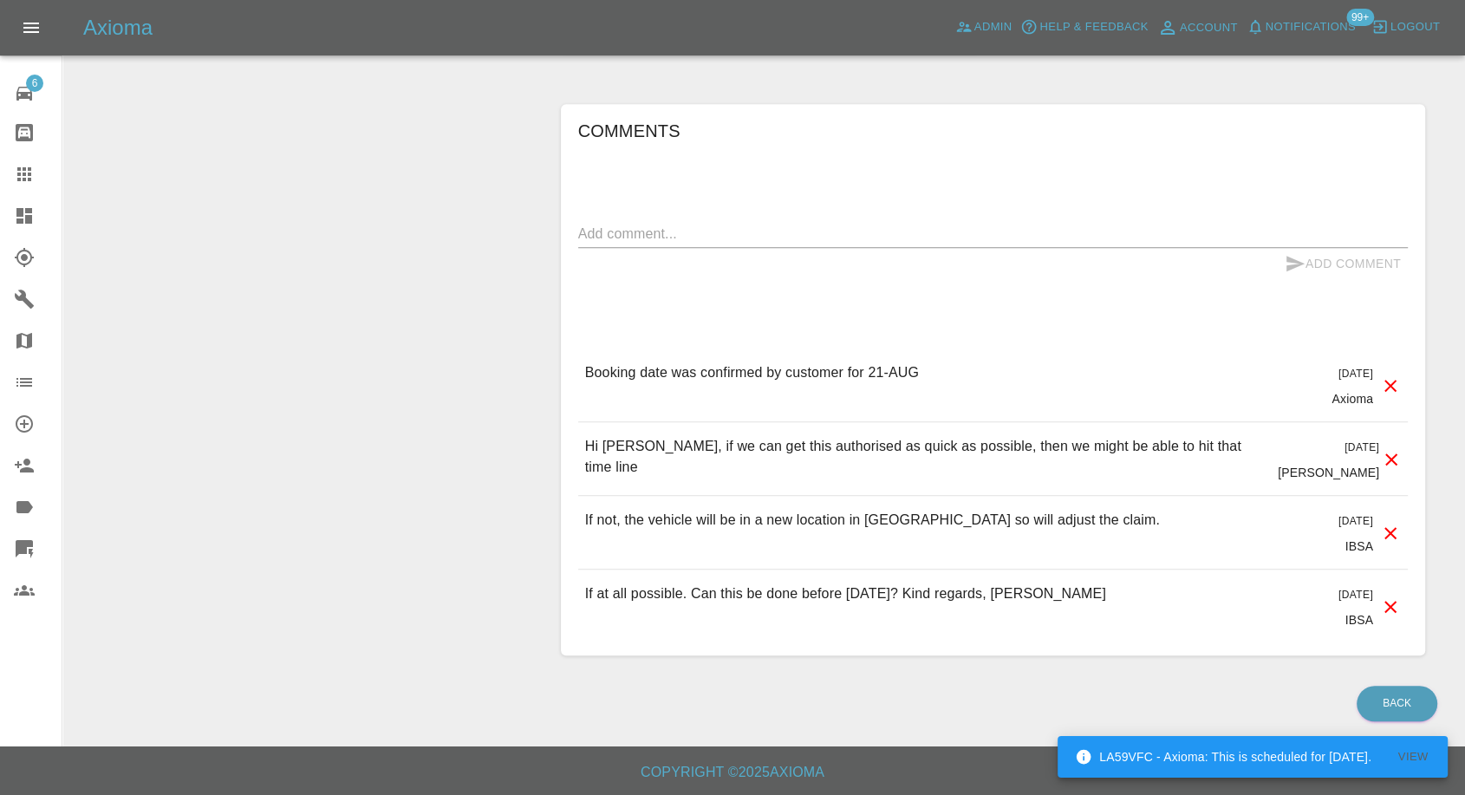
click at [19, 171] on icon at bounding box center [24, 174] width 21 height 21
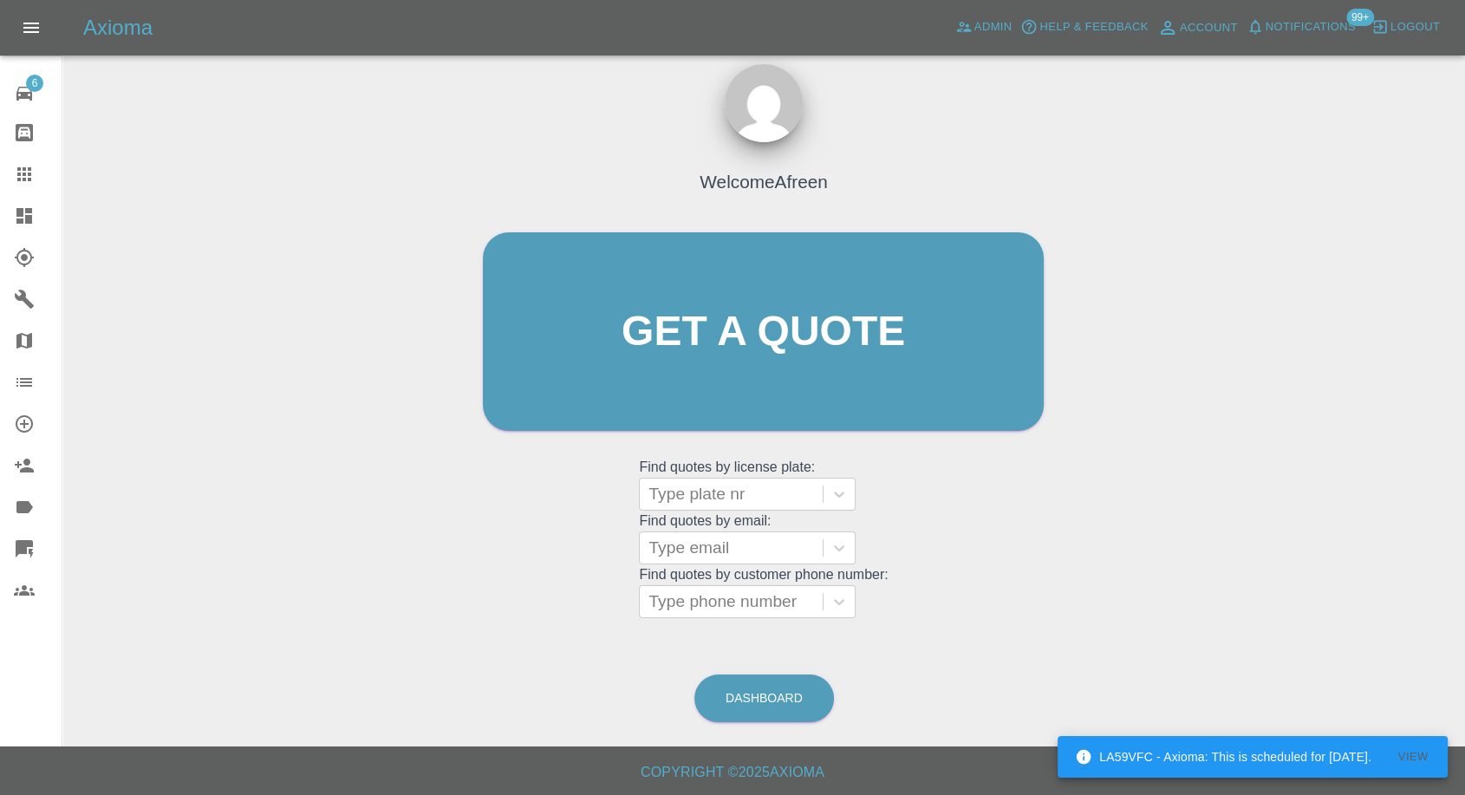
scroll to position [16, 0]
click at [720, 558] on div at bounding box center [731, 549] width 166 height 24
paste input ""leuciuc.adr@gmail.com" <undefined>"
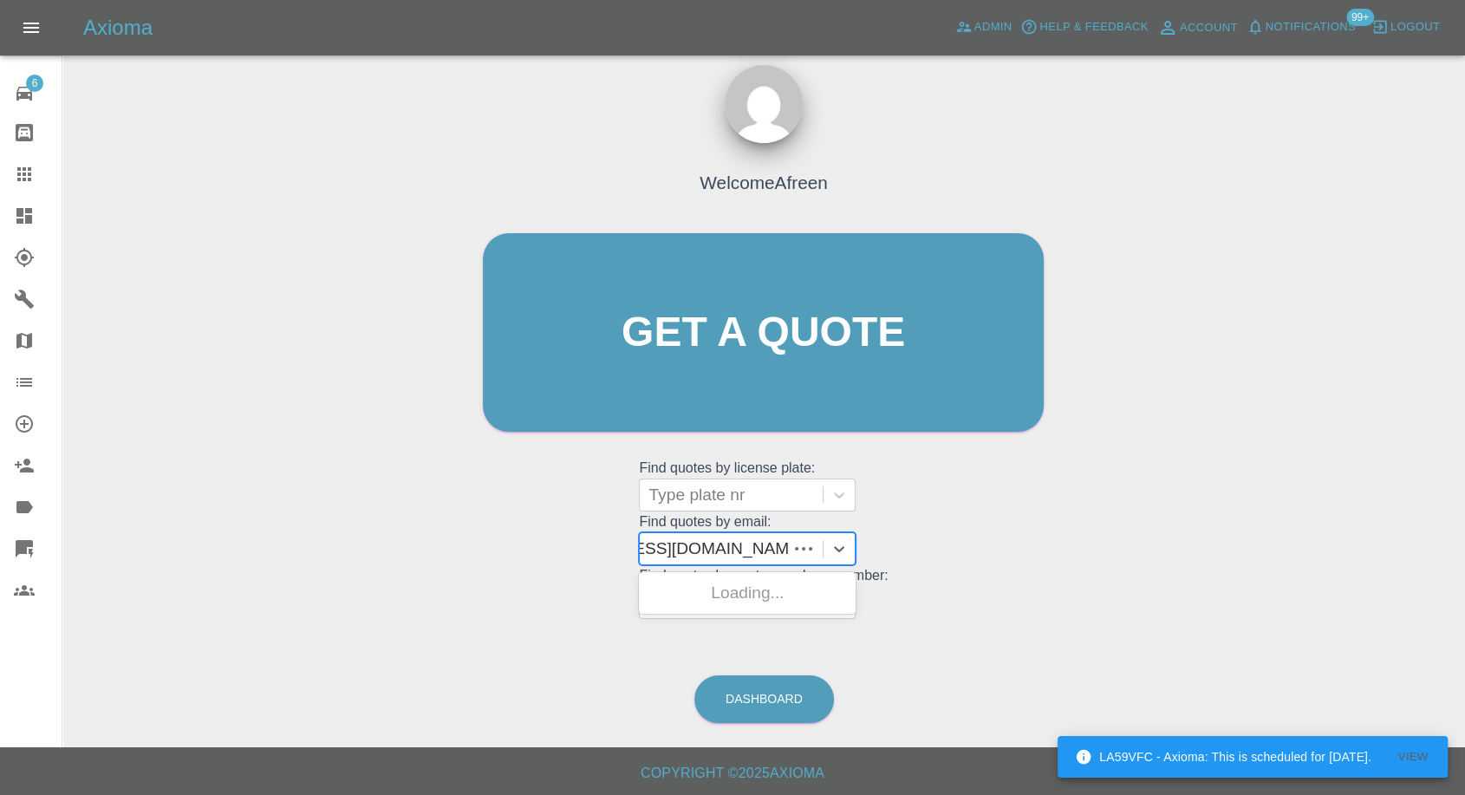
scroll to position [0, 108]
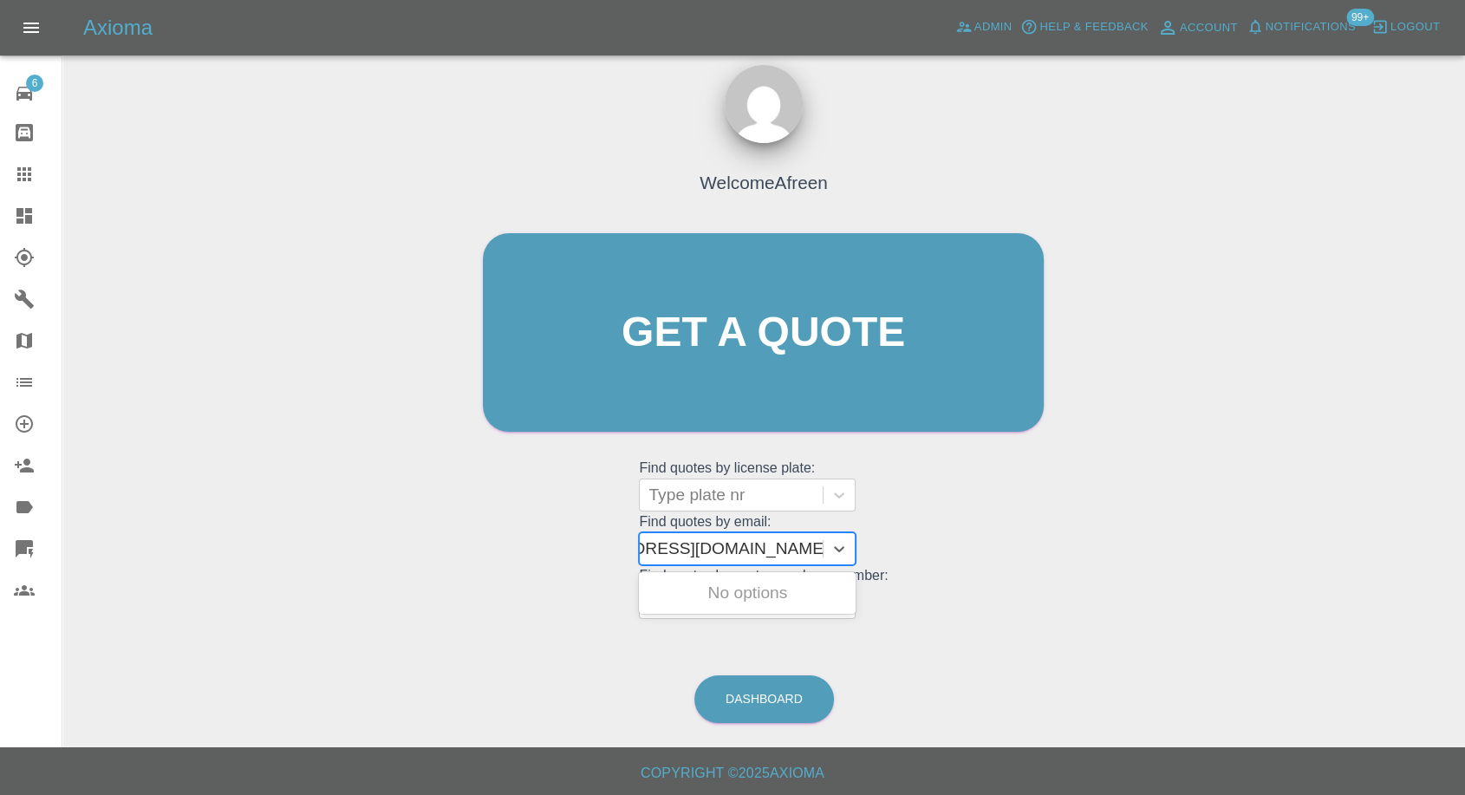
drag, startPoint x: 711, startPoint y: 550, endPoint x: 956, endPoint y: 488, distance: 252.9
click at [954, 515] on div "Welcome Afreen Get a quote Get a quote Find quotes by license plate: Type plate…" at bounding box center [763, 366] width 597 height 524
type input "leuciuc.adr@gmail.com"
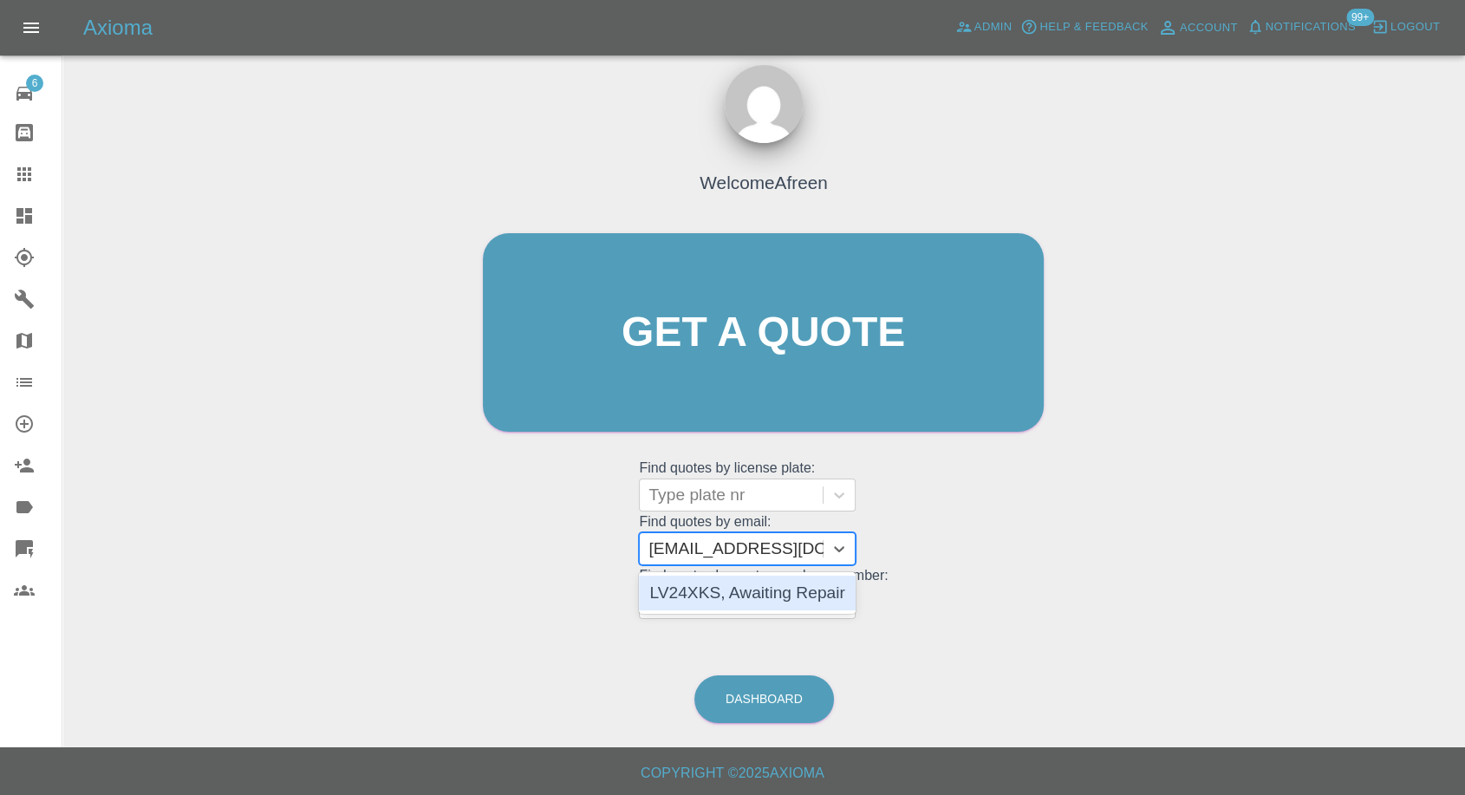
click at [801, 581] on div "LV24XKS, Awaiting Repair" at bounding box center [747, 593] width 217 height 35
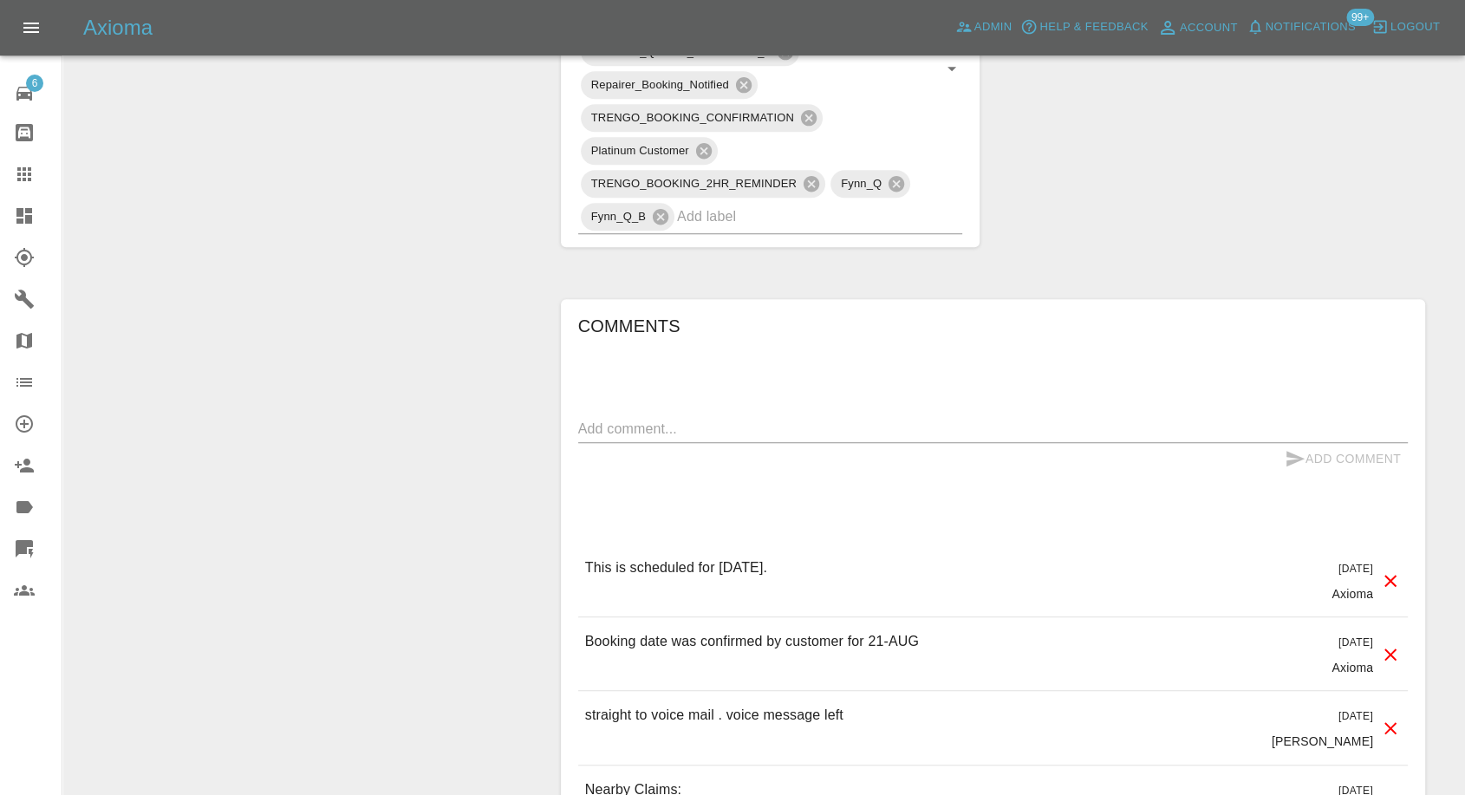
scroll to position [1252, 0]
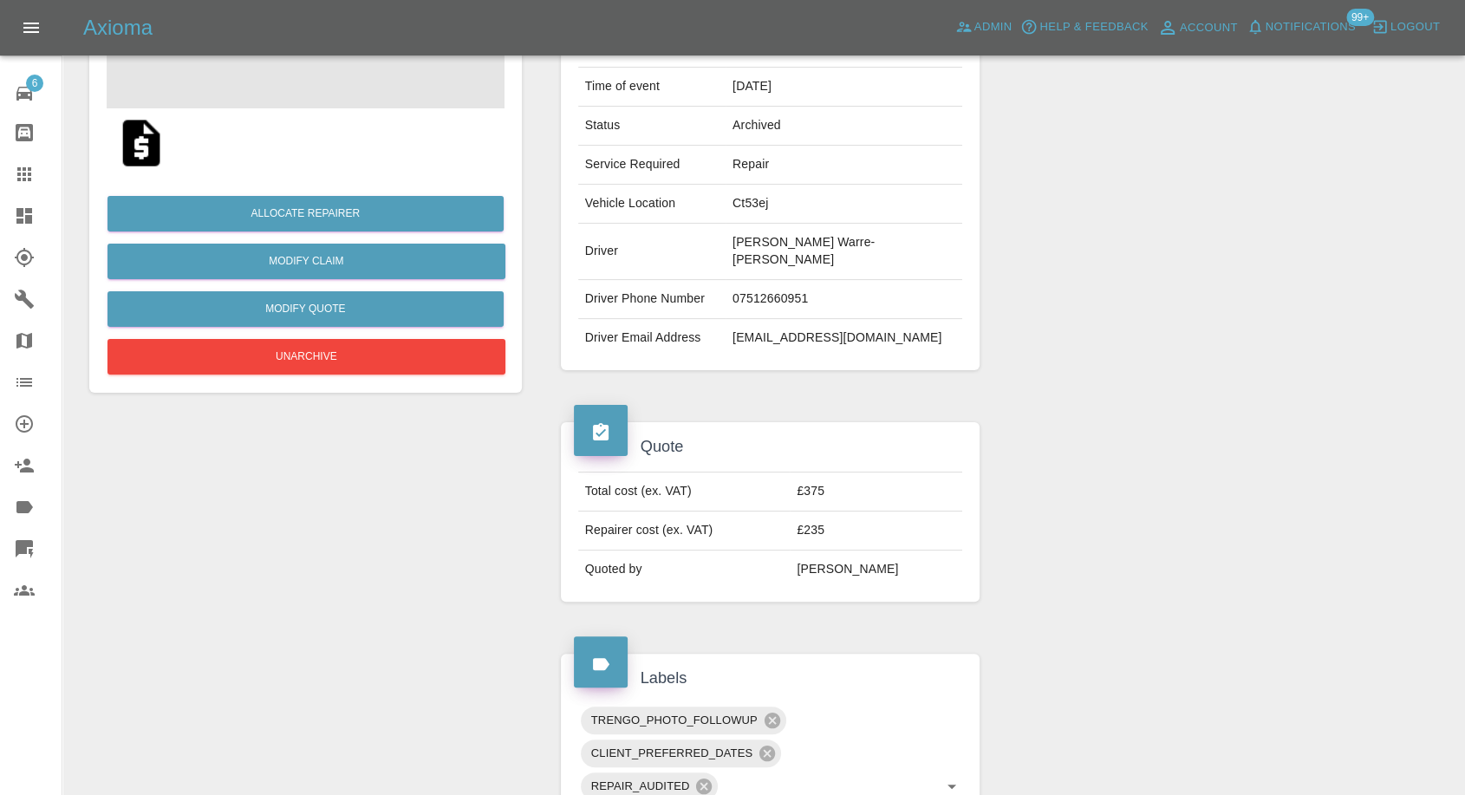
scroll to position [219, 0]
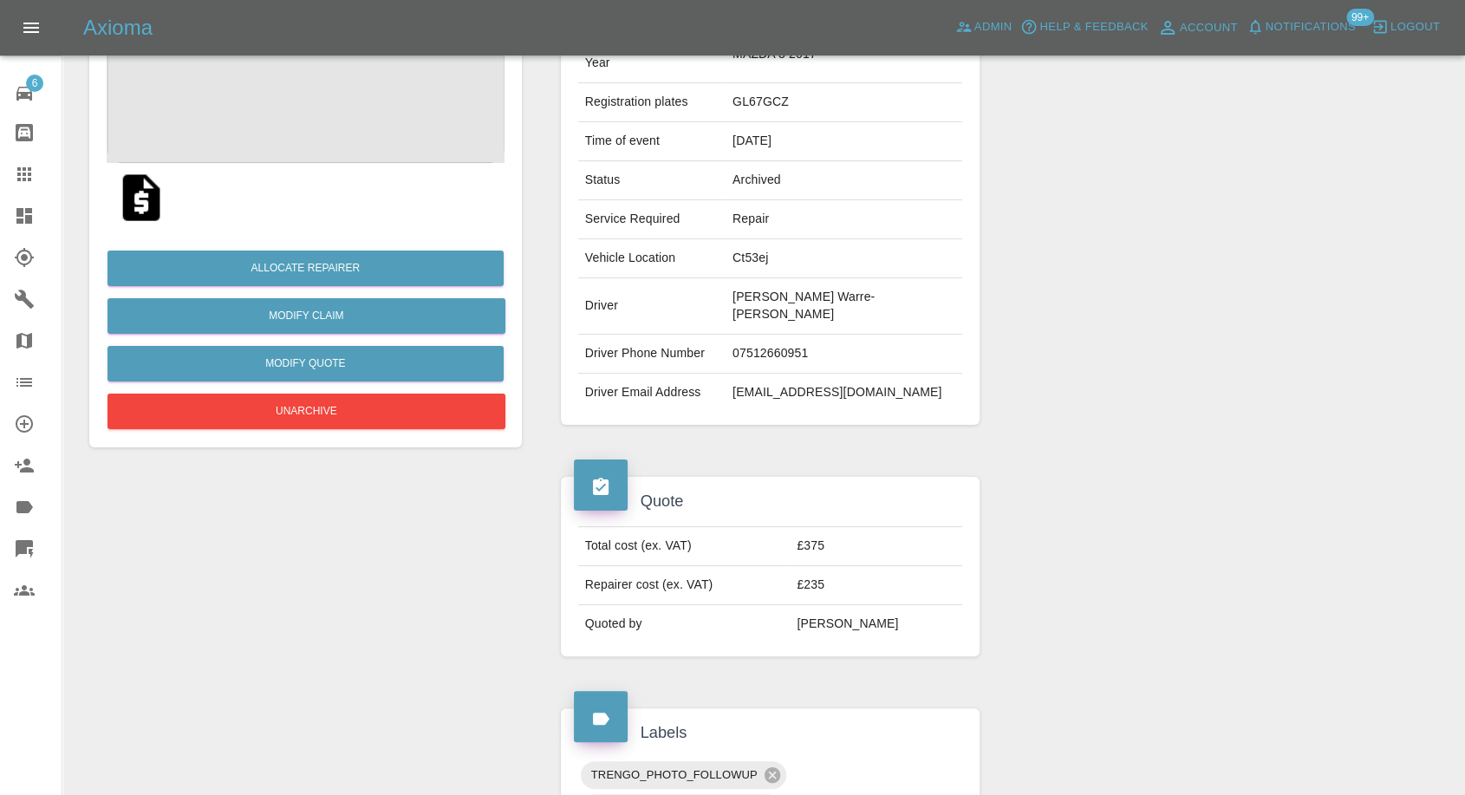
click at [818, 290] on td "[PERSON_NAME] Warre-[PERSON_NAME]" at bounding box center [844, 306] width 237 height 56
click at [818, 290] on td "Anthony Warre-Dymond" at bounding box center [844, 306] width 237 height 56
copy td "Anthony Warre-Dymond"
click at [804, 335] on td "07512660951" at bounding box center [844, 354] width 237 height 39
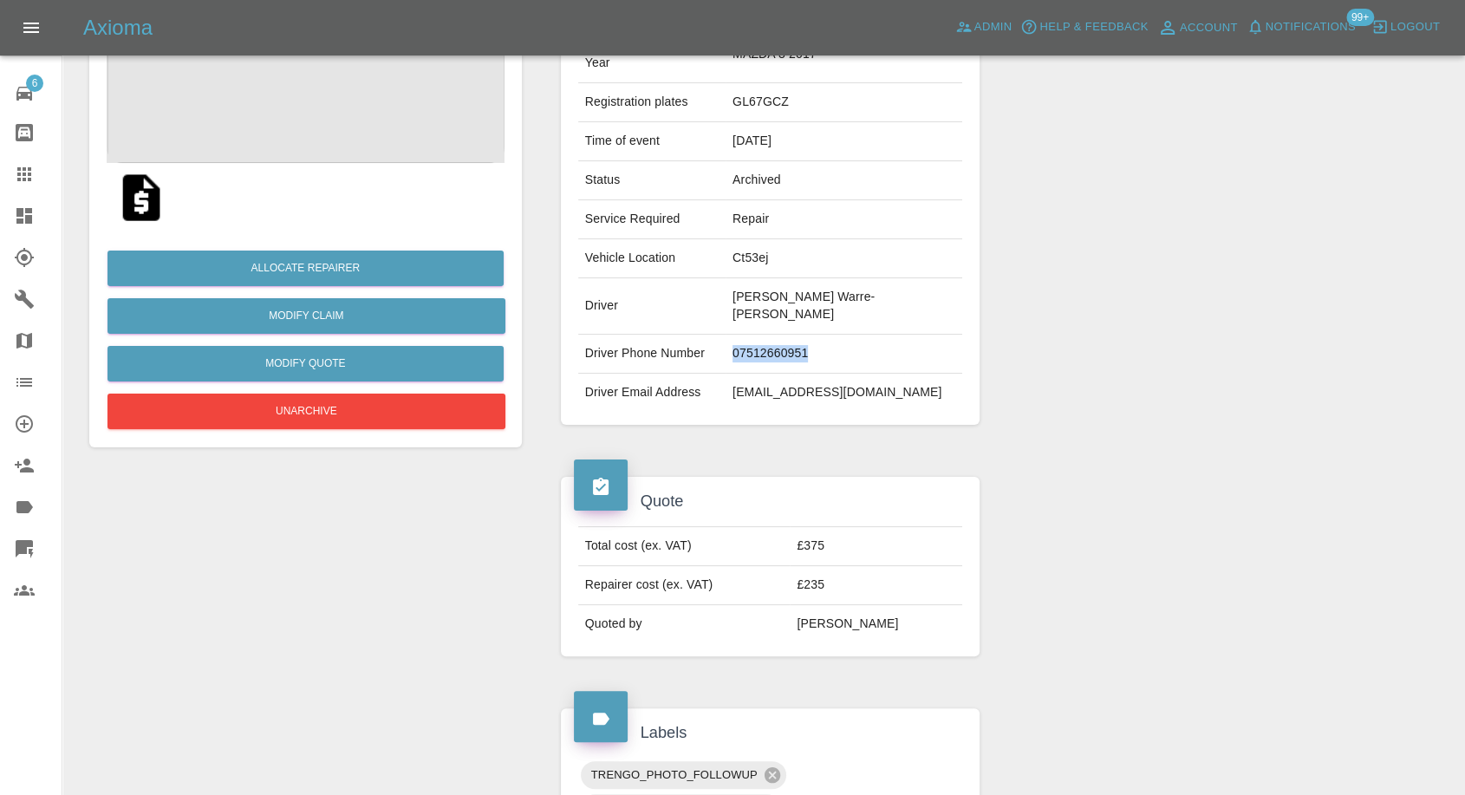
click at [804, 335] on td "07512660951" at bounding box center [844, 354] width 237 height 39
copy td "07512660951"
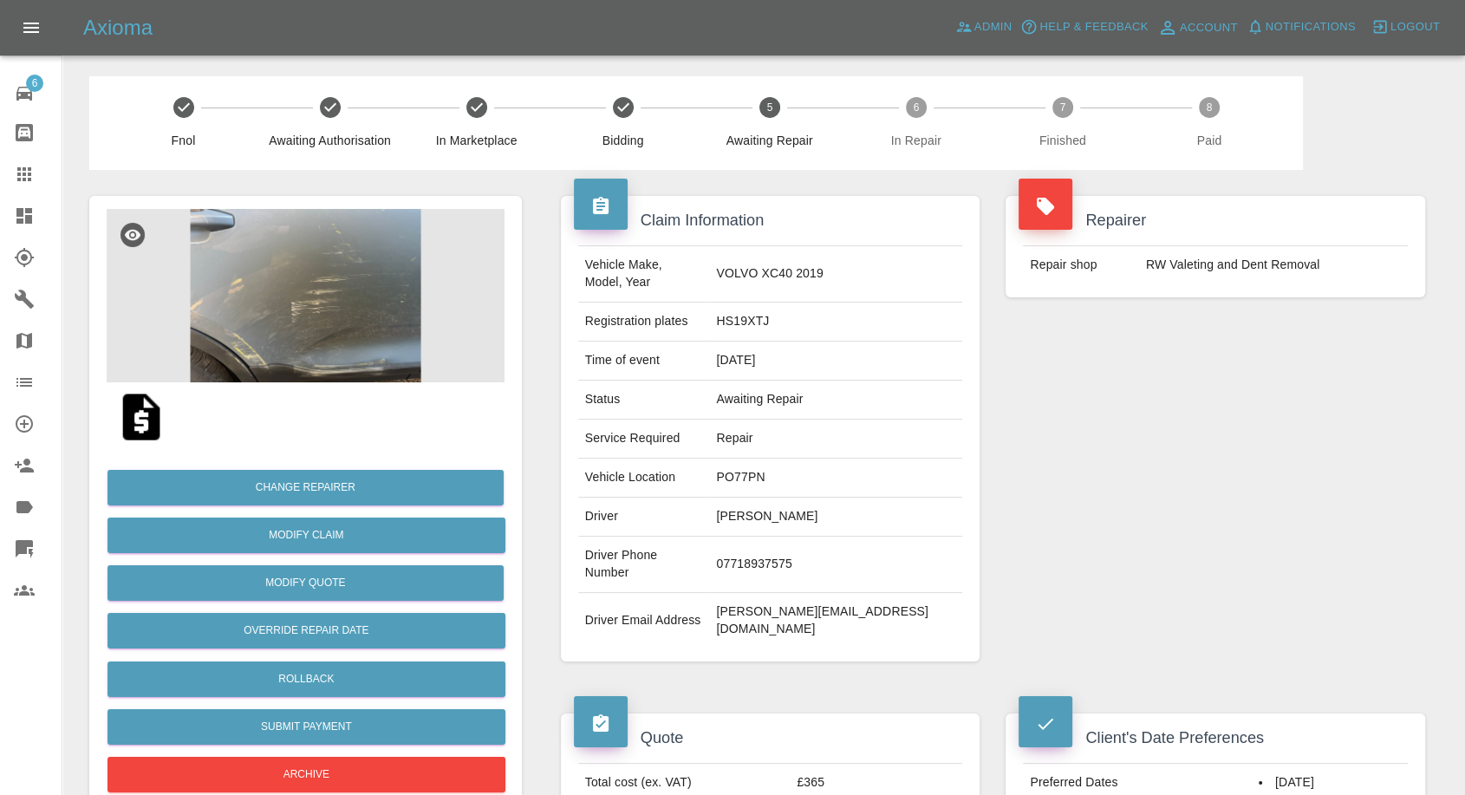
click at [770, 498] on td "[PERSON_NAME]" at bounding box center [835, 517] width 253 height 39
copy td "[PERSON_NAME]"
click at [776, 537] on td "07718937575" at bounding box center [835, 565] width 253 height 56
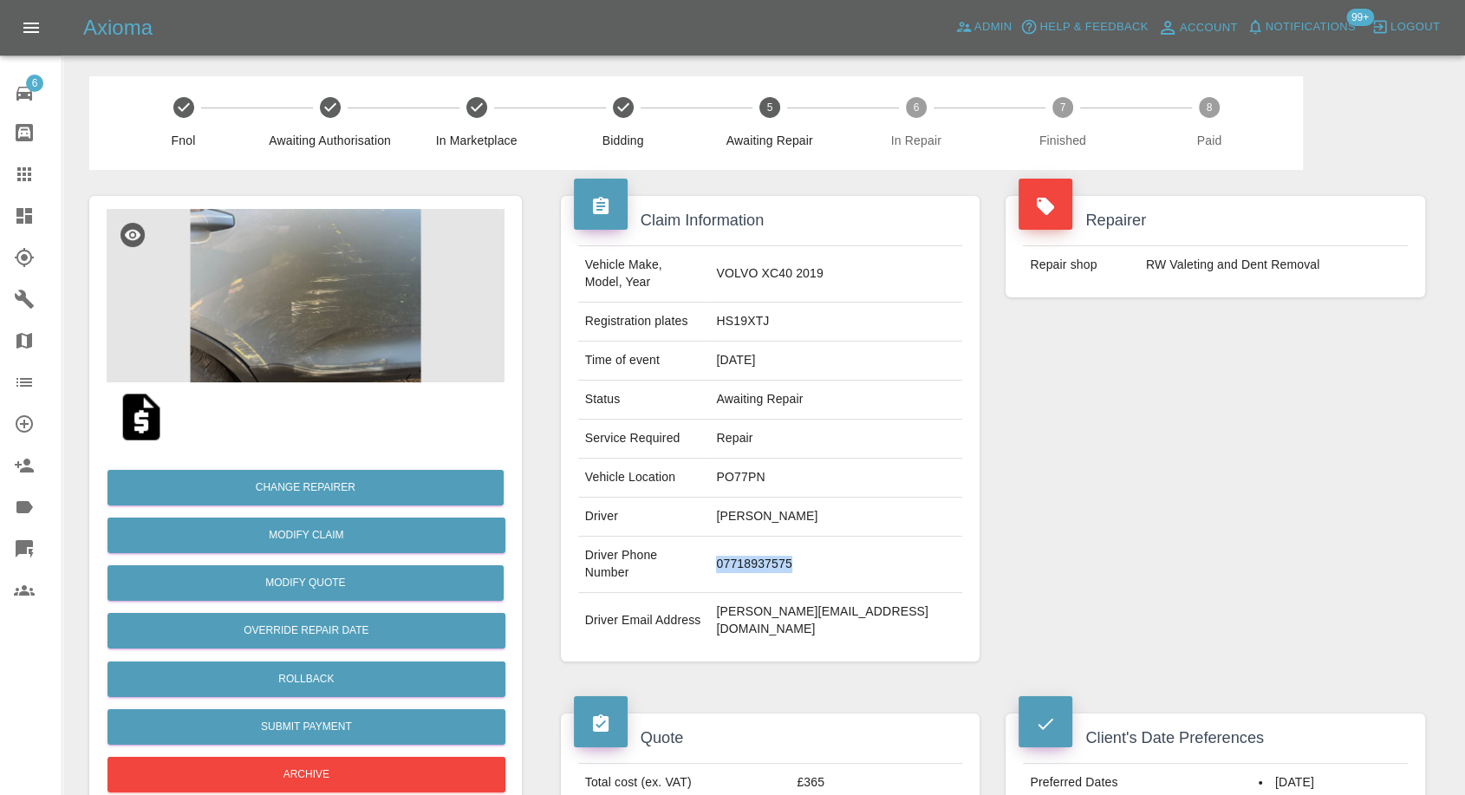
click at [776, 537] on td "07718937575" at bounding box center [835, 565] width 253 height 56
copy td "07718937575"
click at [757, 593] on td "[PERSON_NAME][EMAIL_ADDRESS][DOMAIN_NAME]" at bounding box center [835, 620] width 253 height 55
click at [774, 498] on td "[PERSON_NAME]" at bounding box center [835, 517] width 253 height 39
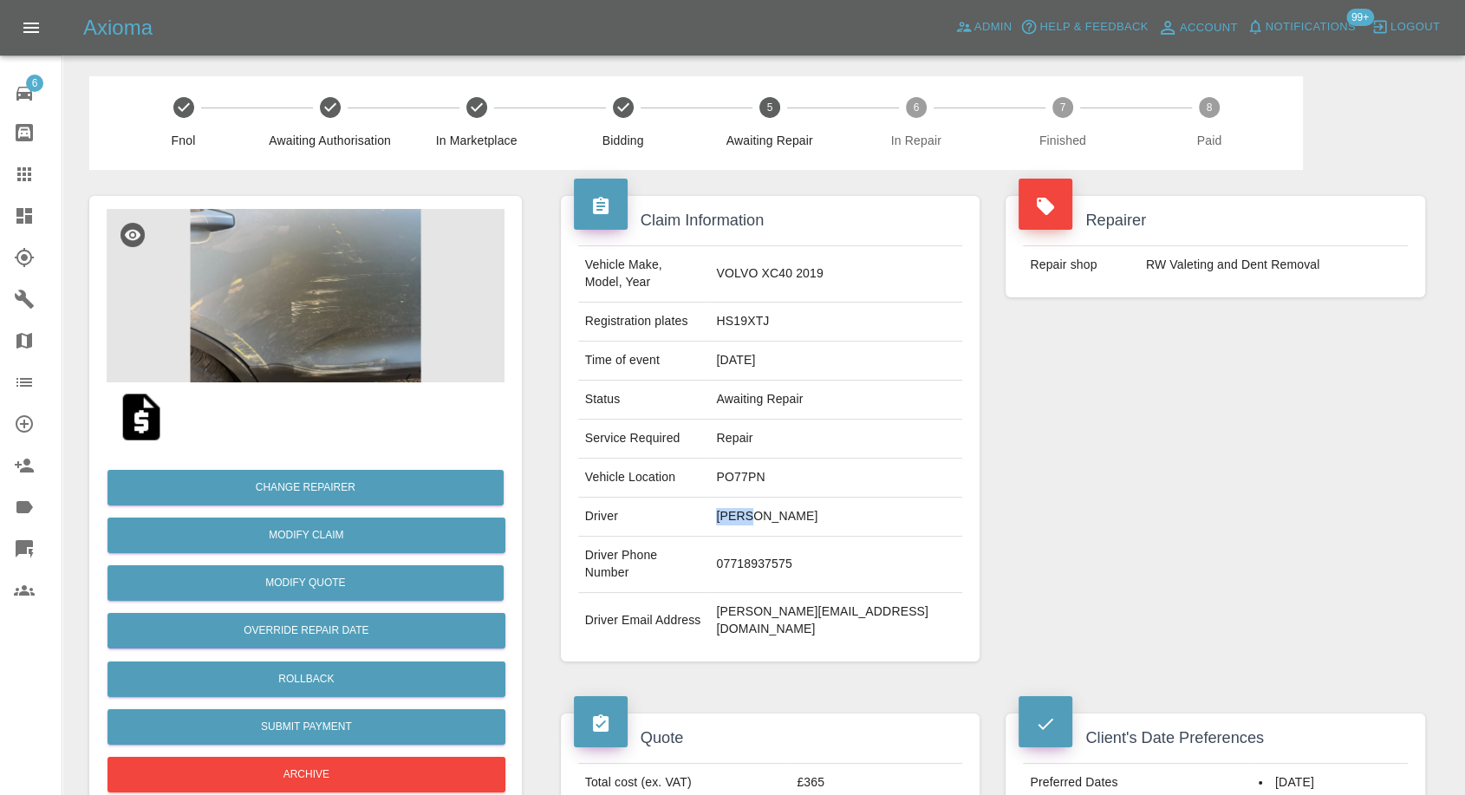
copy td "[PERSON_NAME]"
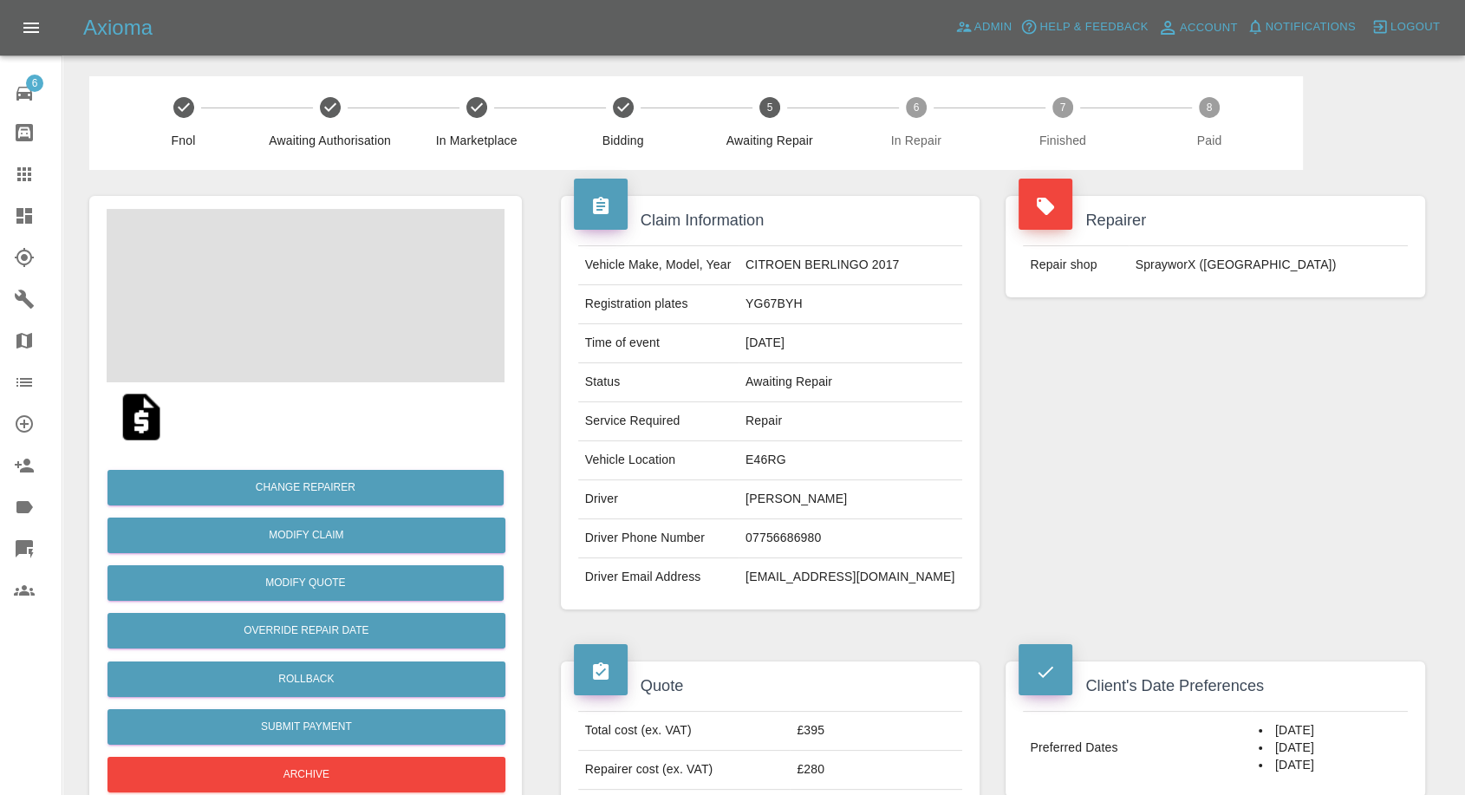
click at [809, 495] on td "Warren Hall" at bounding box center [851, 499] width 224 height 39
copy td "Warren Hall"
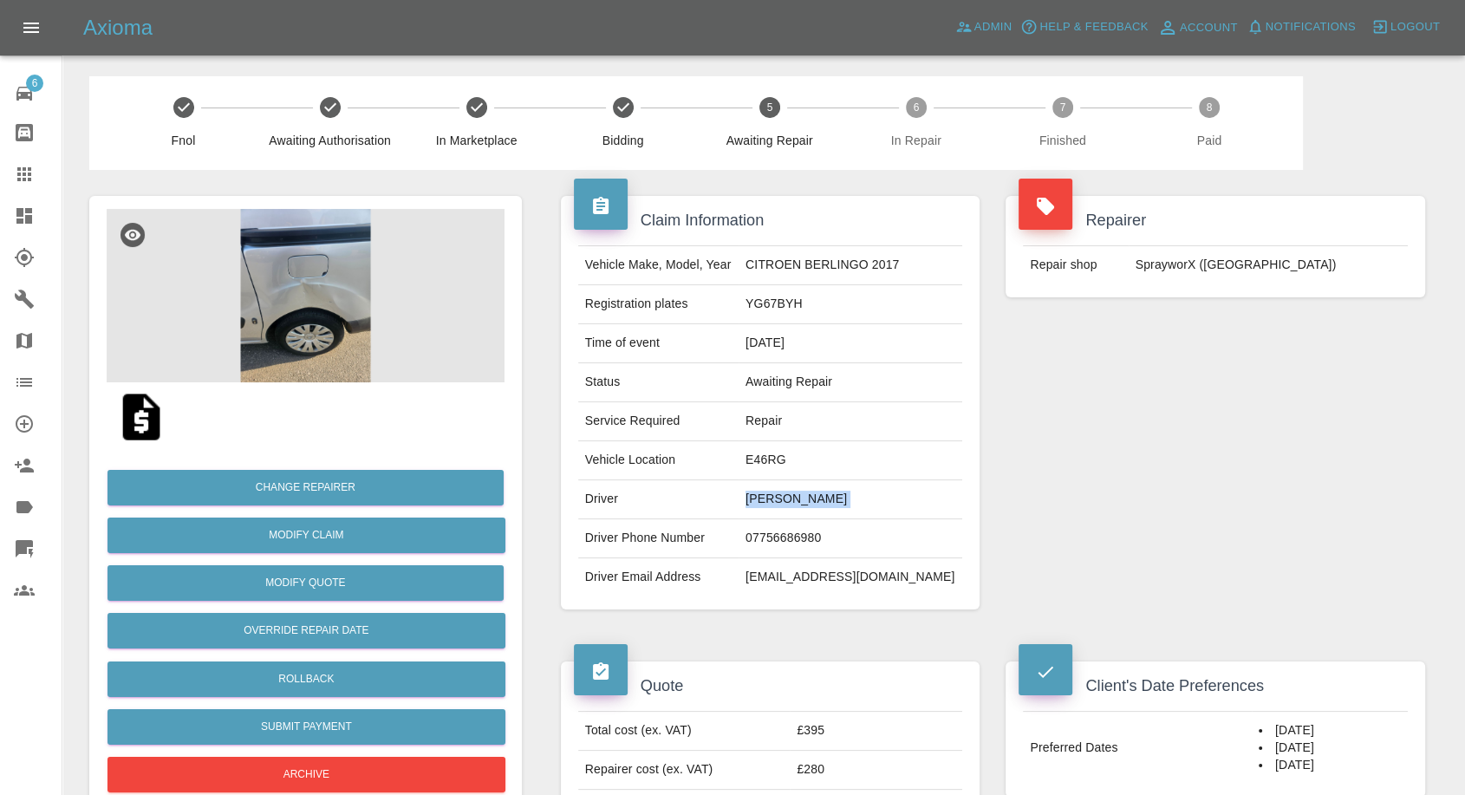
drag, startPoint x: 797, startPoint y: 547, endPoint x: 805, endPoint y: 540, distance: 10.4
click at [797, 547] on td "07756686980" at bounding box center [851, 538] width 224 height 39
click at [805, 540] on td "07756686980" at bounding box center [851, 538] width 224 height 39
copy td "07756686980"
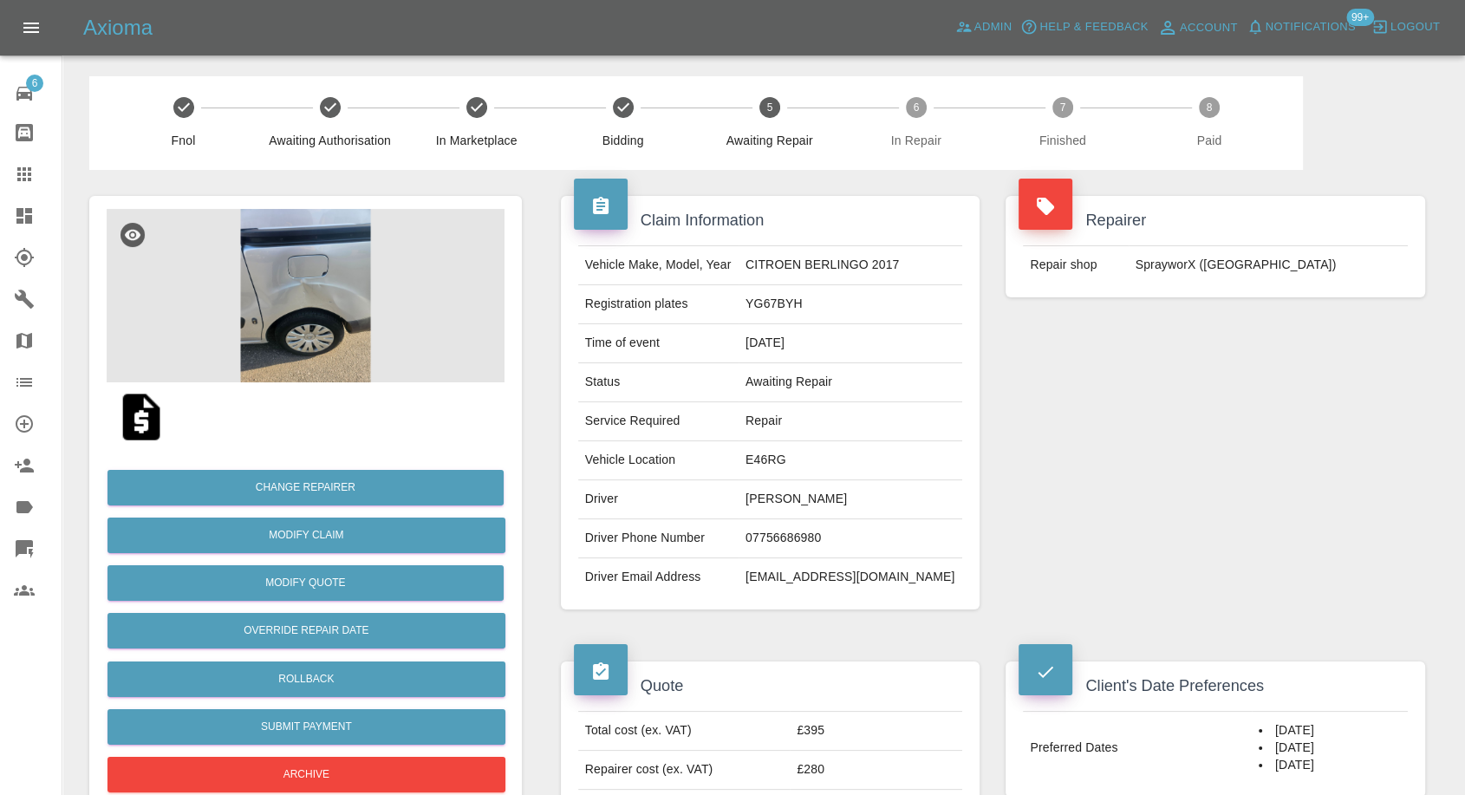
drag, startPoint x: 696, startPoint y: 618, endPoint x: 750, endPoint y: 575, distance: 69.1
click at [699, 614] on div "Claim Information Vehicle Make, Model, Year CITROEN BERLINGO 2017 Registration …" at bounding box center [771, 403] width 446 height 466
click at [782, 490] on td "Warren Hall" at bounding box center [851, 499] width 224 height 39
copy td "Warren"
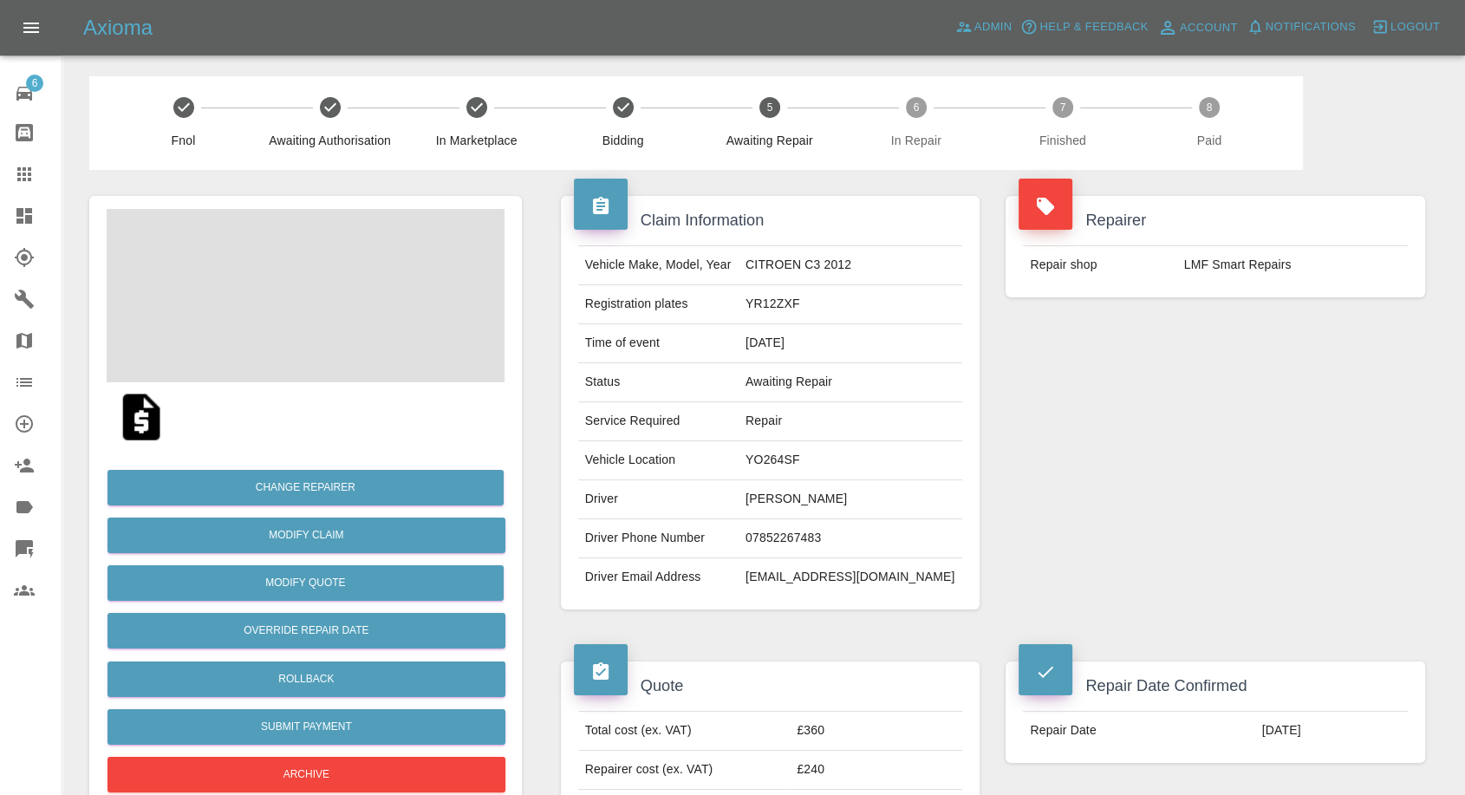
click at [798, 495] on td "Meg Dunning" at bounding box center [851, 499] width 224 height 39
copy td "Meg Dunning"
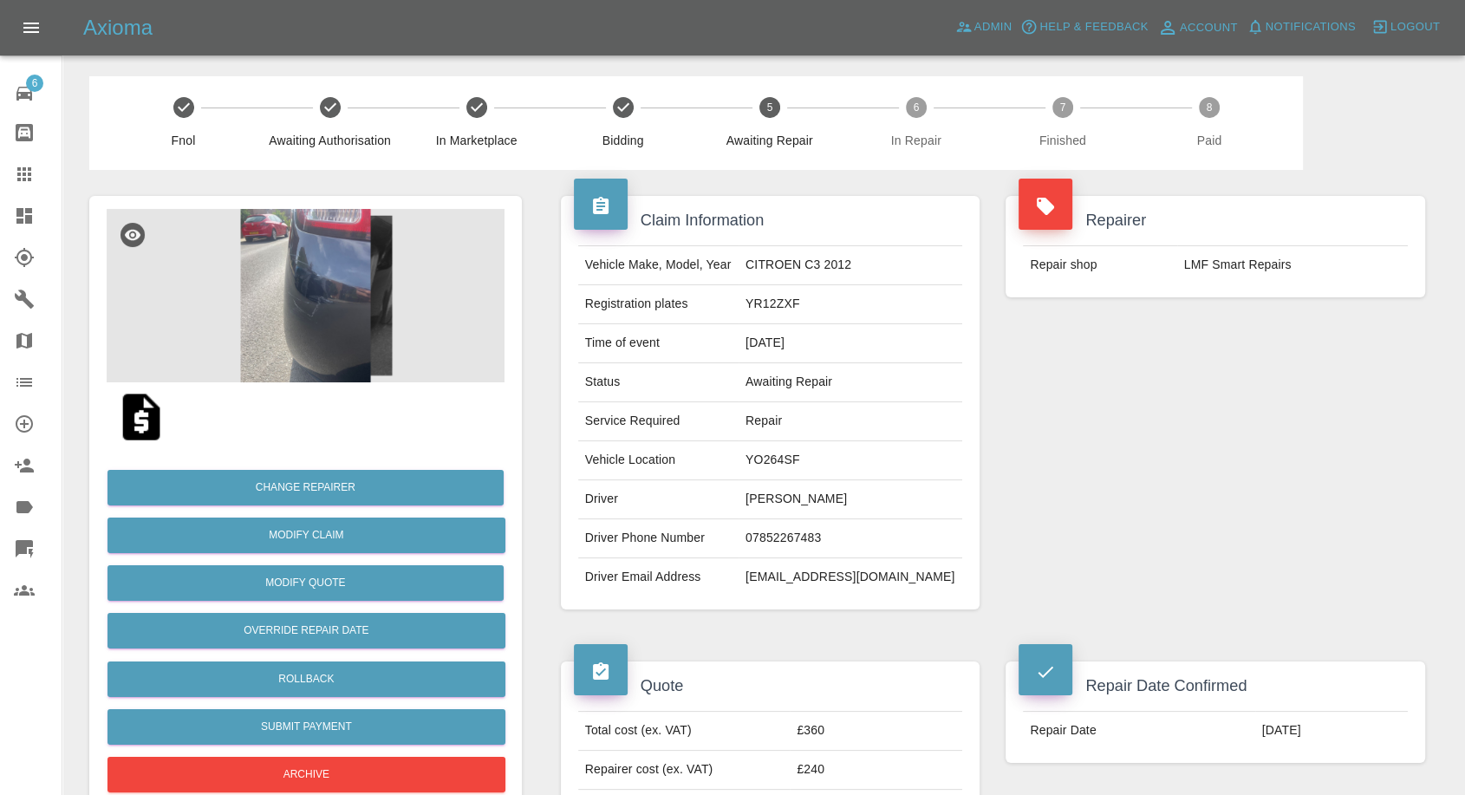
click at [811, 531] on td "07852267483" at bounding box center [851, 538] width 224 height 39
copy td "07852267483"
drag, startPoint x: 720, startPoint y: 648, endPoint x: 772, endPoint y: 557, distance: 105.2
click at [721, 648] on div "Quote Total cost (ex. VAT) £360 Repairer cost (ex. VAT) £240 Quoted by Ankur Me…" at bounding box center [771, 750] width 446 height 231
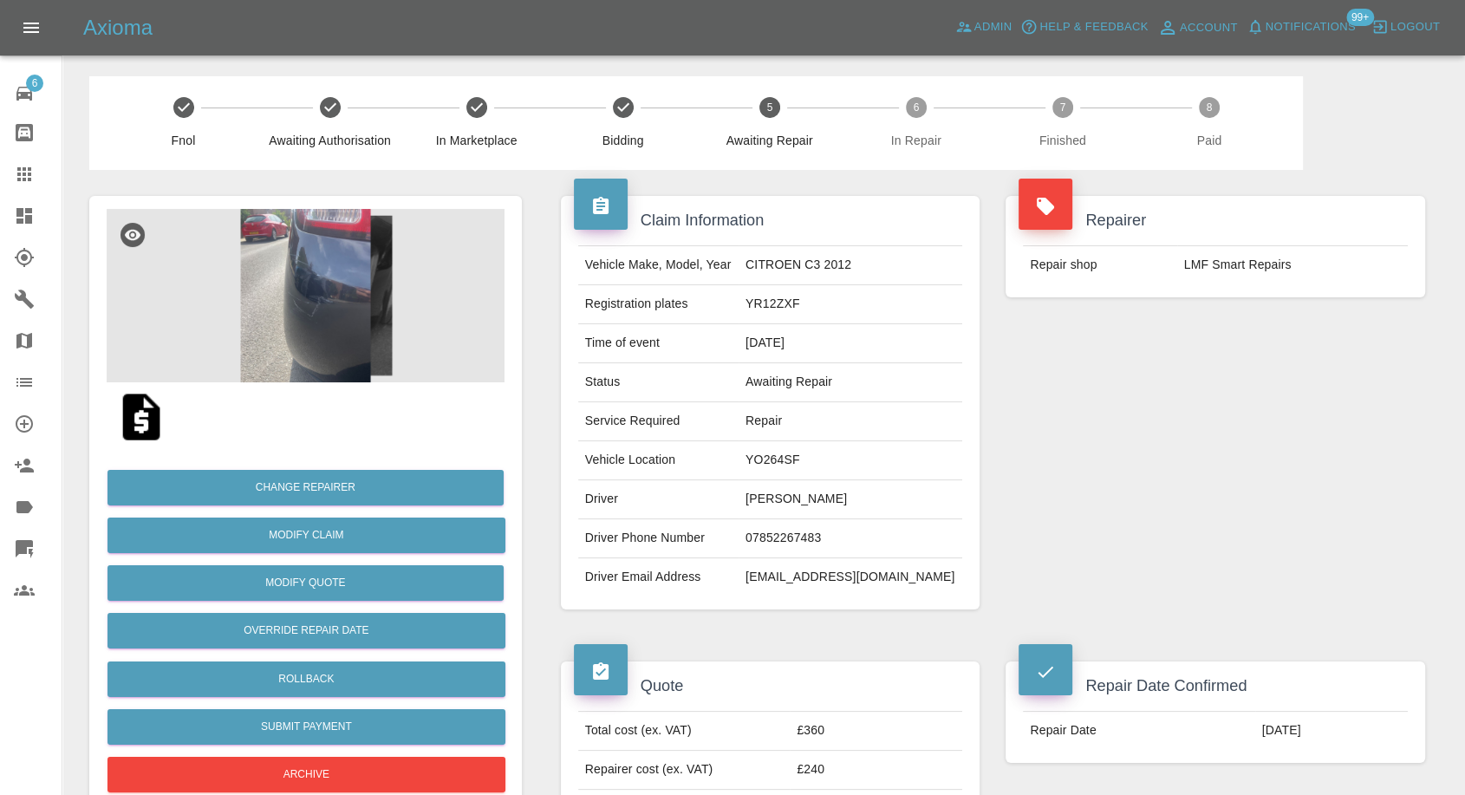
click at [773, 492] on td "Meg Dunning" at bounding box center [851, 499] width 224 height 39
copy td "Meg"
click at [773, 462] on td "YO264SF" at bounding box center [851, 460] width 224 height 39
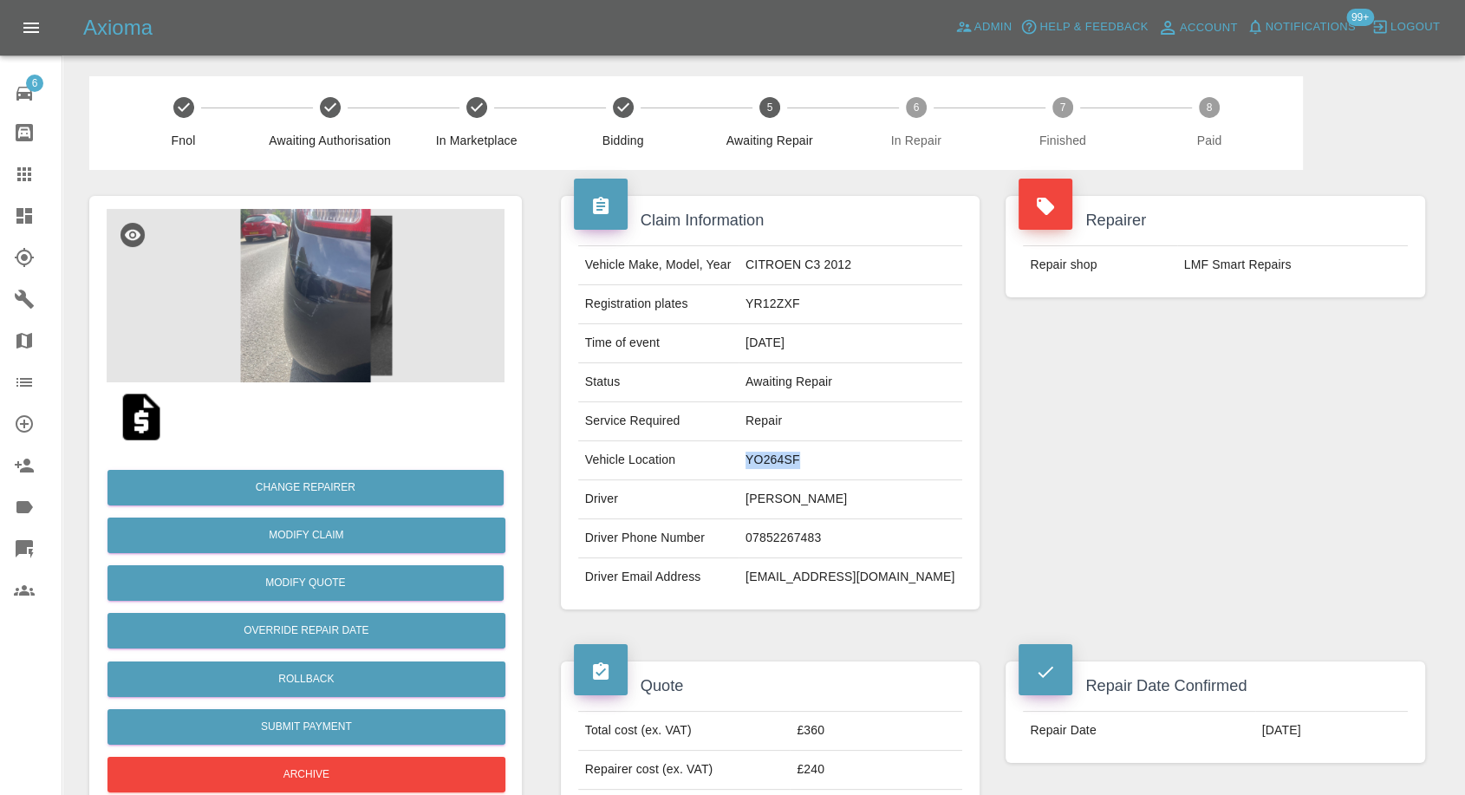
copy td "YO264SF"
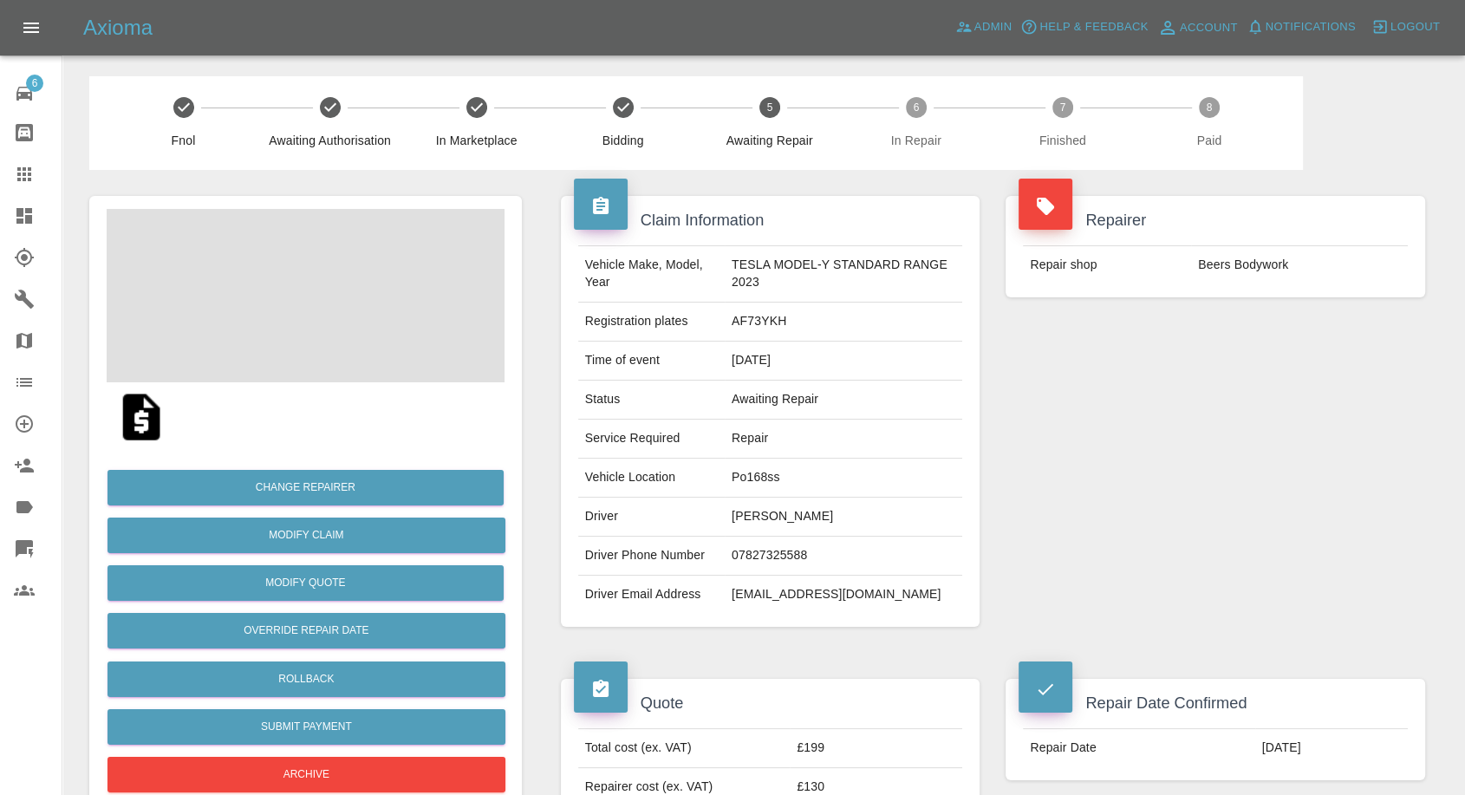
click at [766, 547] on td "07827325588" at bounding box center [844, 556] width 238 height 39
copy td "07827325588"
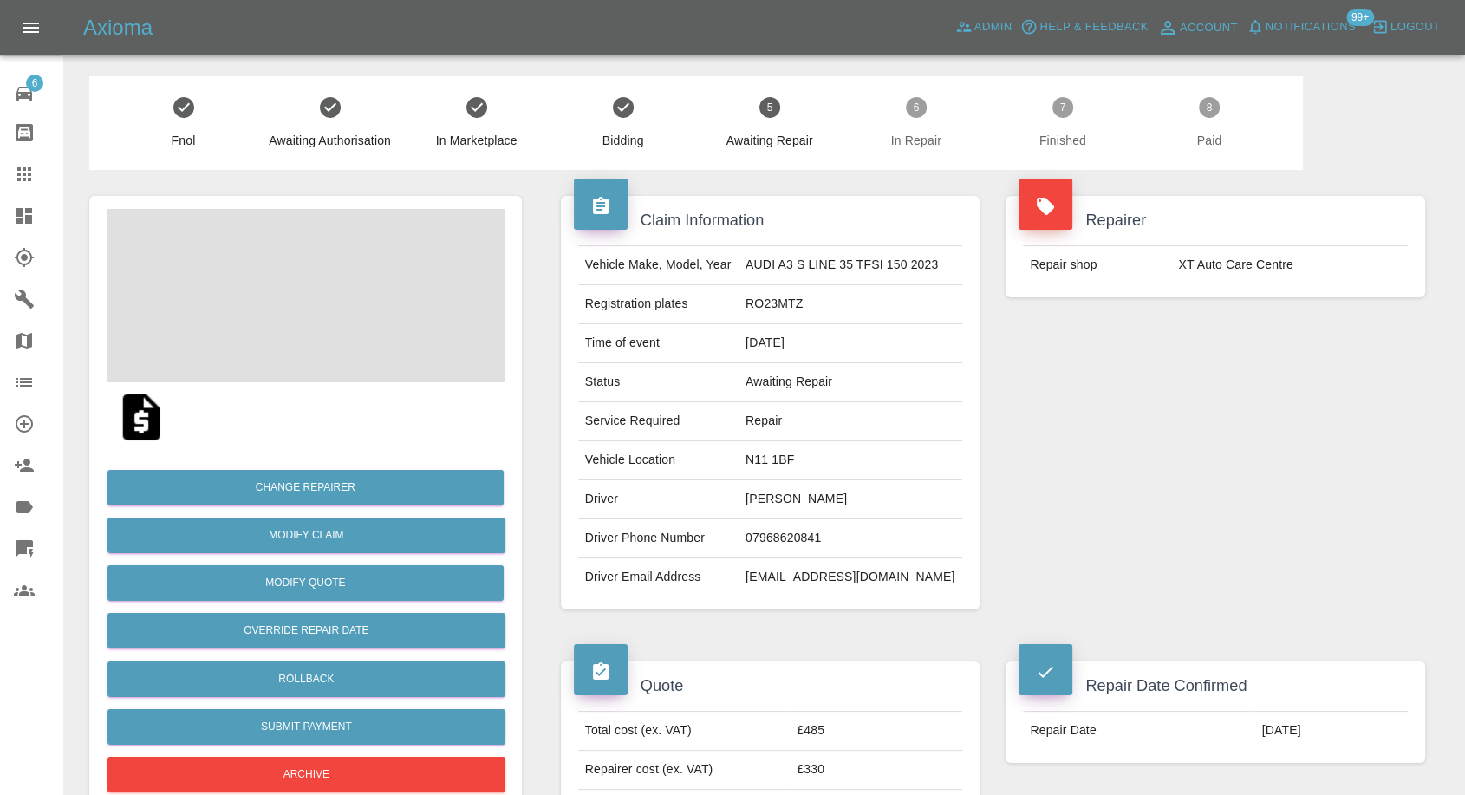
click at [794, 536] on td "07968620841" at bounding box center [851, 538] width 224 height 39
copy td "07968620841"
click at [823, 531] on td "07828676315" at bounding box center [851, 538] width 224 height 39
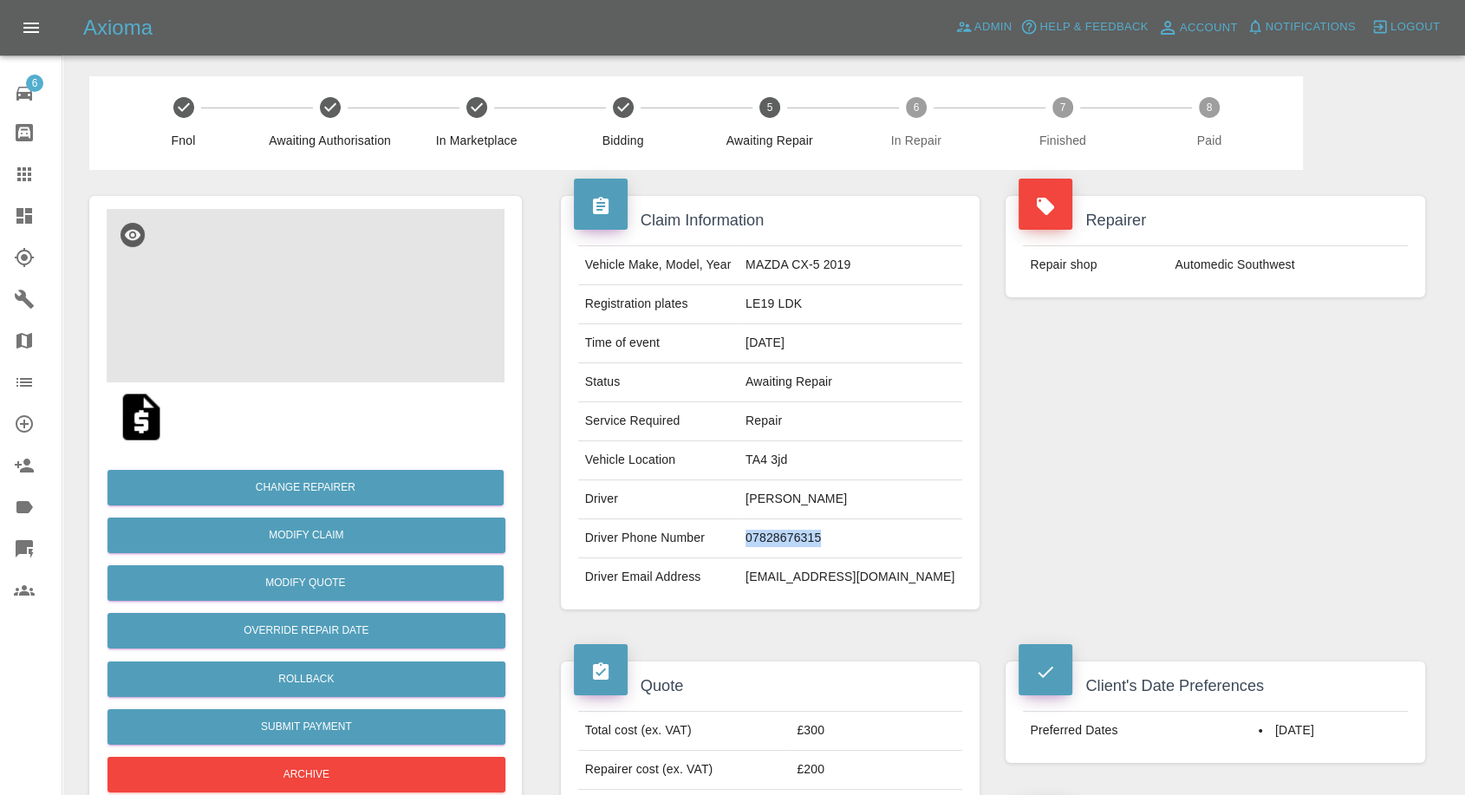
copy td "07828676315"
click at [974, 622] on div "Claim Information Vehicle Make, Model, Year MAZDA CX-5 2019 Registration plates…" at bounding box center [771, 403] width 446 height 466
click at [818, 264] on td "MAZDA CX-5 2019" at bounding box center [851, 265] width 224 height 39
click at [805, 309] on td "LE19 LDK" at bounding box center [851, 304] width 224 height 39
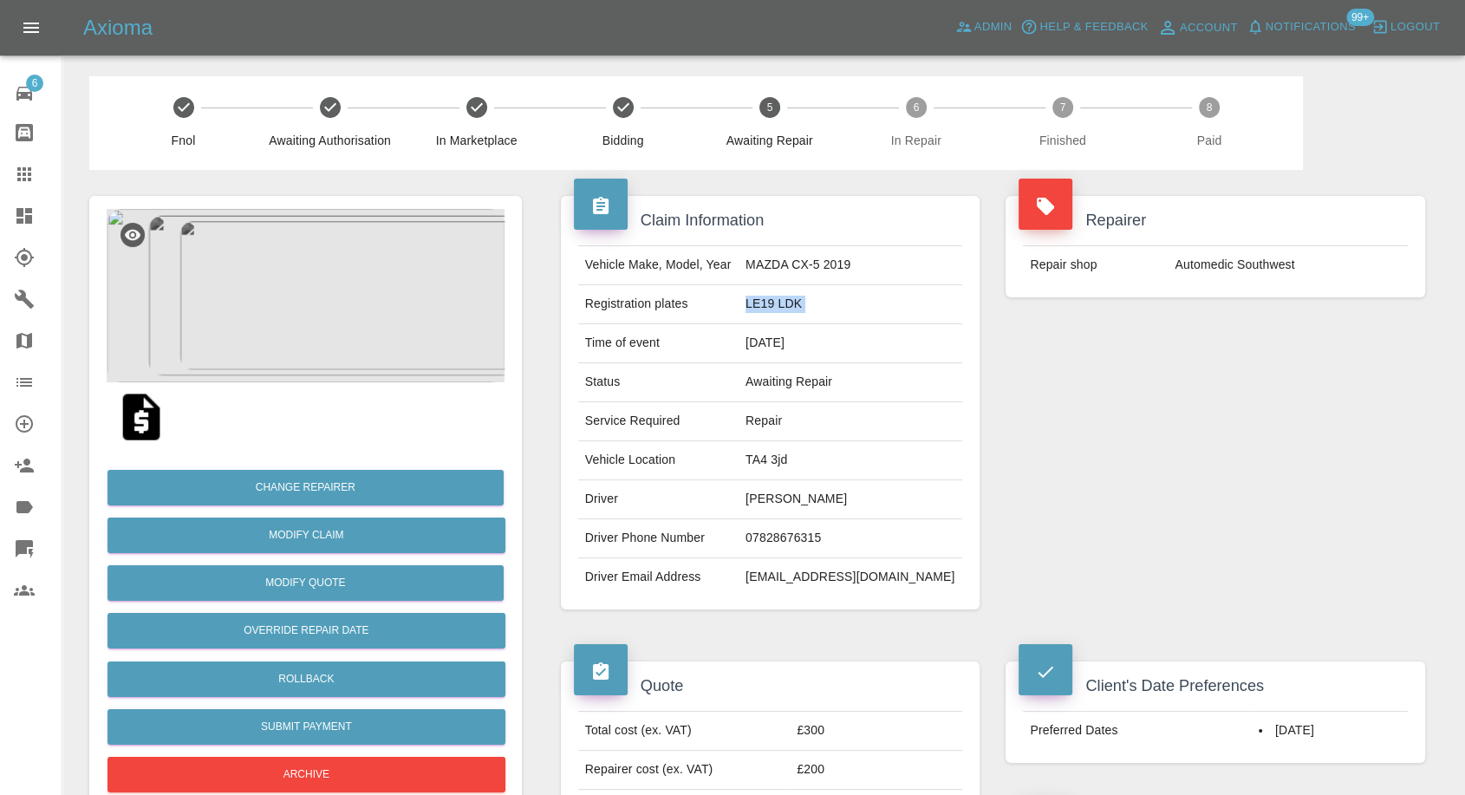
click at [805, 309] on td "LE19 LDK" at bounding box center [851, 304] width 224 height 39
copy td "LE19 LDK"
click at [806, 262] on td "MAZDA CX-5 2019" at bounding box center [851, 265] width 224 height 39
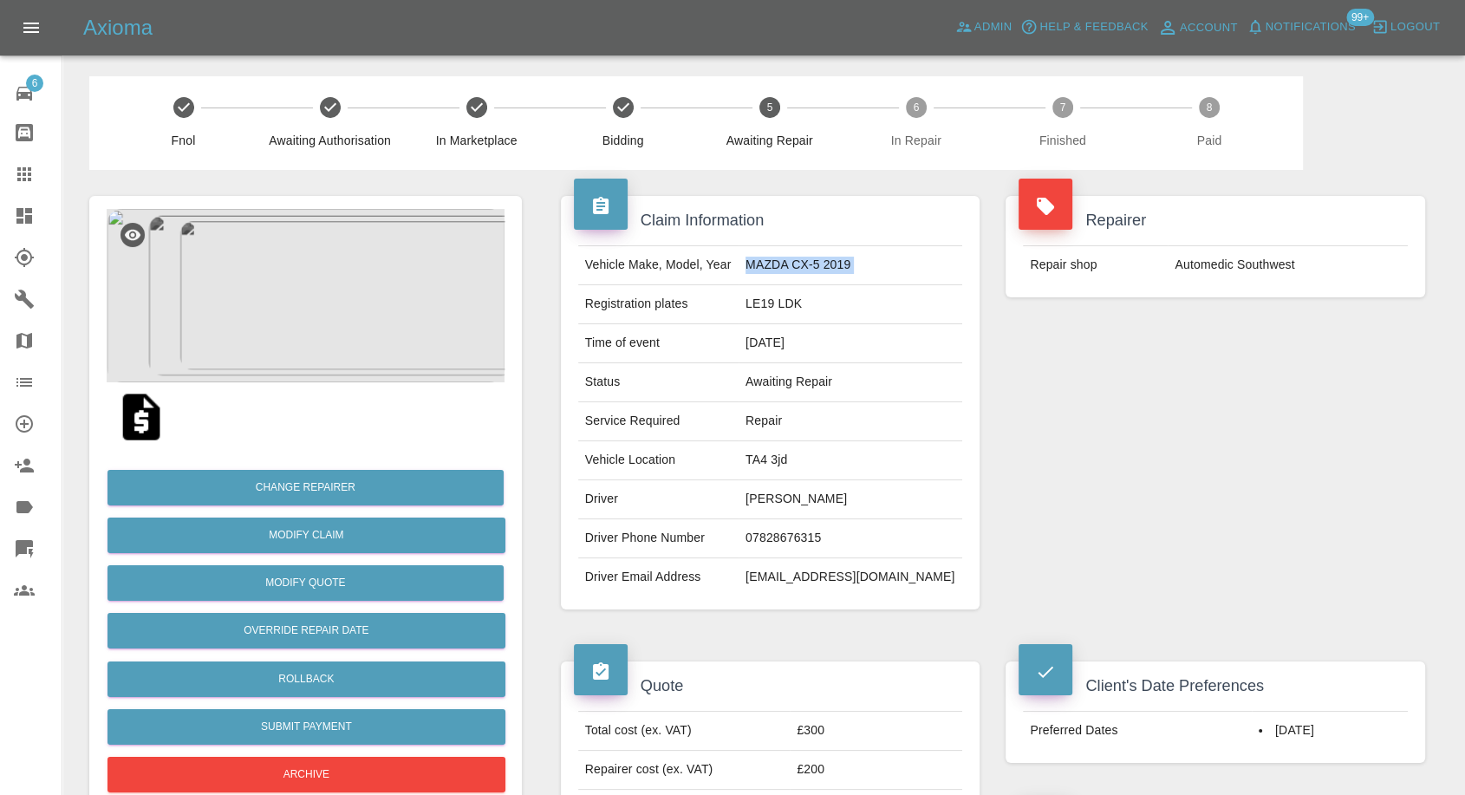
copy td "MAZDA CX-5 2019"
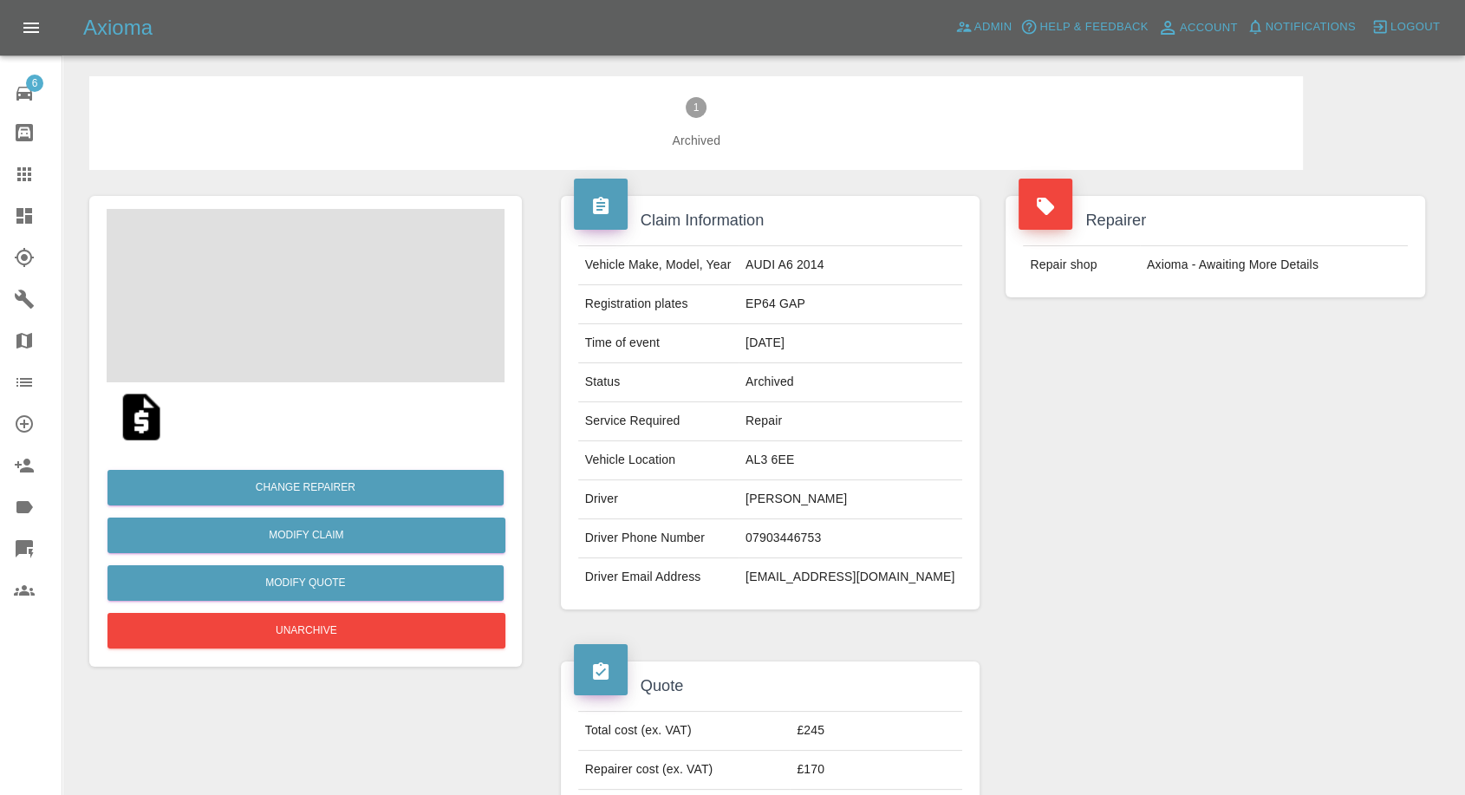
click at [812, 500] on td "[PERSON_NAME]" at bounding box center [851, 499] width 224 height 39
copy td "[PERSON_NAME]"
click at [798, 540] on td "07903446753" at bounding box center [851, 538] width 224 height 39
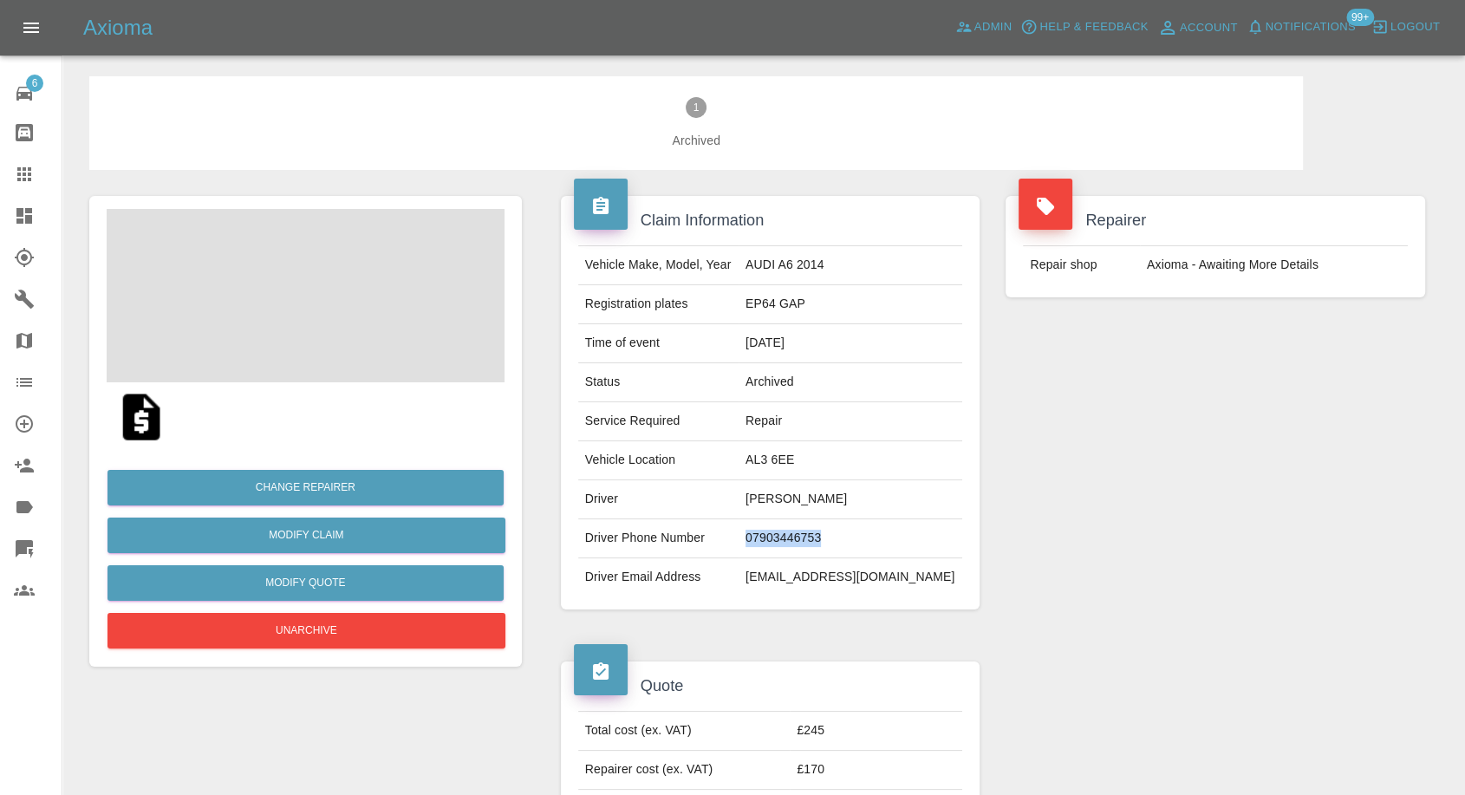
click at [798, 540] on td "07903446753" at bounding box center [851, 538] width 224 height 39
copy td "07903446753"
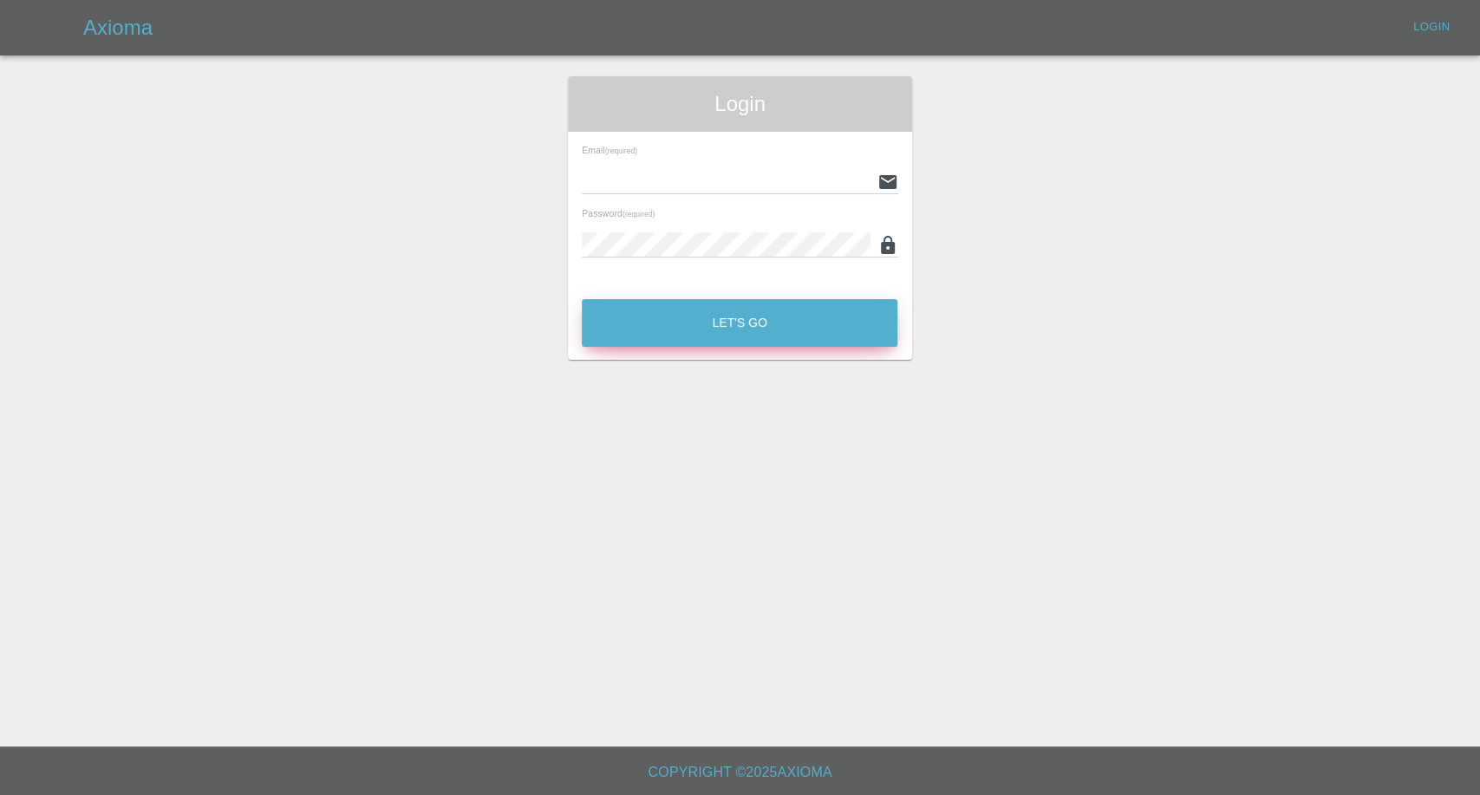
type input "[EMAIL_ADDRESS][DOMAIN_NAME]"
click at [673, 326] on button "Let's Go" at bounding box center [740, 323] width 316 height 48
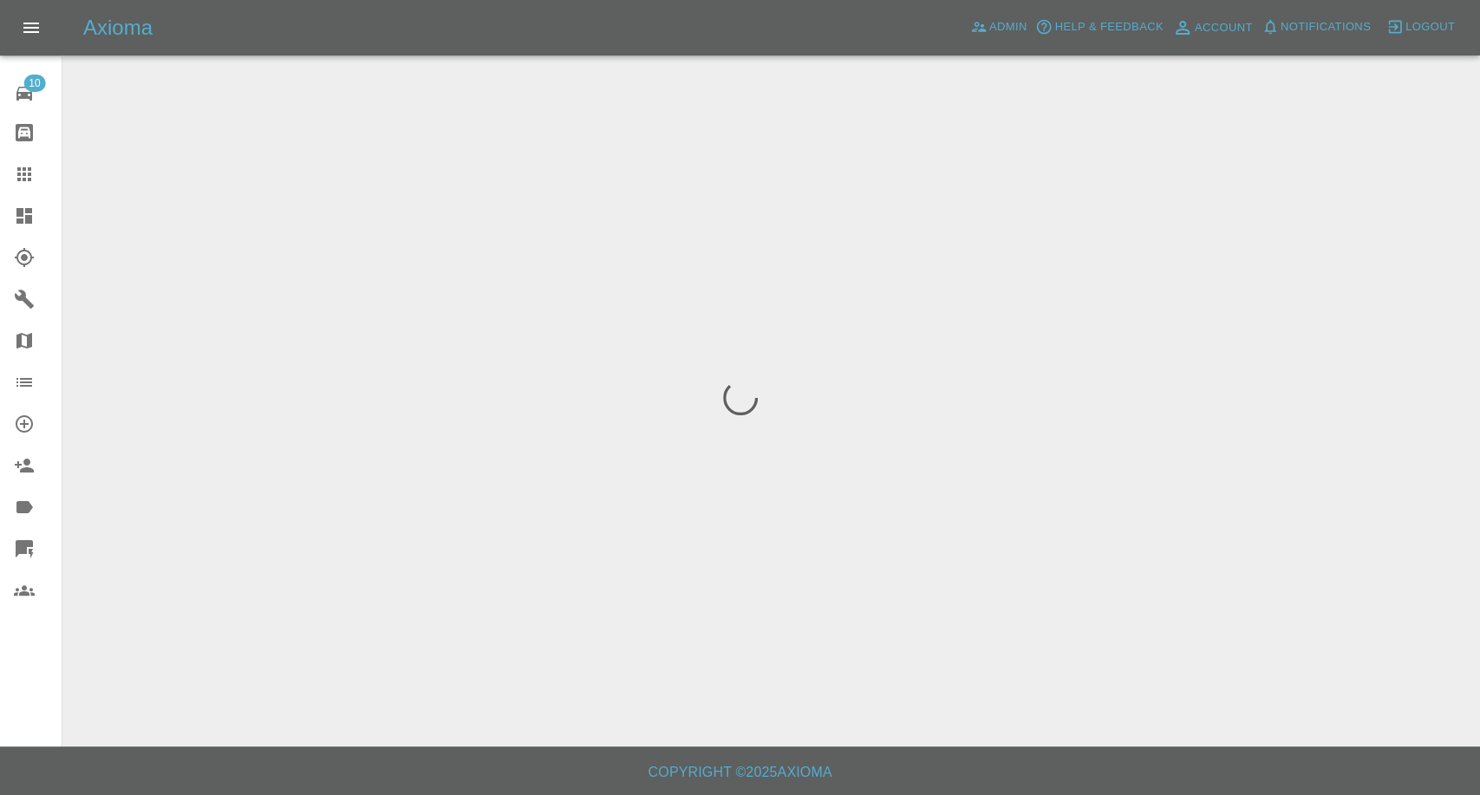
click at [22, 168] on icon at bounding box center [24, 174] width 21 height 21
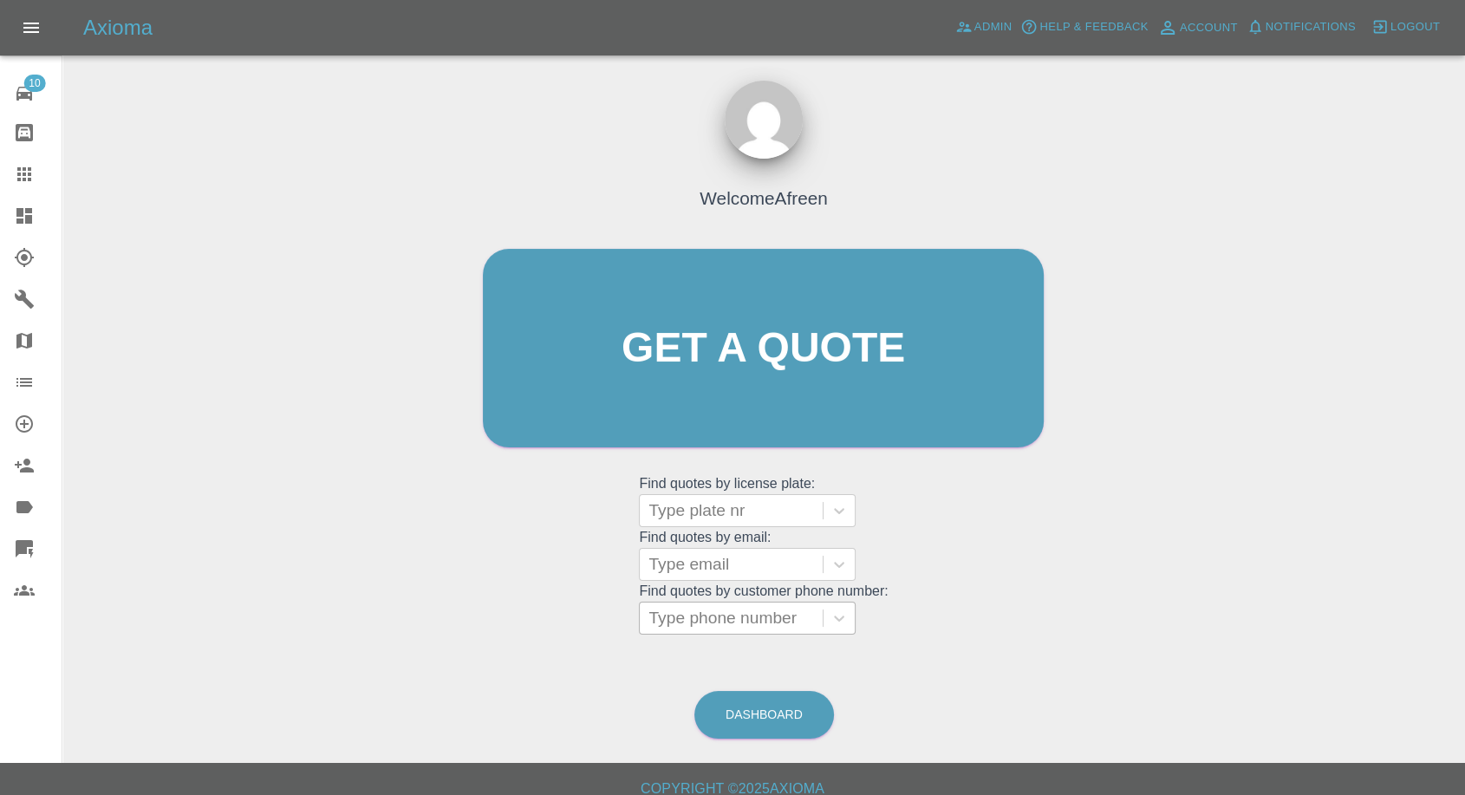
click at [713, 622] on div at bounding box center [731, 618] width 166 height 24
paste input "07542179188"
type input "07542179188"
click at [699, 567] on div at bounding box center [731, 564] width 166 height 24
paste input "[DOMAIN_NAME][EMAIL_ADDRESS][DOMAIN_NAME]"
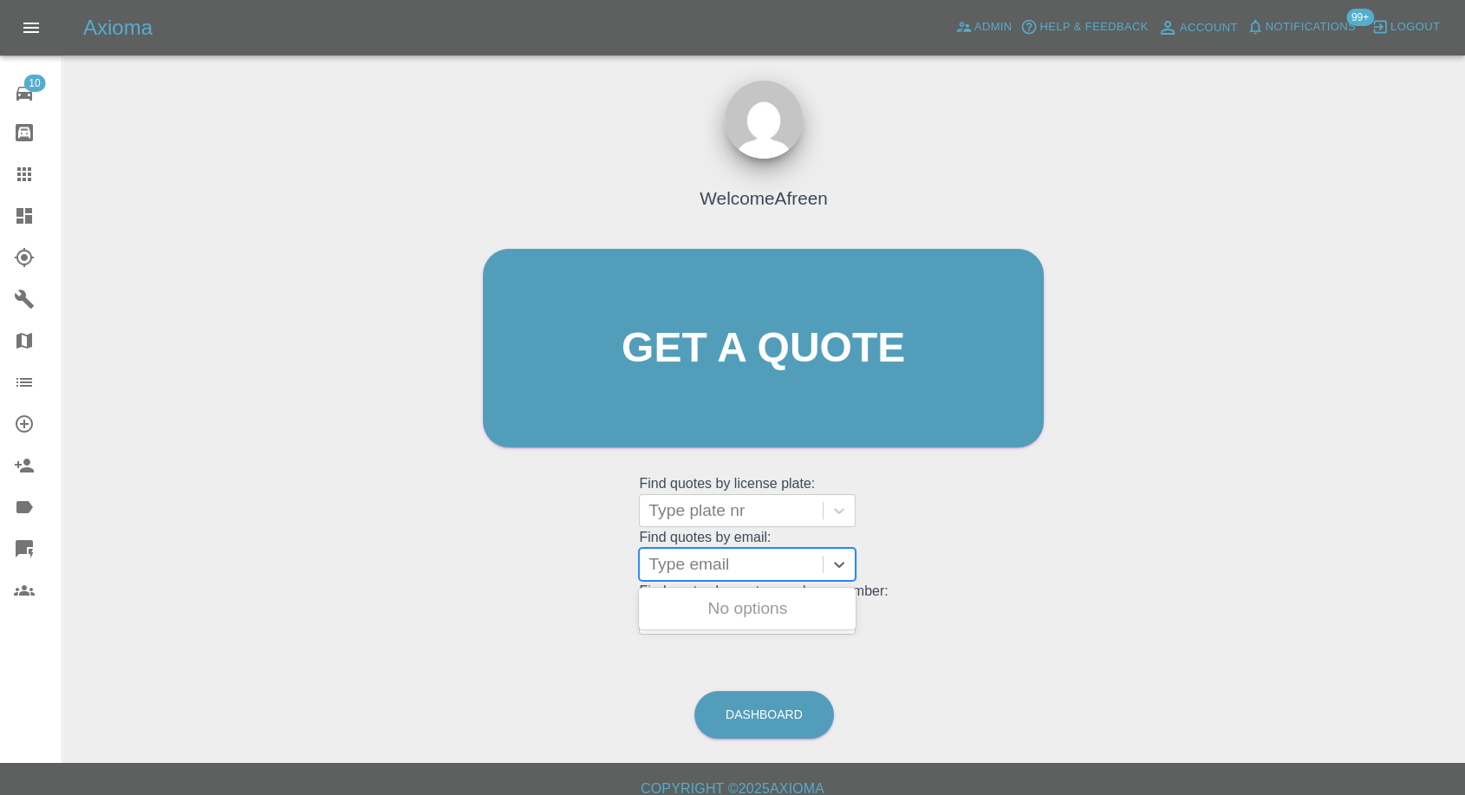
type input "[DOMAIN_NAME][EMAIL_ADDRESS][DOMAIN_NAME]"
click at [721, 600] on div "EY66NRV, Fnol" at bounding box center [747, 608] width 217 height 35
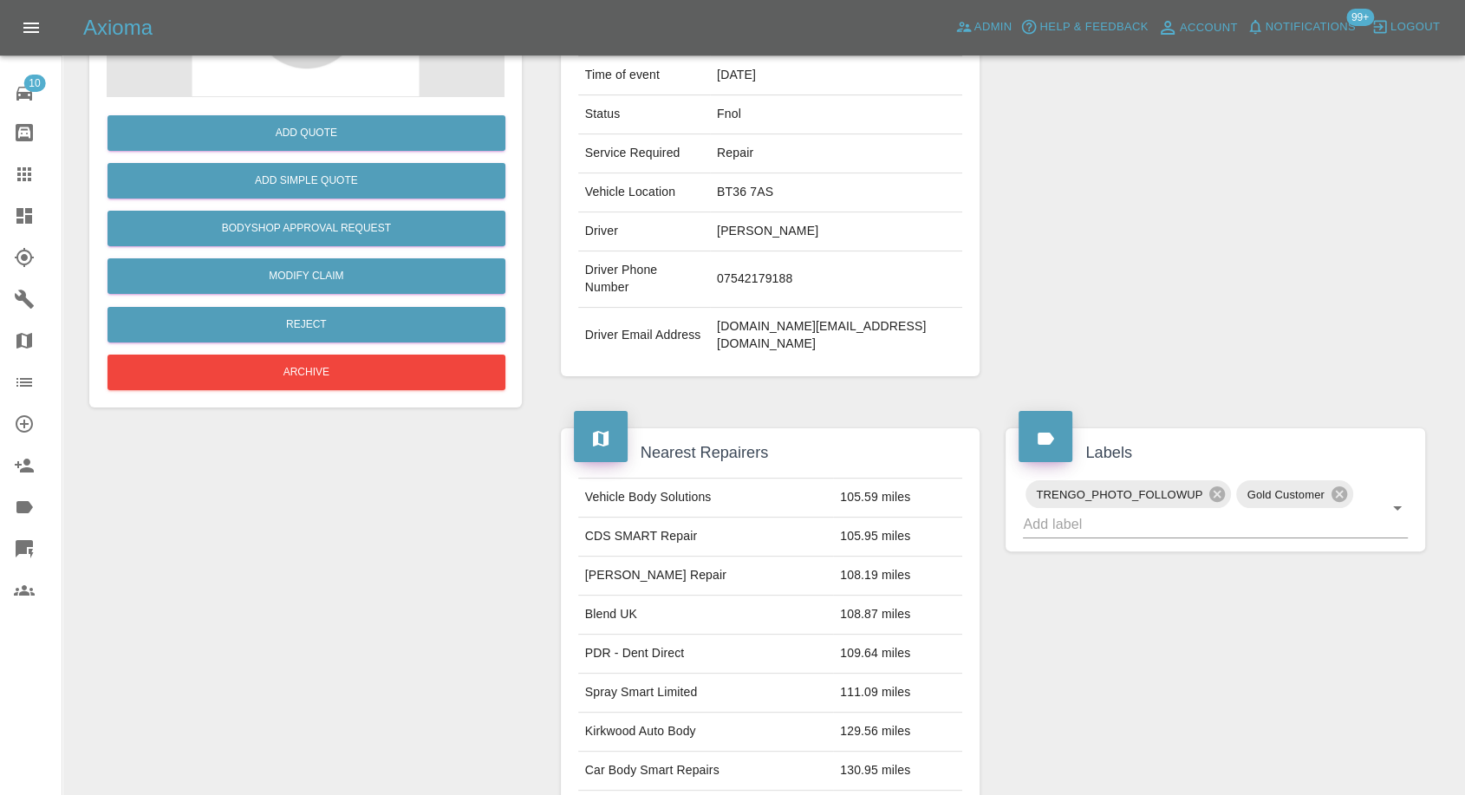
scroll to position [289, 0]
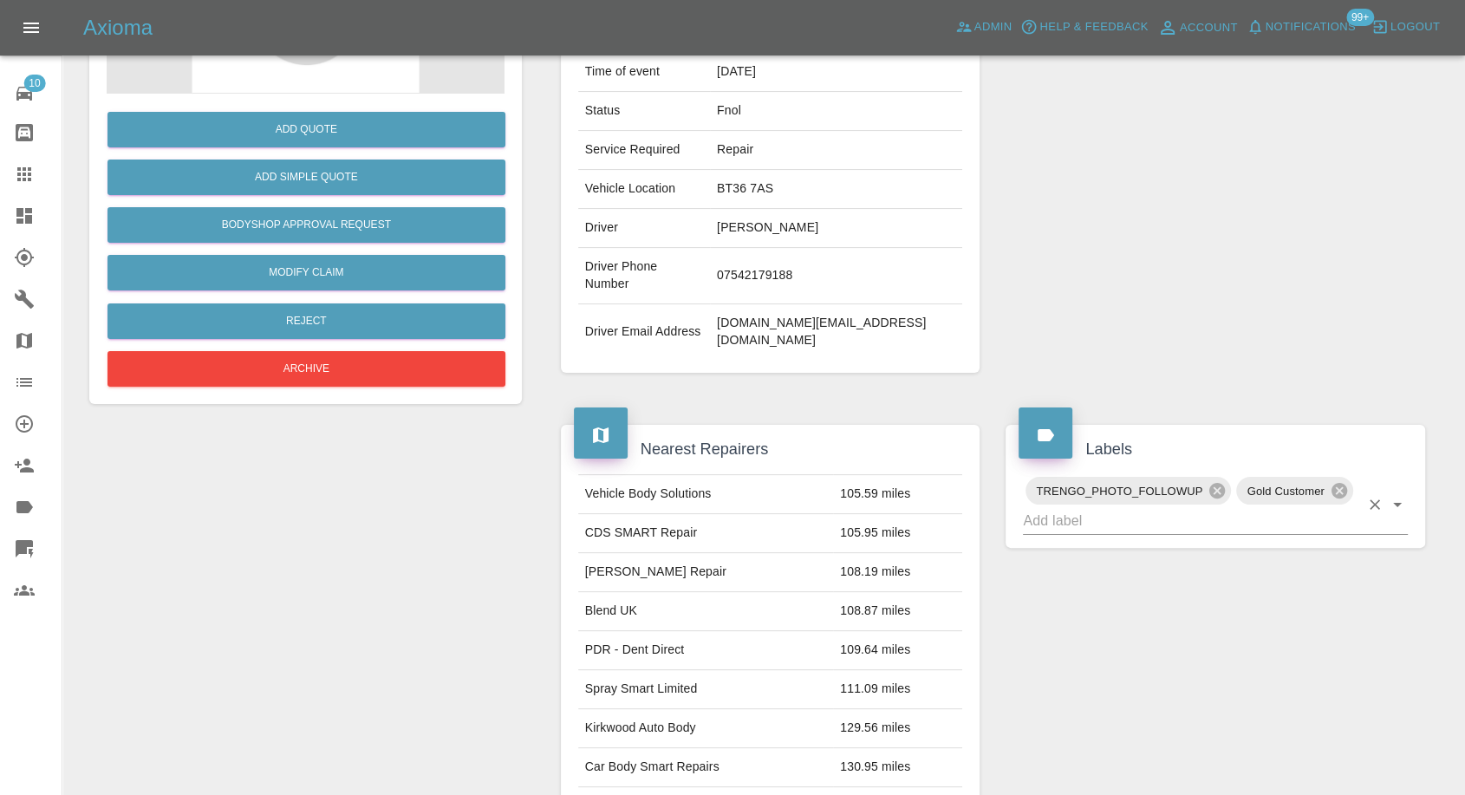
click at [1117, 507] on input "text" at bounding box center [1191, 520] width 336 height 27
type input "lyr"
click at [1039, 522] on li "Lyro" at bounding box center [1215, 521] width 385 height 31
click at [339, 277] on link "Modify Claim" at bounding box center [306, 273] width 398 height 36
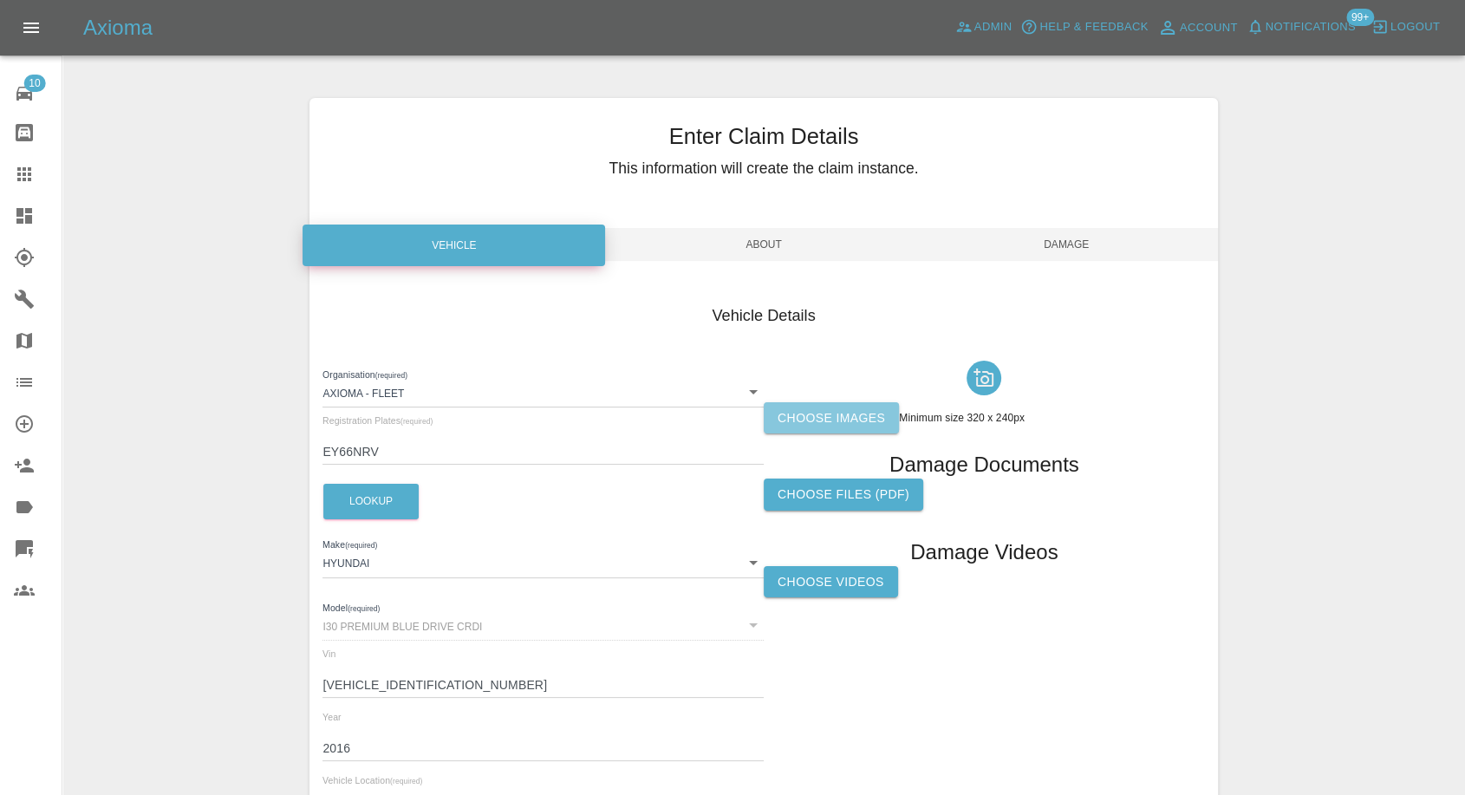
click at [821, 417] on label "Choose images" at bounding box center [831, 418] width 135 height 32
click at [0, 0] on input "Choose images" at bounding box center [0, 0] width 0 height 0
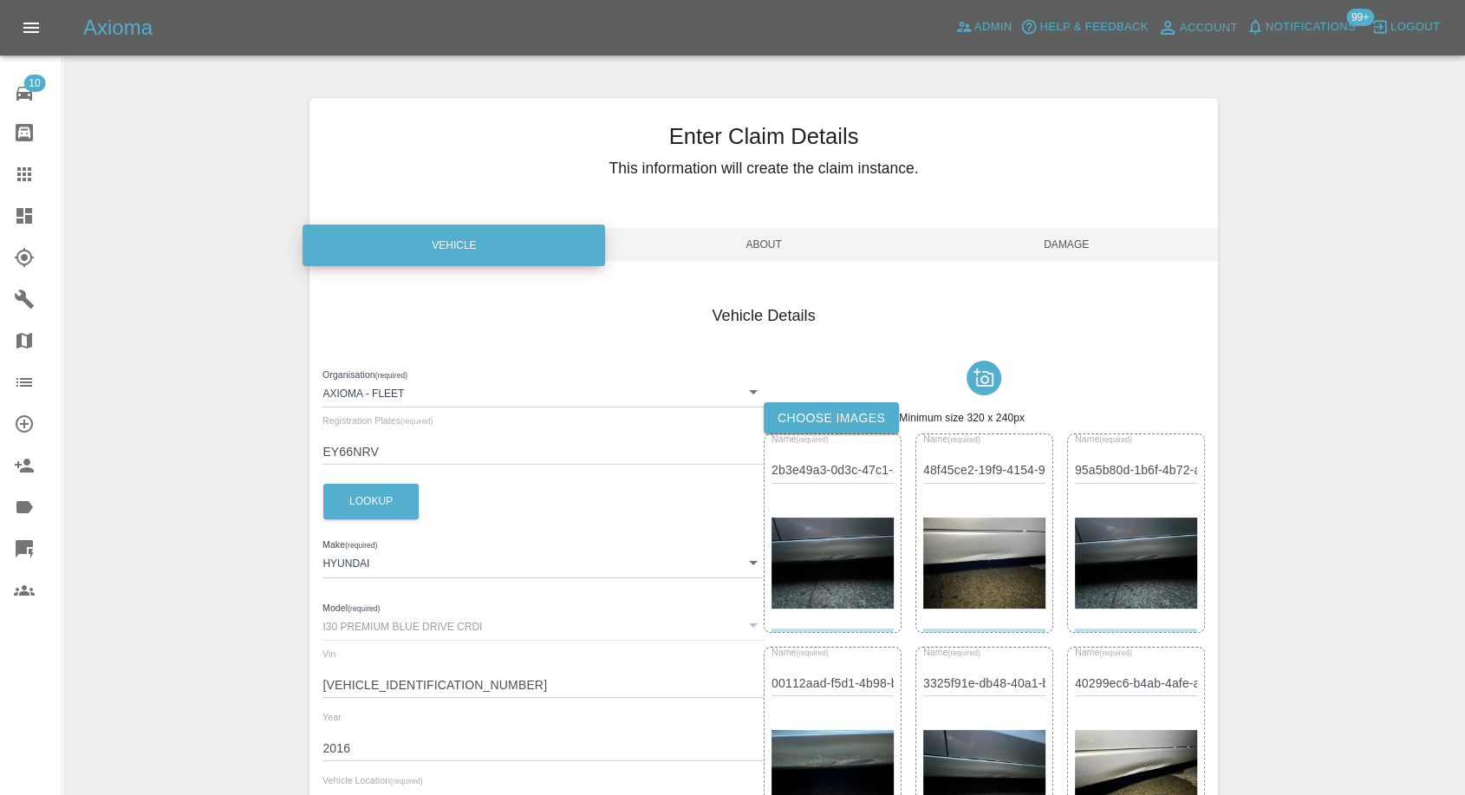
click at [1096, 244] on span "Damage" at bounding box center [1066, 244] width 303 height 33
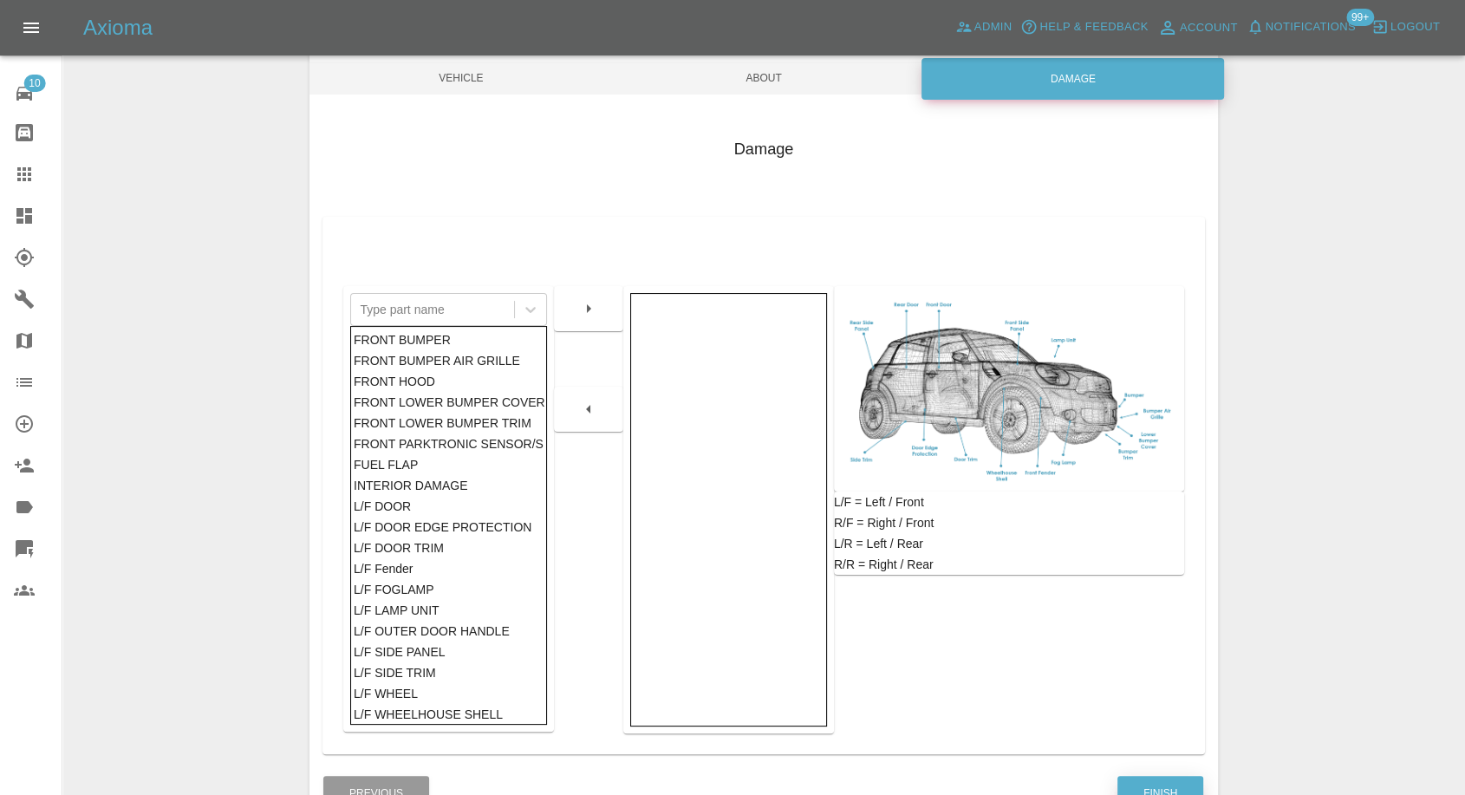
scroll to position [277, 0]
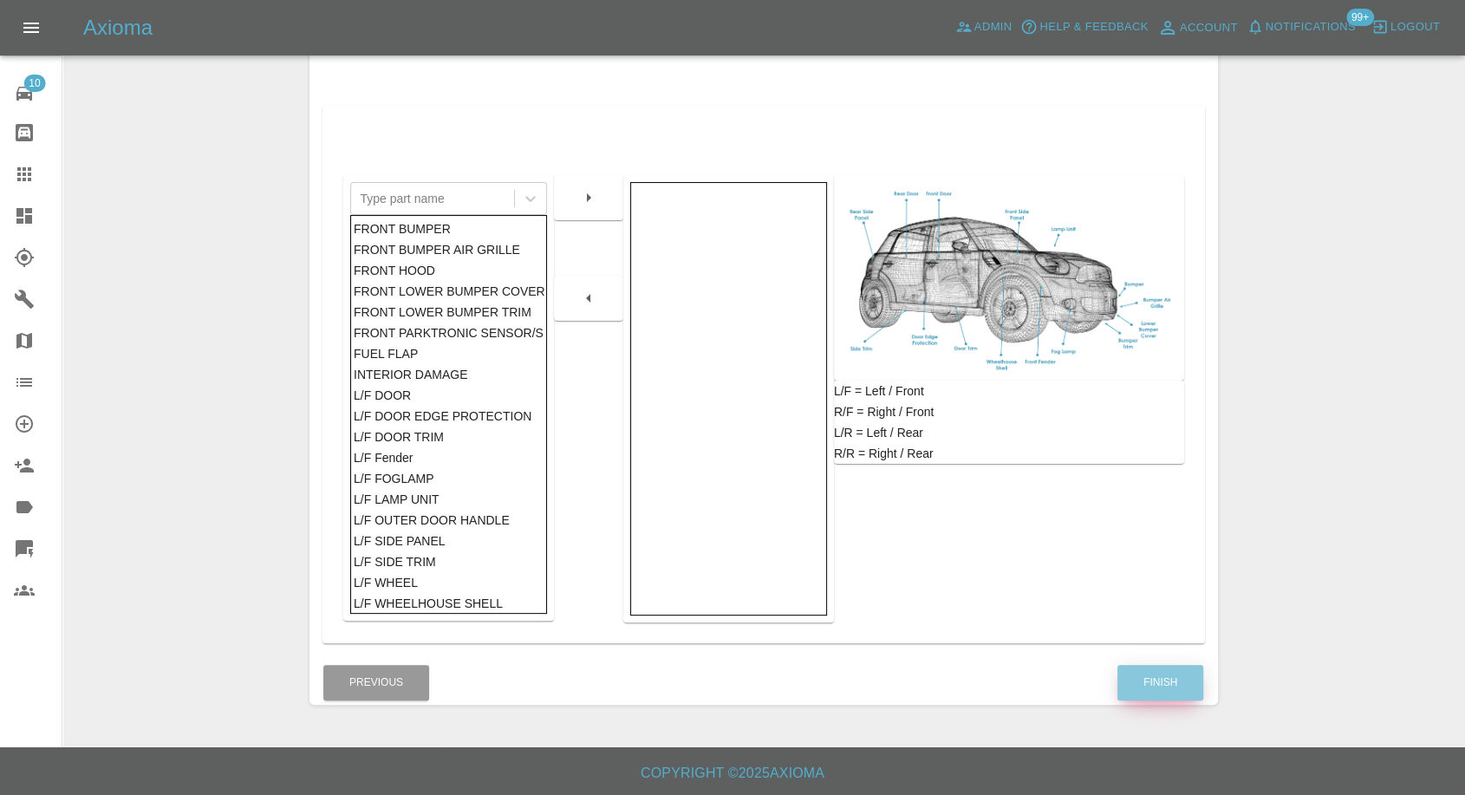
click at [1171, 680] on button "Finish" at bounding box center [1160, 683] width 86 height 36
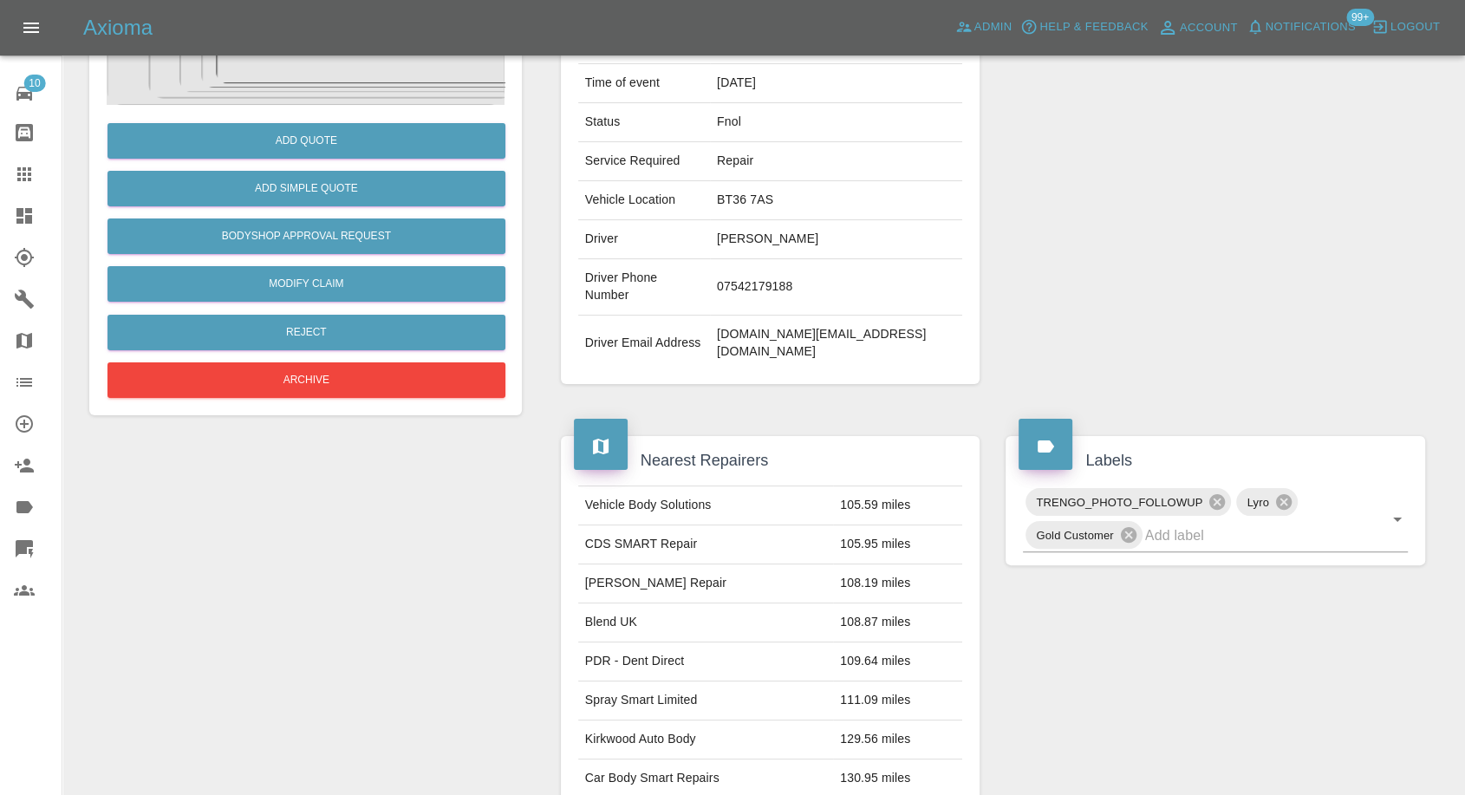
drag, startPoint x: 14, startPoint y: 179, endPoint x: 77, endPoint y: 192, distance: 64.8
click at [14, 179] on icon at bounding box center [24, 174] width 21 height 21
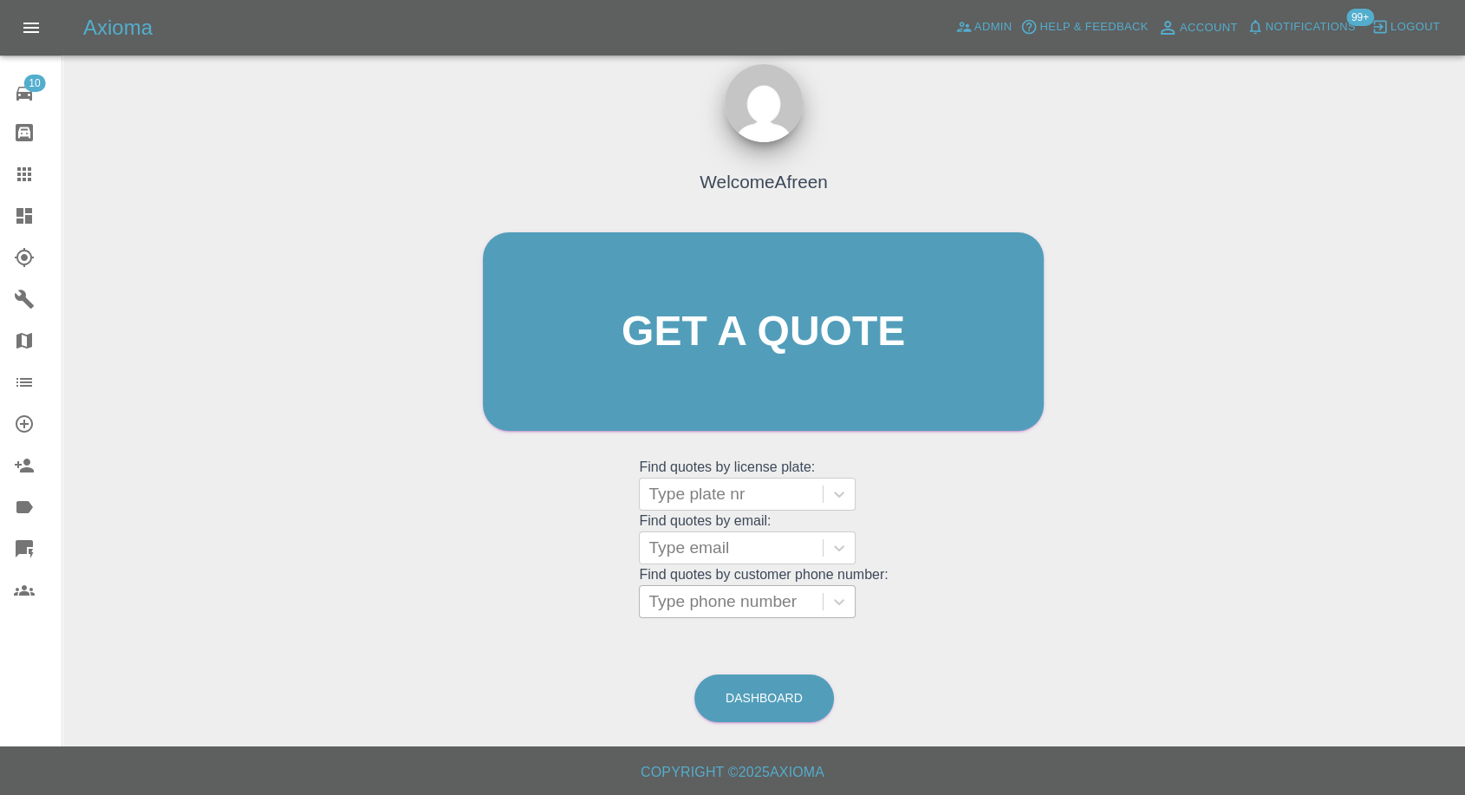
scroll to position [16, 0]
click at [750, 592] on div at bounding box center [731, 602] width 166 height 24
paste input "07715444913"
type input "07715444913"
click at [731, 557] on grid "Find quotes by license plate: Type plate nr Find quotes by email: Type email Fi…" at bounding box center [763, 538] width 249 height 161
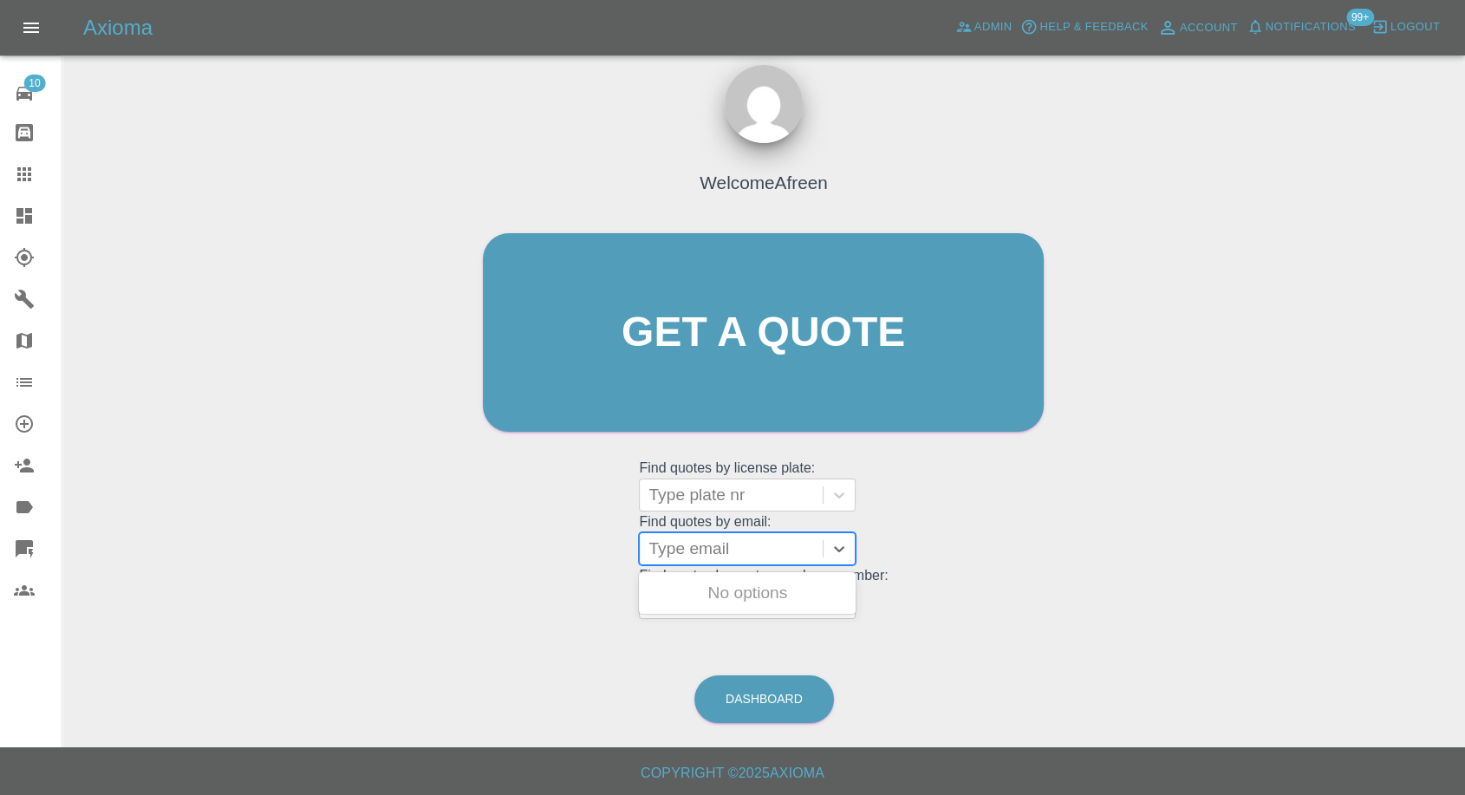
click at [735, 551] on div at bounding box center [731, 549] width 166 height 24
paste input "[PERSON_NAME][EMAIL_ADDRESS][DOMAIN_NAME]"
type input "[PERSON_NAME][EMAIL_ADDRESS][DOMAIN_NAME]"
click at [764, 596] on div "FE59AAV, Fnol" at bounding box center [747, 593] width 217 height 35
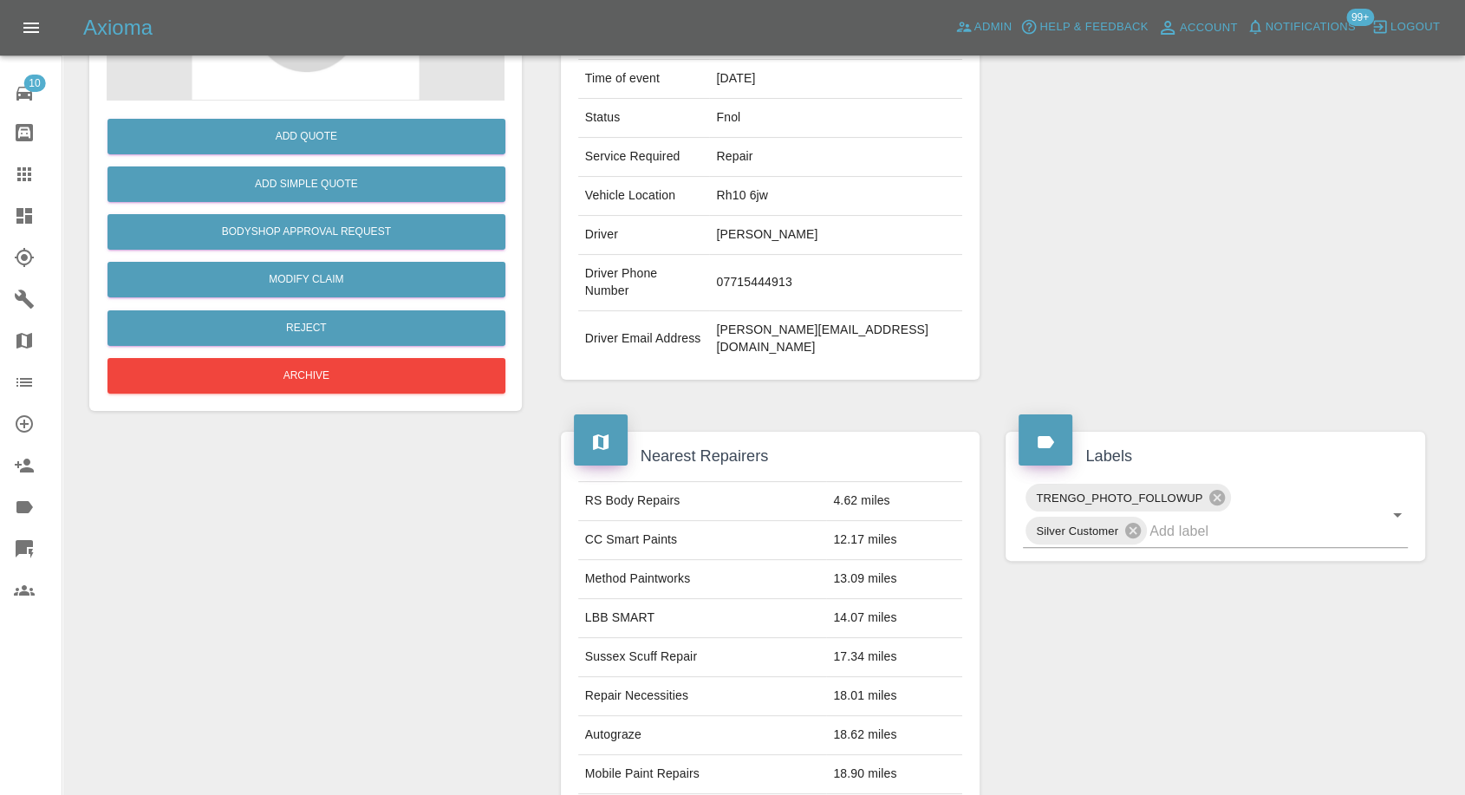
scroll to position [289, 0]
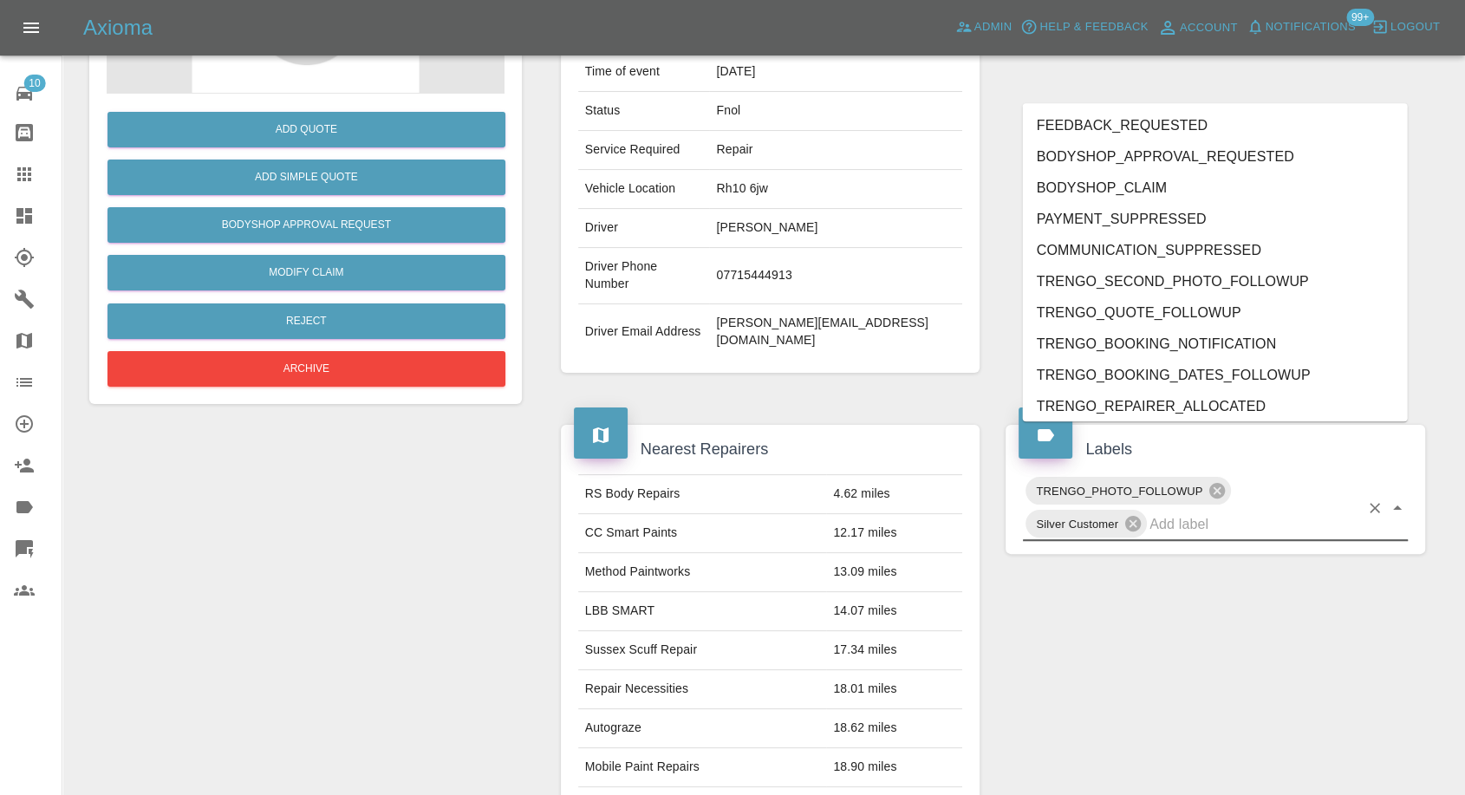
click at [1249, 511] on input "text" at bounding box center [1255, 524] width 210 height 27
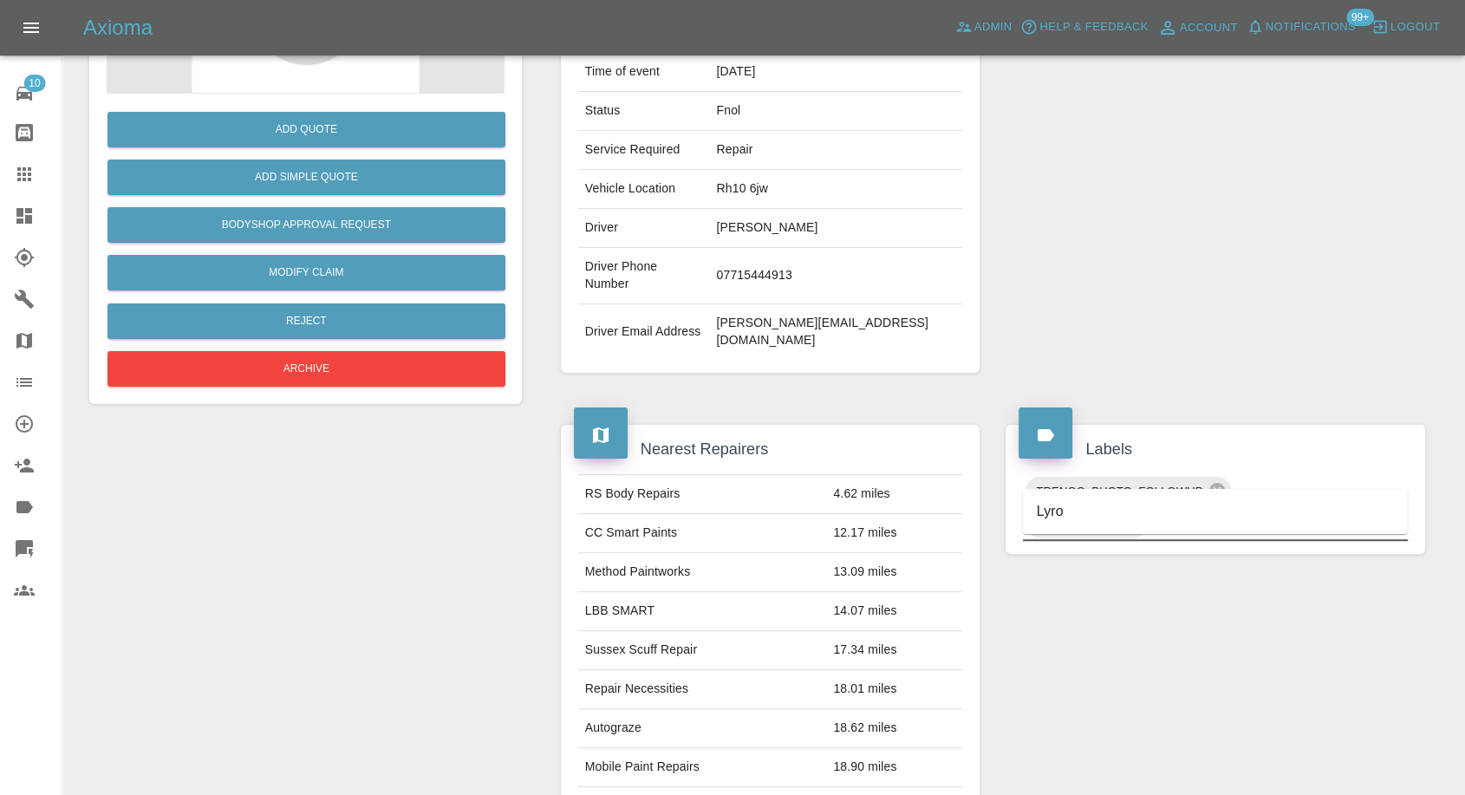
type input "lyro"
click at [1150, 518] on li "Lyro" at bounding box center [1215, 511] width 385 height 31
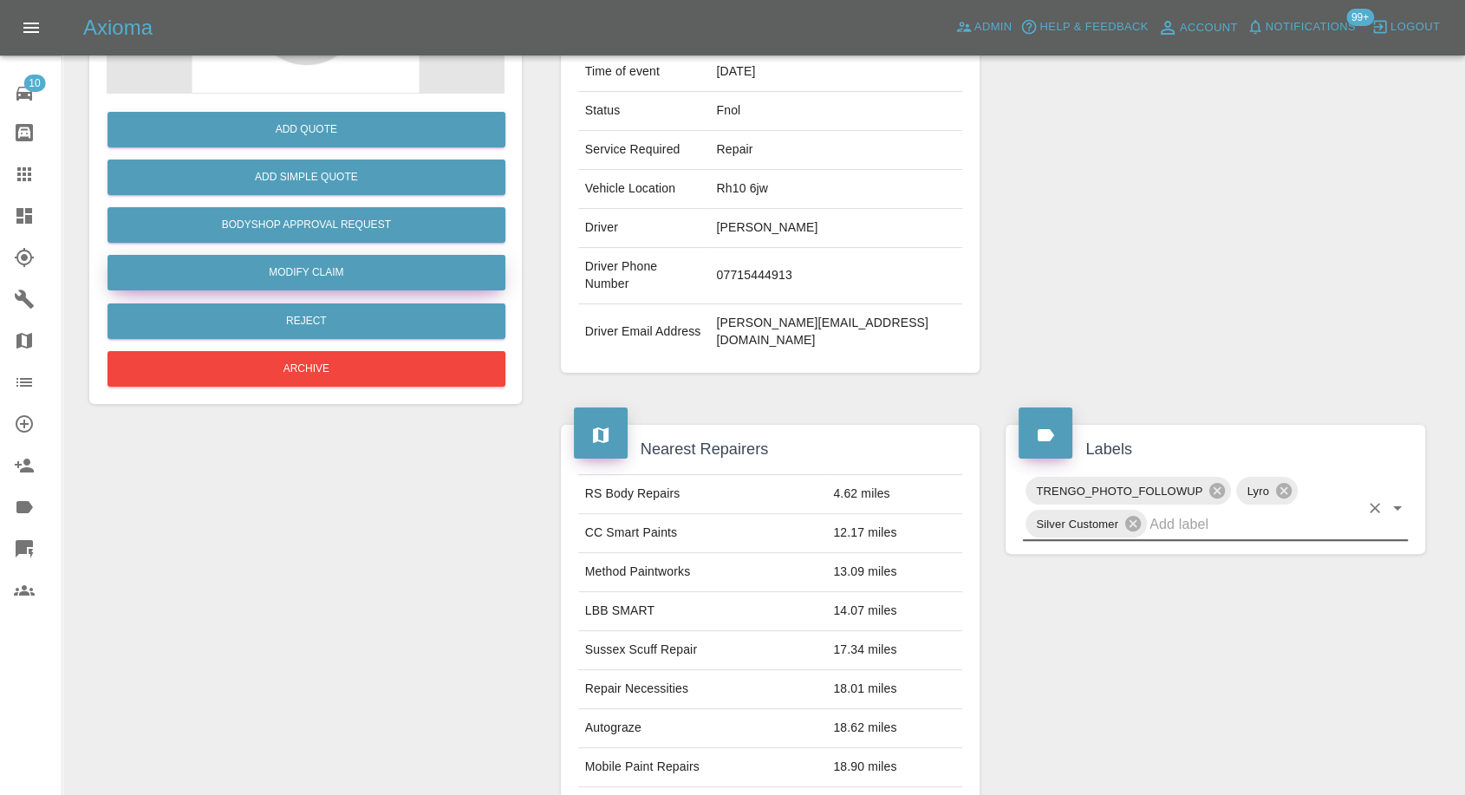
click at [277, 259] on link "Modify Claim" at bounding box center [306, 273] width 398 height 36
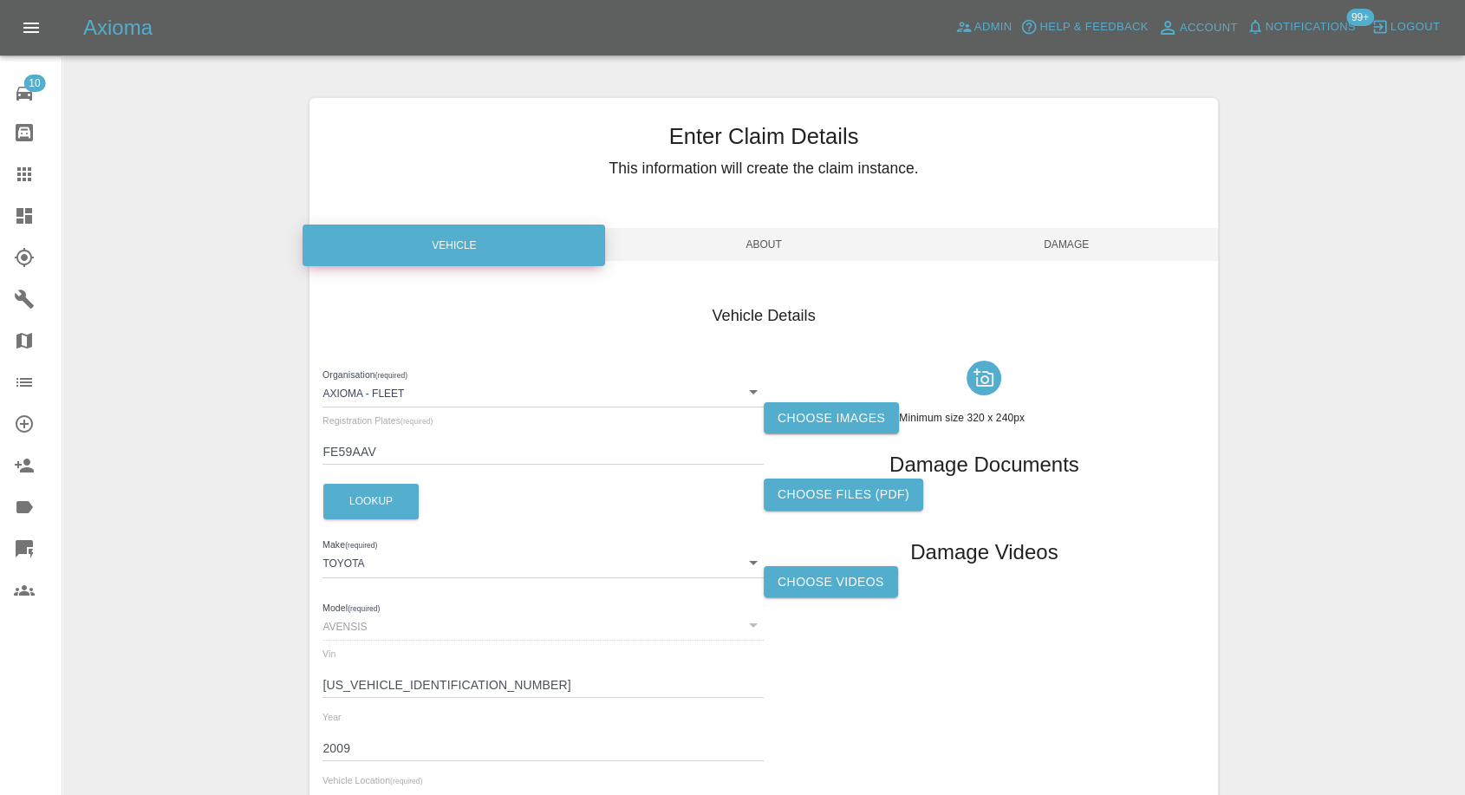
click at [1079, 246] on span "Damage" at bounding box center [1066, 244] width 303 height 33
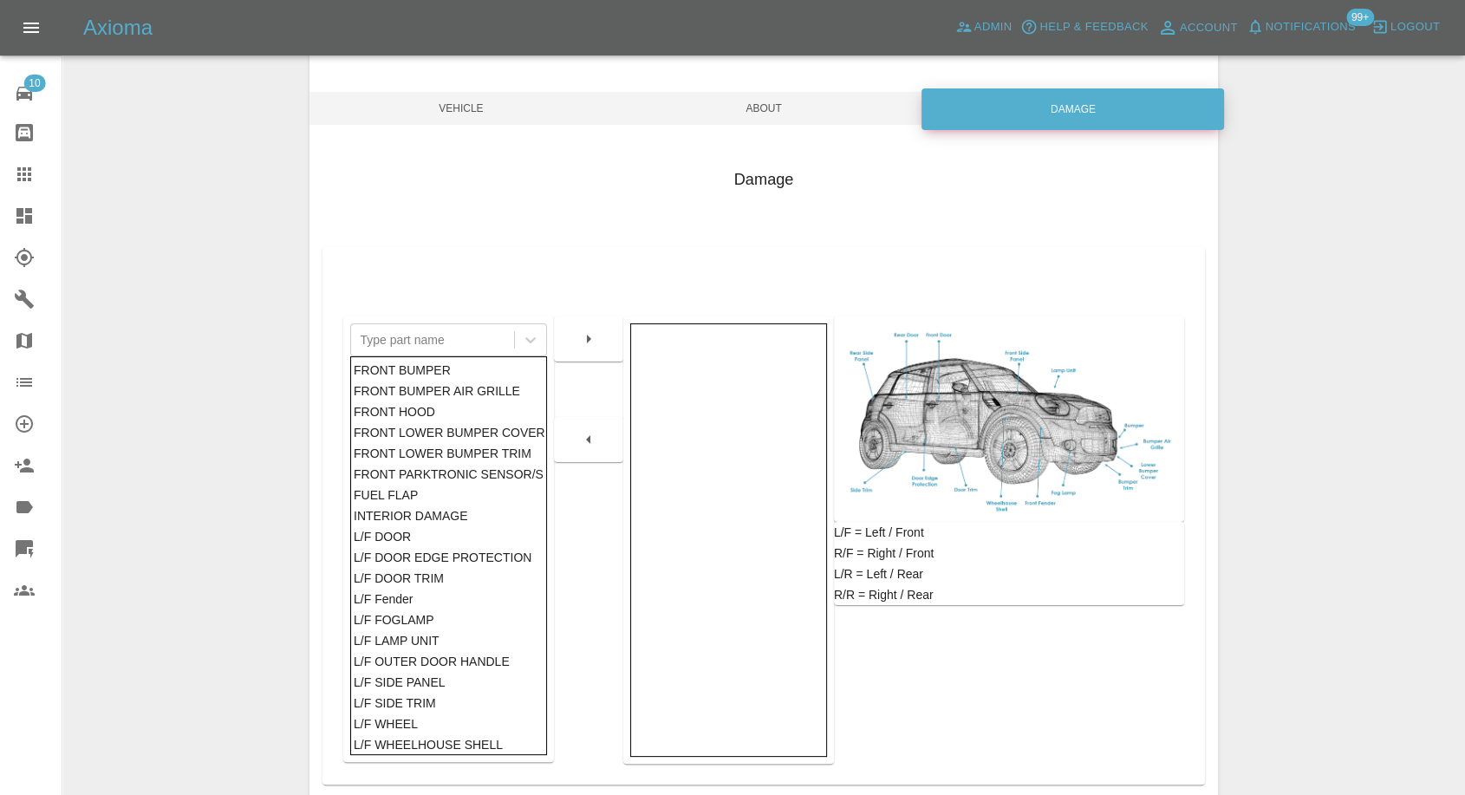
scroll to position [192, 0]
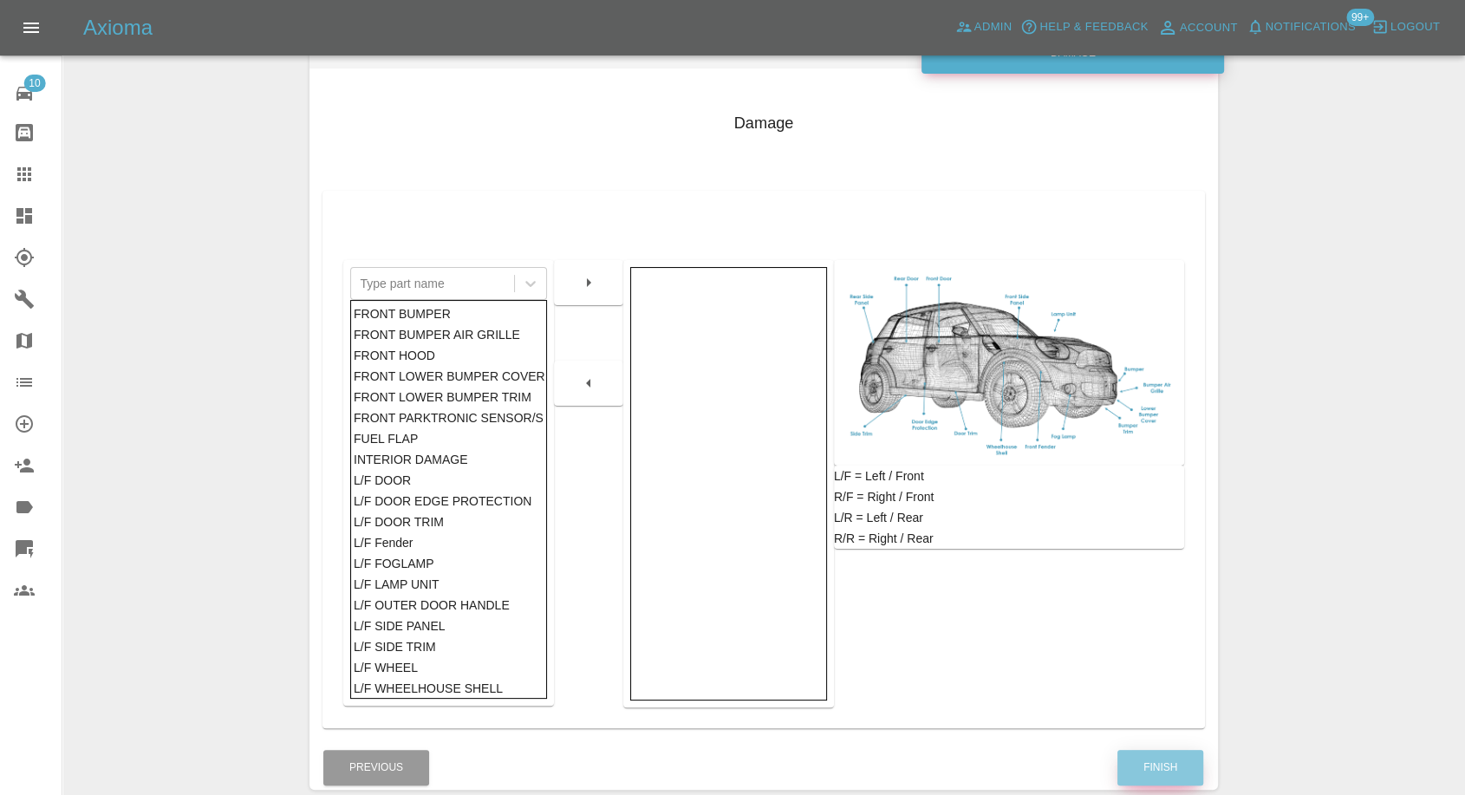
click at [1127, 777] on button "Finish" at bounding box center [1160, 768] width 86 height 36
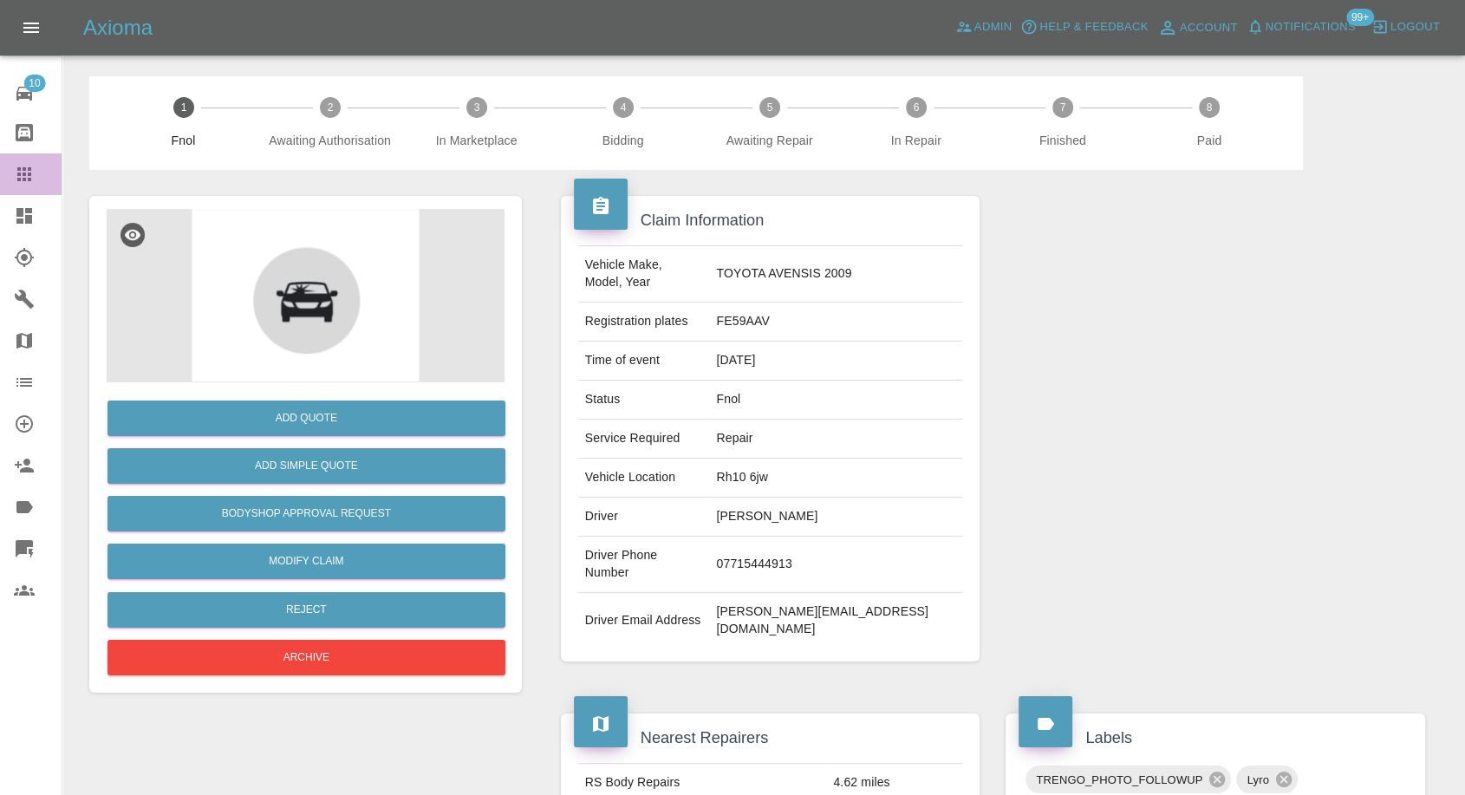
click at [19, 160] on link "Claims" at bounding box center [31, 174] width 62 height 42
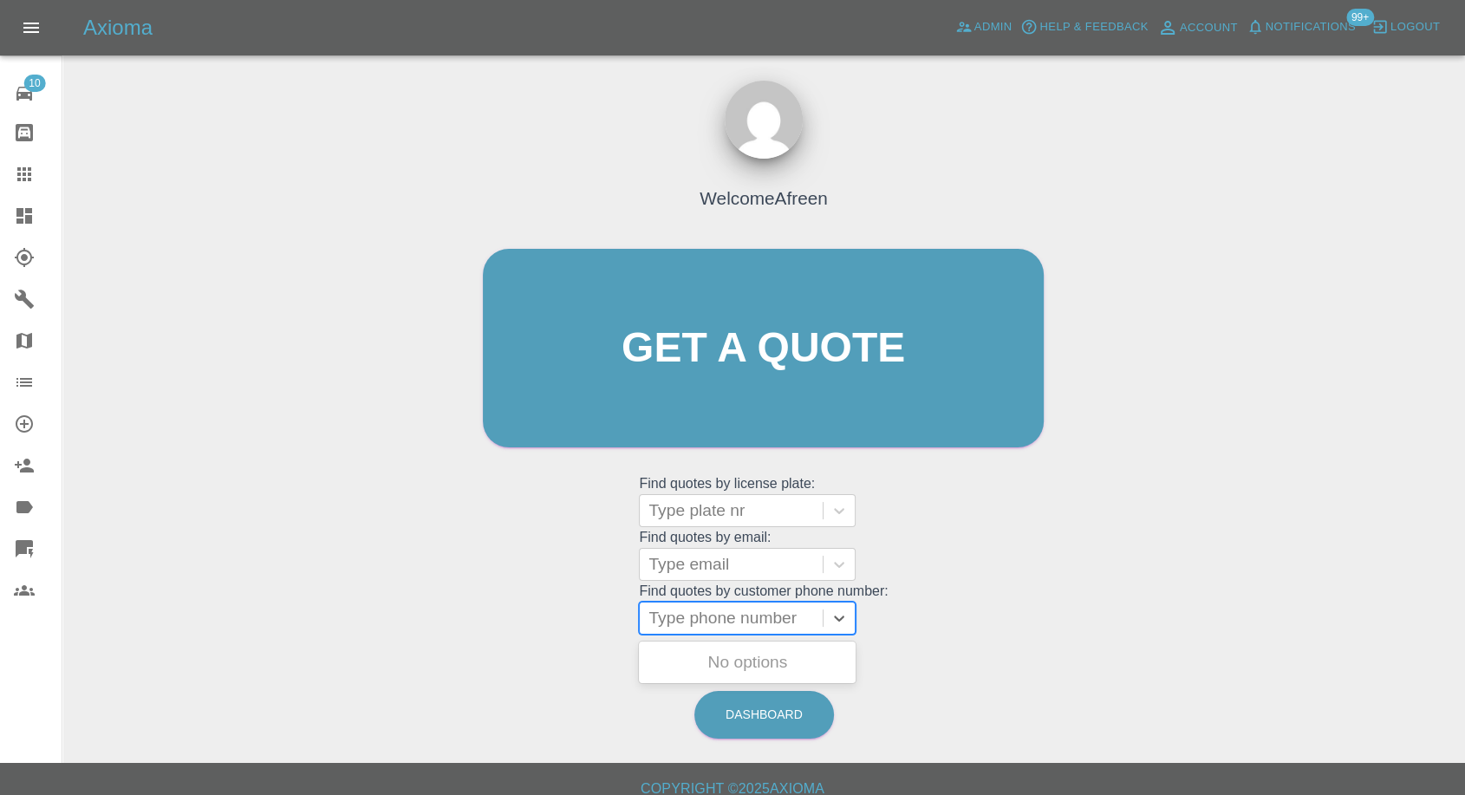
click at [773, 618] on div at bounding box center [731, 618] width 166 height 24
paste input "07547649328"
type input "07547649328"
click at [695, 554] on div at bounding box center [731, 564] width 166 height 24
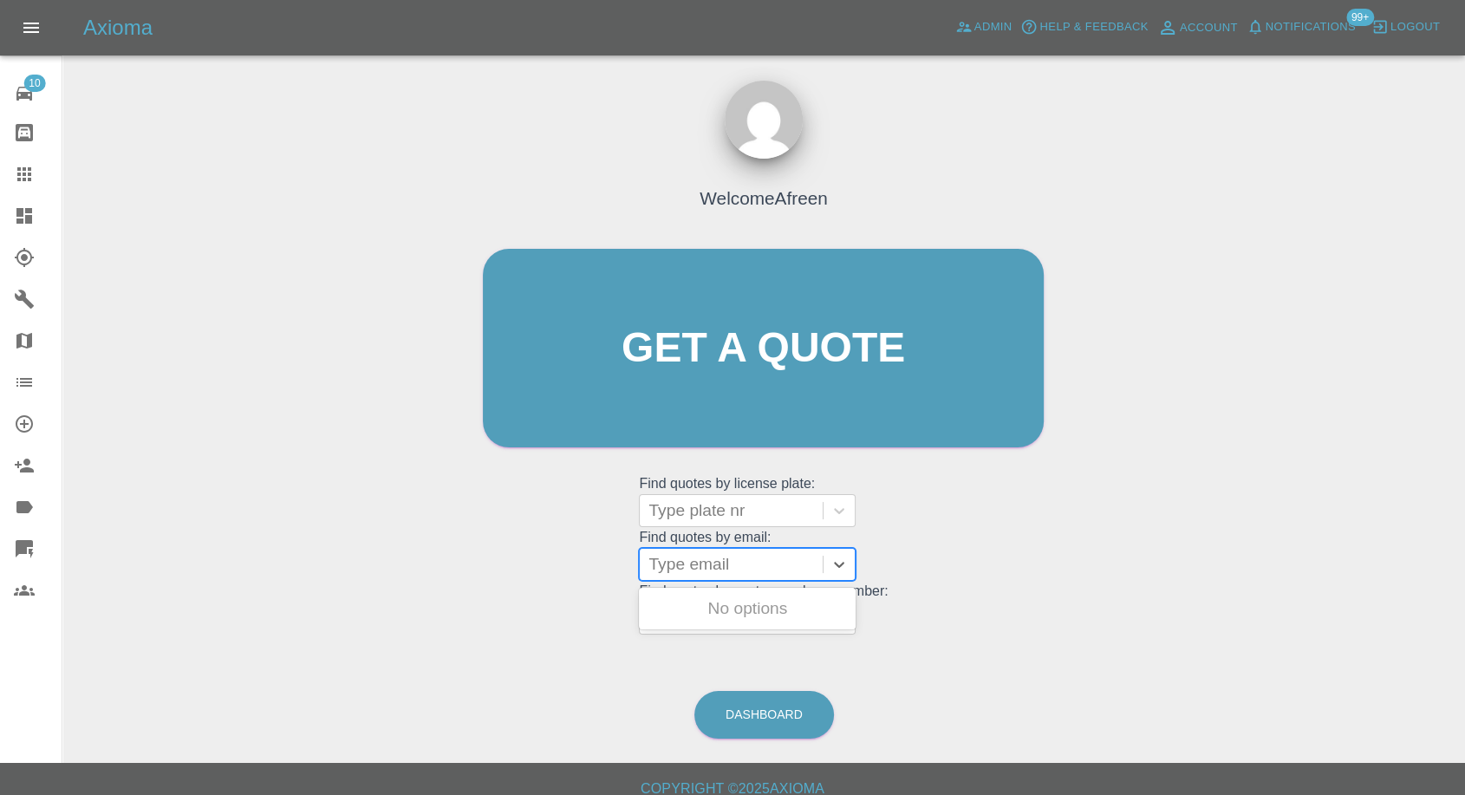
paste input "[EMAIL_ADDRESS][DOMAIN_NAME]"
type input "[EMAIL_ADDRESS][DOMAIN_NAME]"
click at [746, 611] on div "PL68RCO, Fnol" at bounding box center [747, 608] width 217 height 35
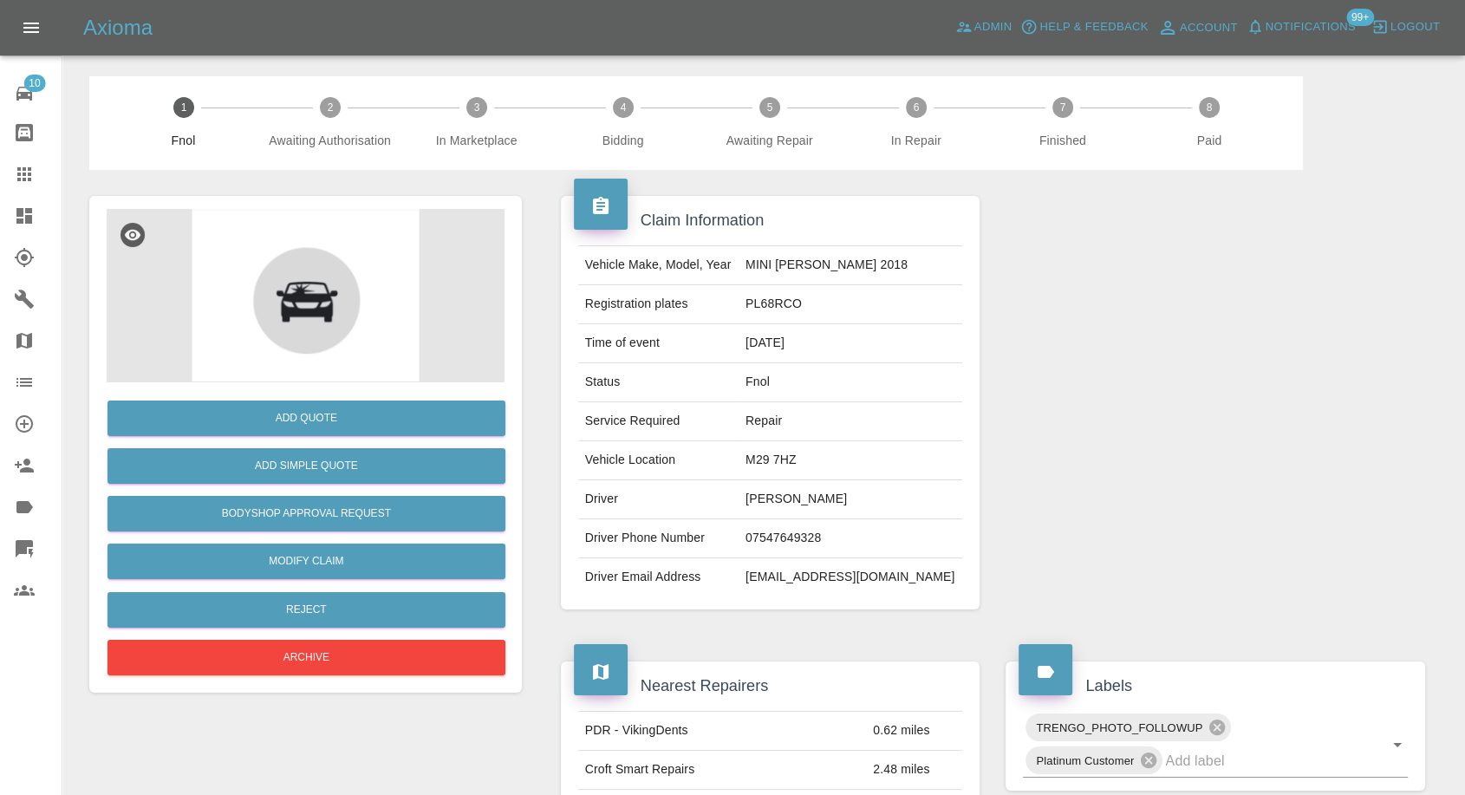
scroll to position [192, 0]
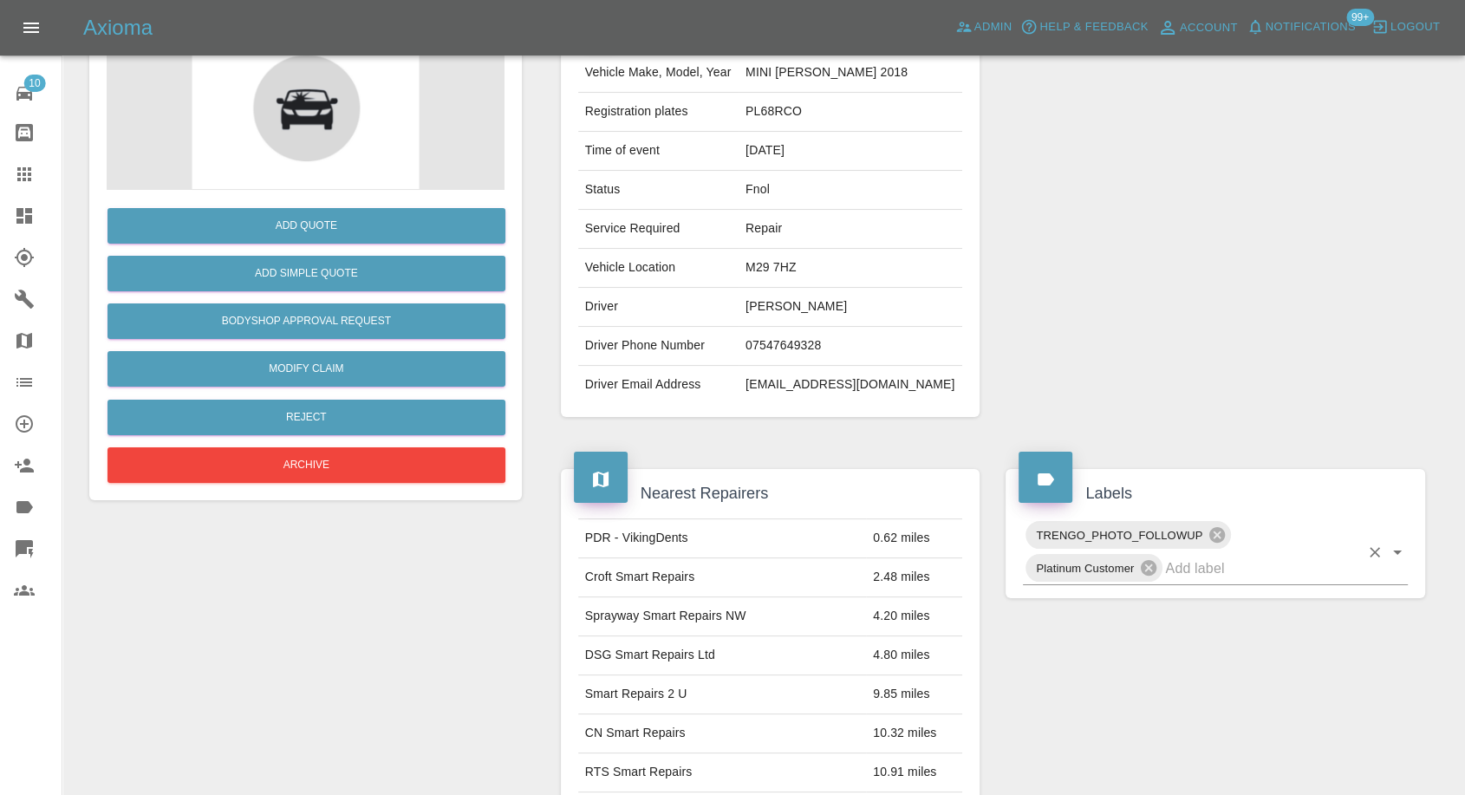
click at [1207, 564] on input "text" at bounding box center [1262, 568] width 194 height 27
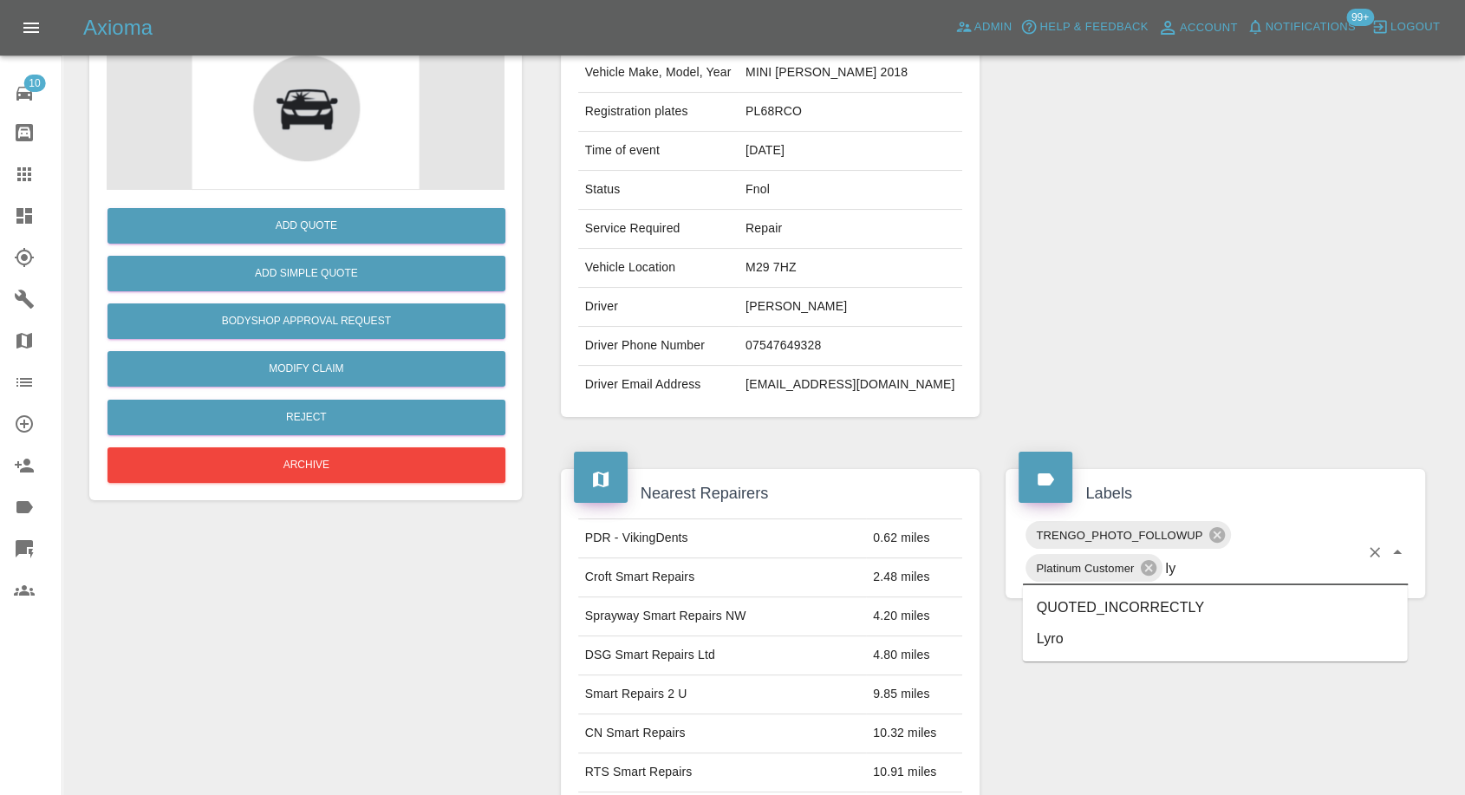
type input "lyr"
click at [1072, 592] on li "Lyro" at bounding box center [1215, 607] width 385 height 31
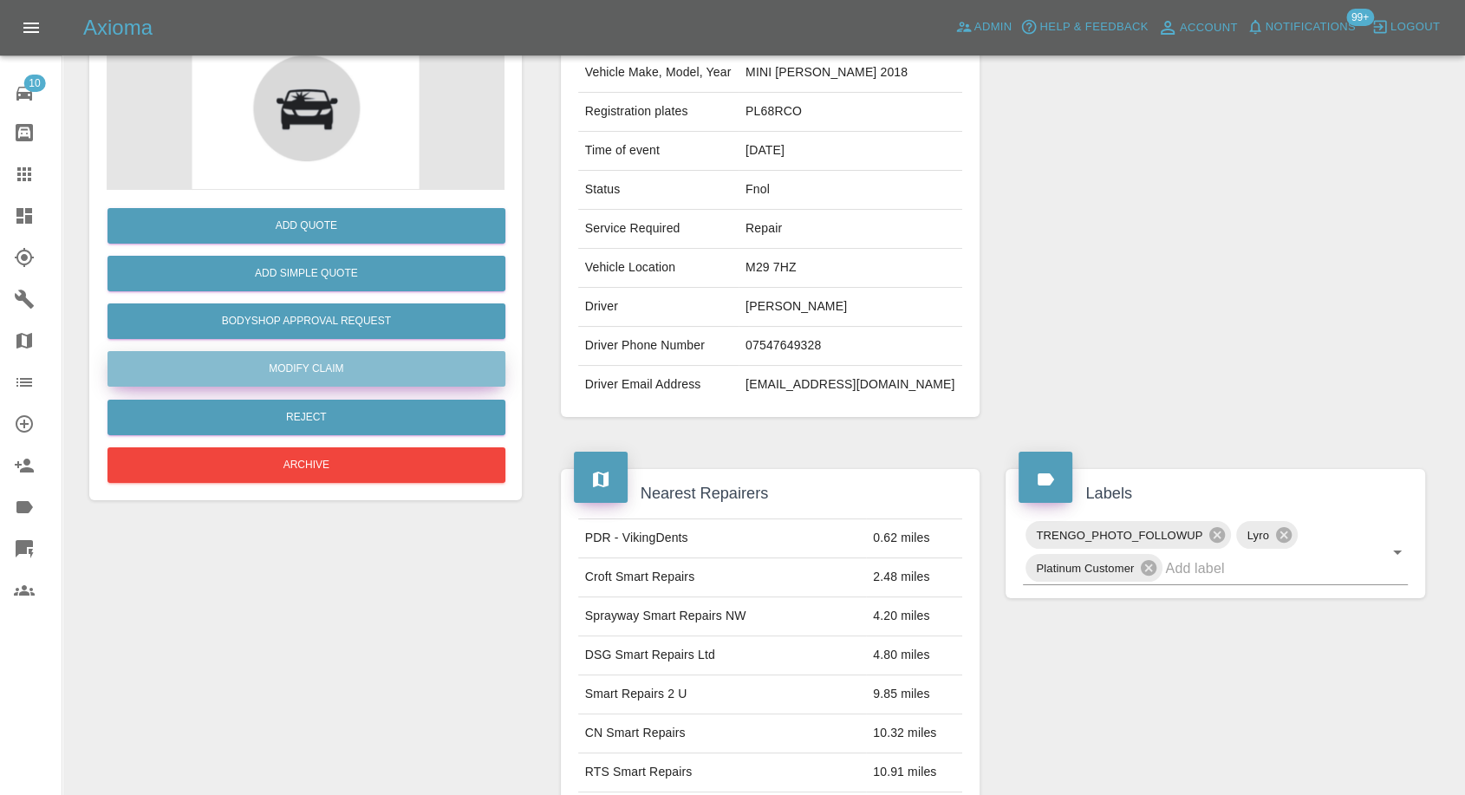
click at [335, 361] on link "Modify Claim" at bounding box center [306, 369] width 398 height 36
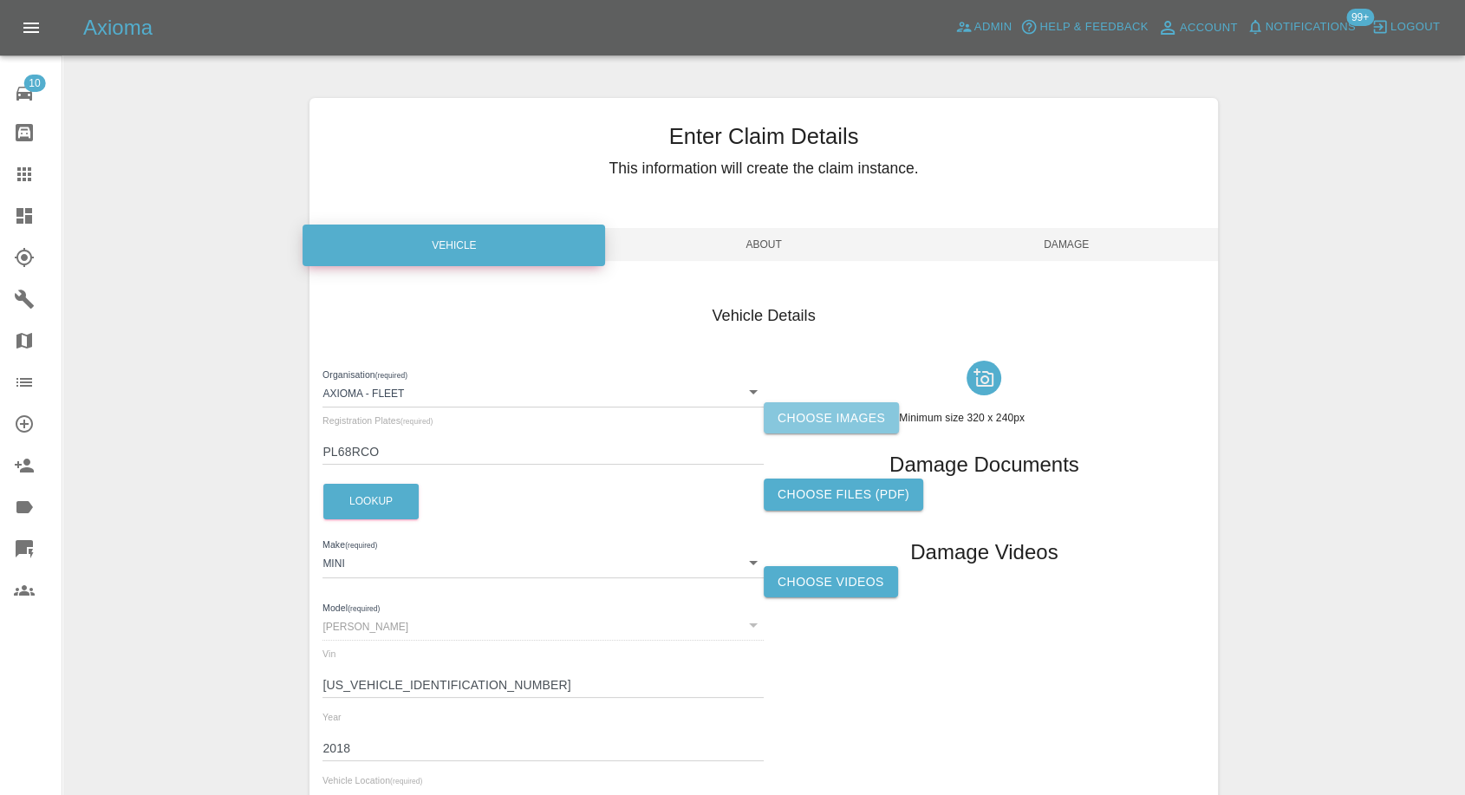
click at [823, 428] on label "Choose images" at bounding box center [831, 418] width 135 height 32
click at [0, 0] on input "Choose images" at bounding box center [0, 0] width 0 height 0
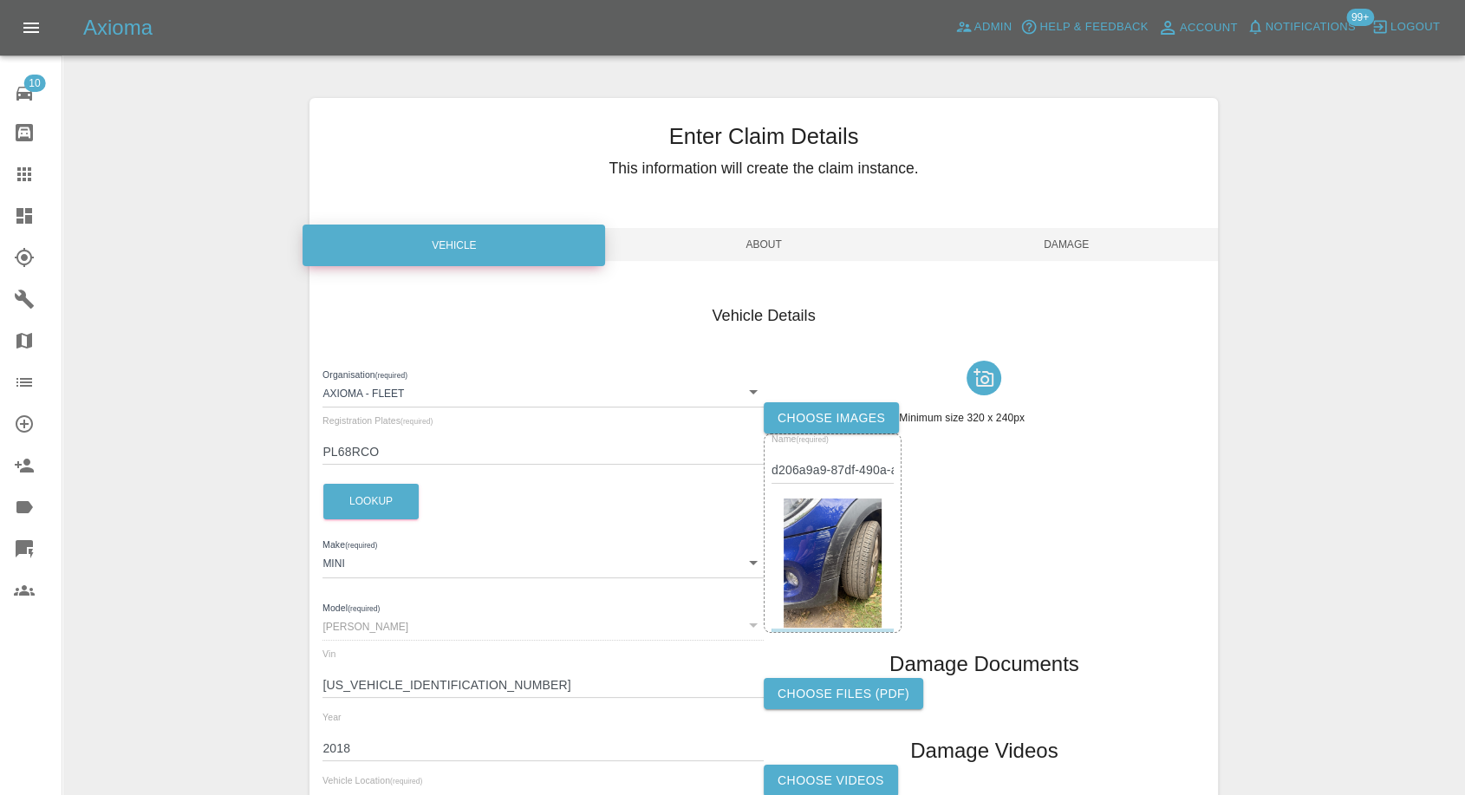
click at [851, 437] on div "Name (required) d206a9a9-87df-490a-a4a6-8aa309ef0590.jpeg" at bounding box center [833, 458] width 122 height 49
click at [1073, 251] on span "Damage" at bounding box center [1066, 244] width 303 height 33
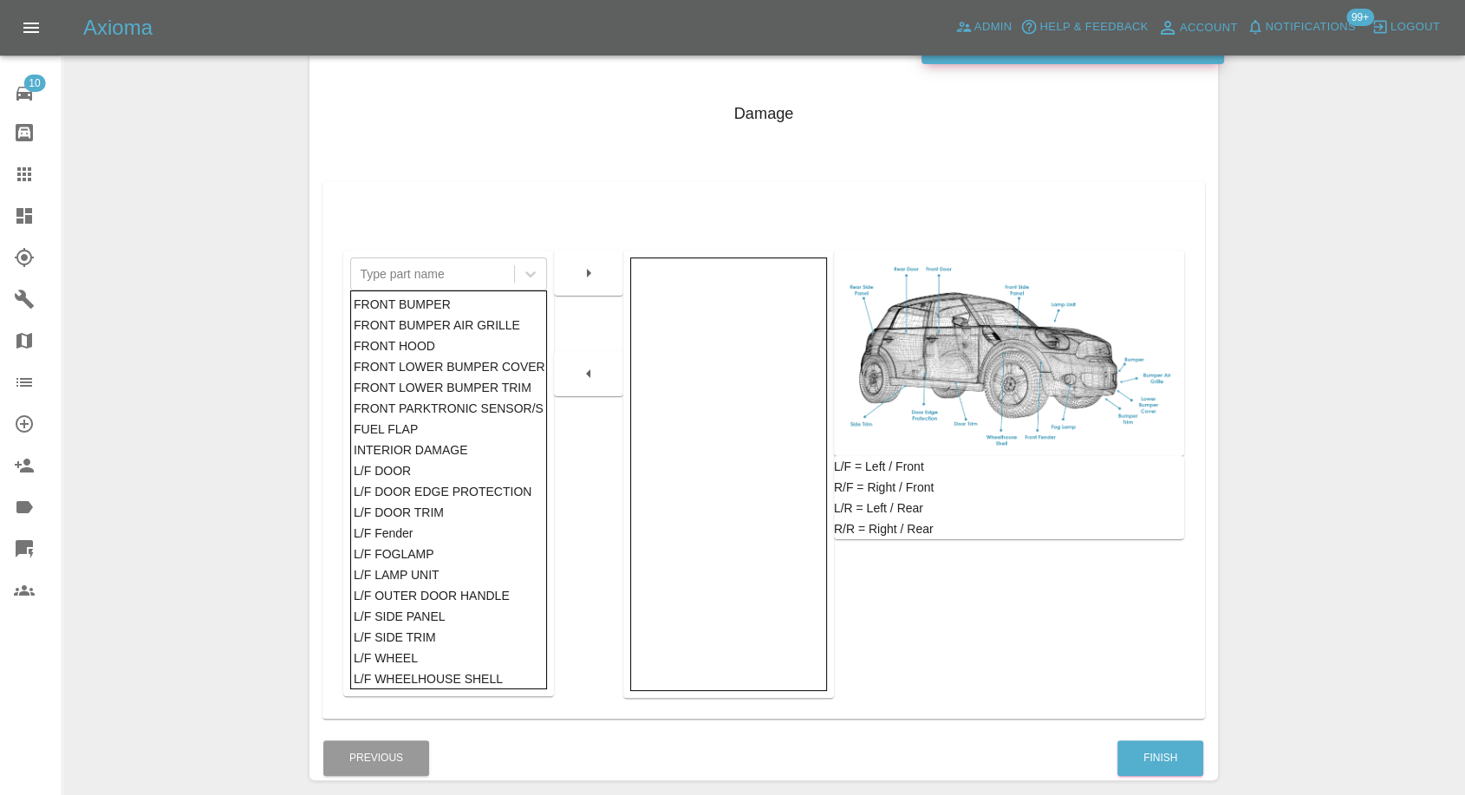
scroll to position [277, 0]
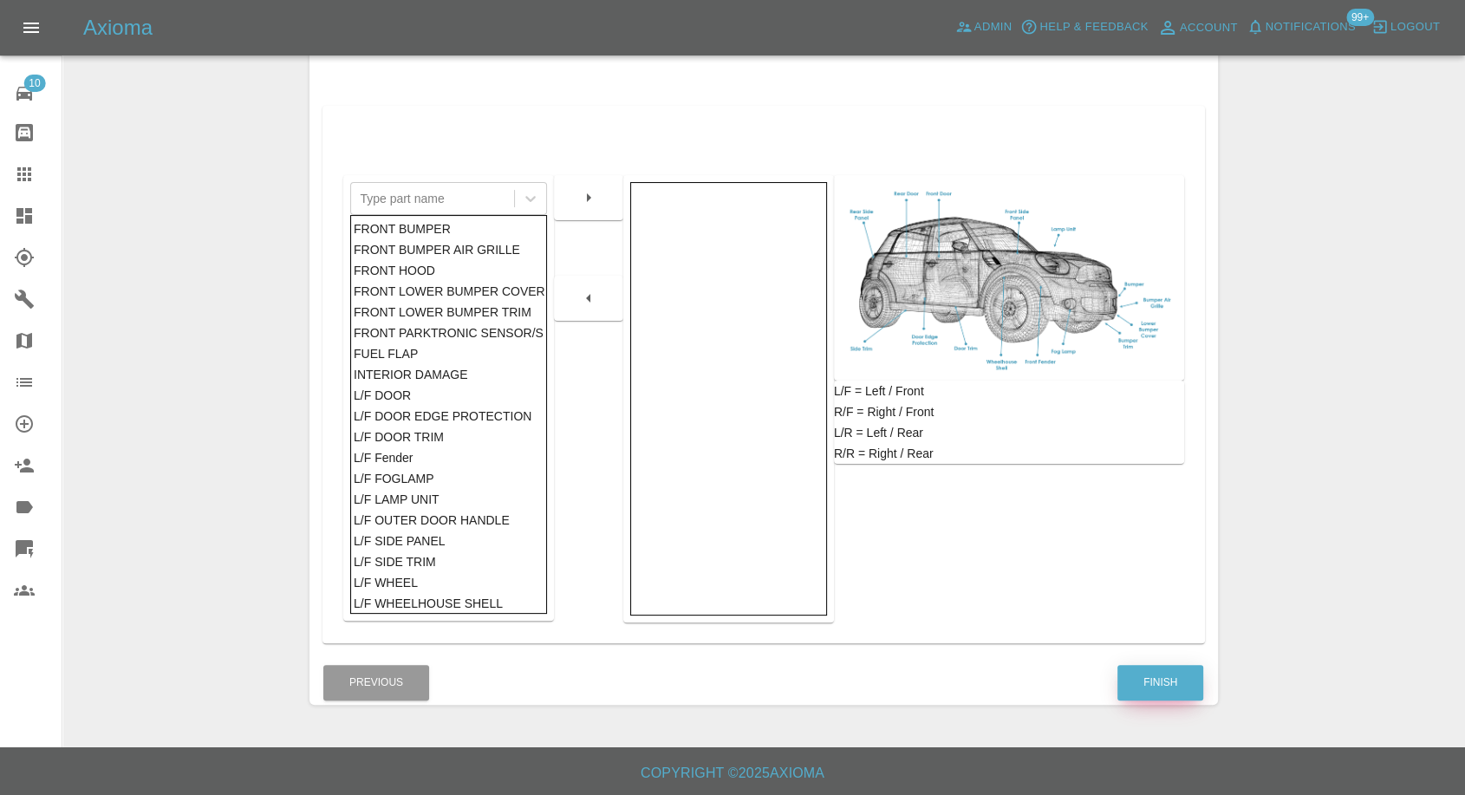
click at [1150, 674] on button "Finish" at bounding box center [1160, 683] width 86 height 36
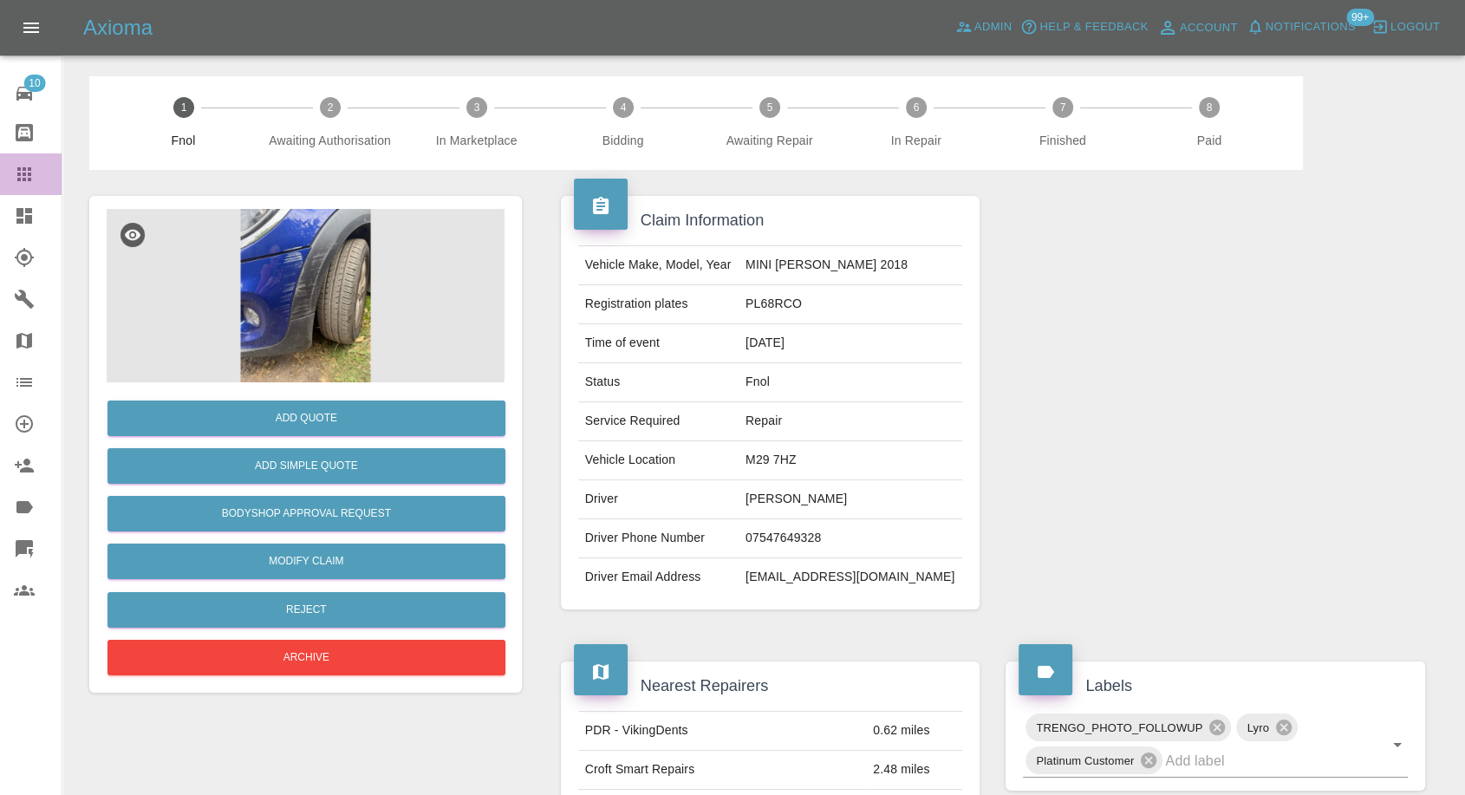
drag, startPoint x: 20, startPoint y: 161, endPoint x: 111, endPoint y: 234, distance: 116.6
click at [19, 161] on link "Claims" at bounding box center [31, 174] width 62 height 42
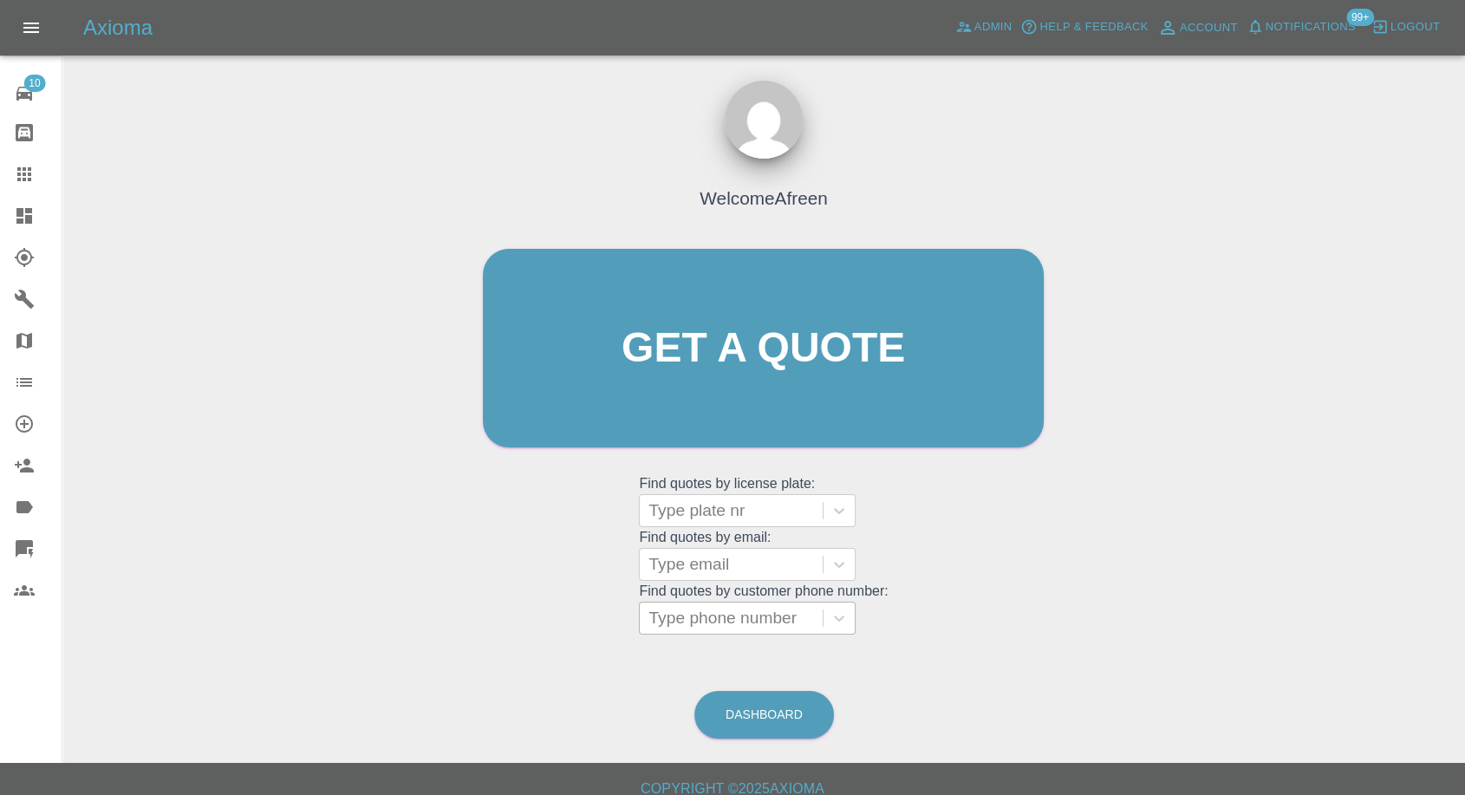
click at [805, 629] on div at bounding box center [731, 618] width 166 height 24
paste input "07810187404"
type input "07810187404"
click at [702, 557] on div at bounding box center [731, 564] width 166 height 24
paste input "[EMAIL_ADDRESS][PERSON_NAME][DOMAIN_NAME]"
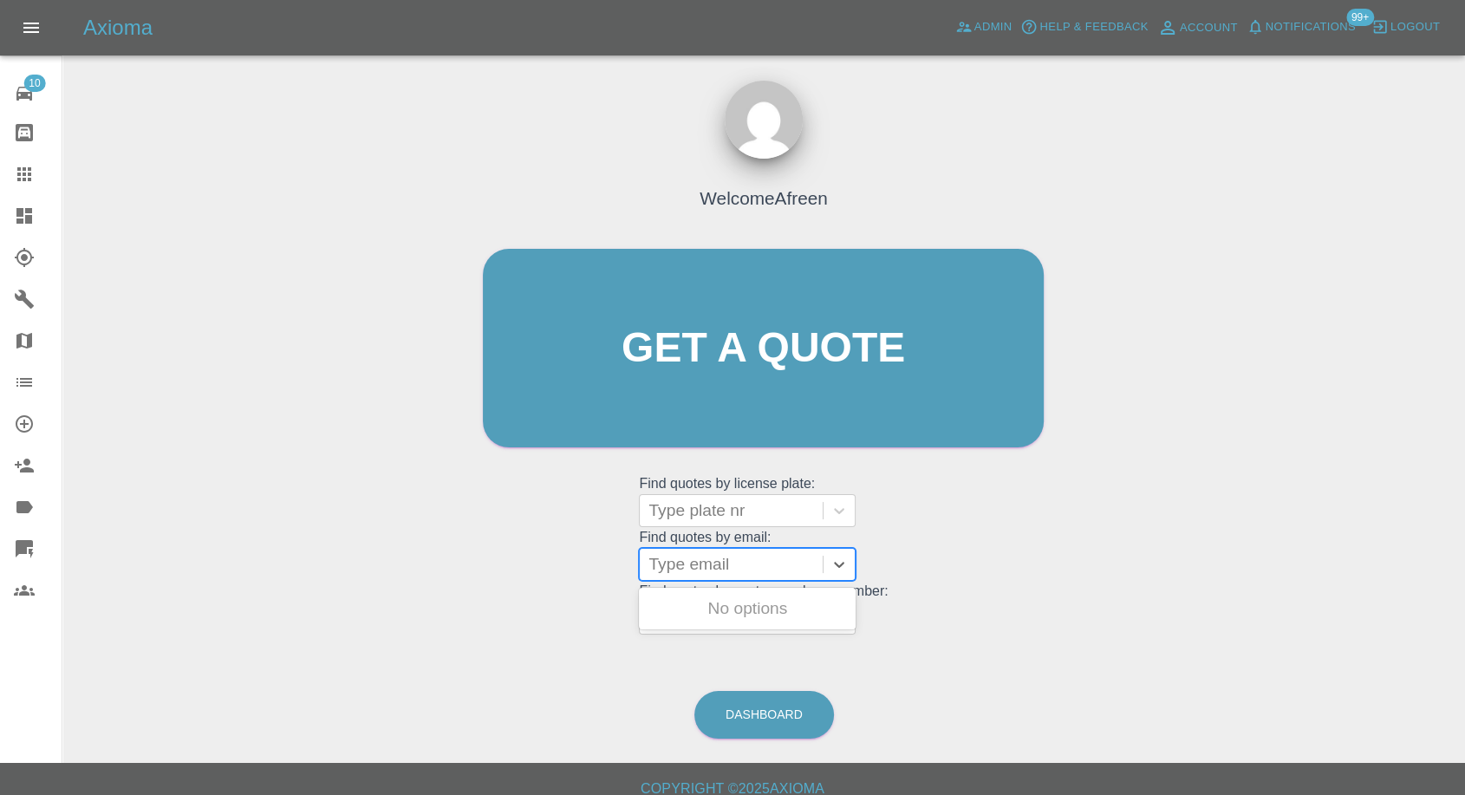
type input "[EMAIL_ADDRESS][PERSON_NAME][DOMAIN_NAME]"
click at [752, 612] on div "WM72ZKJ, Fnol" at bounding box center [747, 608] width 217 height 35
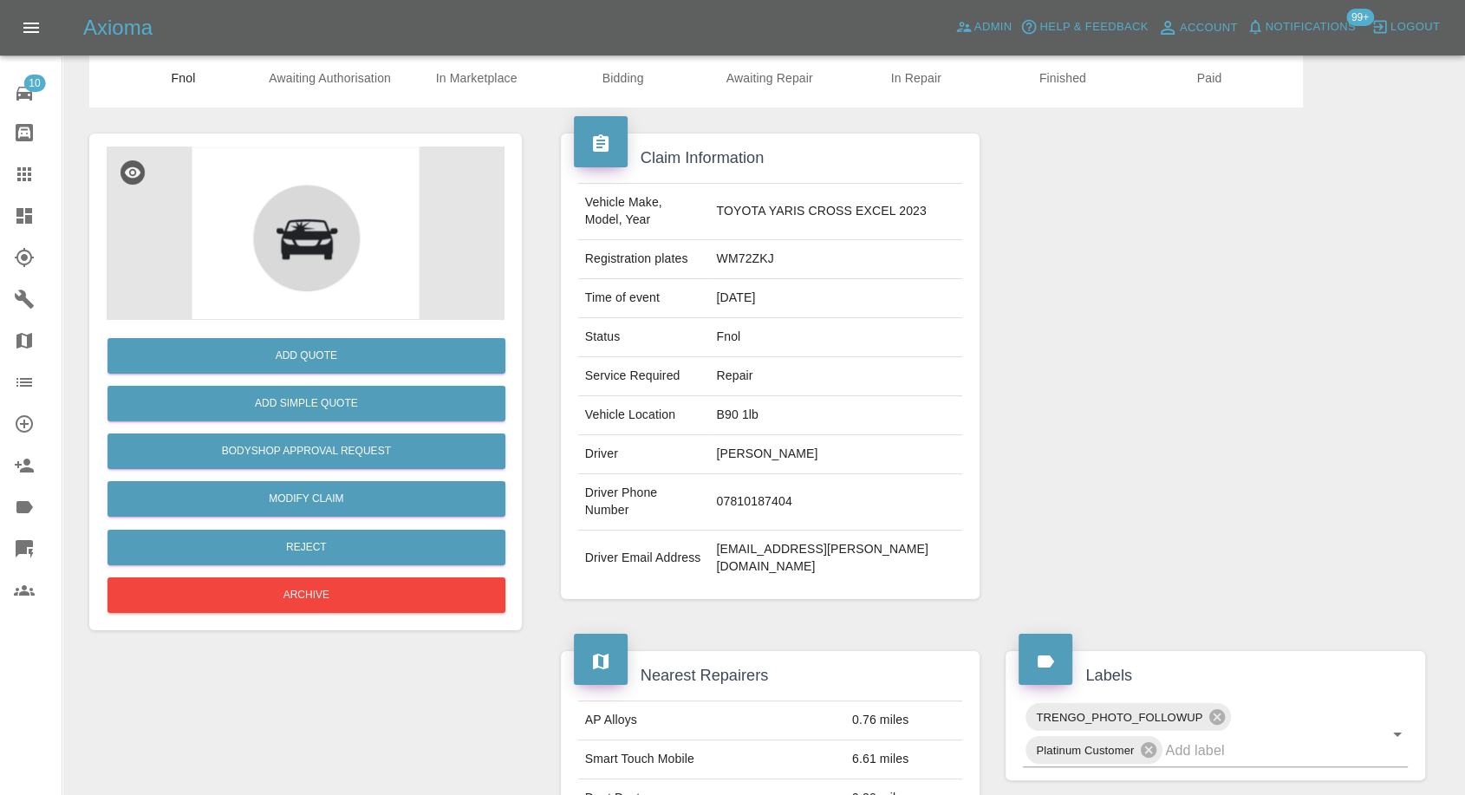
scroll to position [96, 0]
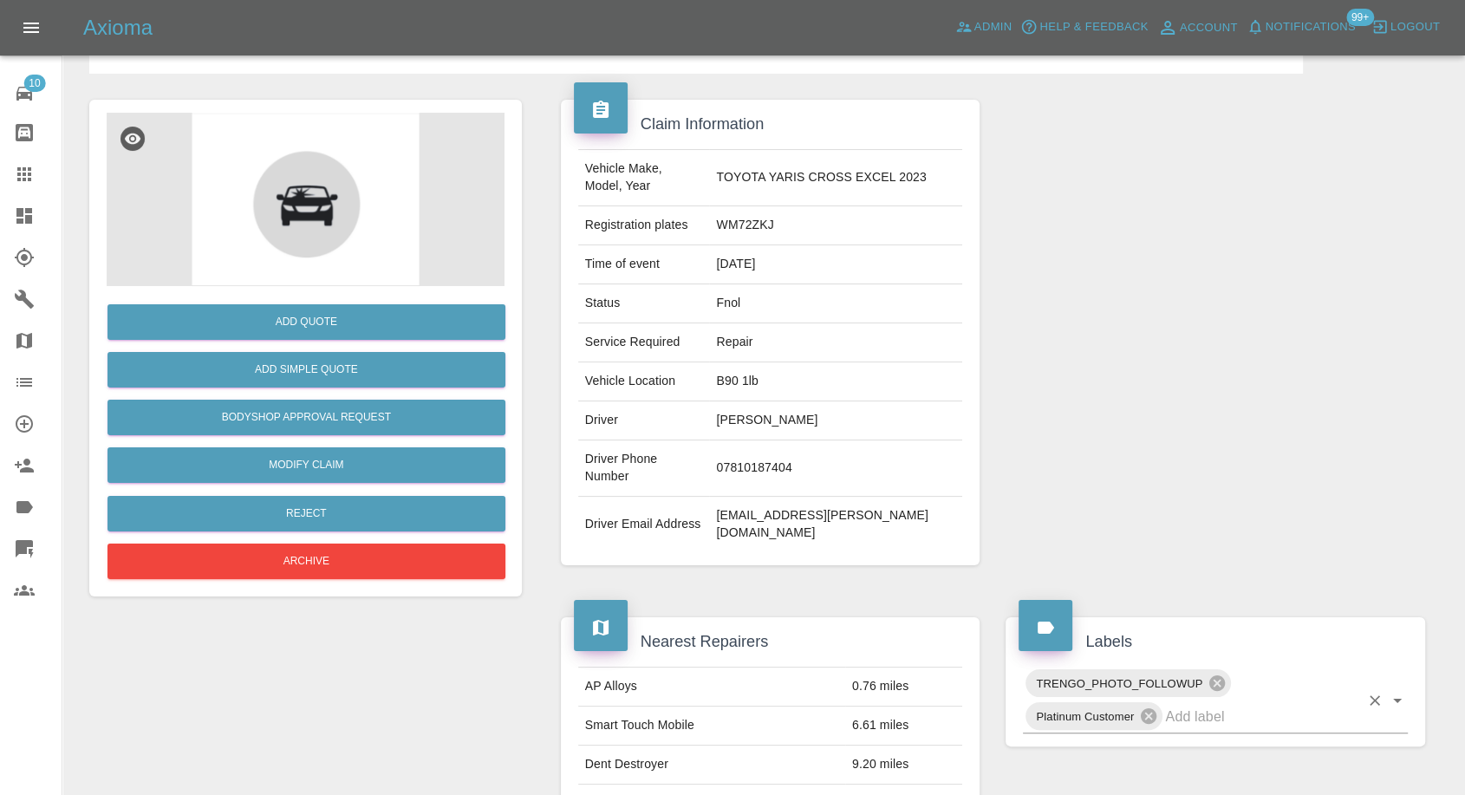
click at [1247, 703] on input "text" at bounding box center [1262, 716] width 194 height 27
type input "lyro"
click at [1110, 709] on li "Lyro" at bounding box center [1215, 703] width 385 height 31
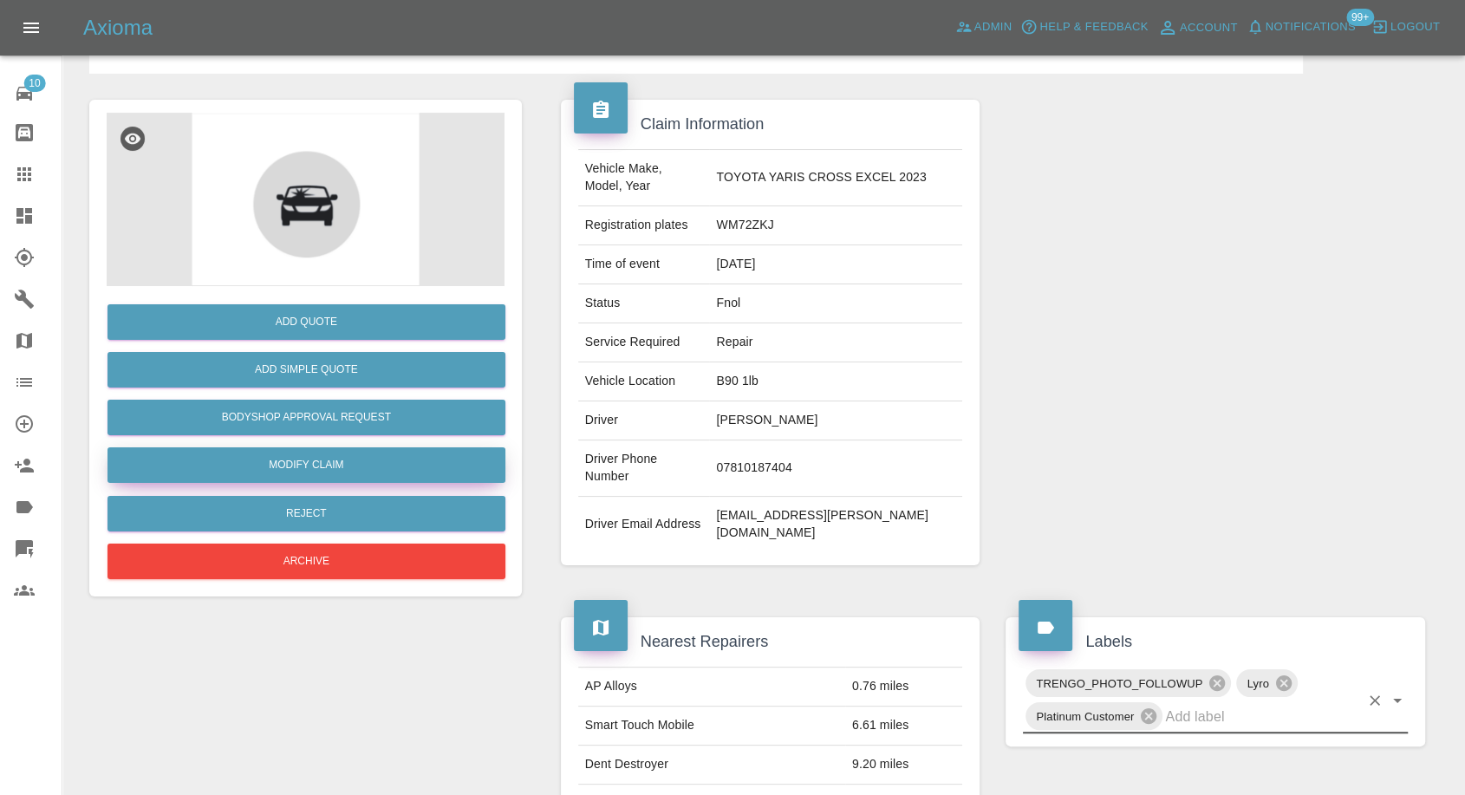
click at [316, 466] on link "Modify Claim" at bounding box center [306, 465] width 398 height 36
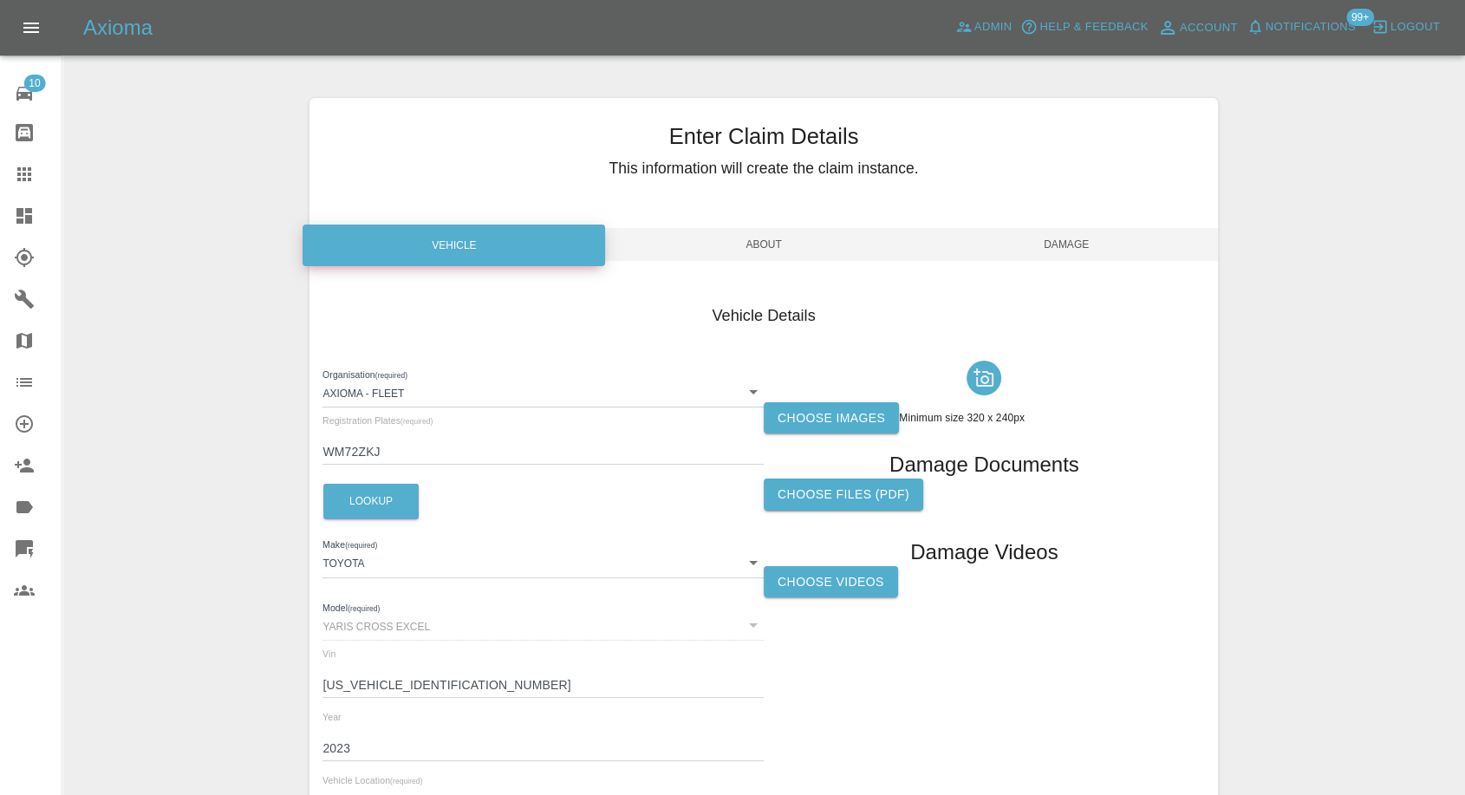
click at [837, 427] on label "Choose images" at bounding box center [831, 418] width 135 height 32
click at [0, 0] on input "Choose images" at bounding box center [0, 0] width 0 height 0
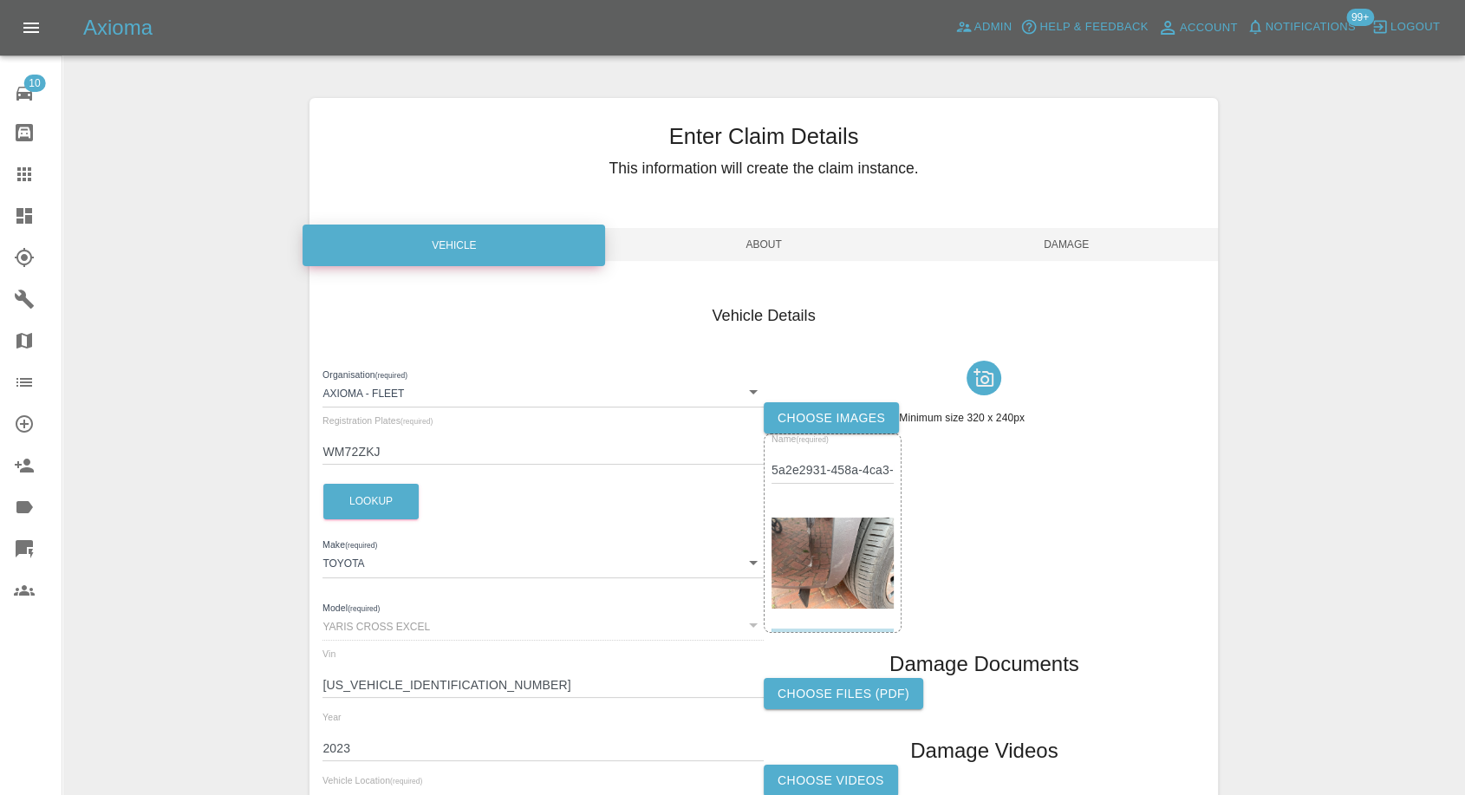
click at [862, 418] on label "Choose images" at bounding box center [831, 418] width 135 height 32
click at [0, 0] on input "Choose images" at bounding box center [0, 0] width 0 height 0
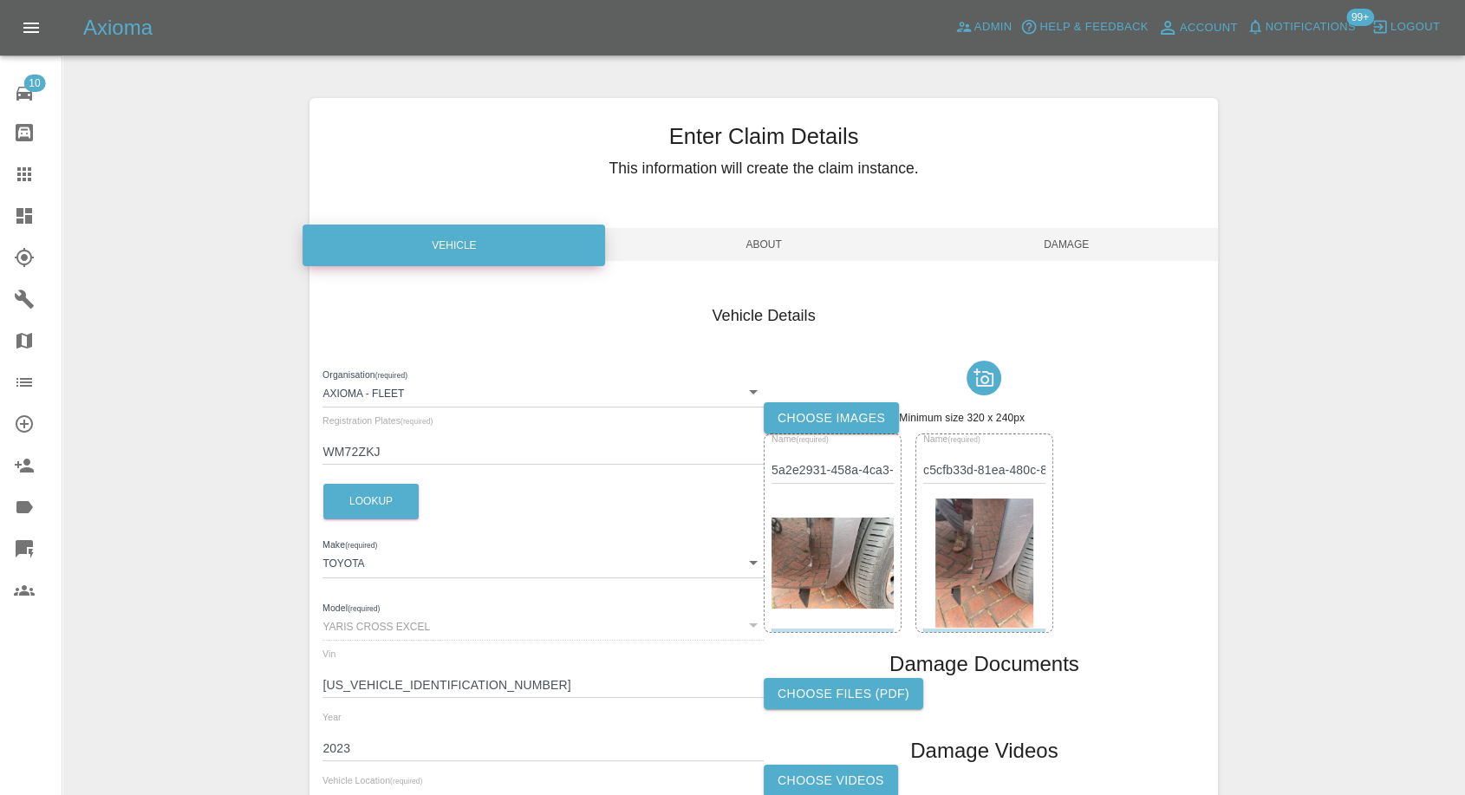
click at [1068, 244] on span "Damage" at bounding box center [1066, 244] width 303 height 33
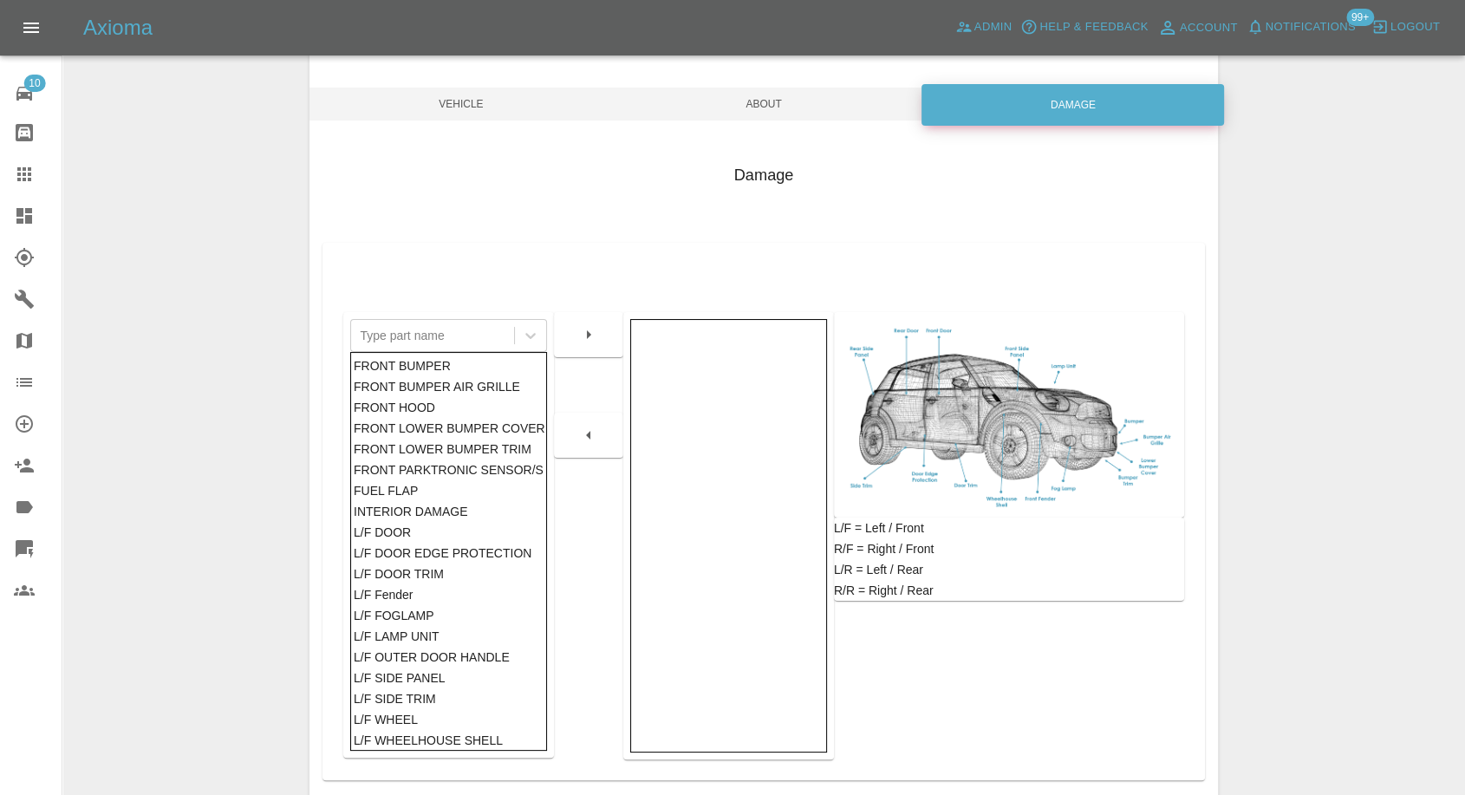
scroll to position [277, 0]
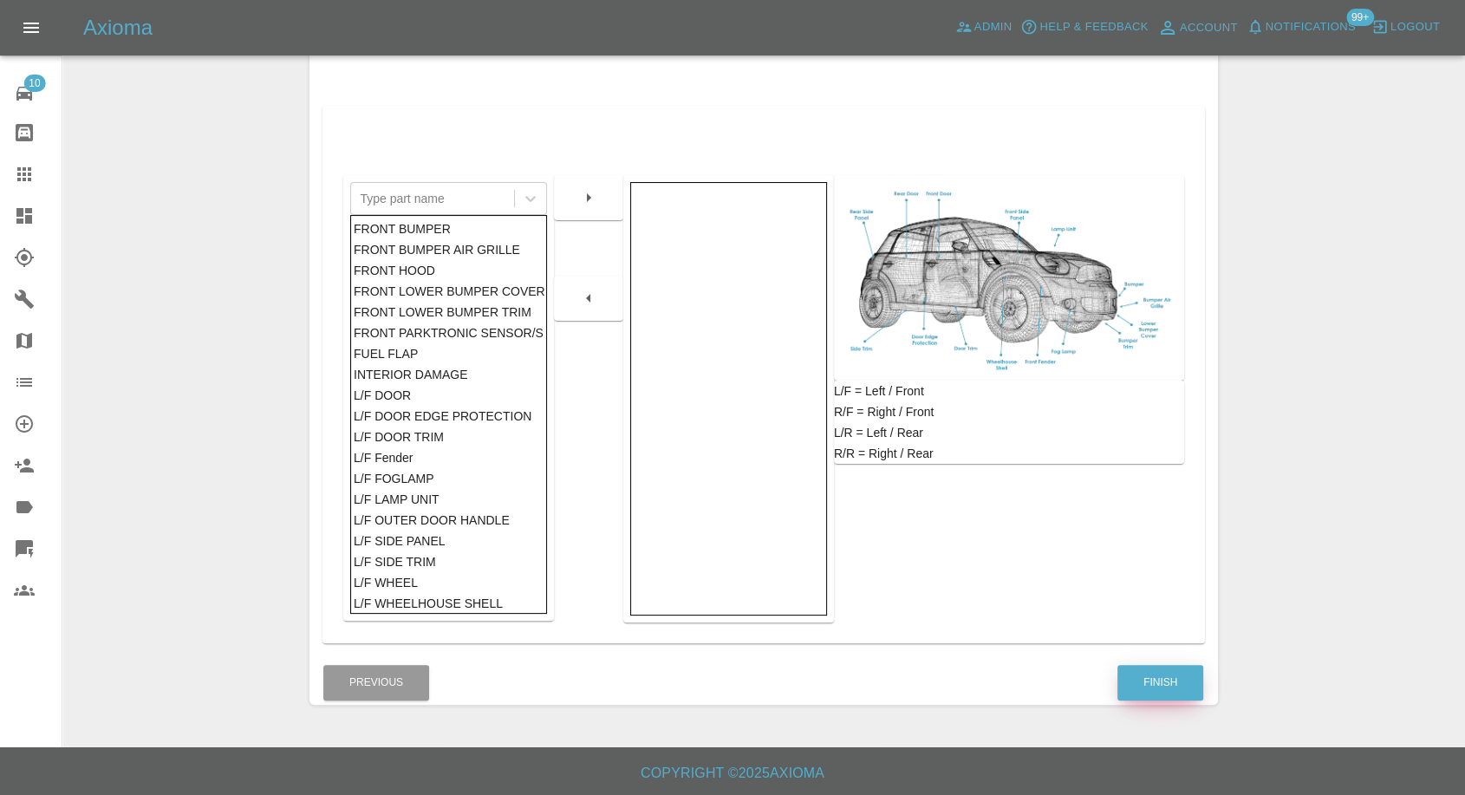
click at [1163, 686] on button "Finish" at bounding box center [1160, 683] width 86 height 36
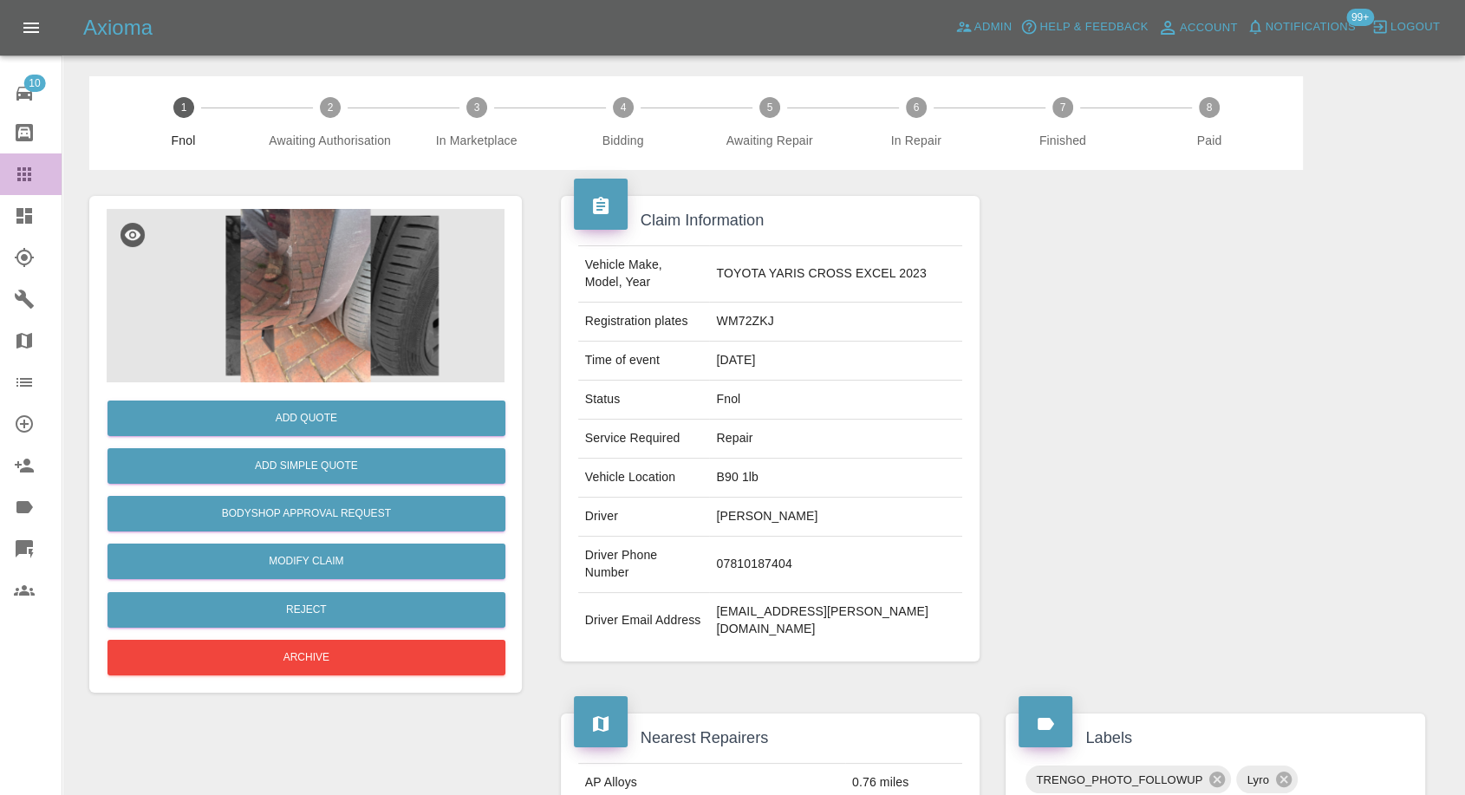
click at [27, 172] on icon at bounding box center [24, 174] width 21 height 21
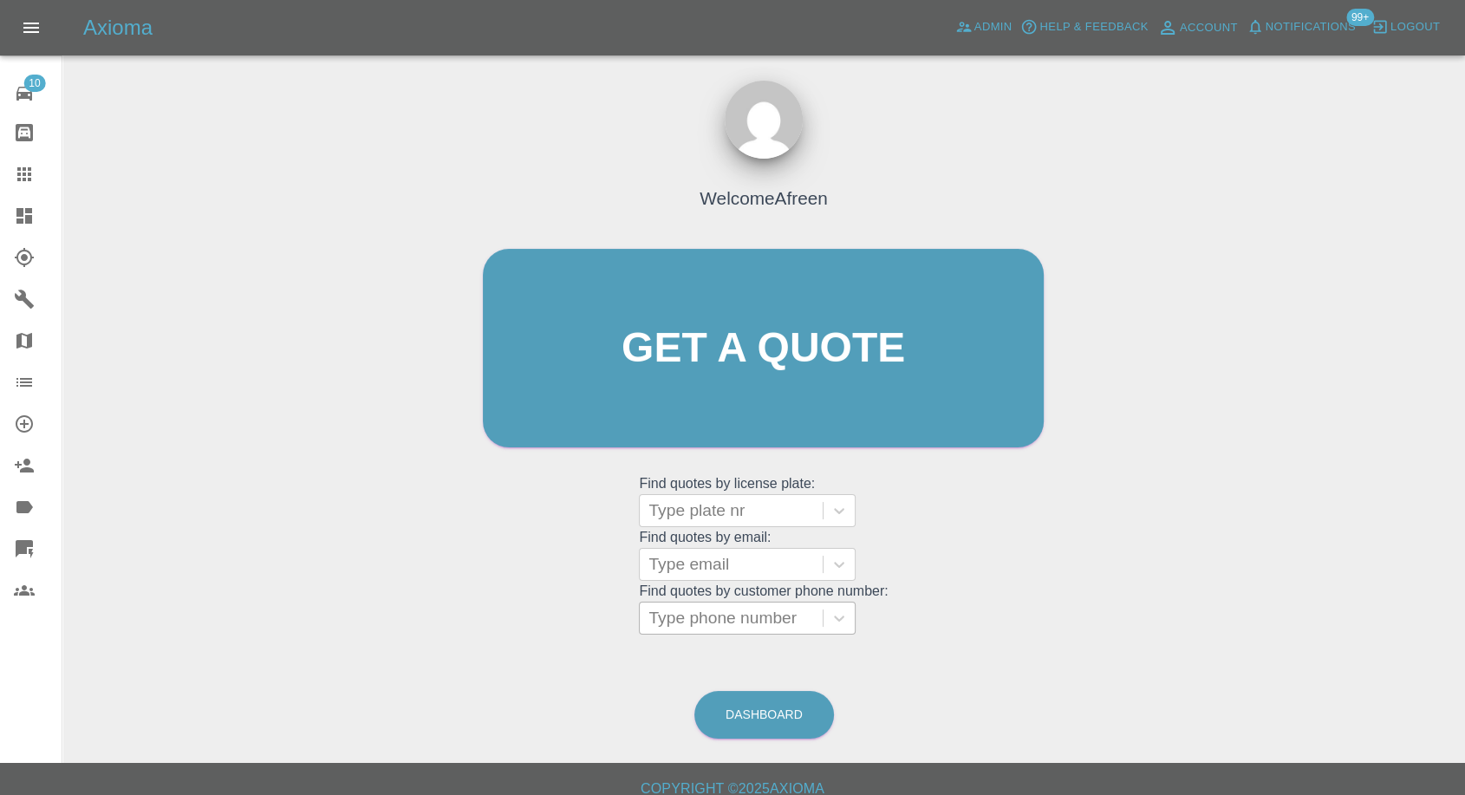
click at [724, 618] on div at bounding box center [731, 618] width 166 height 24
paste input "07498662280"
type input "07498662280"
click at [714, 552] on div at bounding box center [731, 564] width 166 height 24
paste input "Whittakerdawn588@gmail.com"
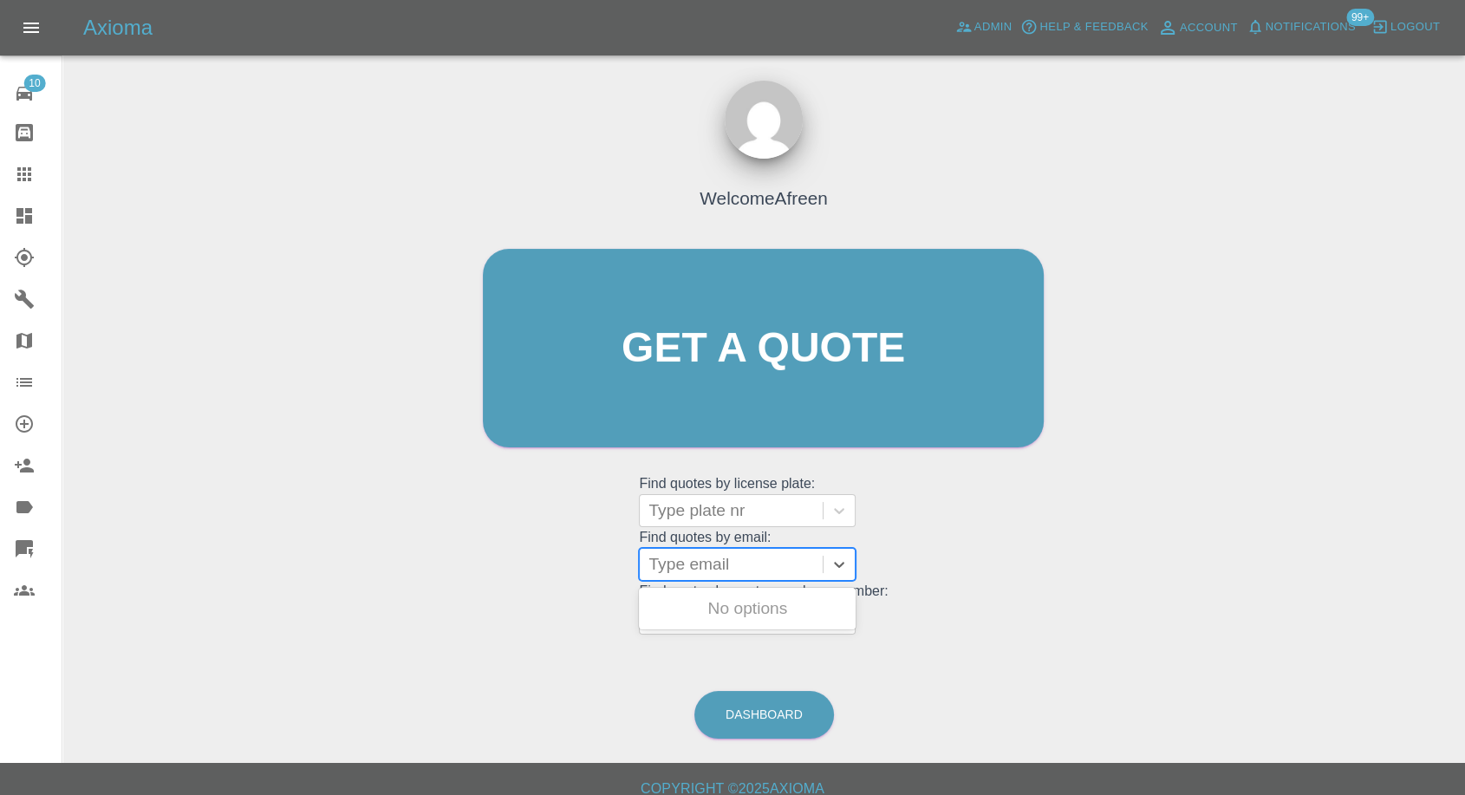
type input "Whittakerdawn588@gmail.com"
click at [734, 605] on div "KP67ATY, Fnol" at bounding box center [747, 608] width 217 height 35
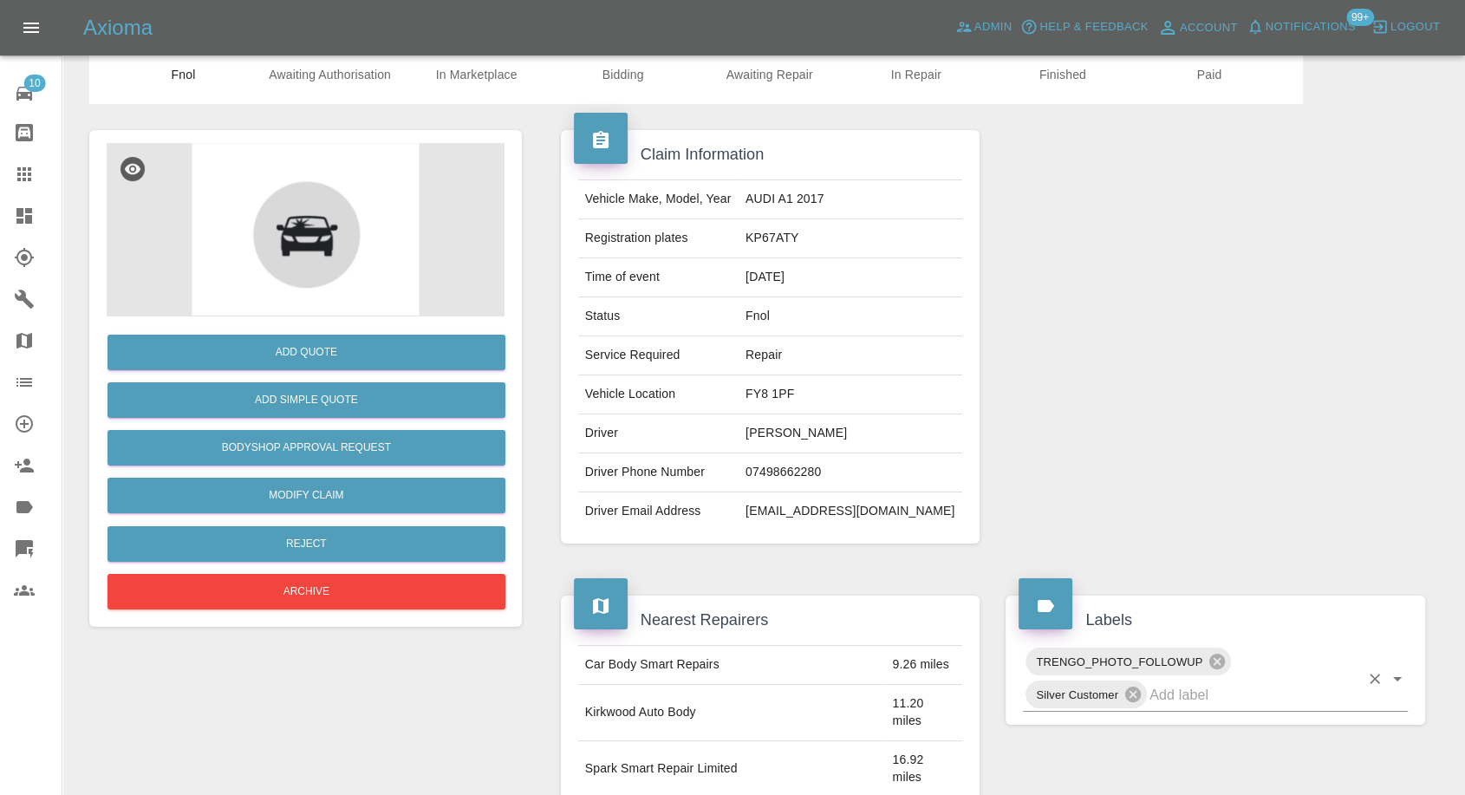
scroll to position [96, 0]
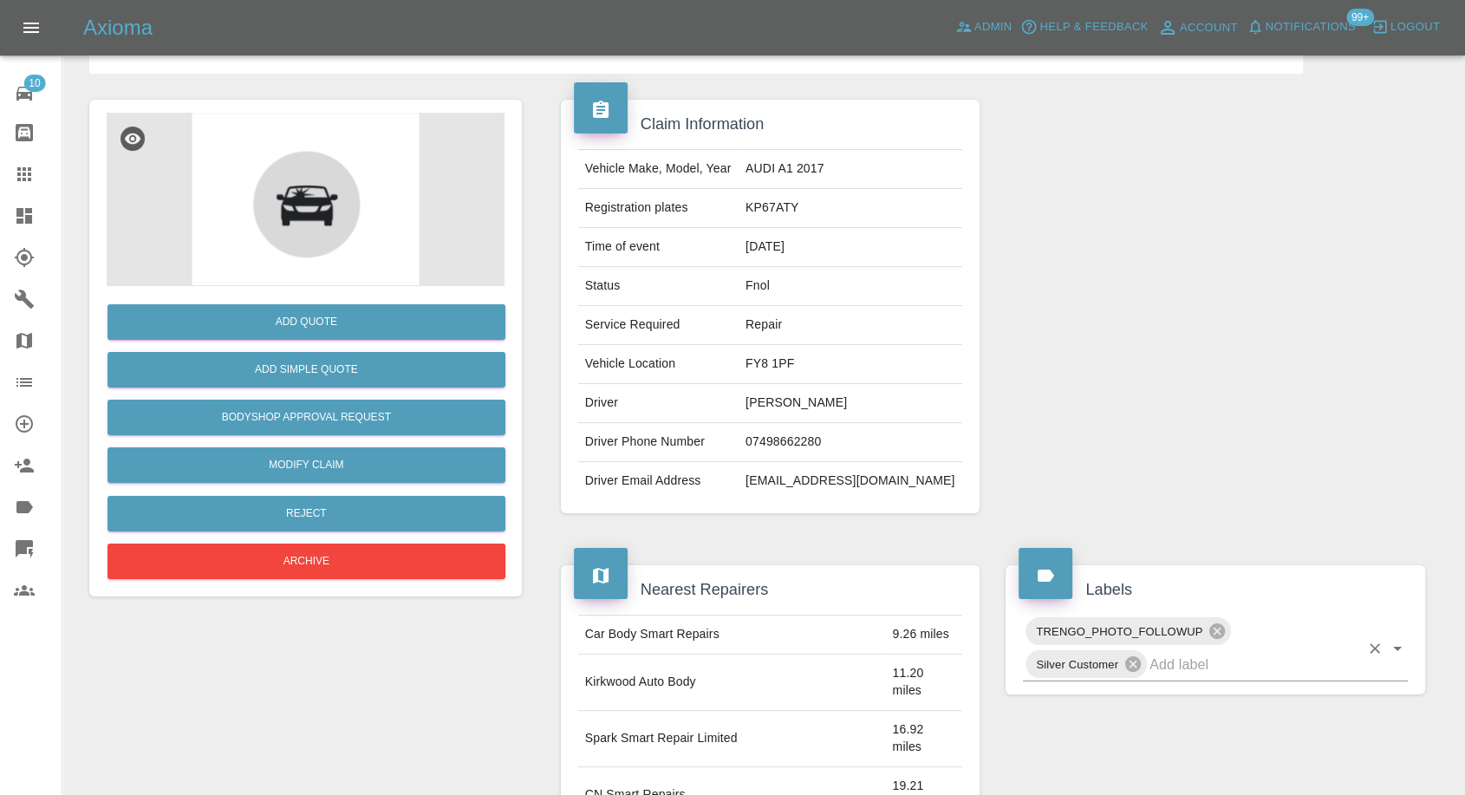
click at [1186, 675] on input "text" at bounding box center [1255, 664] width 210 height 27
type input "lyro"
click at [1110, 710] on li "Lyro" at bounding box center [1215, 703] width 385 height 31
click at [322, 466] on link "Modify Claim" at bounding box center [306, 465] width 398 height 36
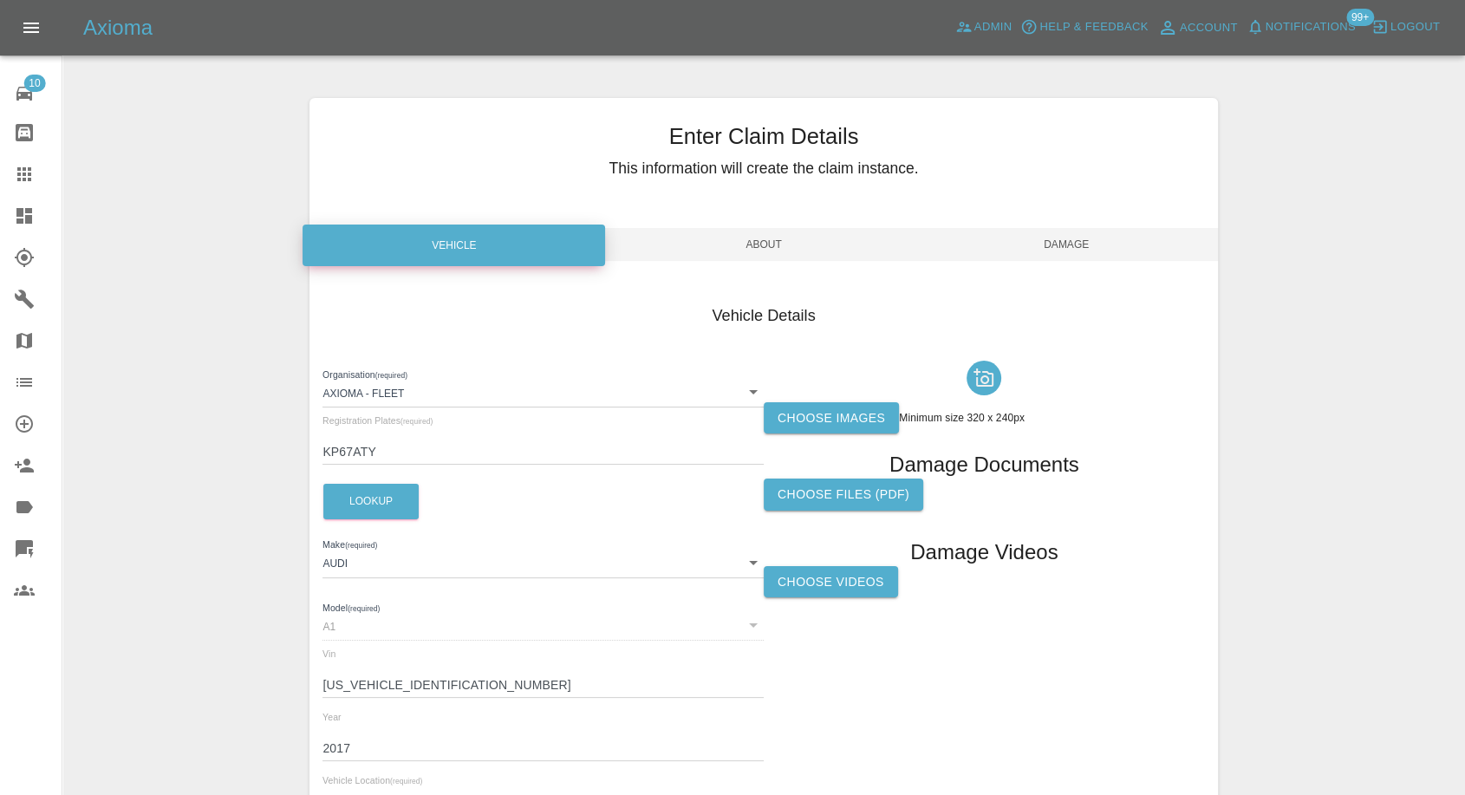
click at [825, 408] on label "Choose images" at bounding box center [831, 418] width 135 height 32
click at [0, 0] on input "Choose images" at bounding box center [0, 0] width 0 height 0
click at [838, 430] on label "Choose images" at bounding box center [831, 418] width 135 height 32
click at [0, 0] on input "Choose images" at bounding box center [0, 0] width 0 height 0
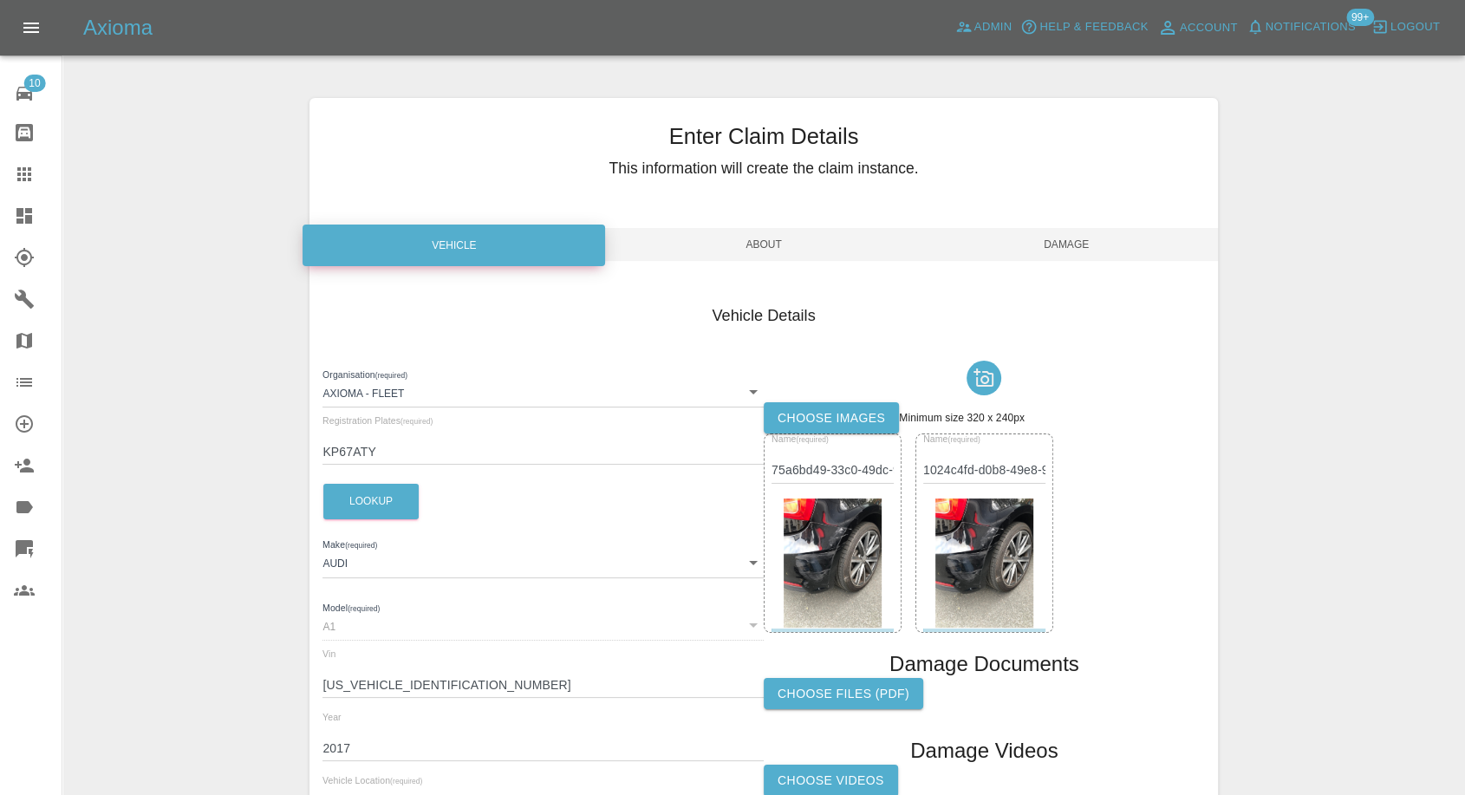
click at [1084, 246] on span "Damage" at bounding box center [1066, 244] width 303 height 33
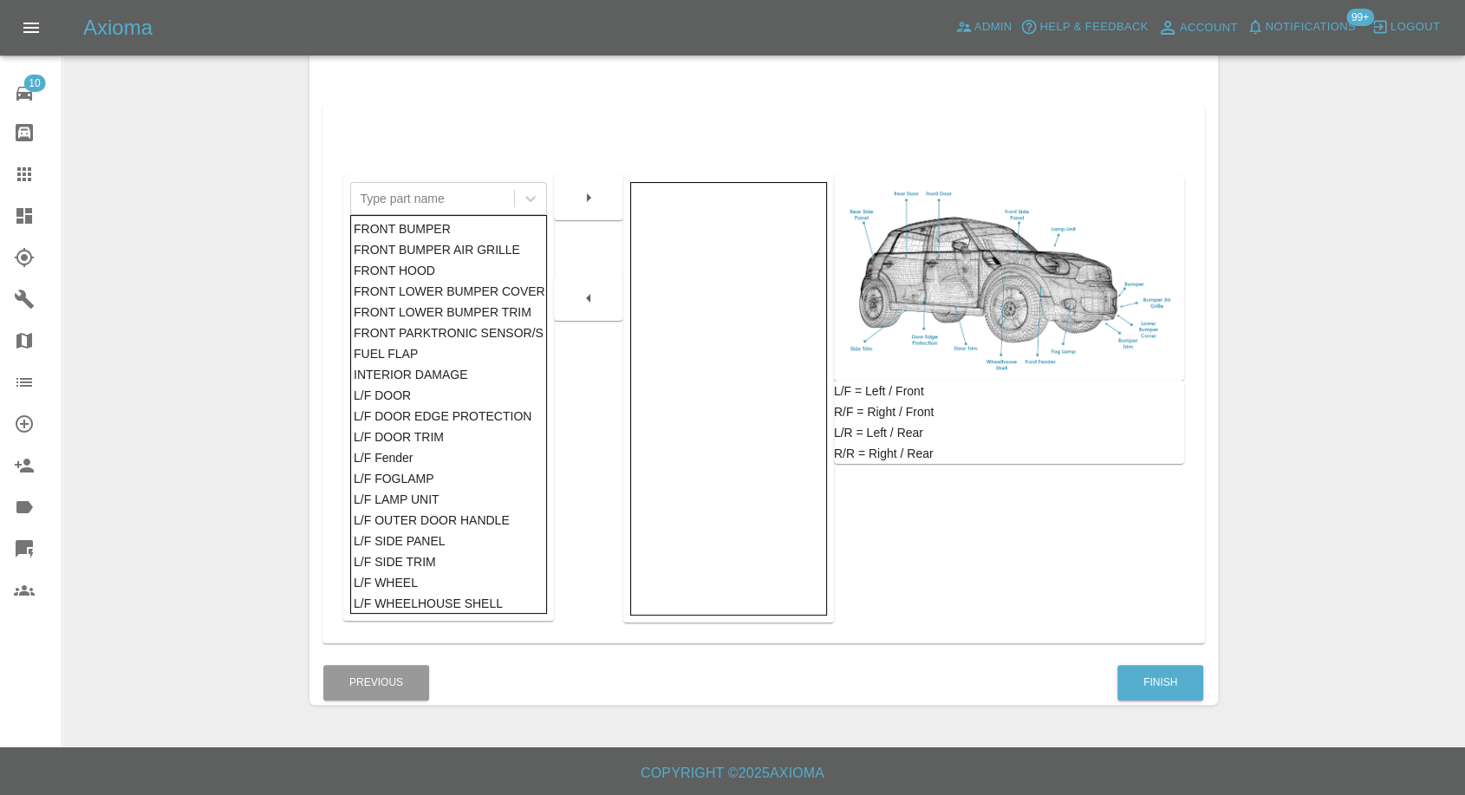
scroll to position [277, 0]
click at [1186, 686] on button "Finish" at bounding box center [1160, 683] width 86 height 36
